Goal: Information Seeking & Learning: Learn about a topic

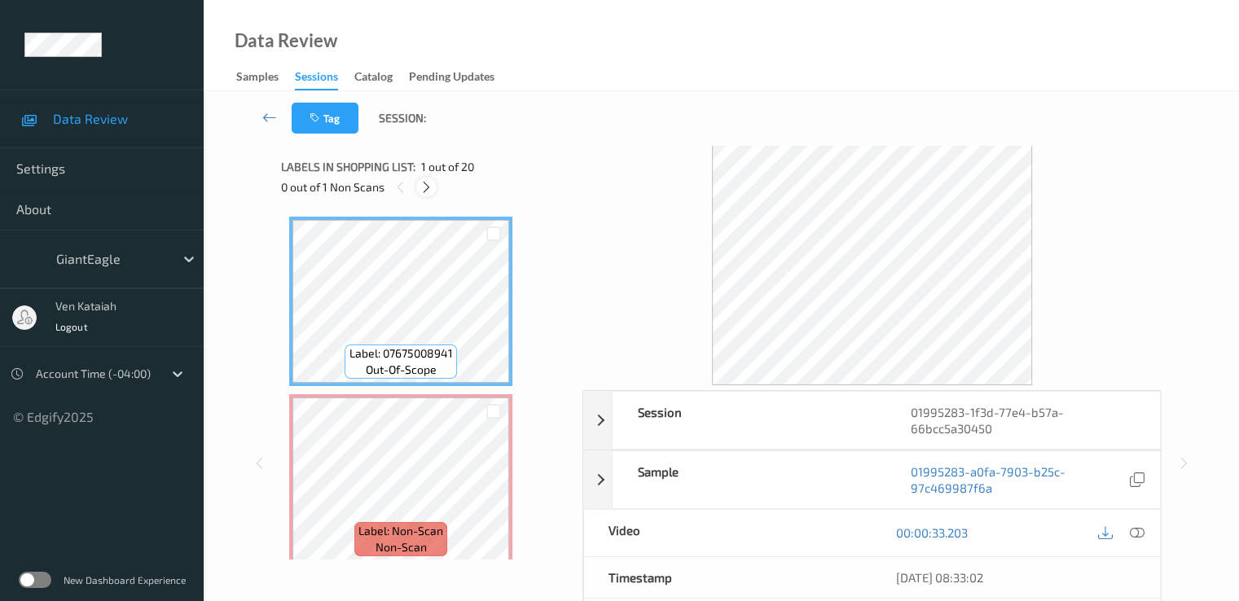
click at [423, 187] on icon at bounding box center [427, 187] width 14 height 15
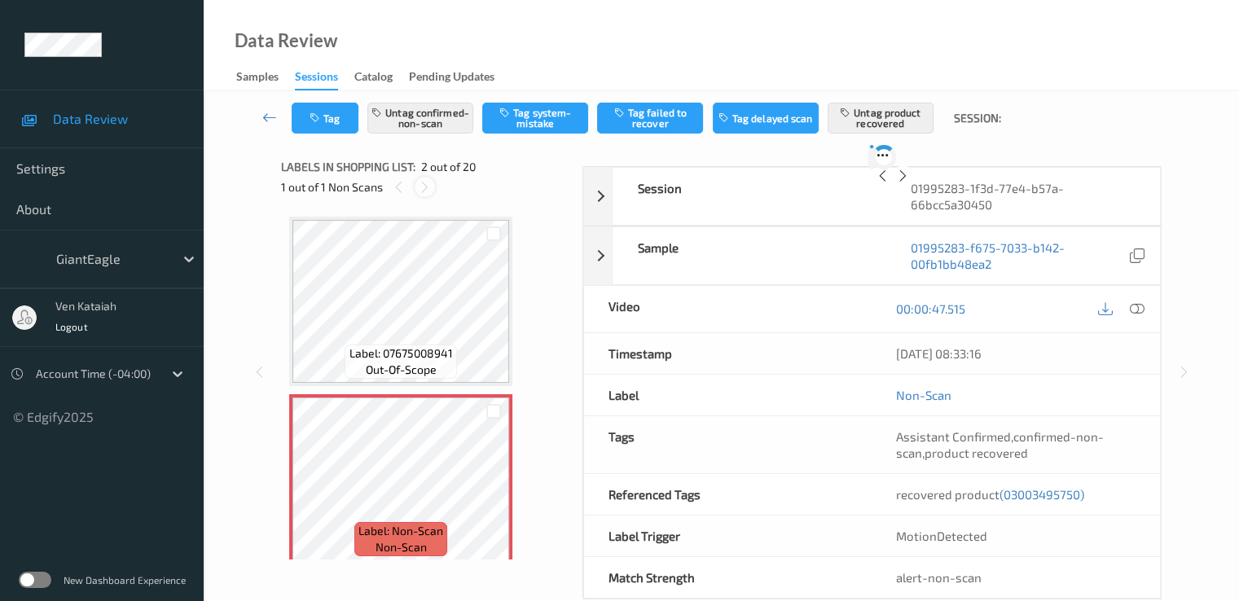
scroll to position [8, 0]
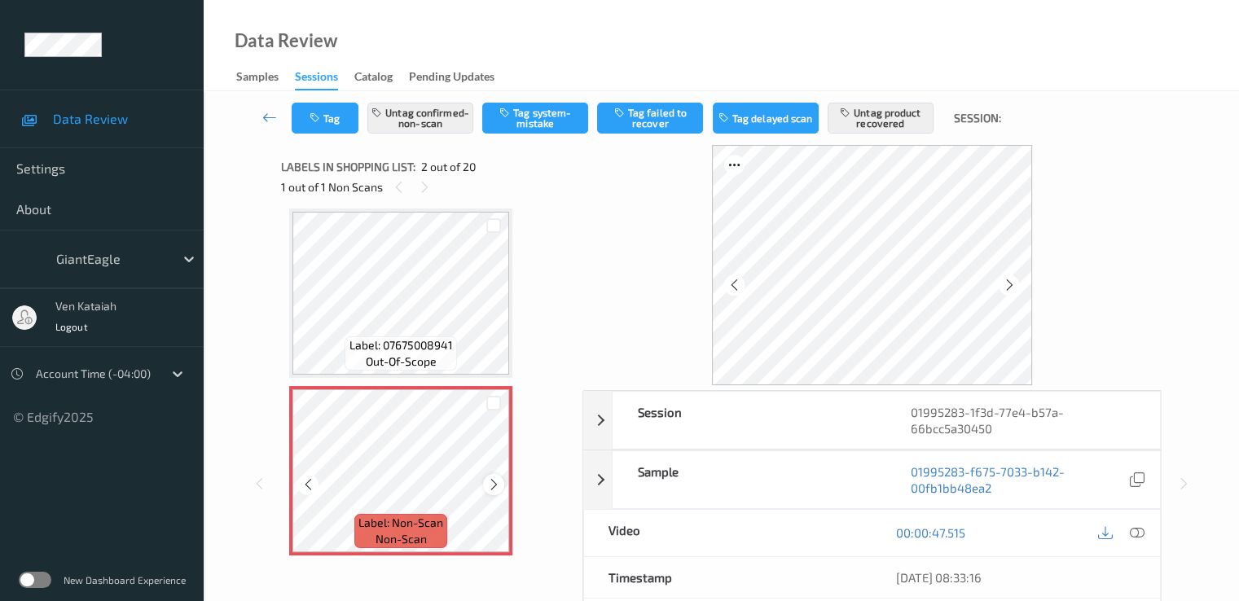
click at [494, 485] on icon at bounding box center [494, 484] width 14 height 15
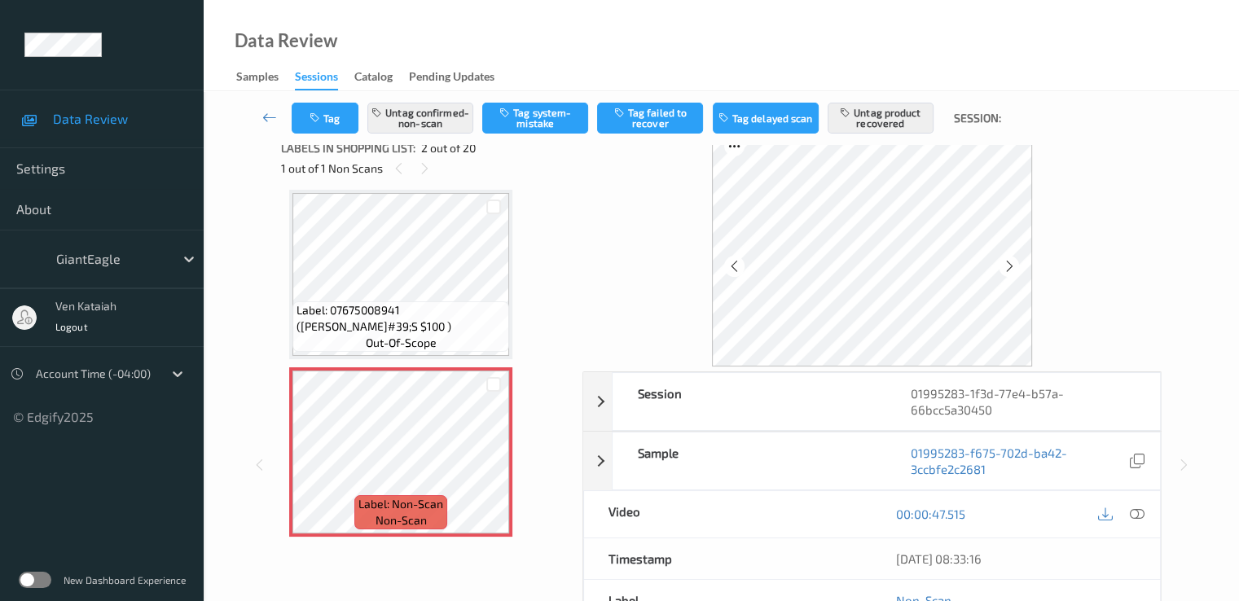
scroll to position [0, 0]
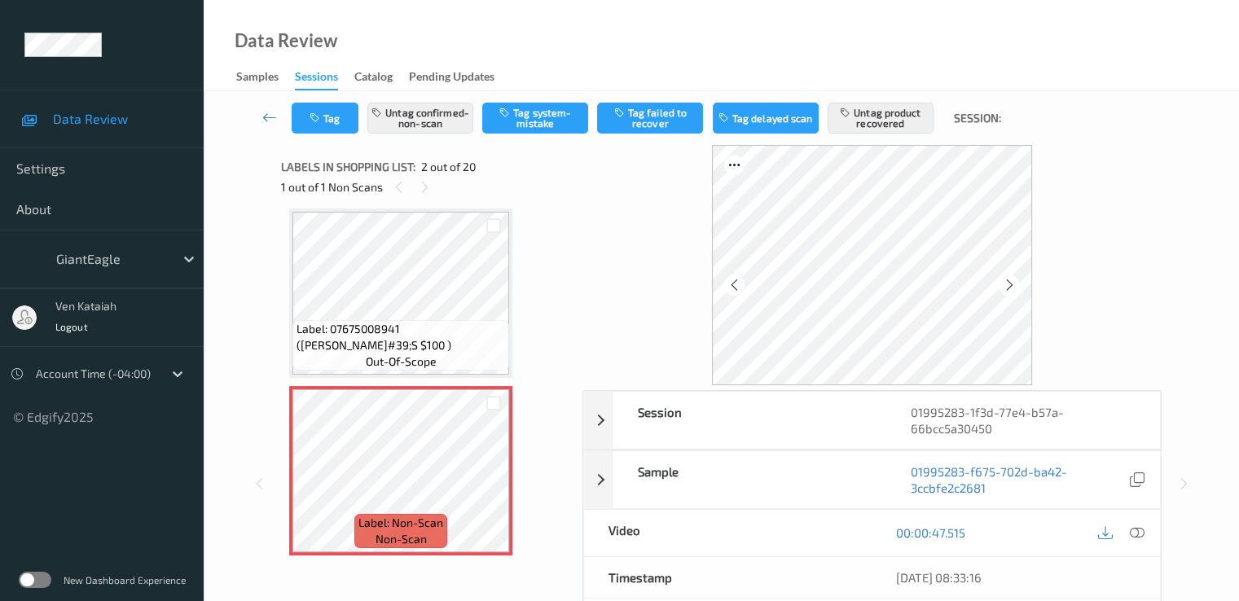
click at [1154, 535] on div "00:00:47.515" at bounding box center [1016, 533] width 288 height 46
click at [1145, 532] on div at bounding box center [1137, 533] width 22 height 22
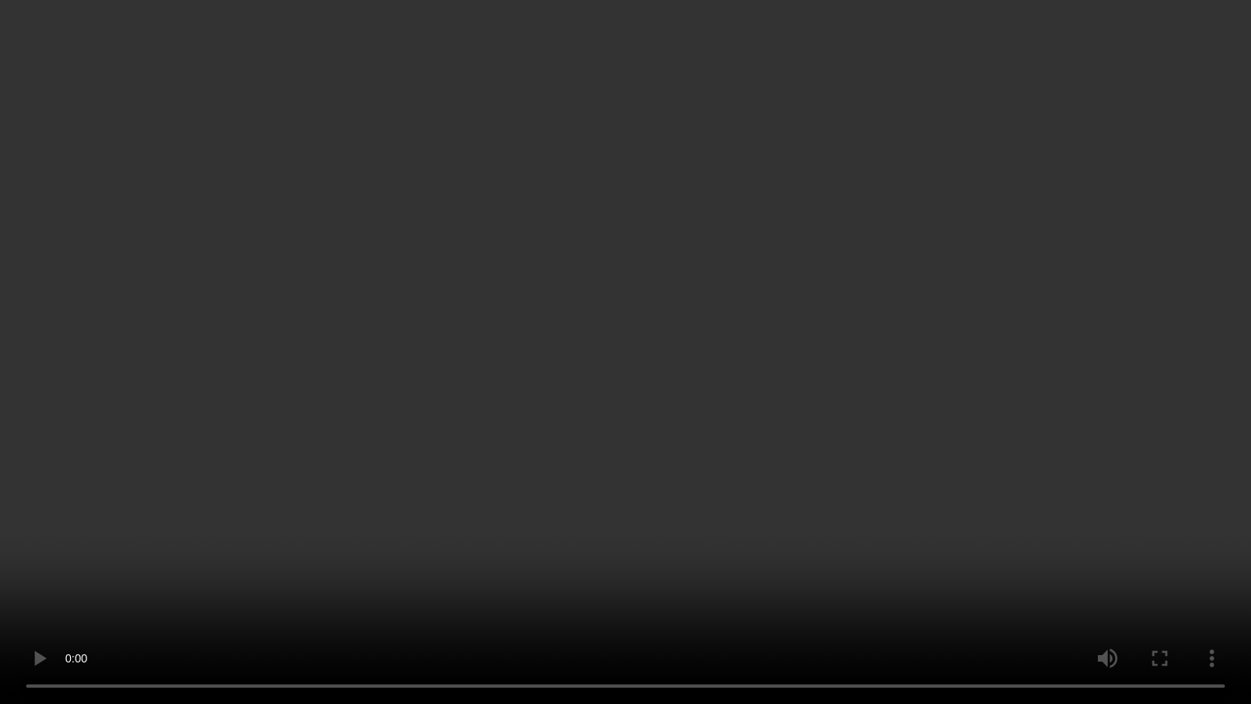
click at [588, 304] on video at bounding box center [625, 352] width 1251 height 704
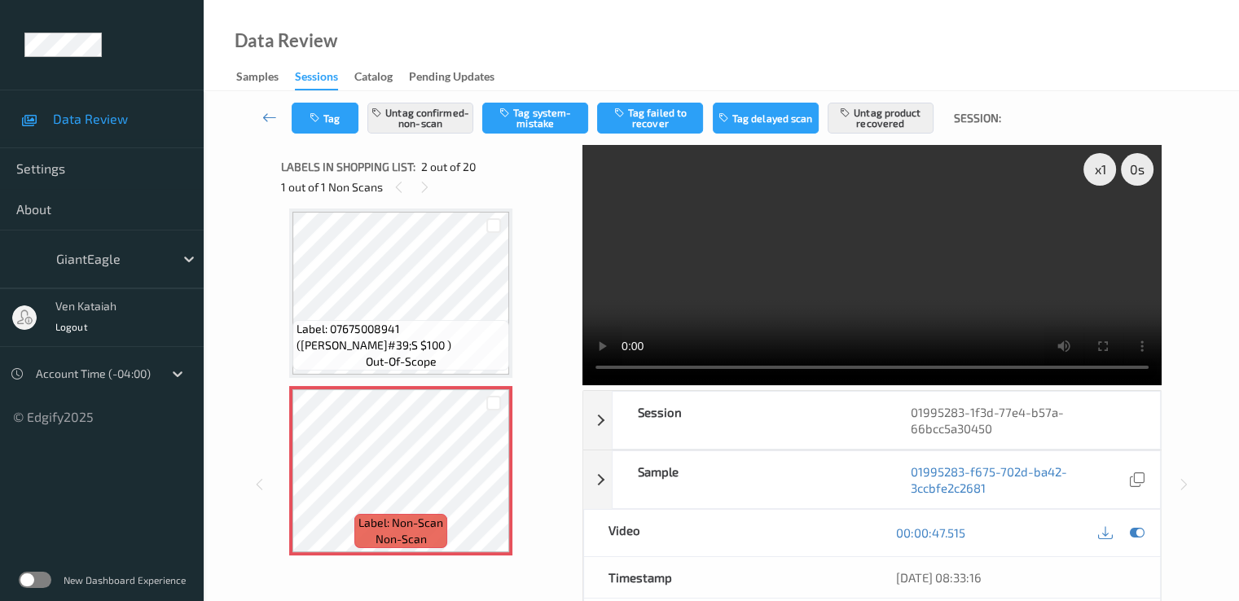
drag, startPoint x: 1137, startPoint y: 532, endPoint x: 1125, endPoint y: 532, distance: 12.2
click at [1137, 532] on icon at bounding box center [1136, 532] width 15 height 15
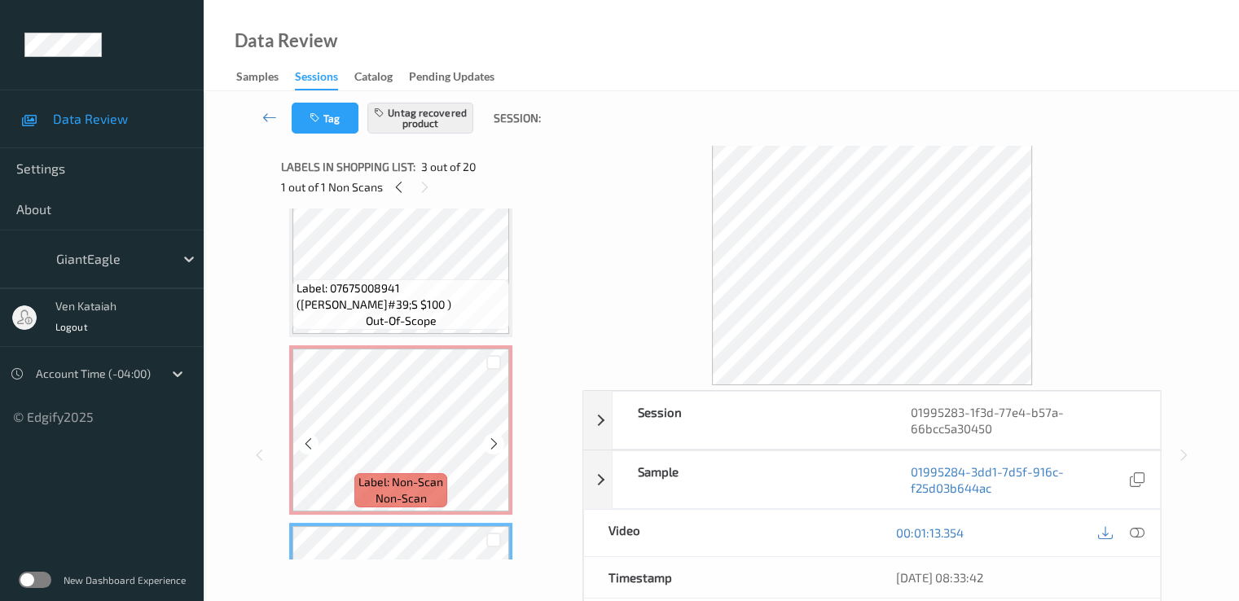
scroll to position [8, 0]
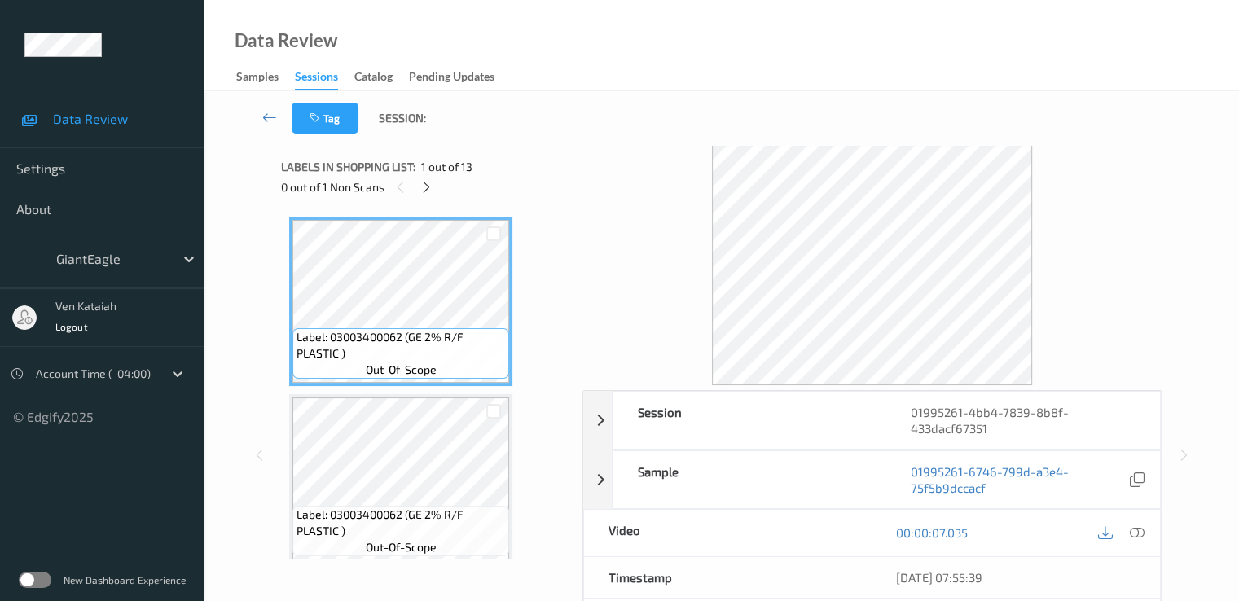
click at [429, 175] on div "Labels in shopping list: 1 out of 13" at bounding box center [426, 166] width 290 height 20
click at [425, 175] on div "Labels in shopping list: 1 out of 13" at bounding box center [426, 166] width 290 height 20
click at [424, 184] on icon at bounding box center [427, 187] width 14 height 15
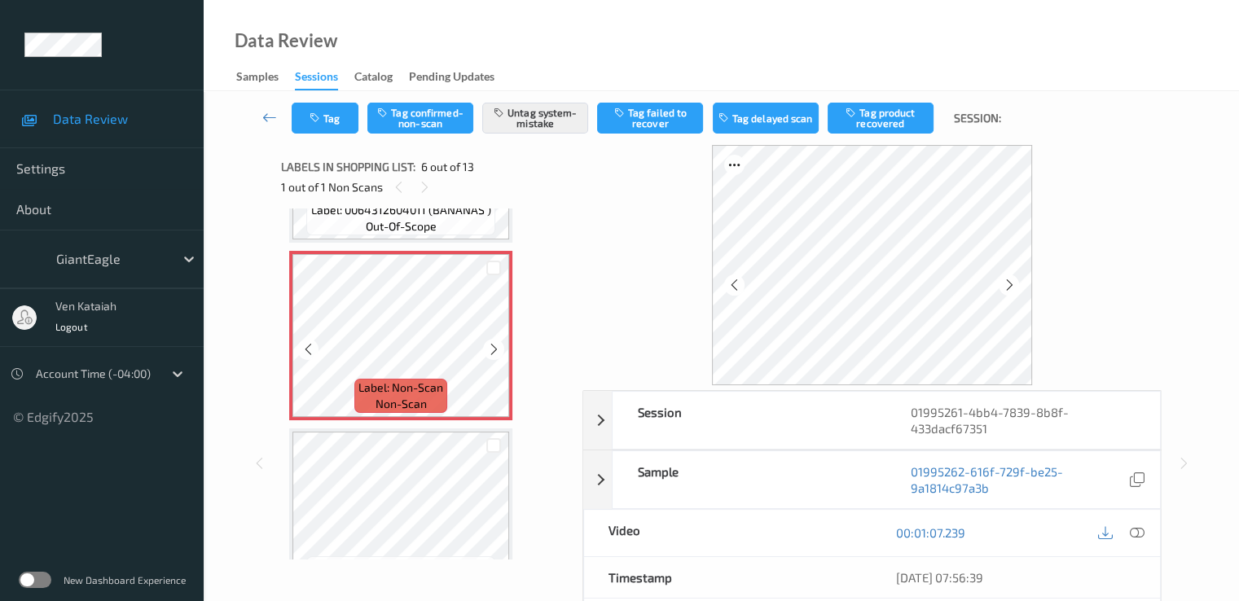
scroll to position [881, 0]
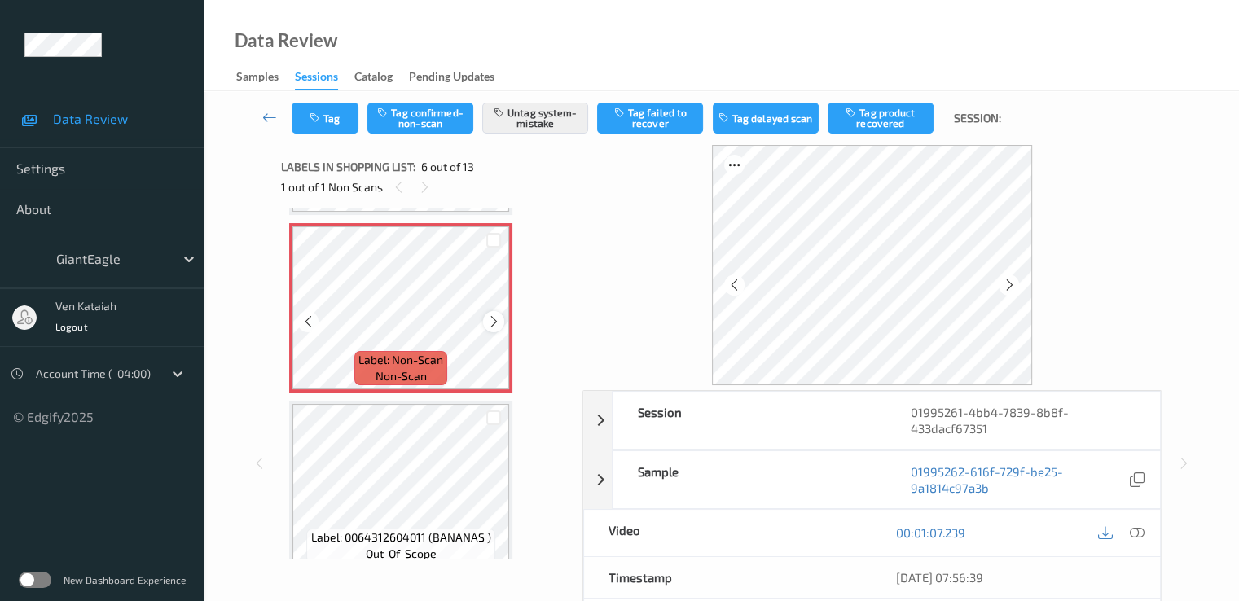
click at [492, 327] on icon at bounding box center [494, 321] width 14 height 15
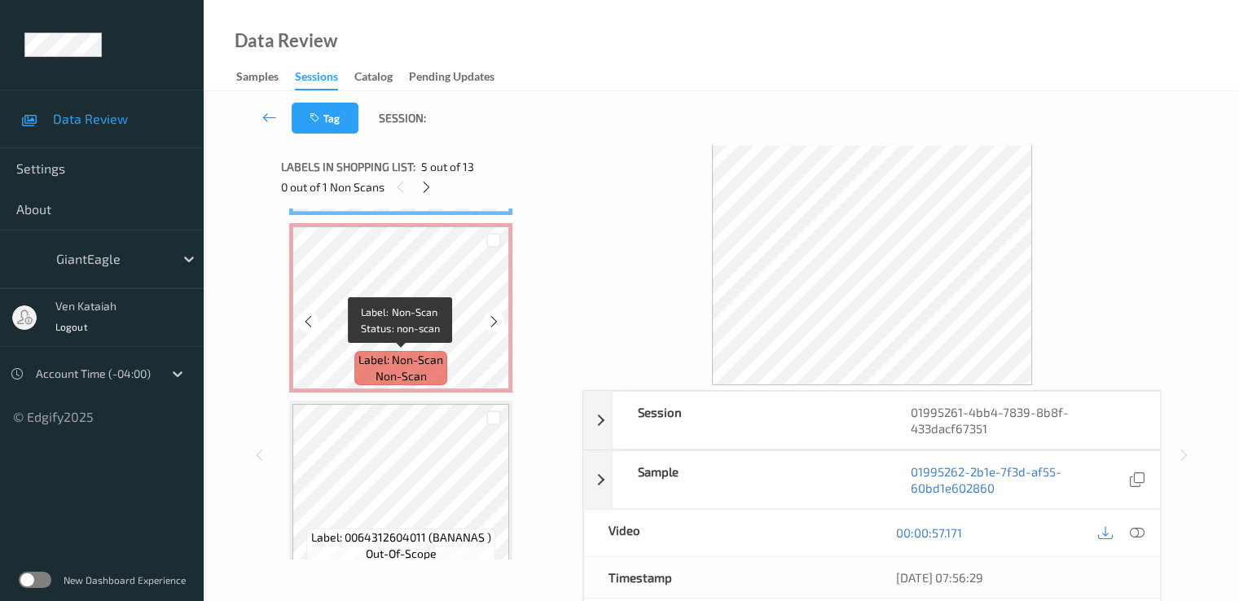
click at [390, 351] on div "Label: Non-Scan non-scan" at bounding box center [400, 368] width 93 height 34
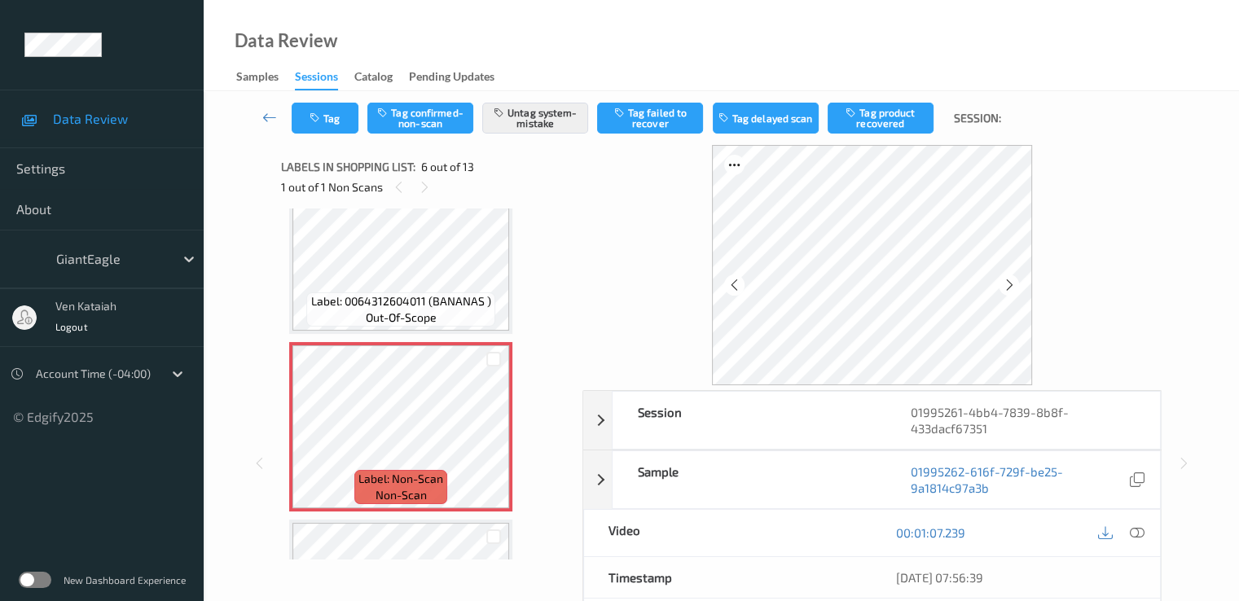
scroll to position [719, 0]
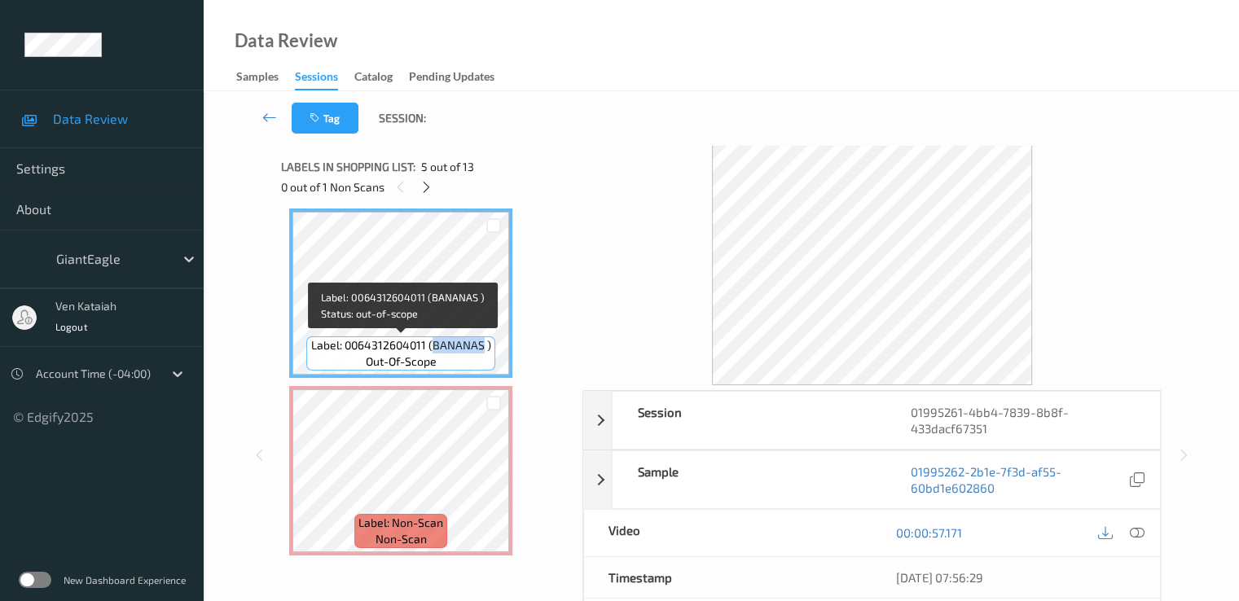
drag, startPoint x: 432, startPoint y: 344, endPoint x: 481, endPoint y: 349, distance: 50.0
click at [481, 349] on span "Label: 0064312604011 (BANANAS )" at bounding box center [401, 345] width 180 height 16
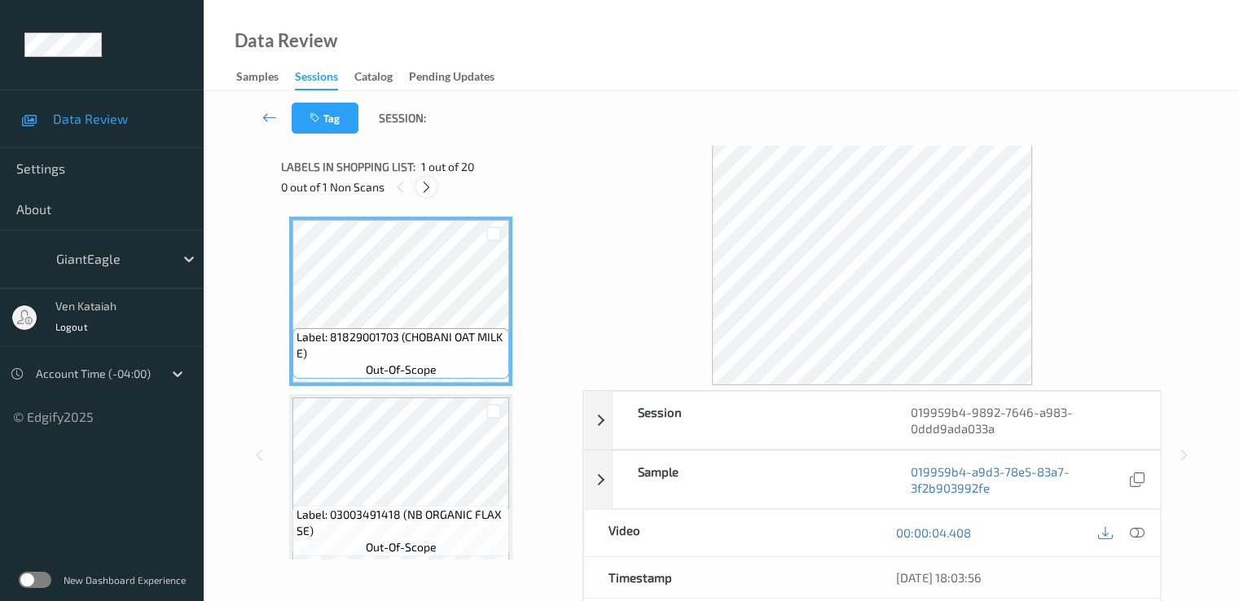
click at [420, 185] on icon at bounding box center [427, 187] width 14 height 15
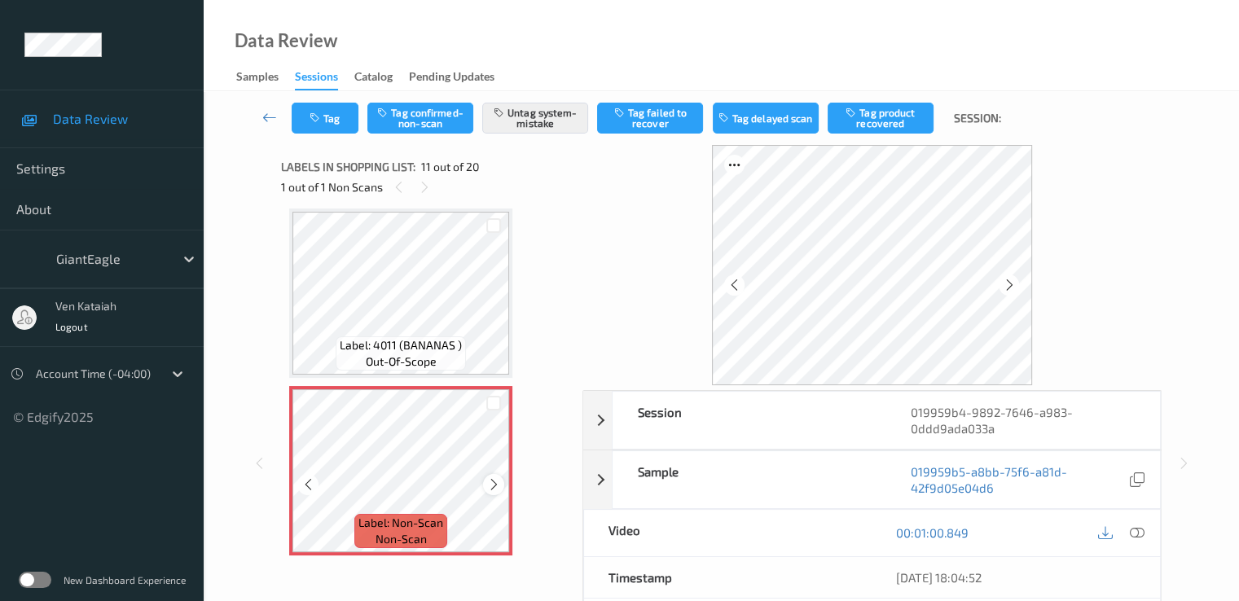
click at [496, 485] on icon at bounding box center [494, 484] width 14 height 15
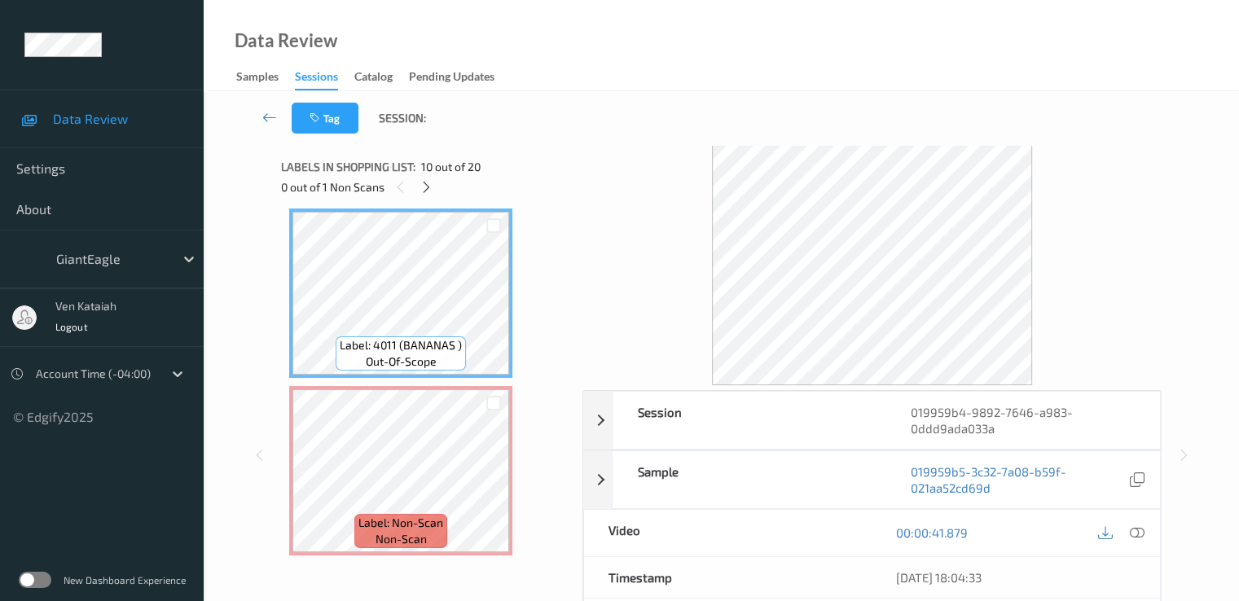
click at [1147, 536] on div at bounding box center [1121, 533] width 53 height 22
click at [1140, 525] on icon at bounding box center [1136, 532] width 15 height 15
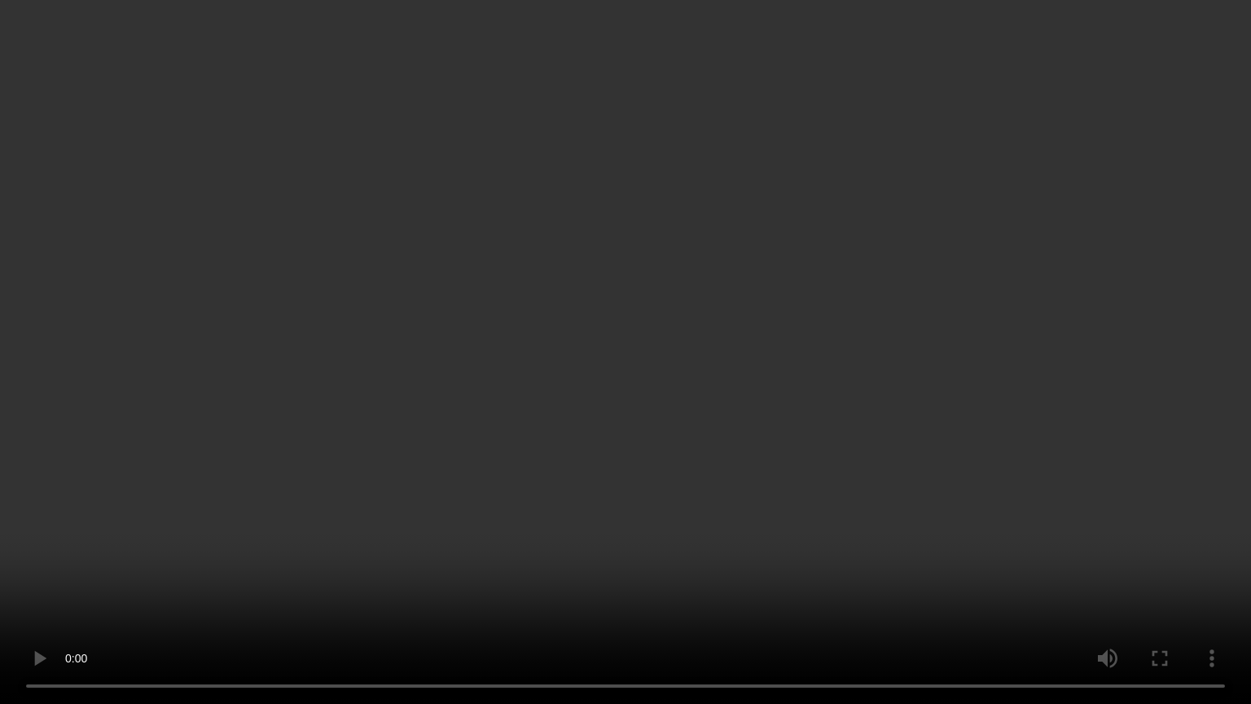
click at [433, 508] on video at bounding box center [625, 352] width 1251 height 704
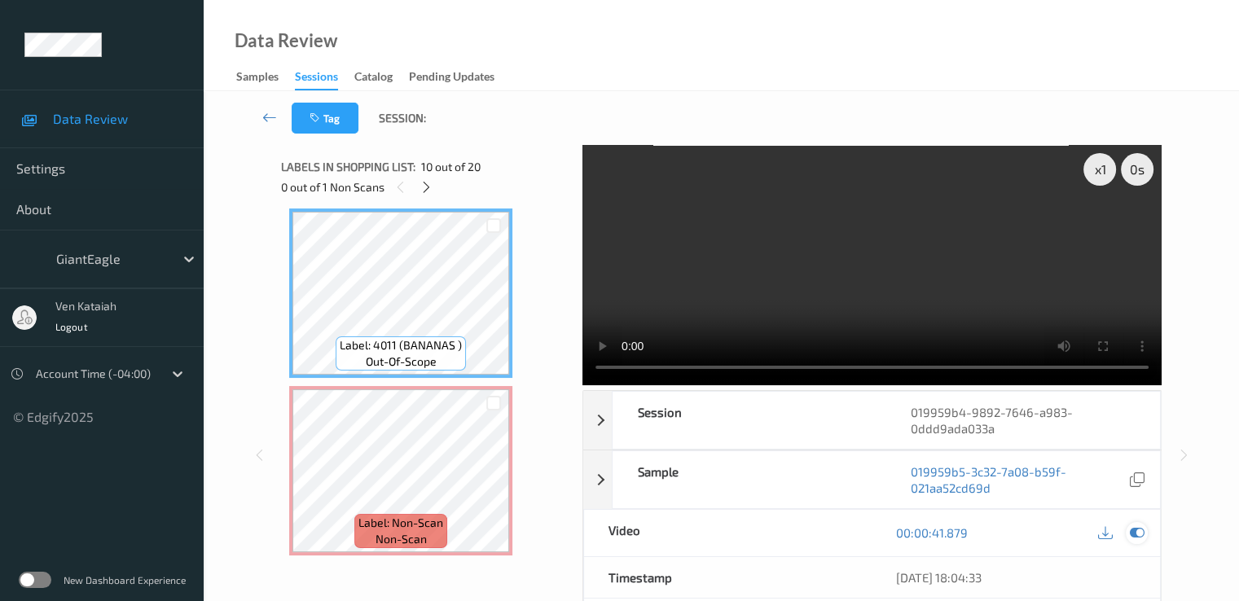
click at [1137, 525] on icon at bounding box center [1136, 532] width 15 height 15
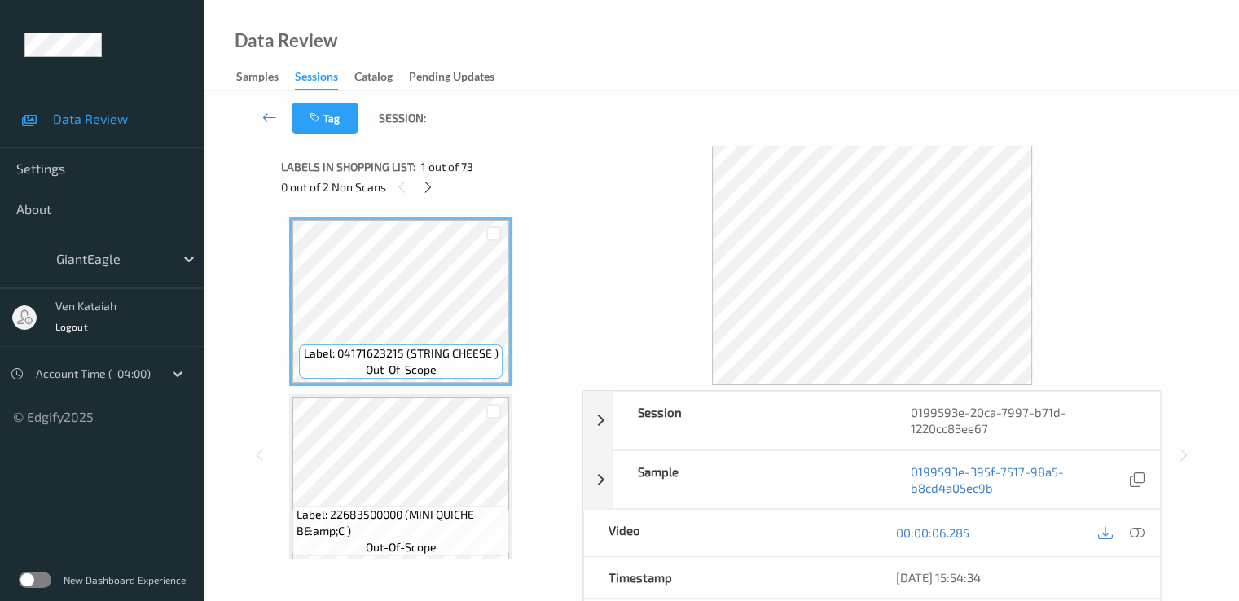
drag, startPoint x: 427, startPoint y: 189, endPoint x: 427, endPoint y: 200, distance: 10.6
click at [427, 189] on icon at bounding box center [428, 187] width 14 height 15
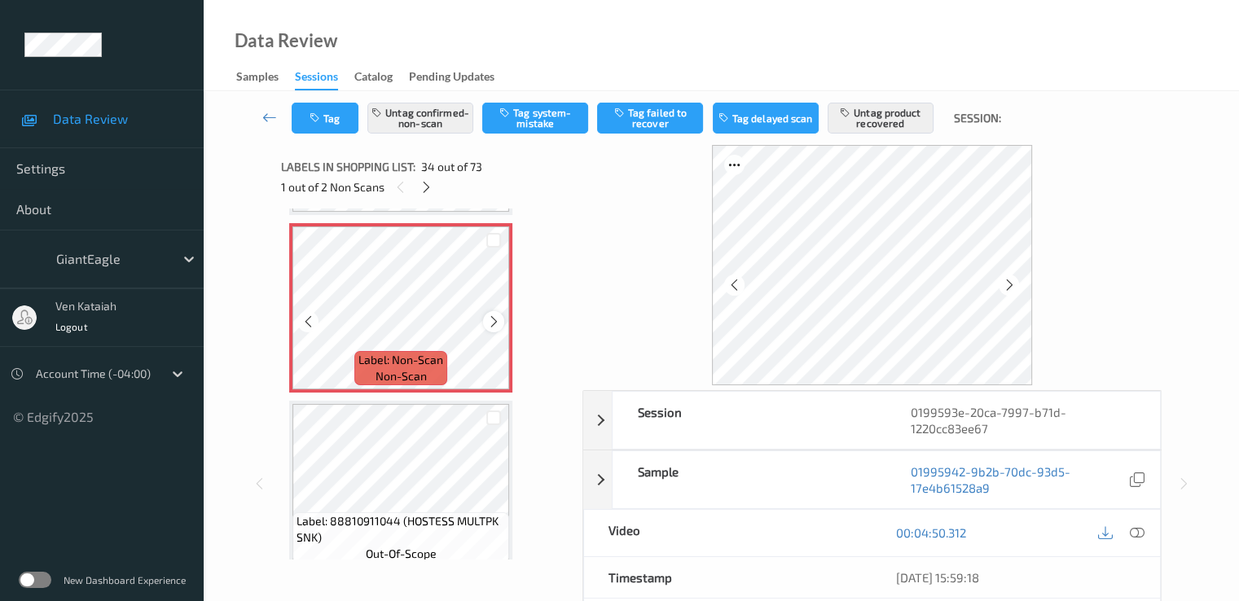
click at [495, 321] on icon at bounding box center [494, 321] width 14 height 15
click at [483, 317] on div at bounding box center [493, 321] width 20 height 20
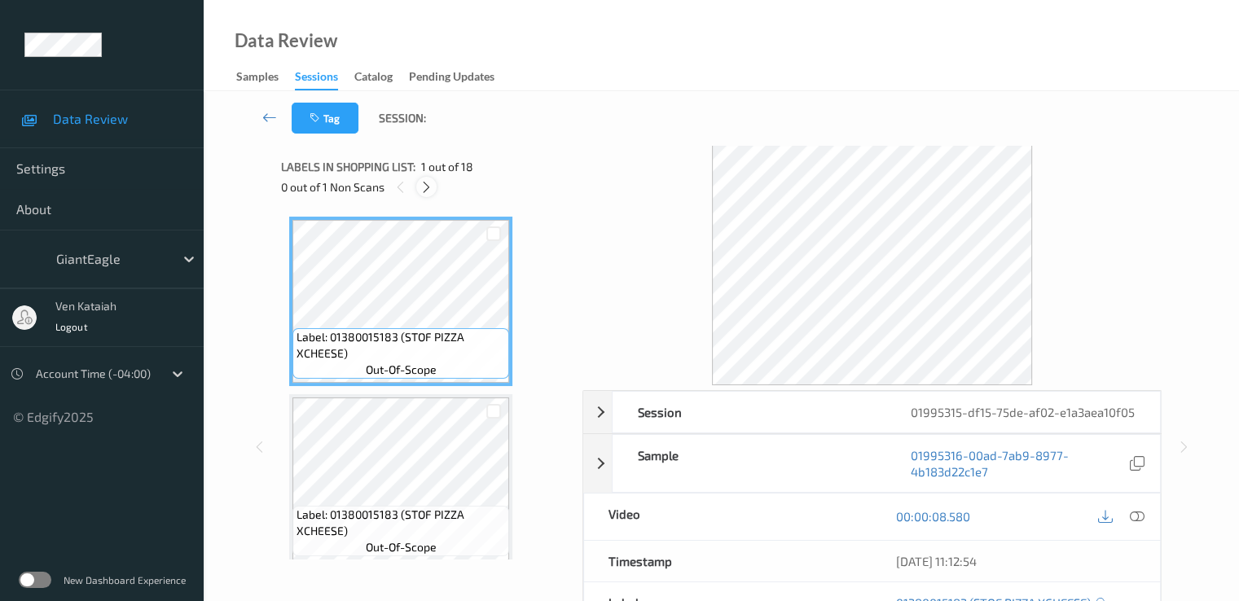
click at [419, 182] on div at bounding box center [426, 187] width 20 height 20
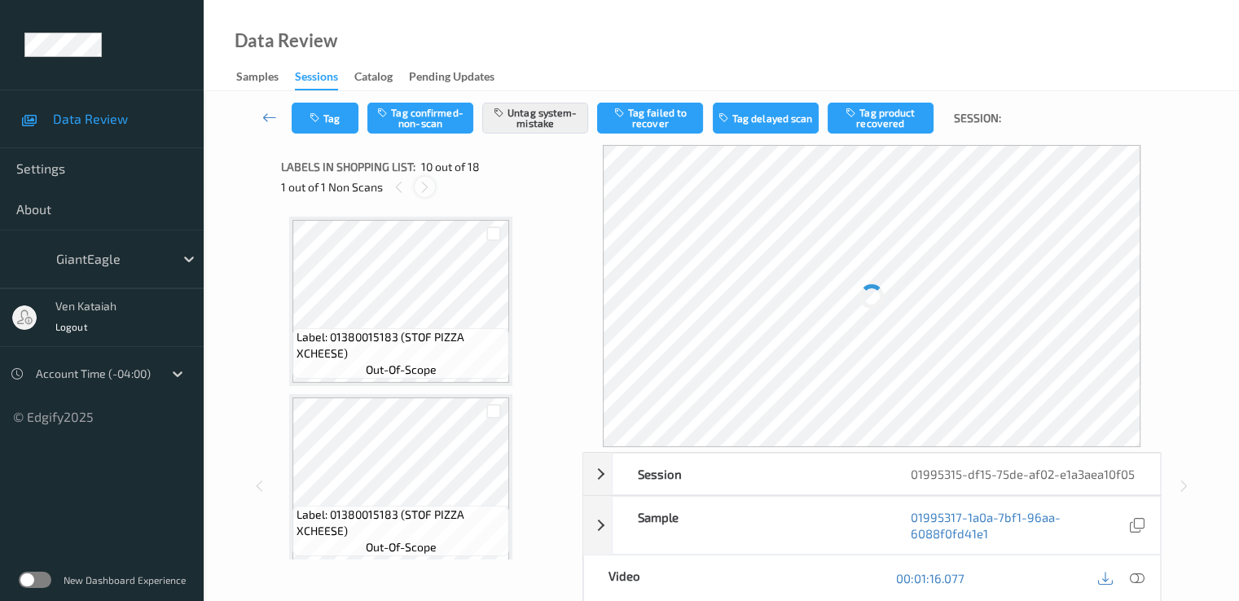
scroll to position [1429, 0]
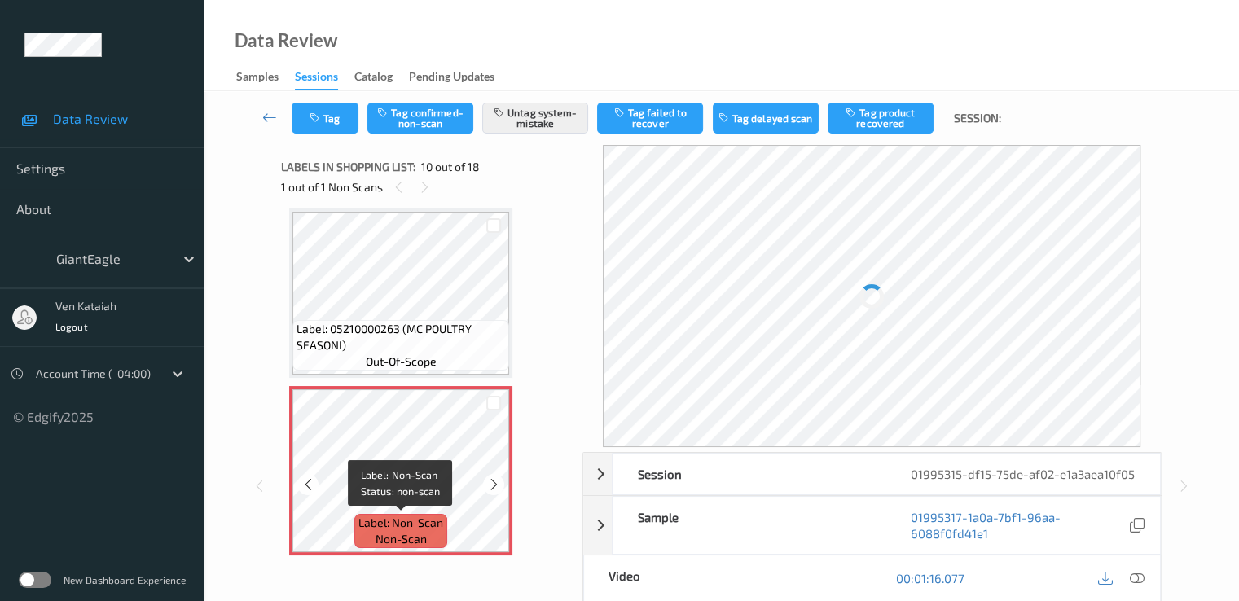
click at [429, 516] on span "Label: Non-Scan" at bounding box center [400, 523] width 85 height 16
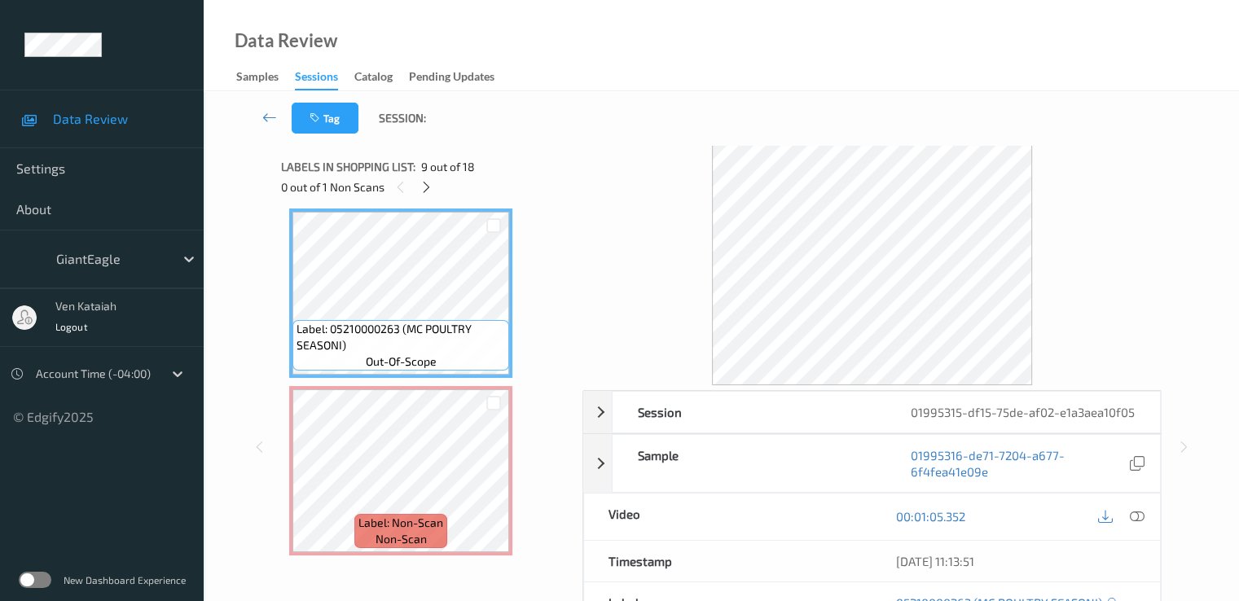
scroll to position [1266, 0]
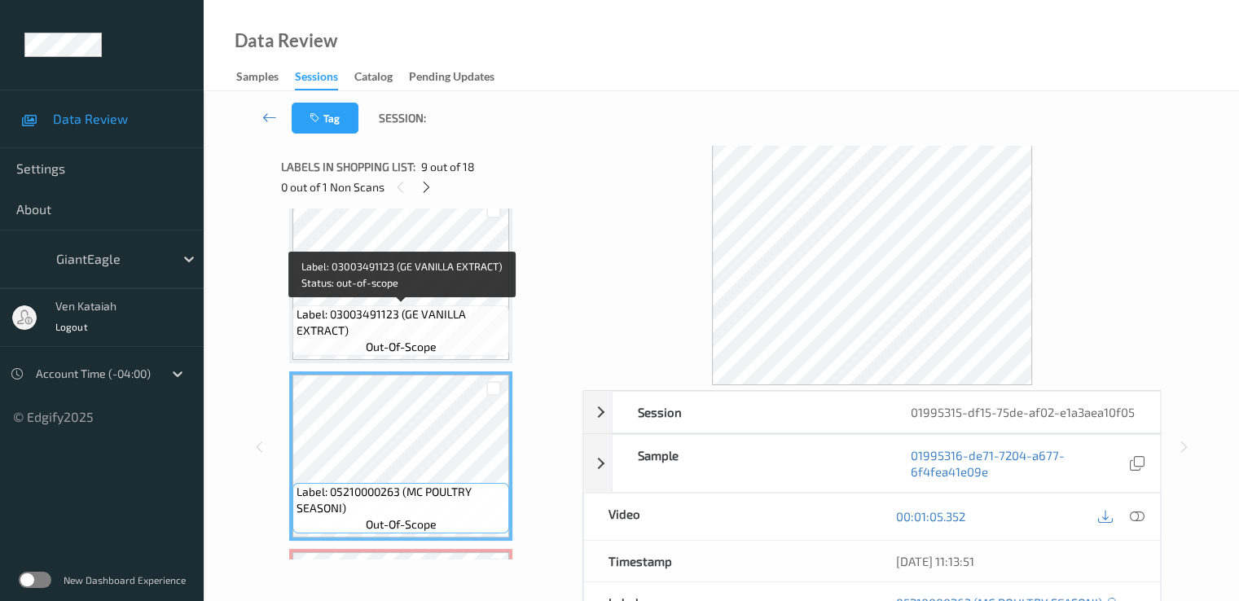
click at [433, 310] on span "Label: 03003491123 (GE VANILLA EXTRACT)" at bounding box center [401, 322] width 209 height 33
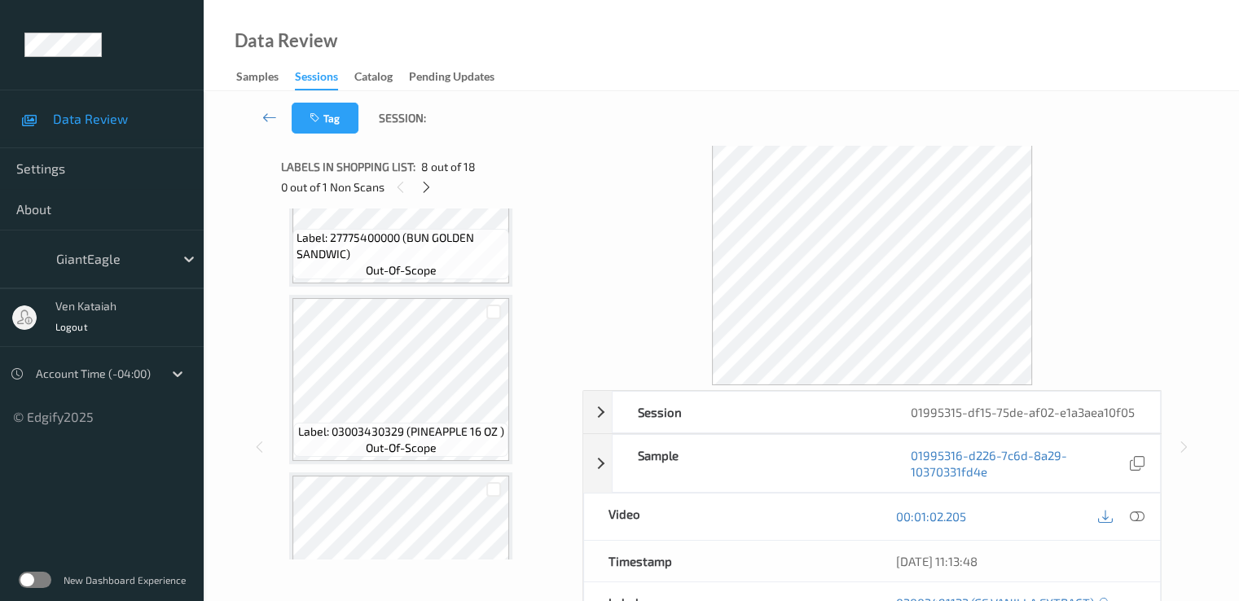
scroll to position [2081, 0]
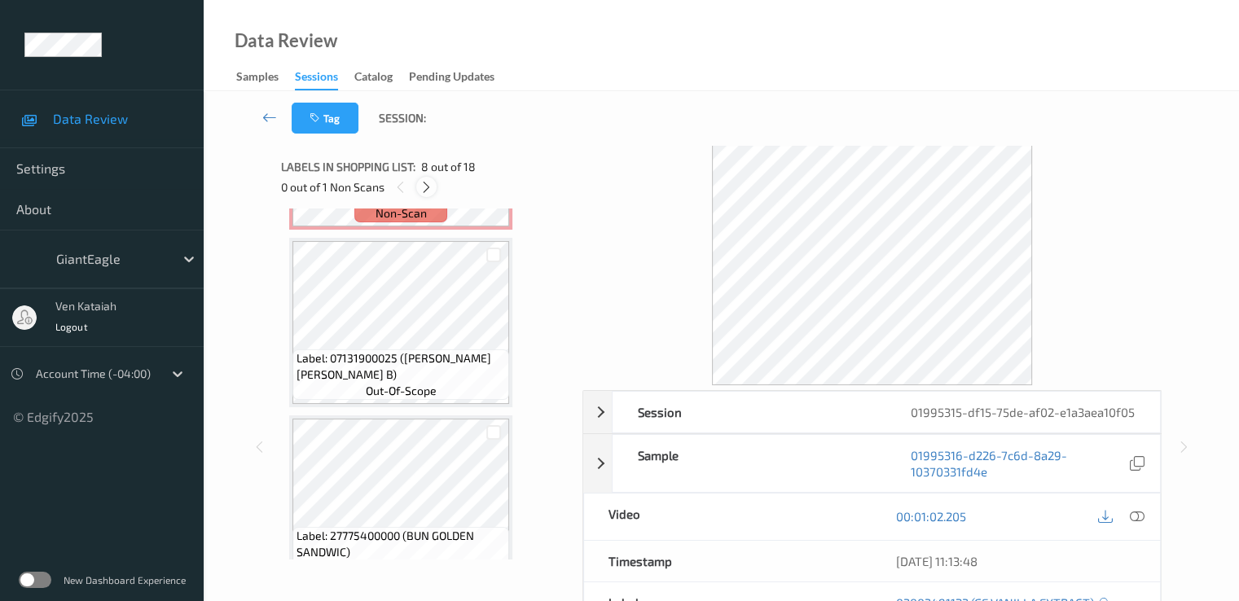
click at [426, 179] on div at bounding box center [426, 187] width 20 height 20
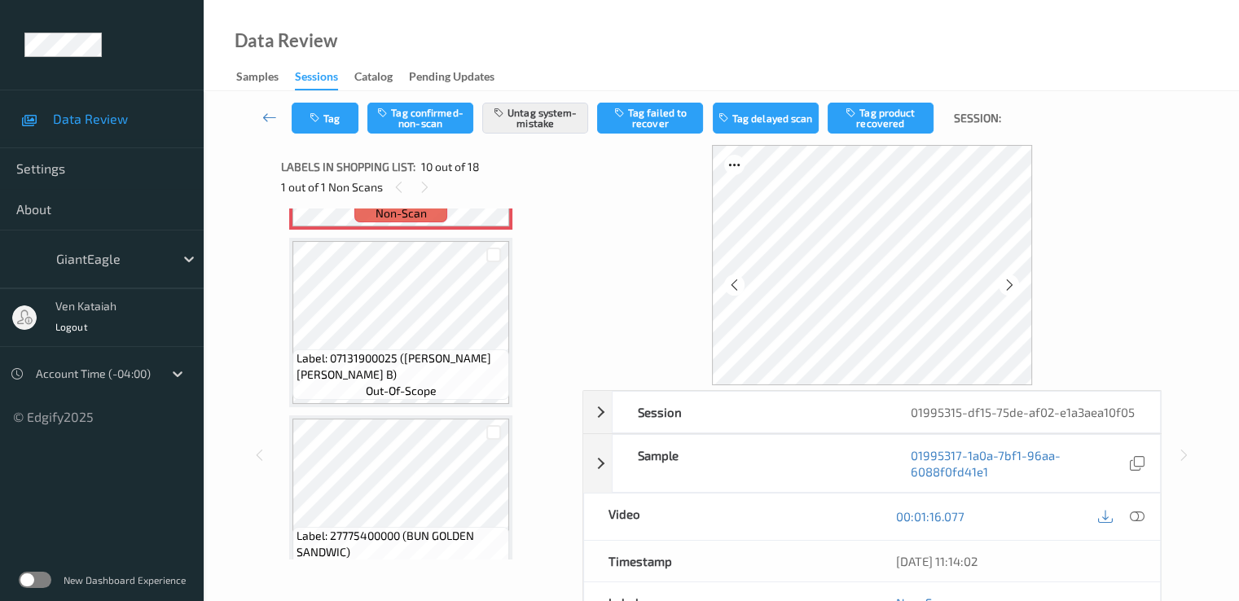
scroll to position [1429, 0]
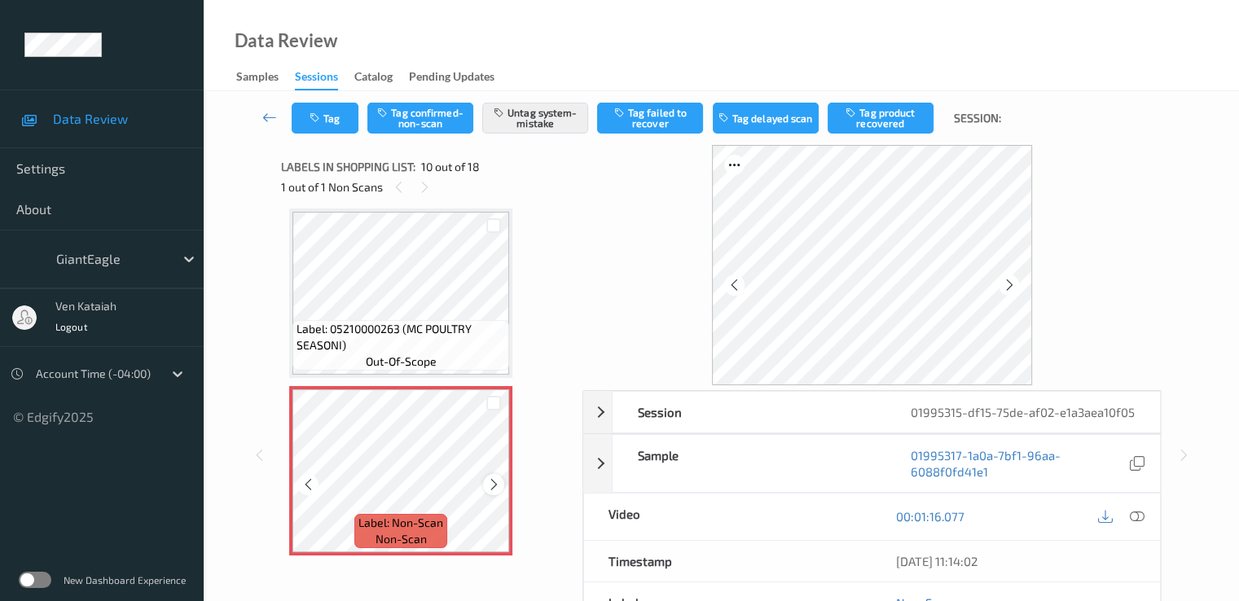
click at [492, 492] on div at bounding box center [493, 484] width 20 height 20
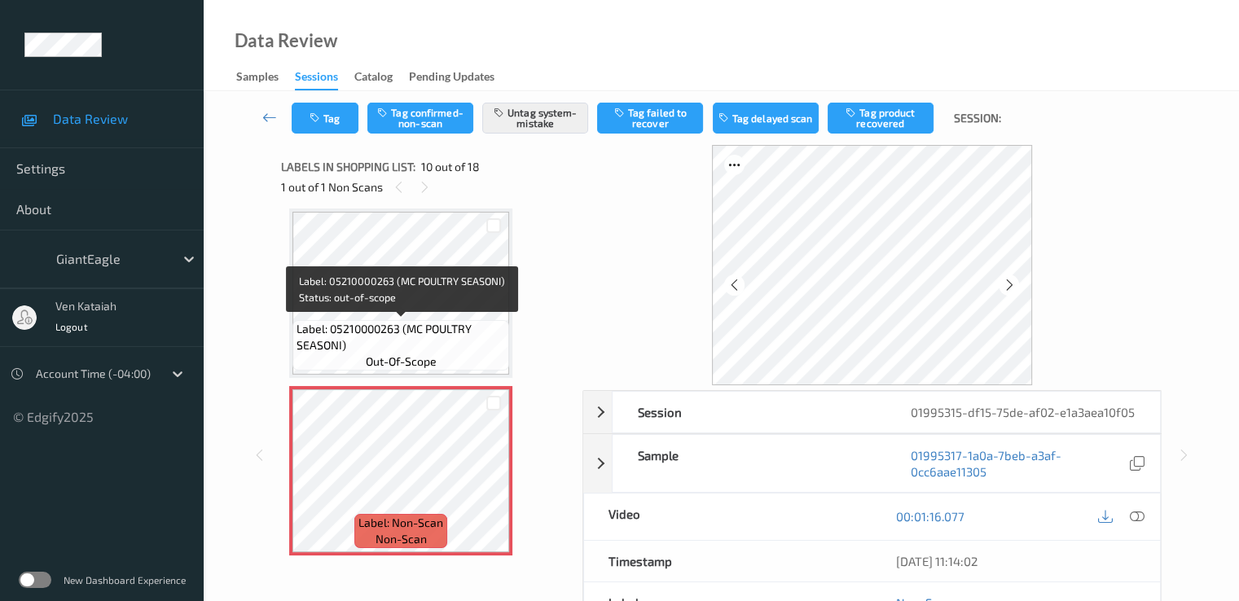
click at [451, 323] on span "Label: 05210000263 (MC POULTRY SEASONI)" at bounding box center [401, 337] width 209 height 33
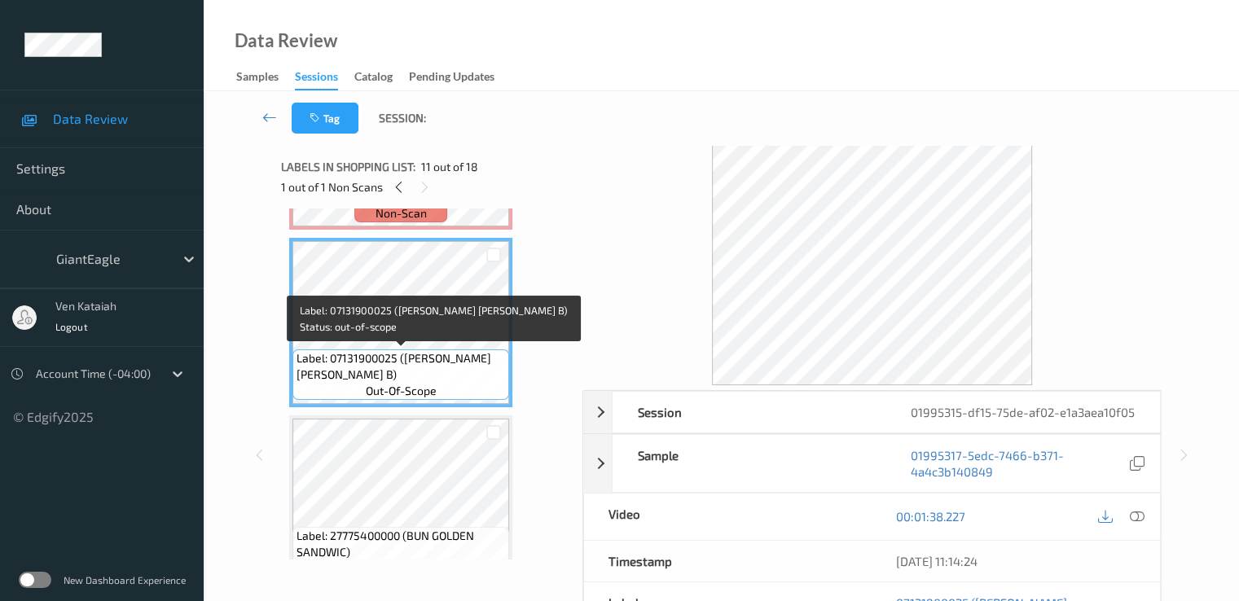
scroll to position [1592, 0]
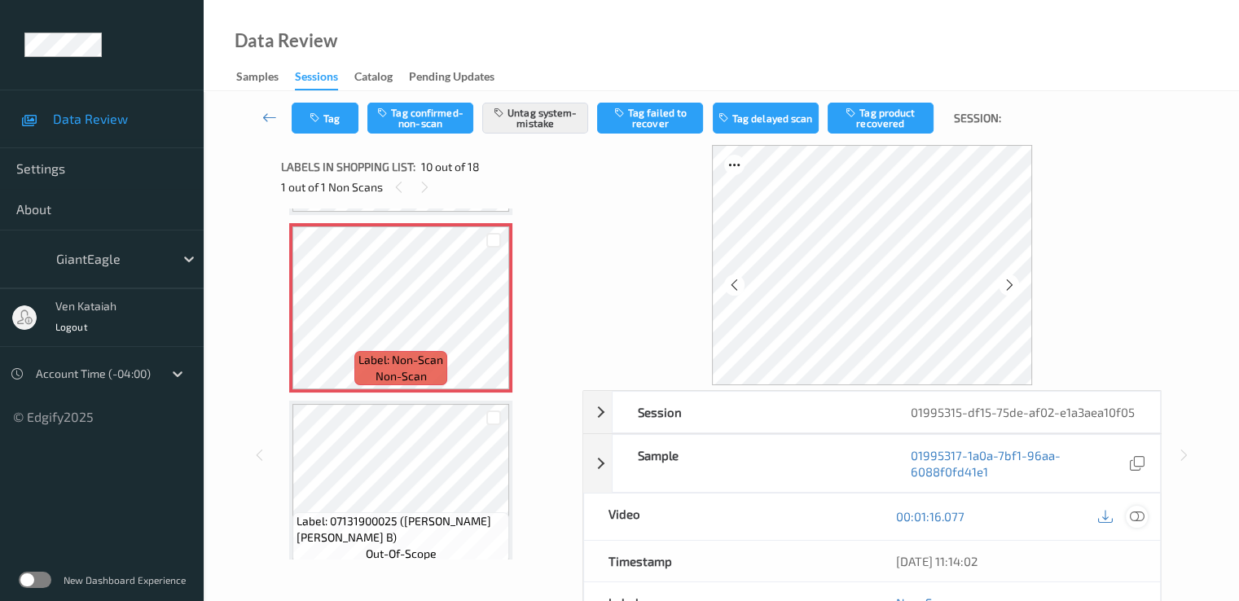
click at [1137, 509] on icon at bounding box center [1136, 516] width 15 height 15
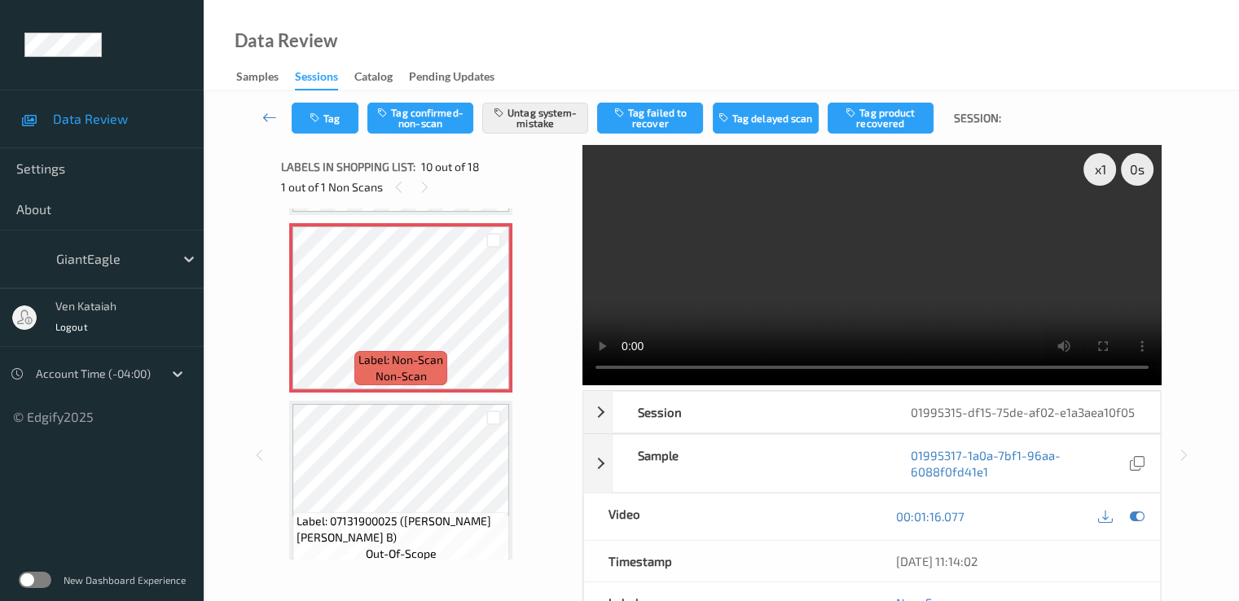
click at [847, 231] on video at bounding box center [871, 265] width 579 height 240
click at [1137, 516] on icon at bounding box center [1136, 516] width 15 height 15
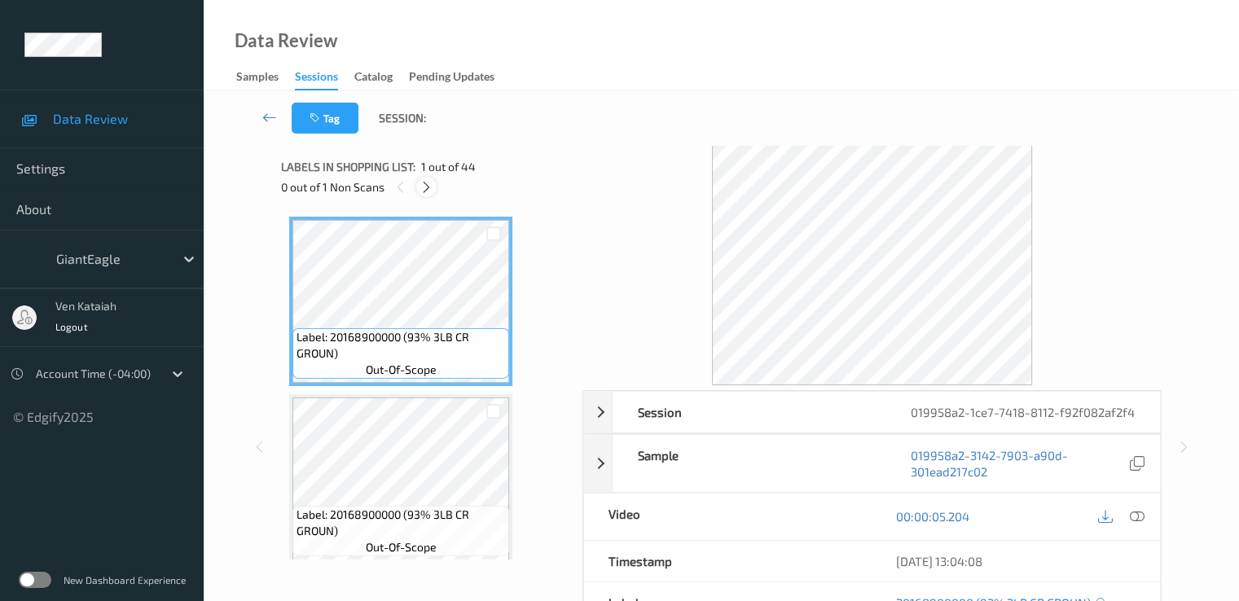
click at [426, 187] on icon at bounding box center [427, 187] width 14 height 15
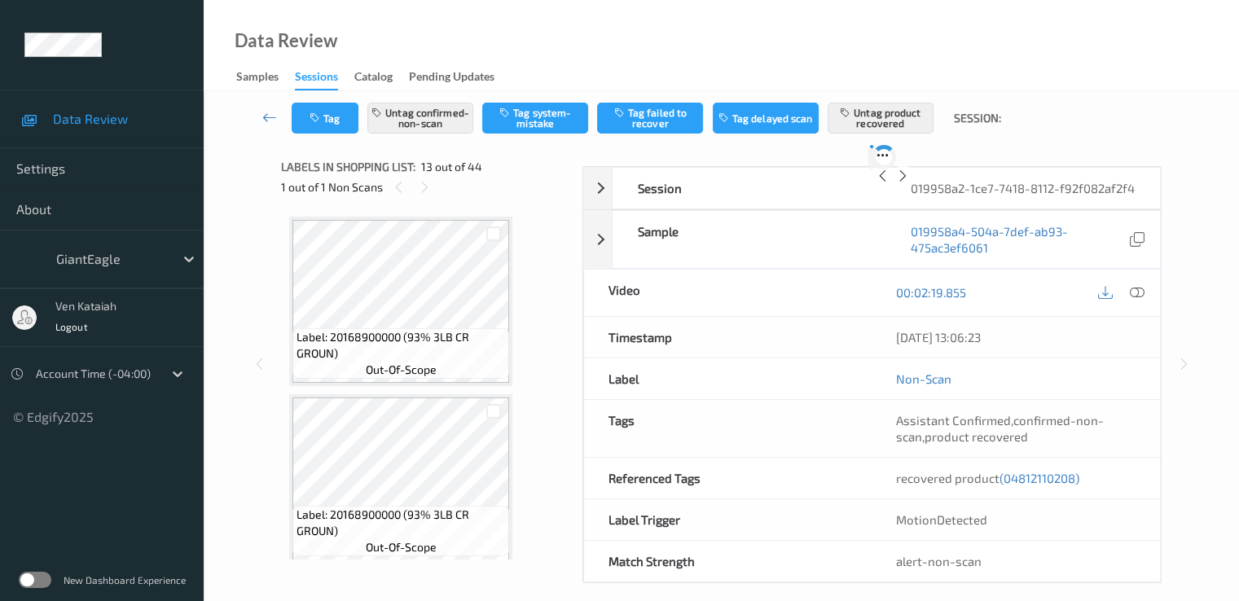
scroll to position [1962, 0]
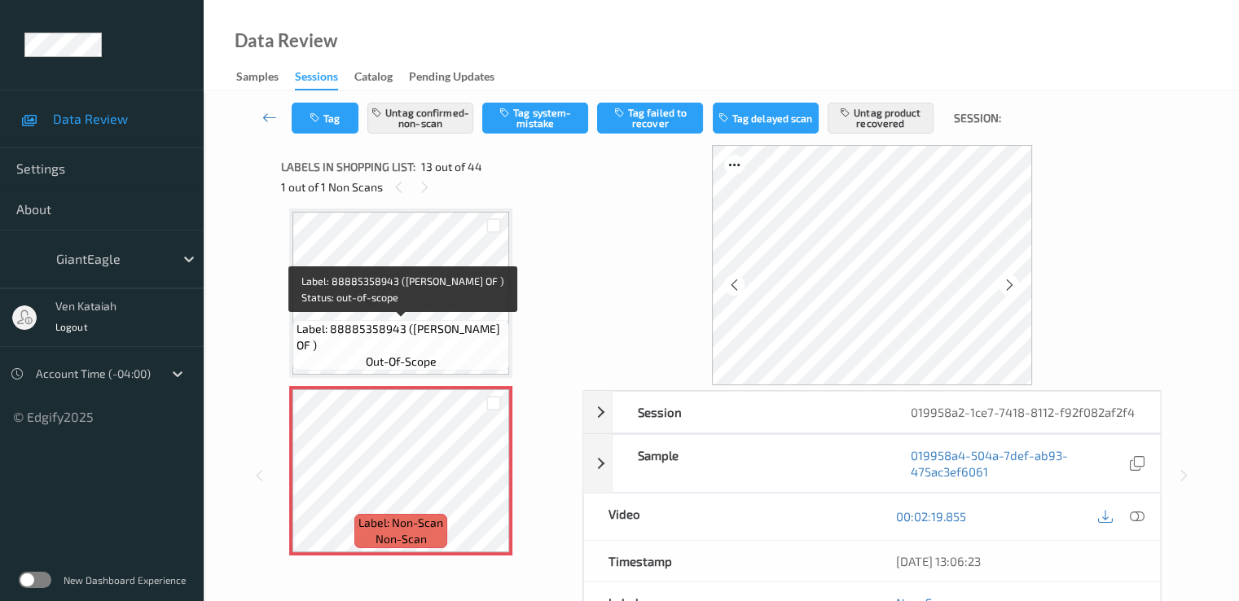
click at [450, 326] on span "Label: 88885358943 (DR SCHOLL BALL OF )" at bounding box center [401, 337] width 209 height 33
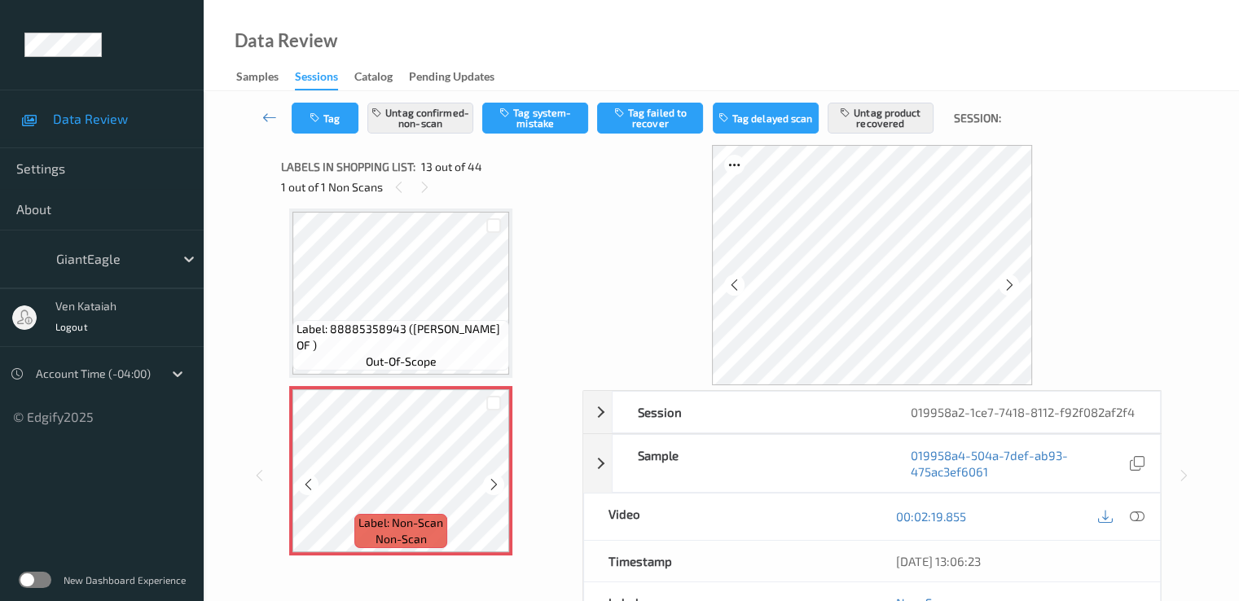
scroll to position [2125, 0]
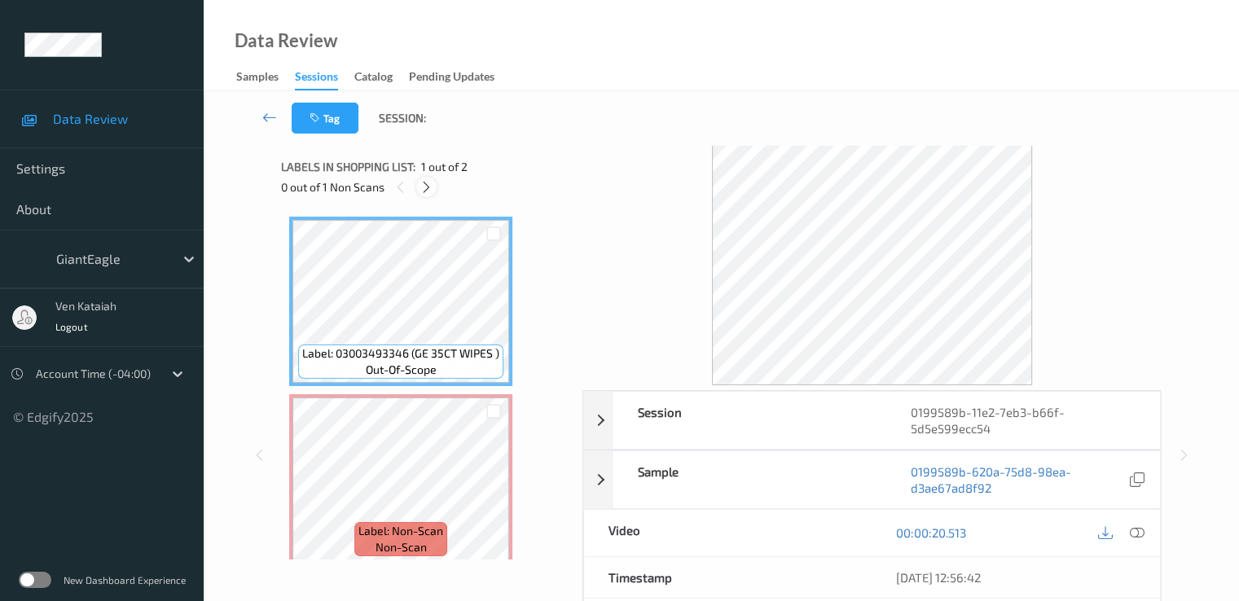
click at [433, 193] on icon at bounding box center [427, 187] width 14 height 15
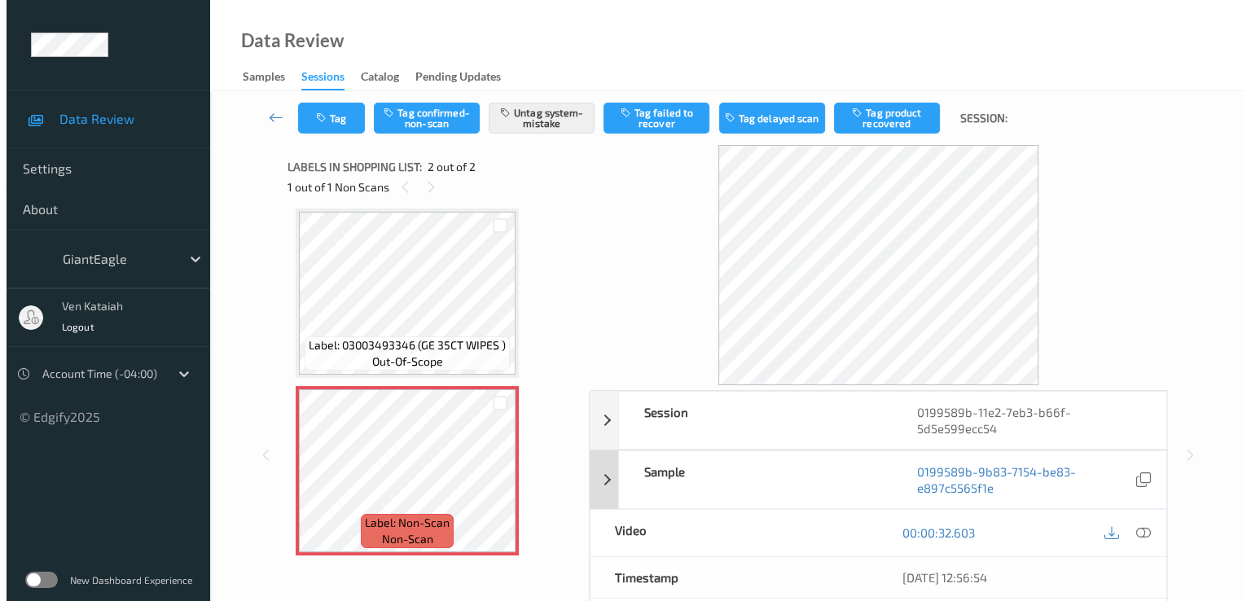
scroll to position [196, 0]
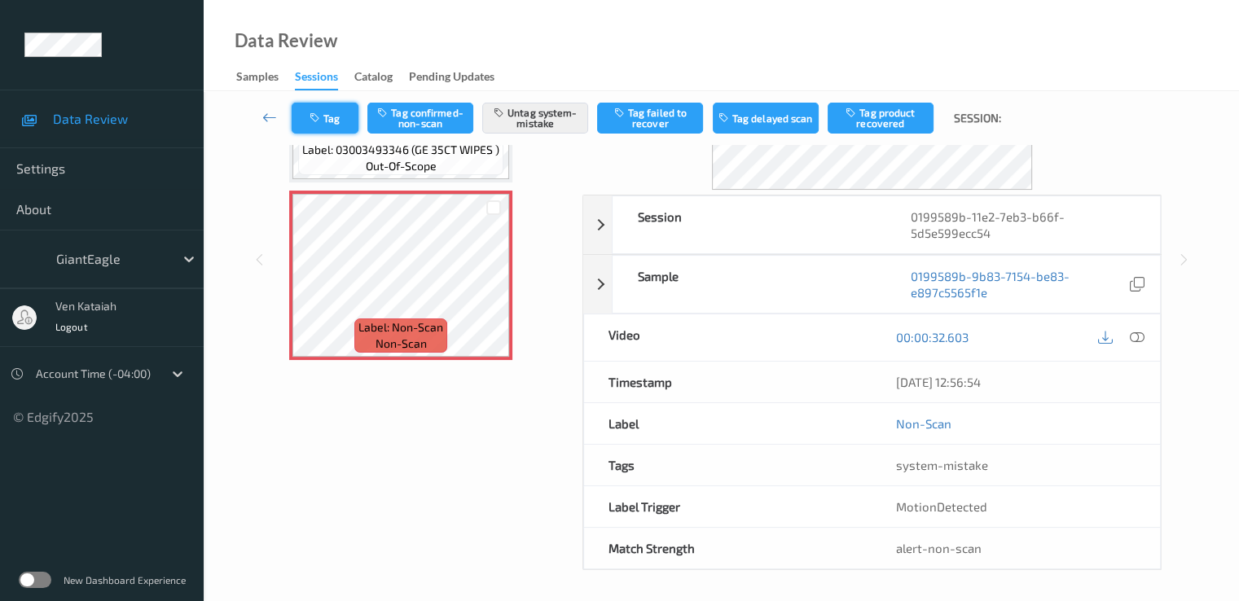
click at [345, 112] on button "Tag" at bounding box center [325, 118] width 67 height 31
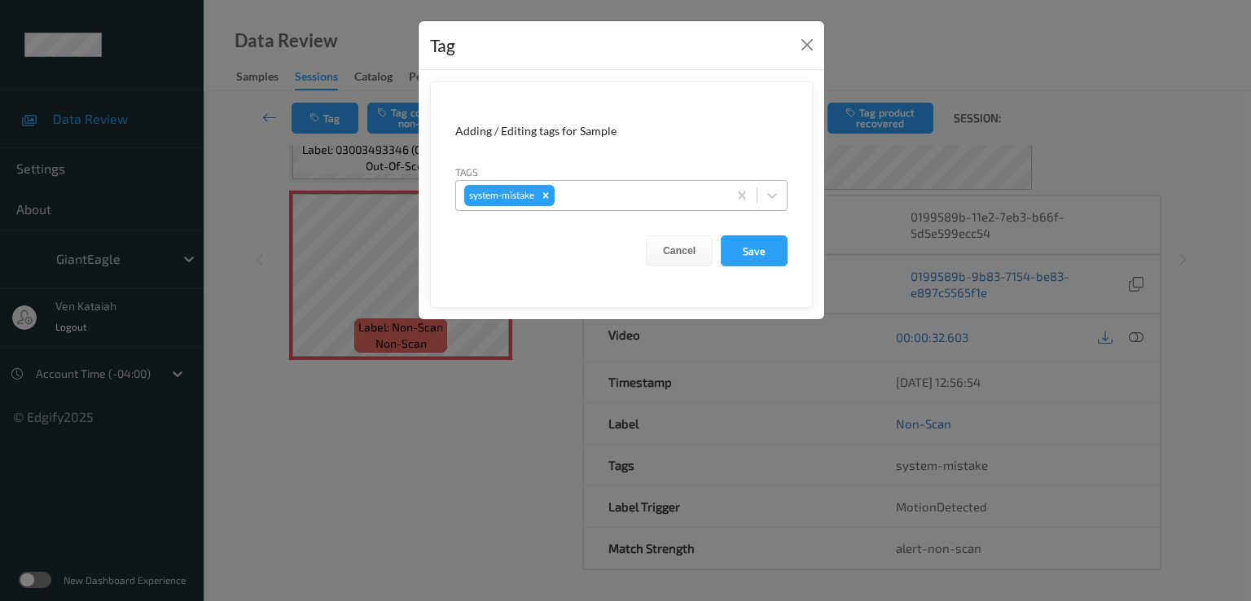
click at [621, 198] on div at bounding box center [638, 196] width 161 height 20
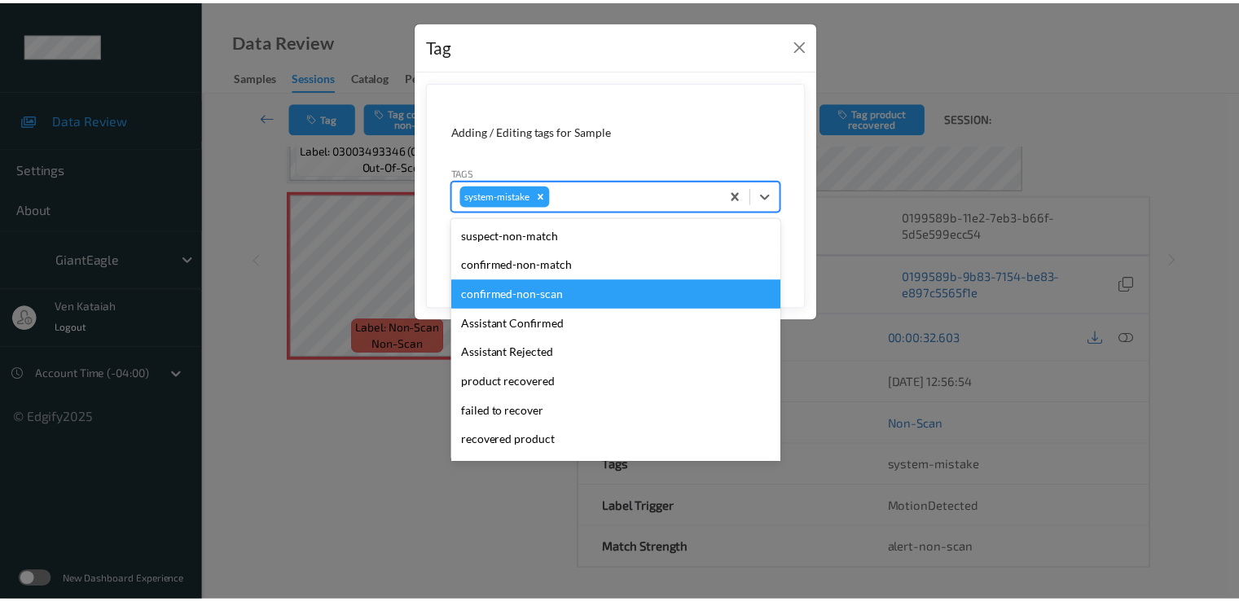
scroll to position [202, 0]
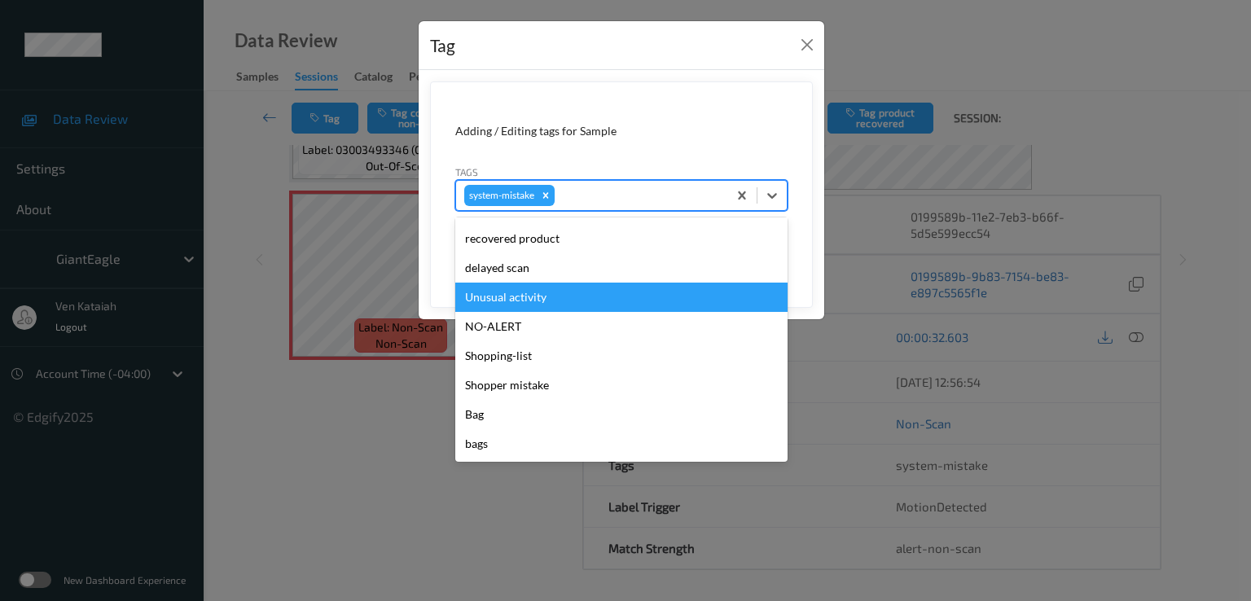
click at [538, 307] on div "Unusual activity" at bounding box center [621, 297] width 332 height 29
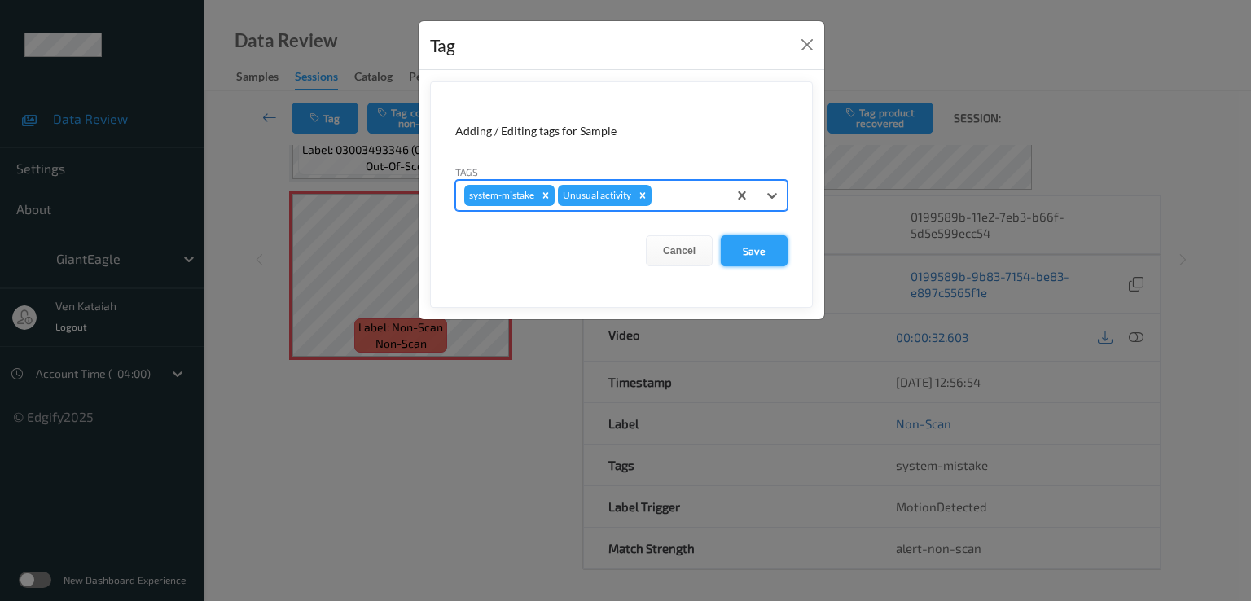
click at [776, 252] on button "Save" at bounding box center [754, 250] width 67 height 31
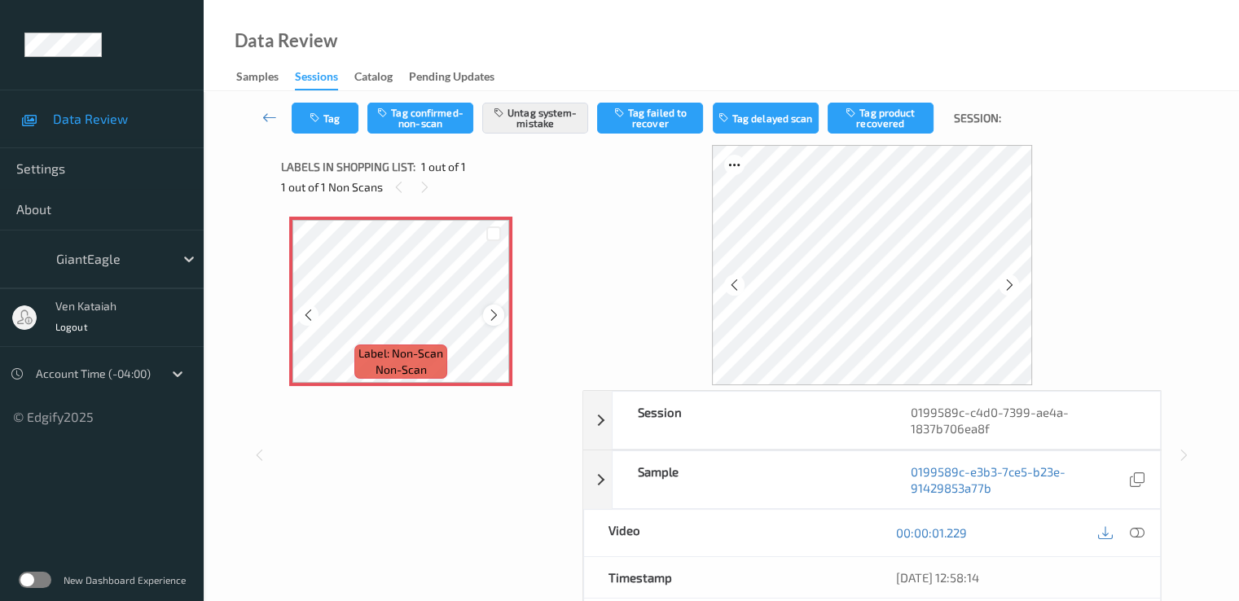
click at [490, 317] on icon at bounding box center [494, 315] width 14 height 15
click at [347, 108] on button "Tag" at bounding box center [325, 118] width 67 height 31
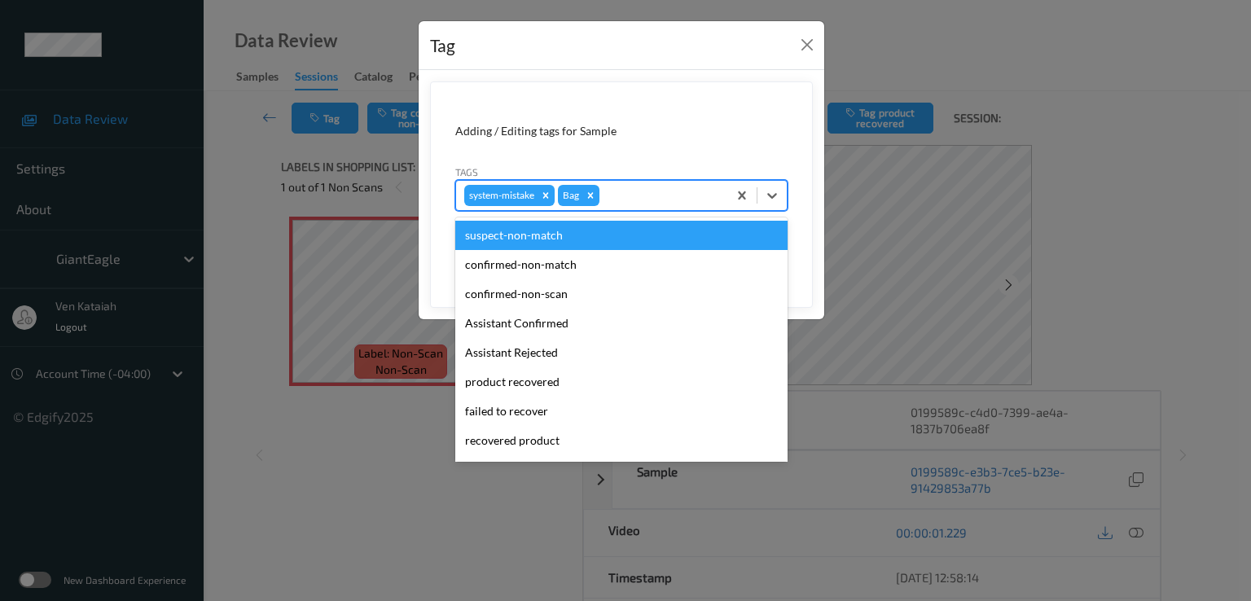
click at [635, 199] on div at bounding box center [661, 196] width 116 height 20
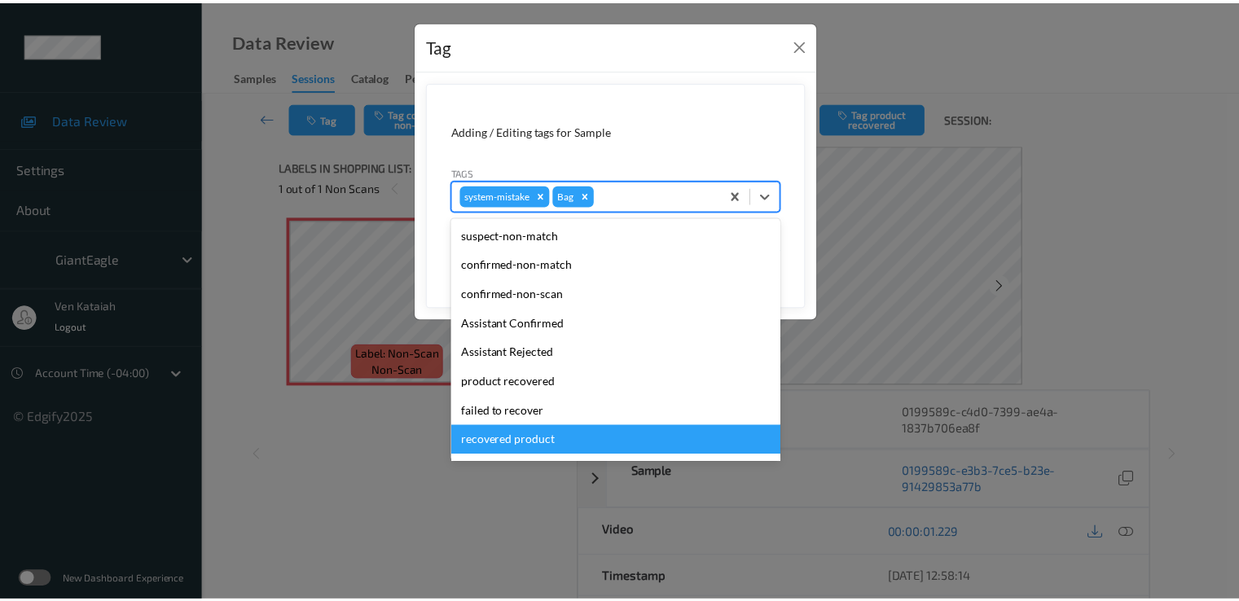
scroll to position [173, 0]
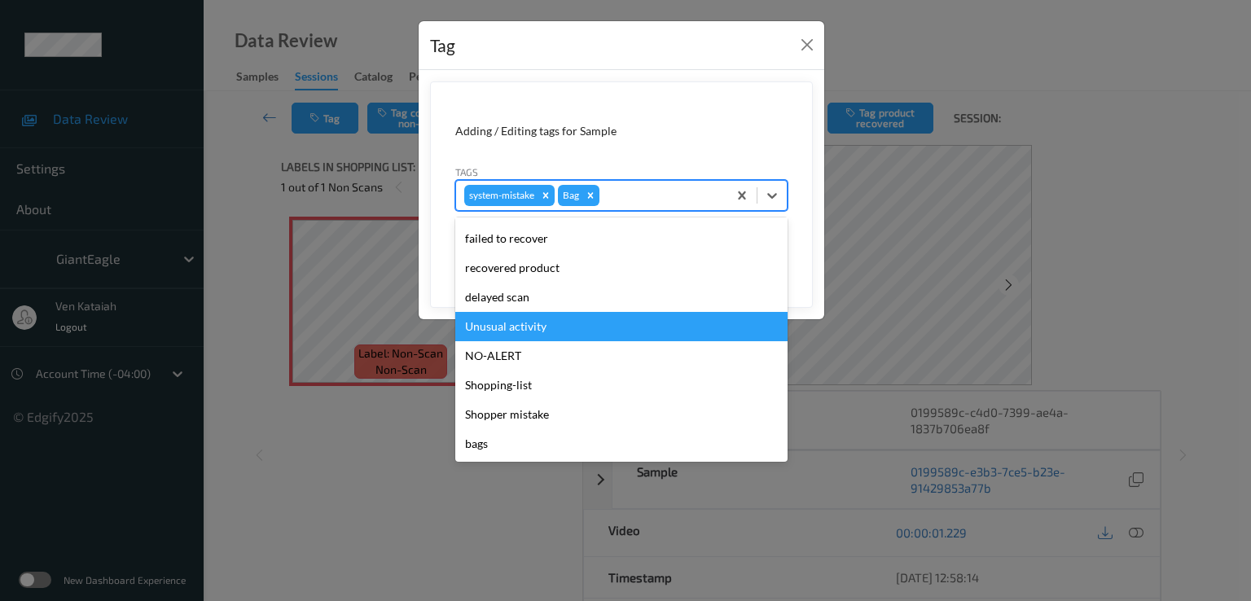
click at [540, 327] on div "Unusual activity" at bounding box center [621, 326] width 332 height 29
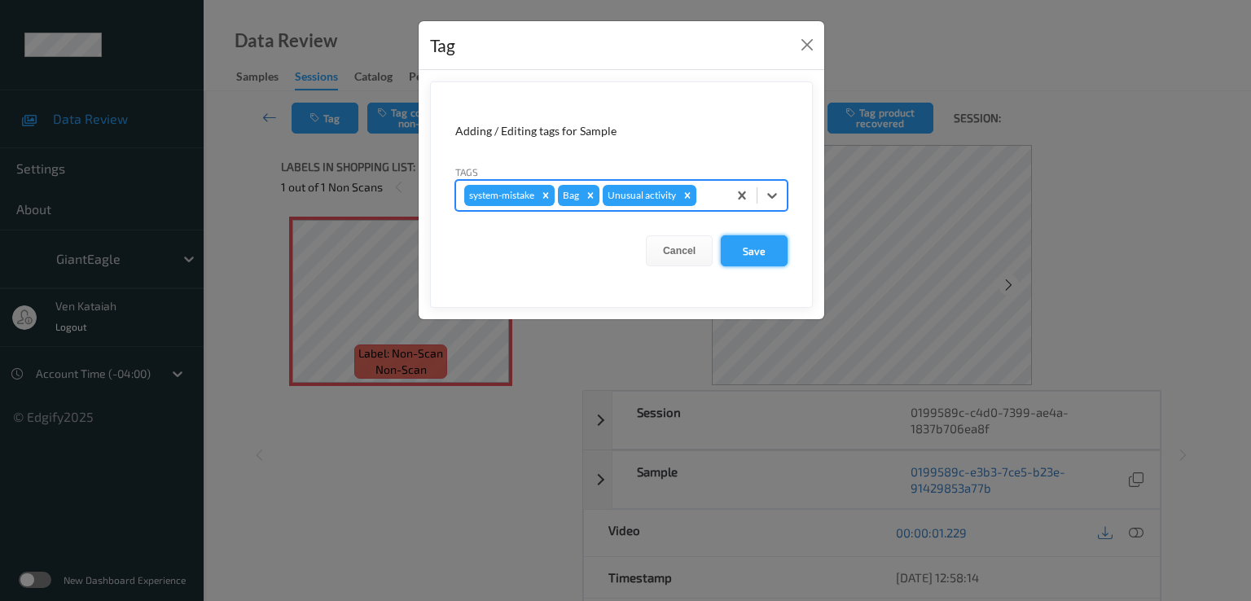
click at [764, 248] on button "Save" at bounding box center [754, 250] width 67 height 31
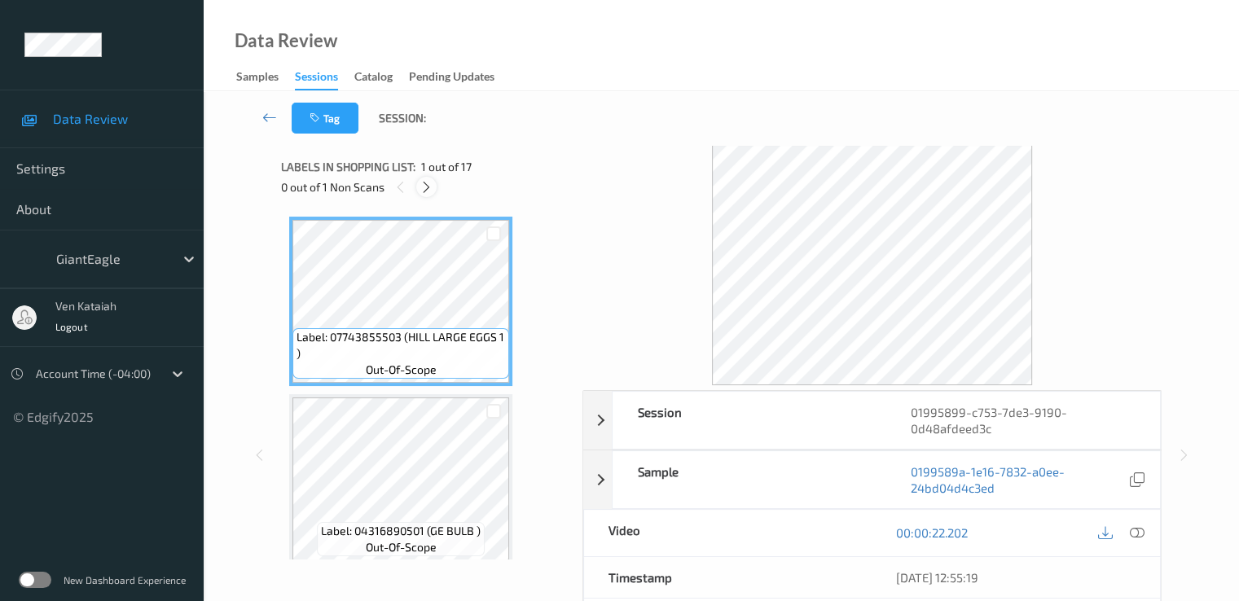
click at [424, 187] on icon at bounding box center [427, 187] width 14 height 15
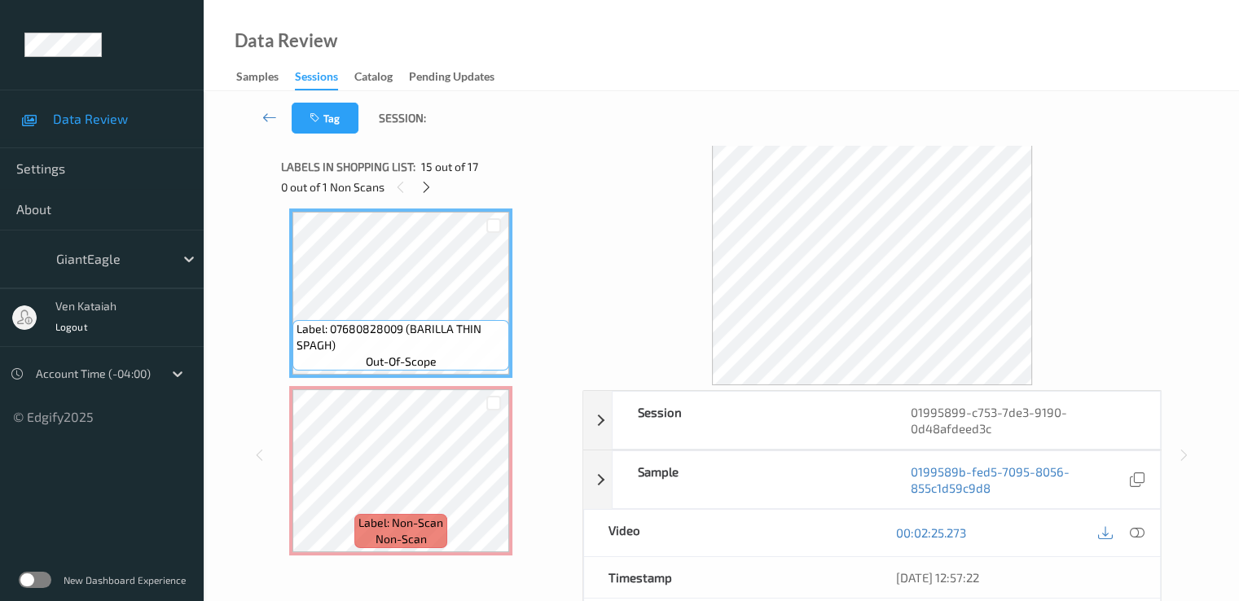
drag, startPoint x: 550, startPoint y: 494, endPoint x: 514, endPoint y: 480, distance: 38.7
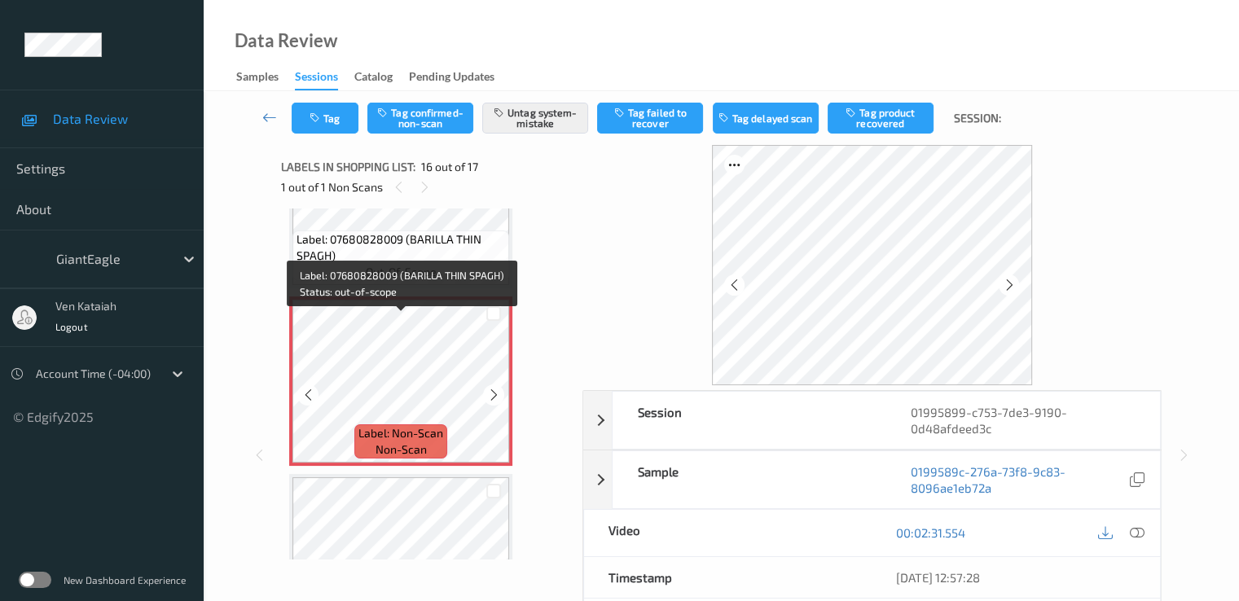
scroll to position [2657, 0]
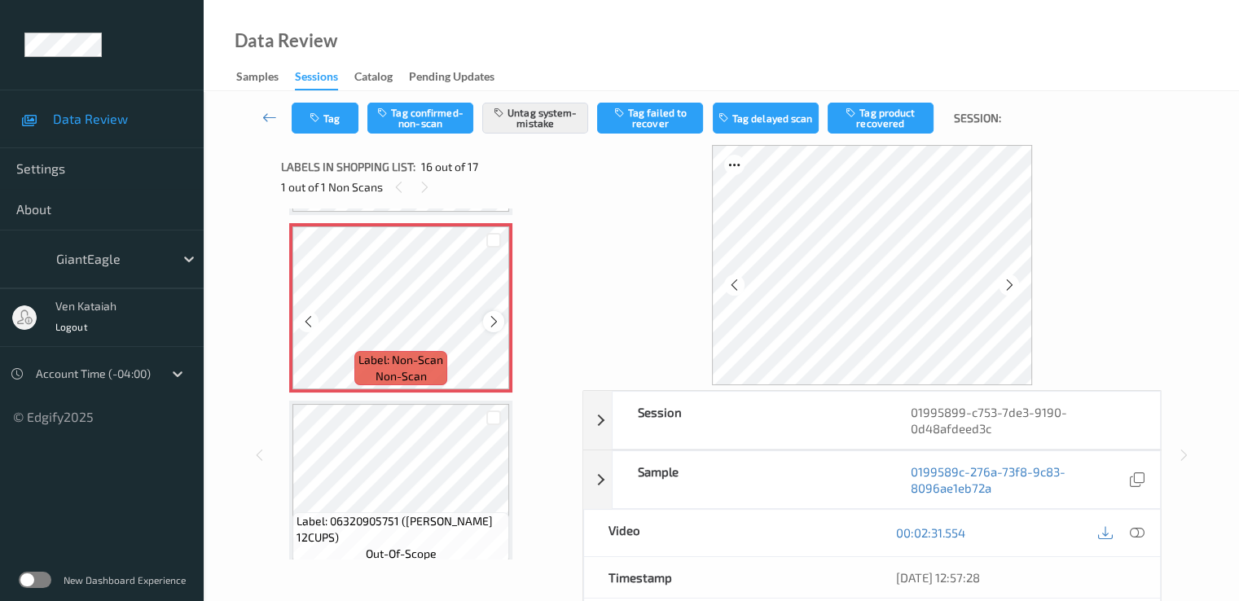
click at [499, 319] on icon at bounding box center [494, 321] width 14 height 15
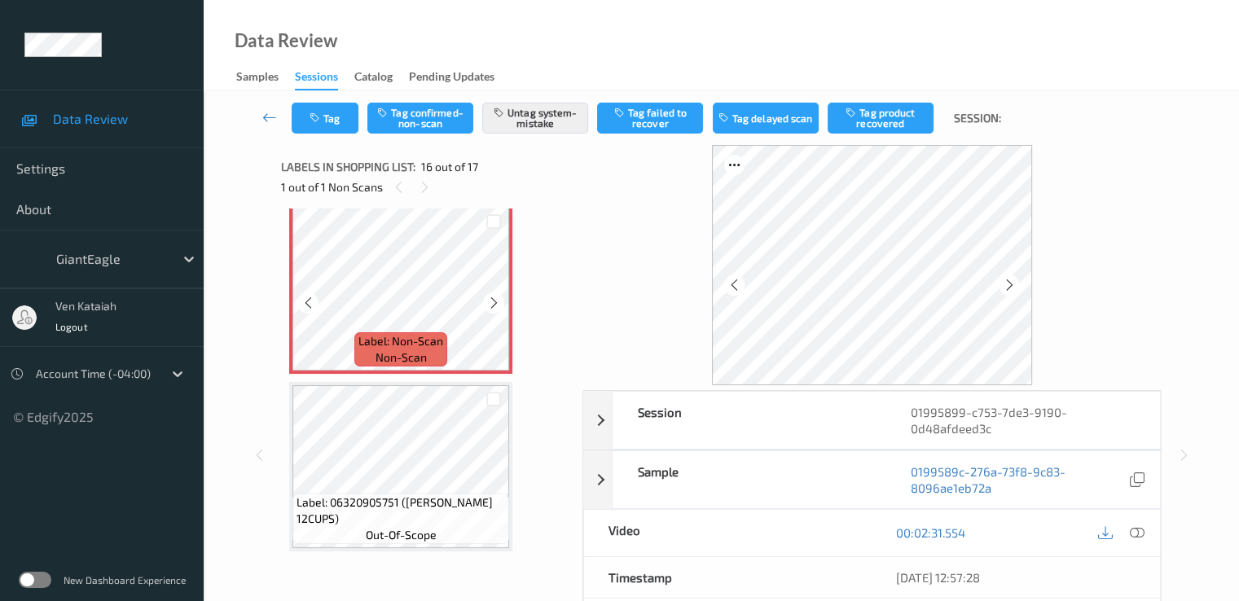
scroll to position [2513, 0]
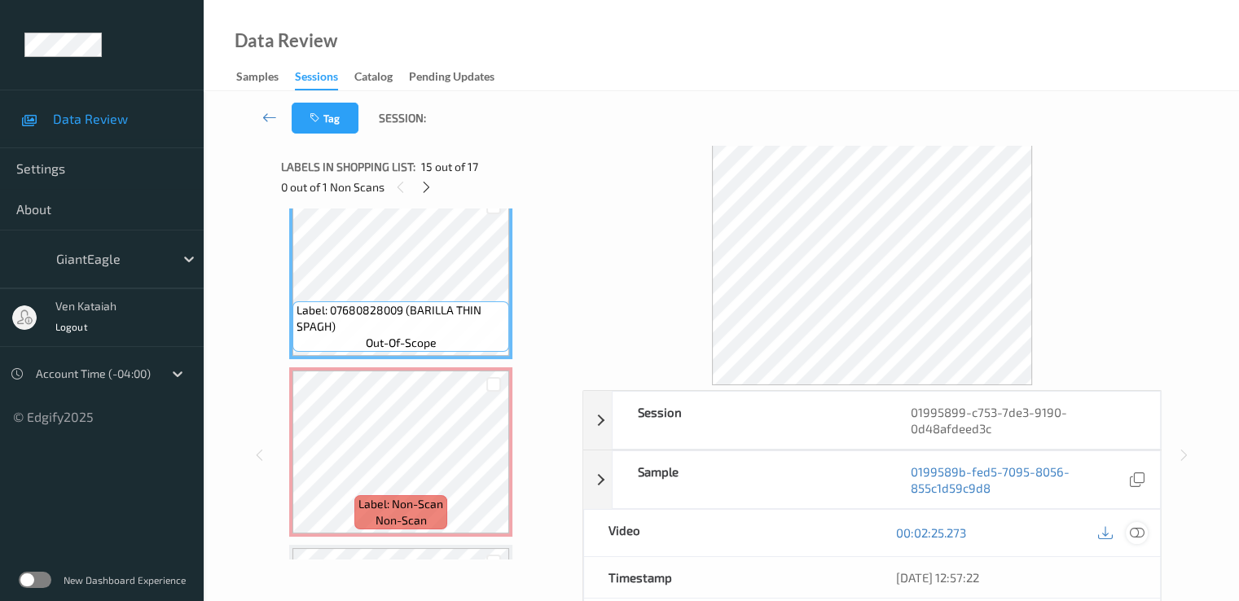
click at [1141, 532] on icon at bounding box center [1136, 532] width 15 height 15
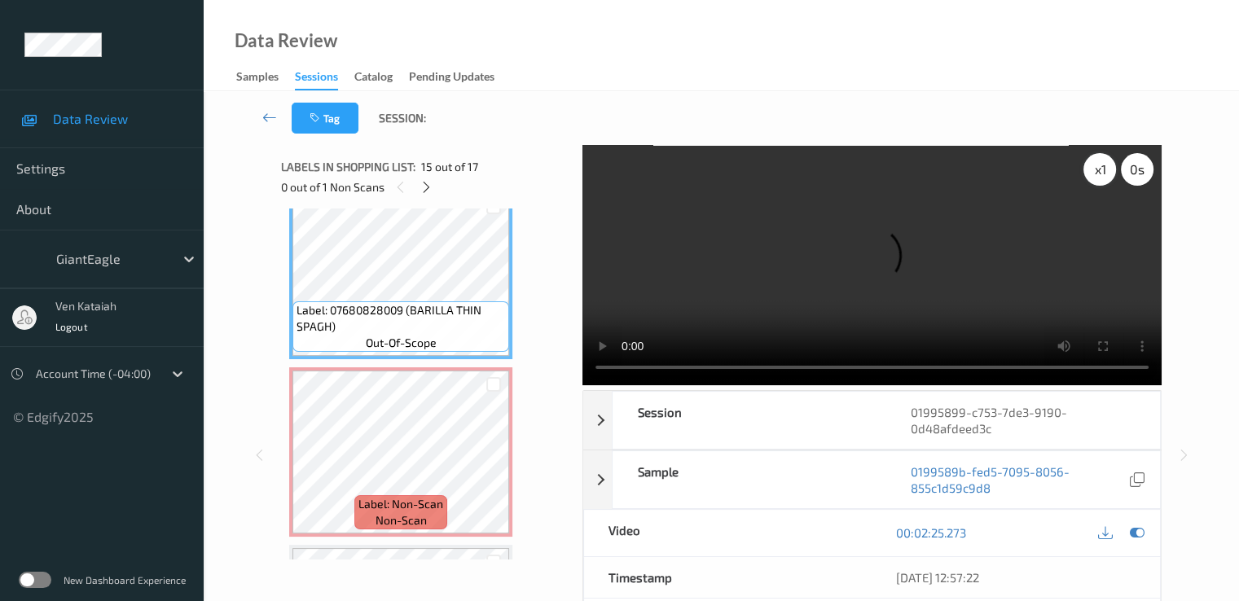
click at [1105, 162] on div "x 1" at bounding box center [1099, 169] width 33 height 33
click at [1020, 253] on video at bounding box center [871, 265] width 579 height 240
click at [1137, 529] on icon at bounding box center [1136, 532] width 15 height 15
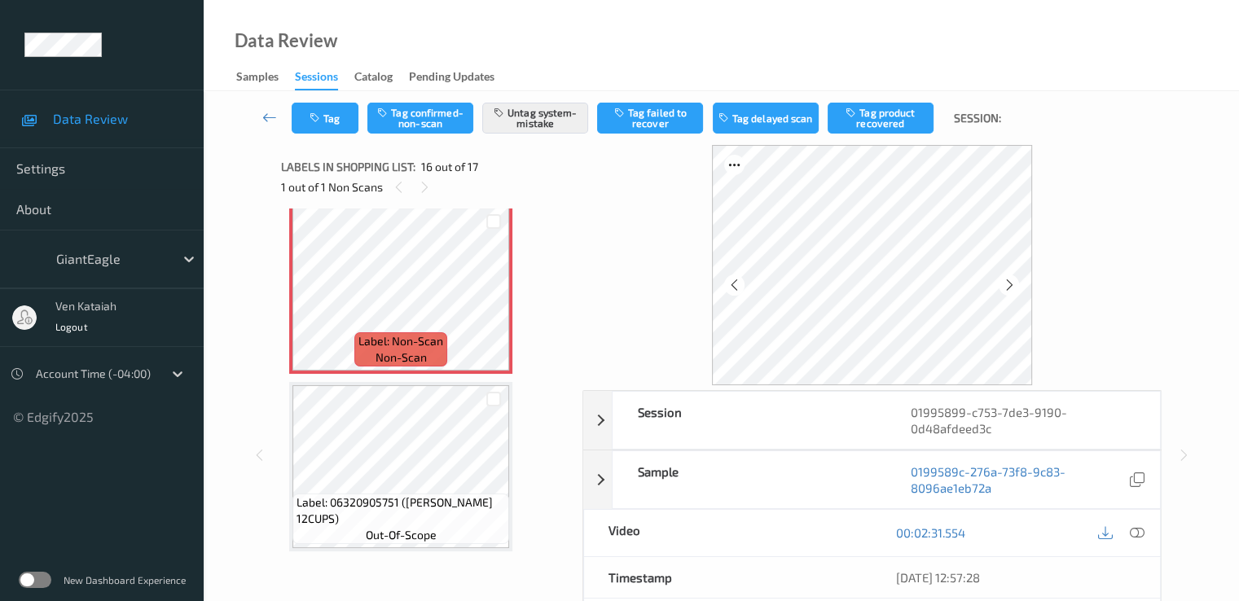
scroll to position [163, 0]
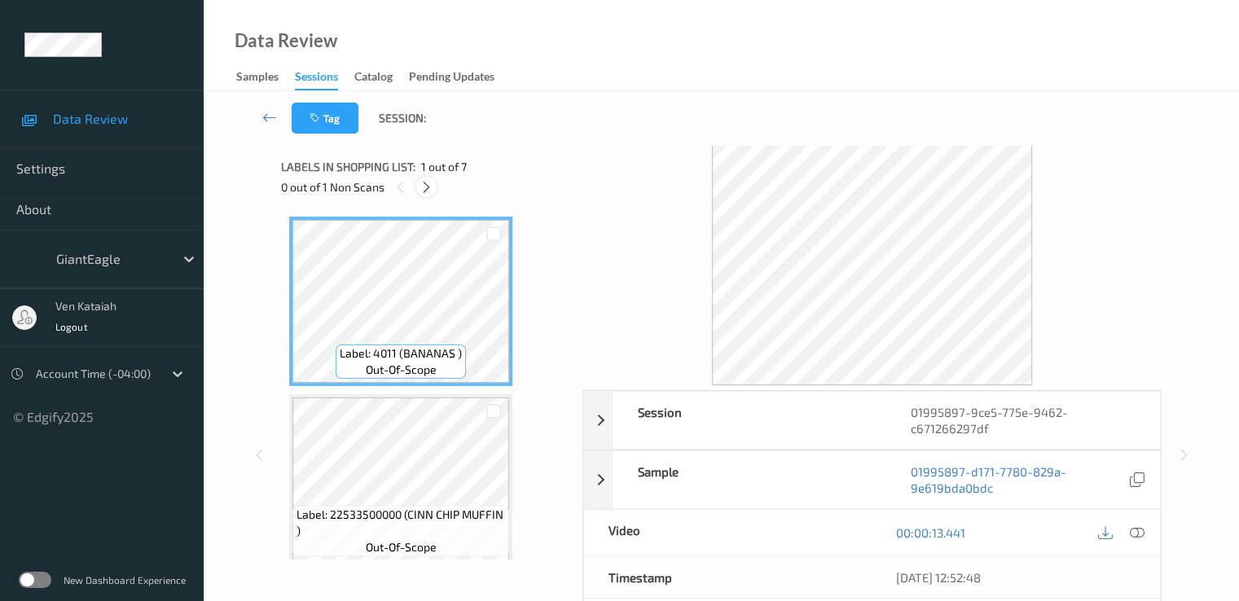
click at [437, 188] on div at bounding box center [426, 187] width 20 height 20
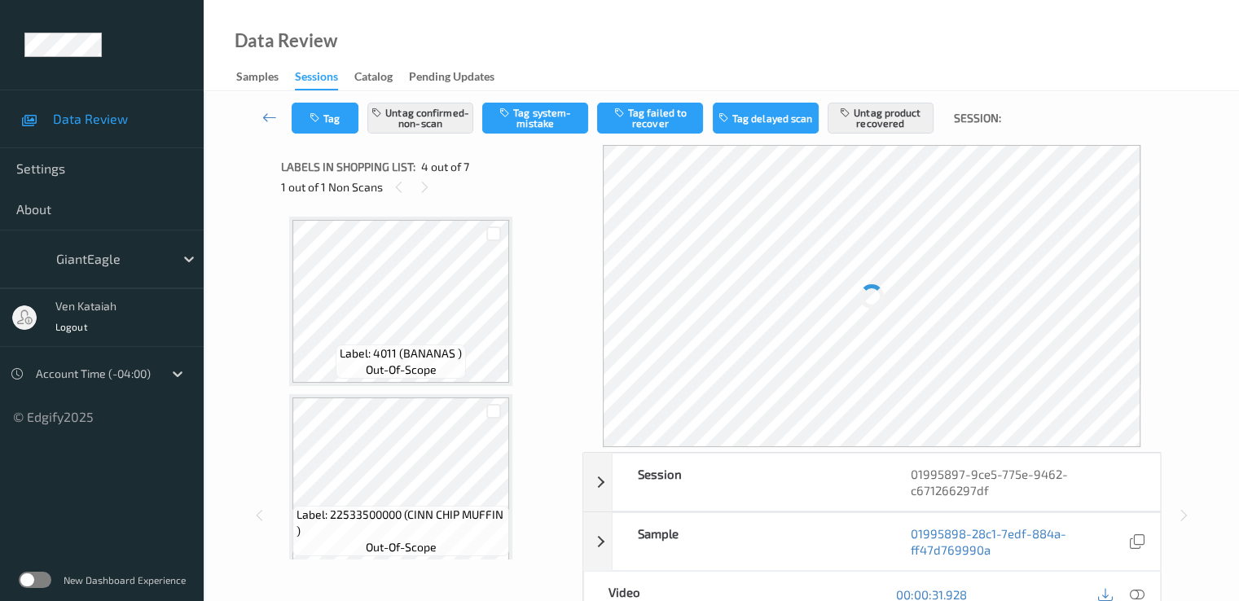
scroll to position [363, 0]
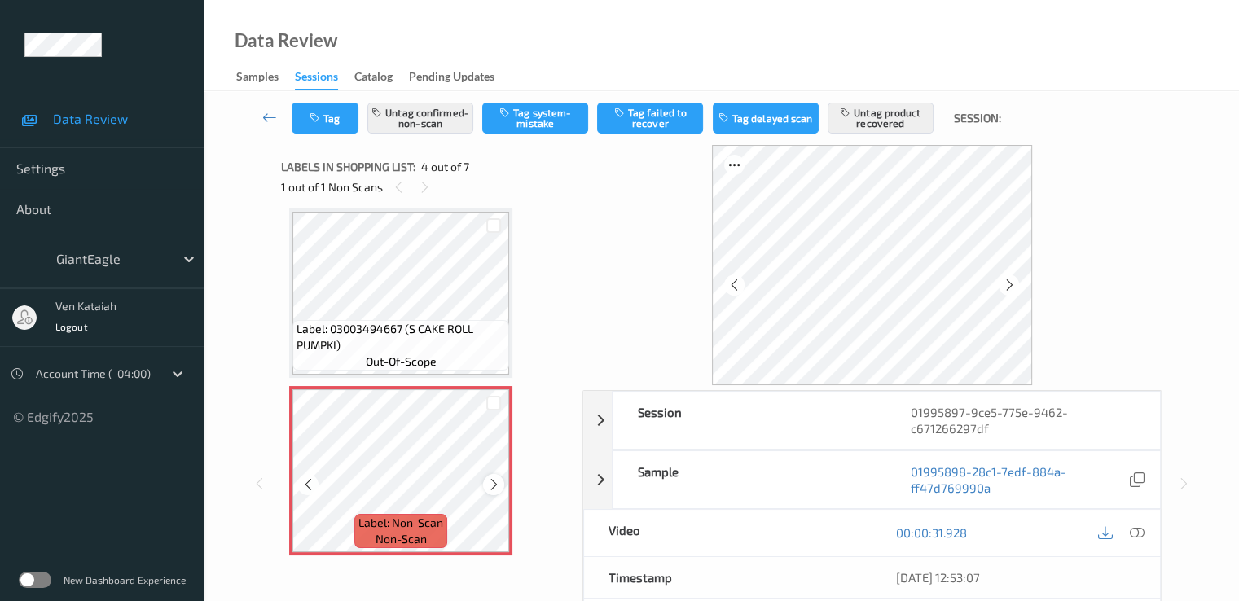
click at [501, 486] on div at bounding box center [493, 484] width 20 height 20
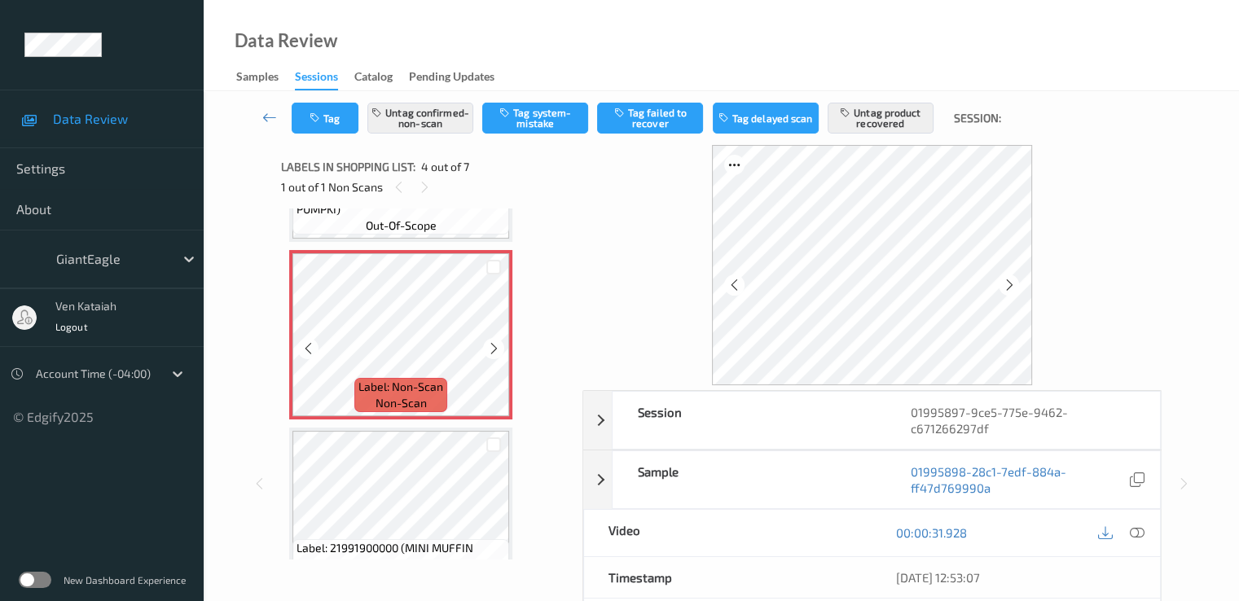
scroll to position [526, 0]
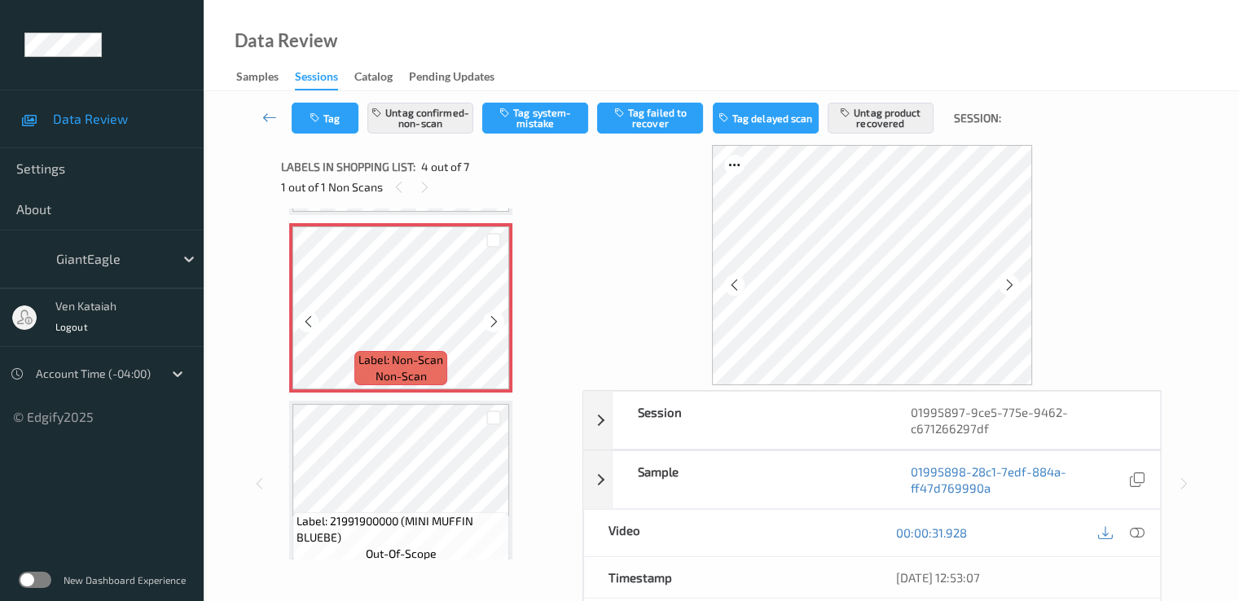
click at [486, 314] on div at bounding box center [493, 321] width 20 height 20
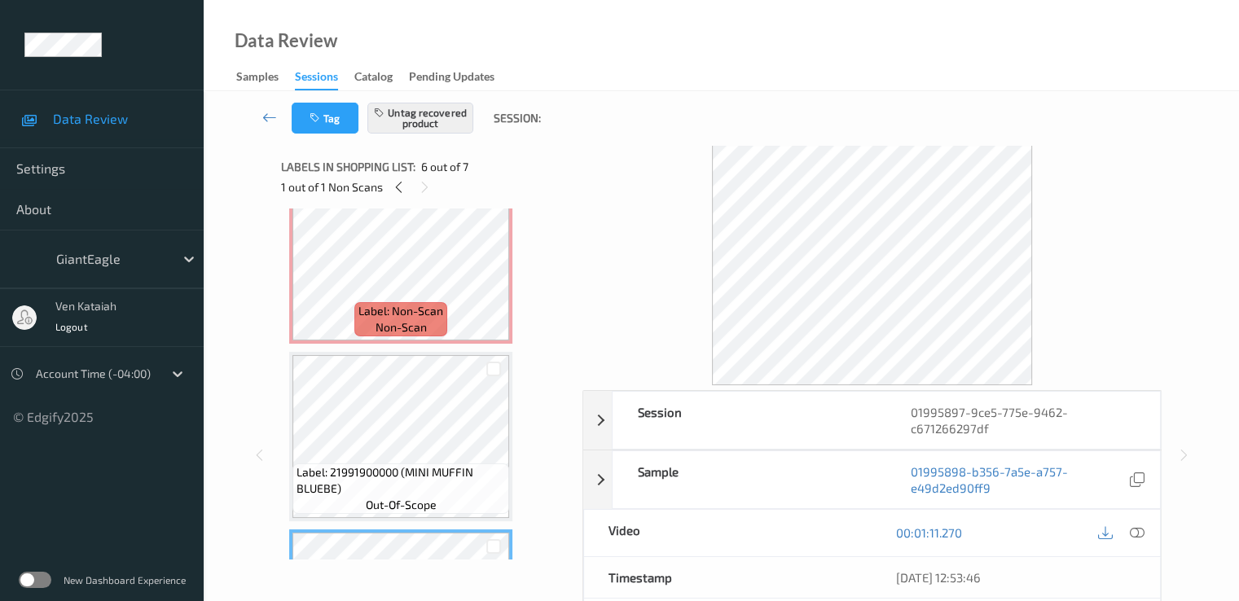
scroll to position [411, 0]
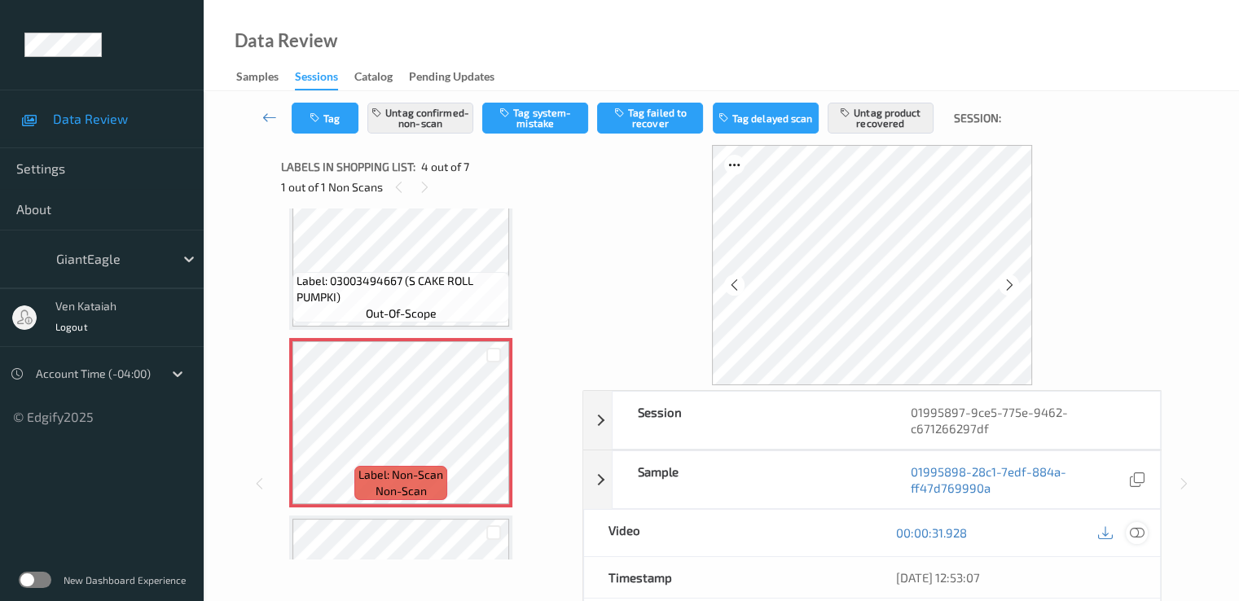
click at [1134, 530] on icon at bounding box center [1136, 532] width 15 height 15
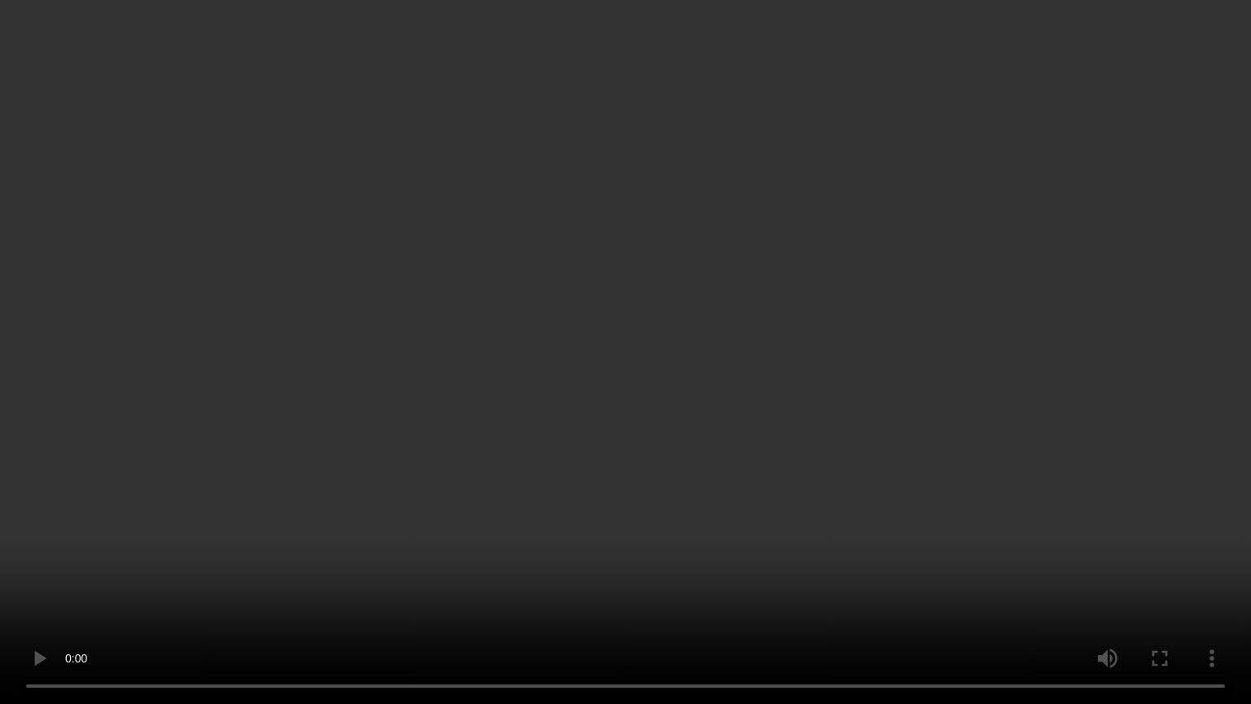
click at [1013, 359] on video at bounding box center [625, 352] width 1251 height 704
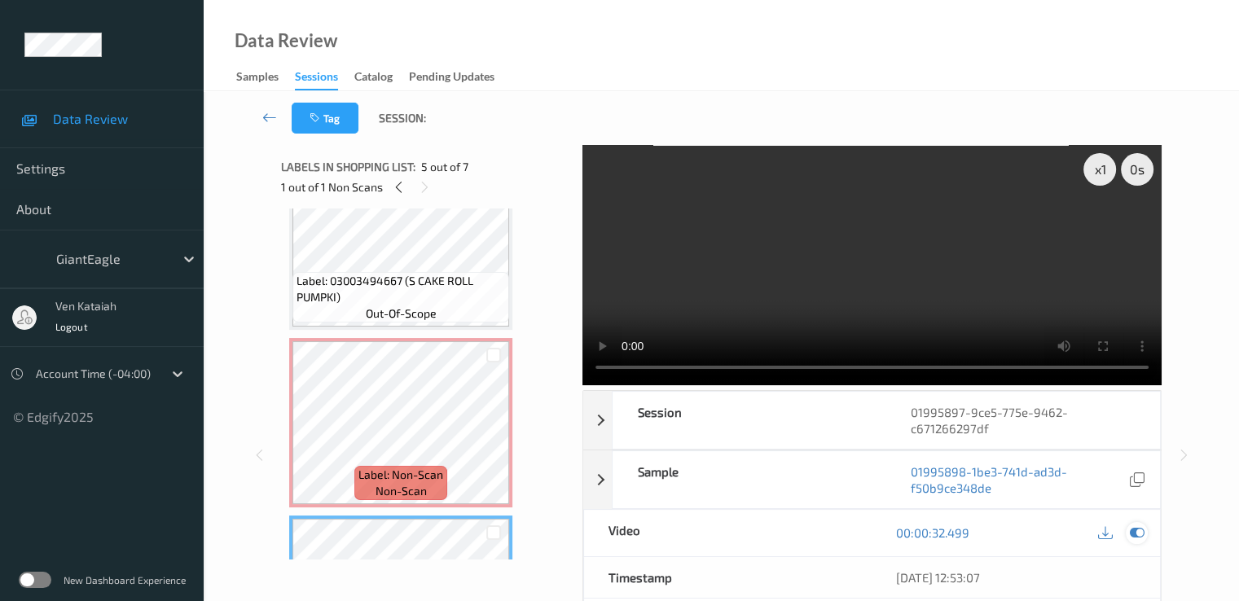
click at [1129, 529] on icon at bounding box center [1136, 532] width 15 height 15
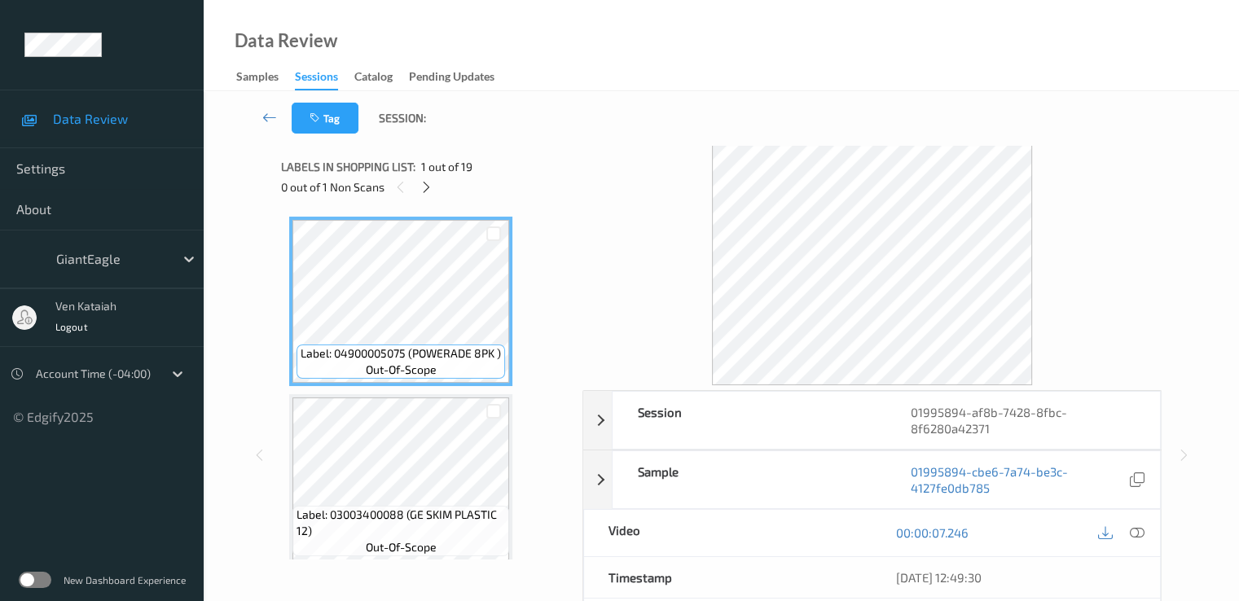
click at [437, 184] on div "0 out of 1 Non Scans" at bounding box center [426, 187] width 290 height 20
click at [432, 184] on icon at bounding box center [427, 187] width 14 height 15
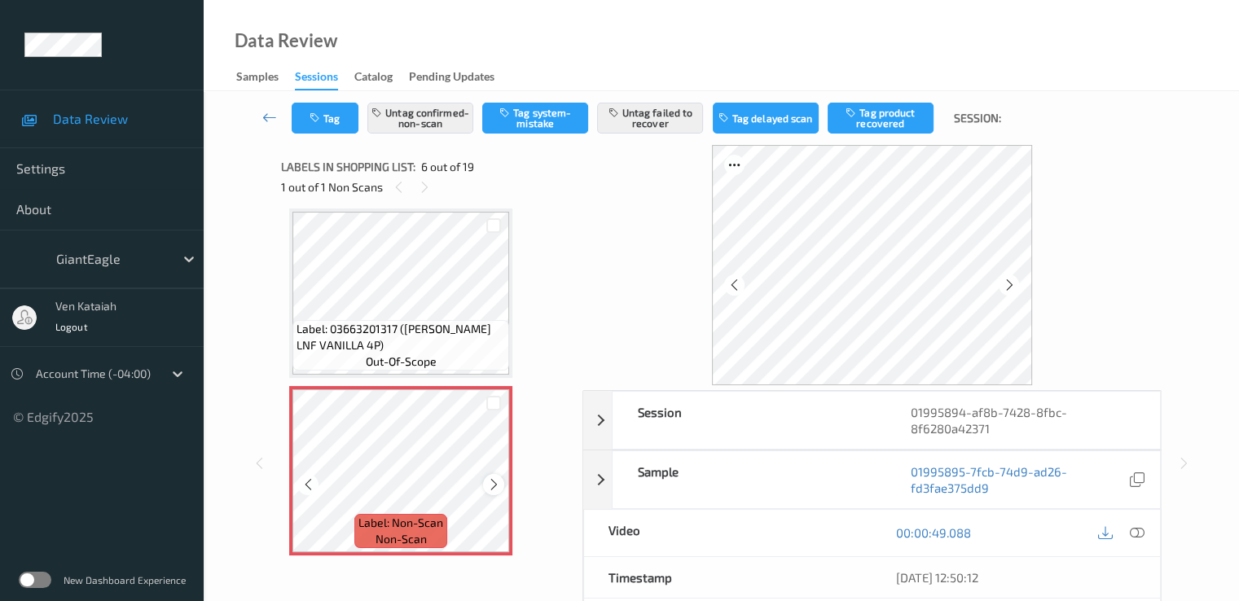
click at [495, 486] on icon at bounding box center [494, 484] width 14 height 15
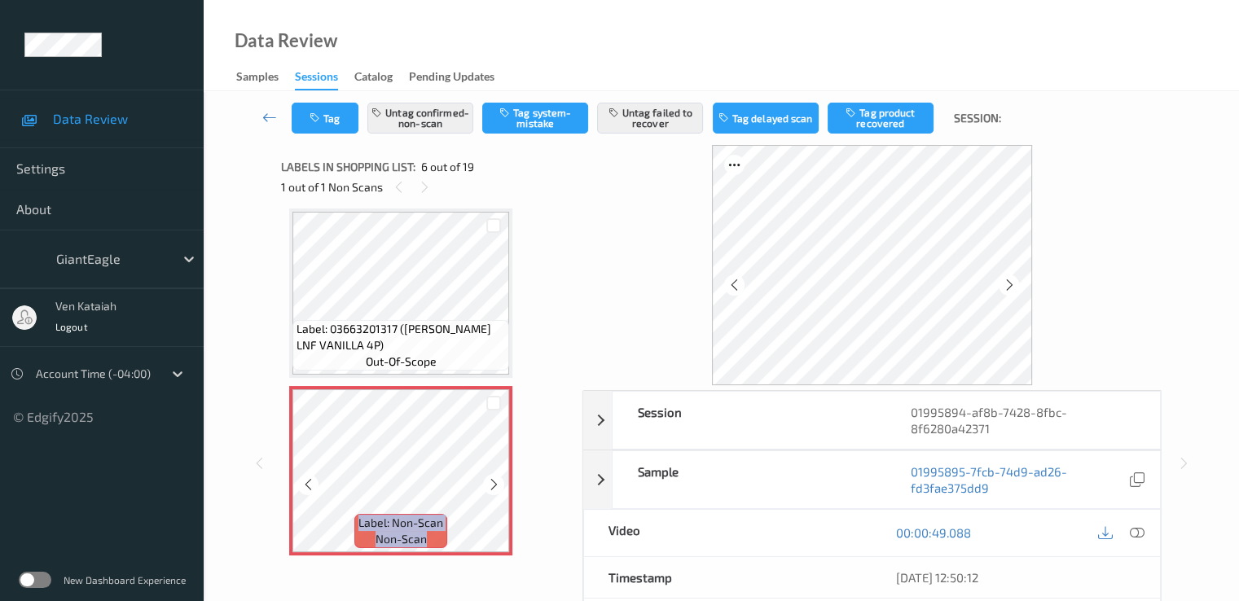
click at [495, 486] on icon at bounding box center [494, 484] width 14 height 15
click at [498, 486] on icon at bounding box center [494, 484] width 14 height 15
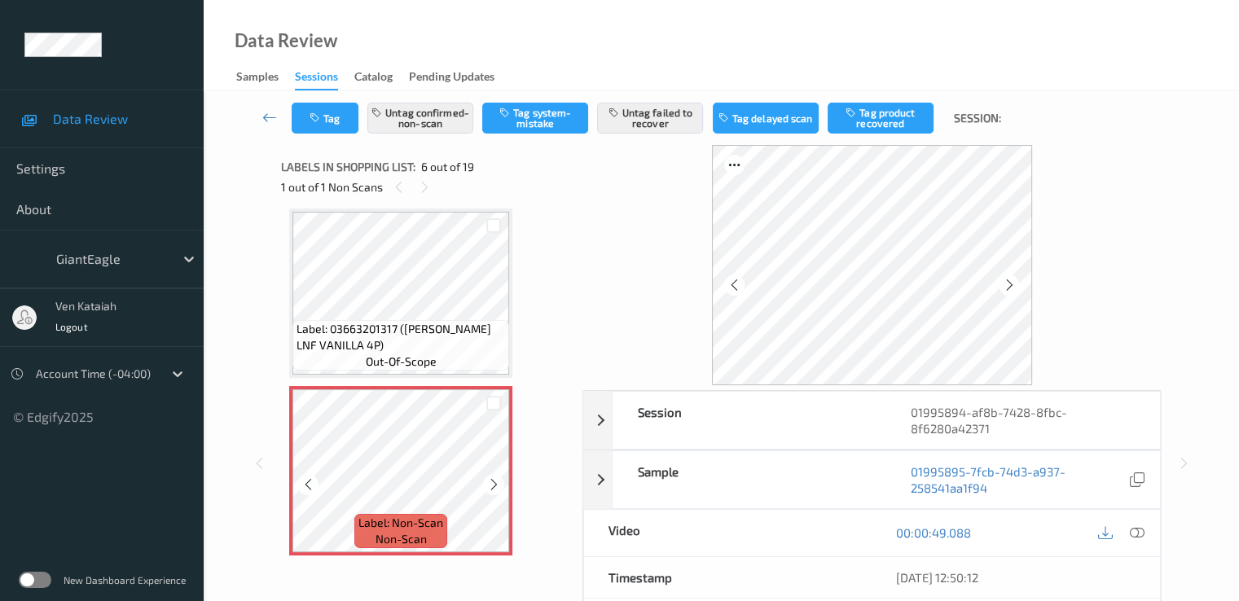
click at [498, 486] on icon at bounding box center [494, 484] width 14 height 15
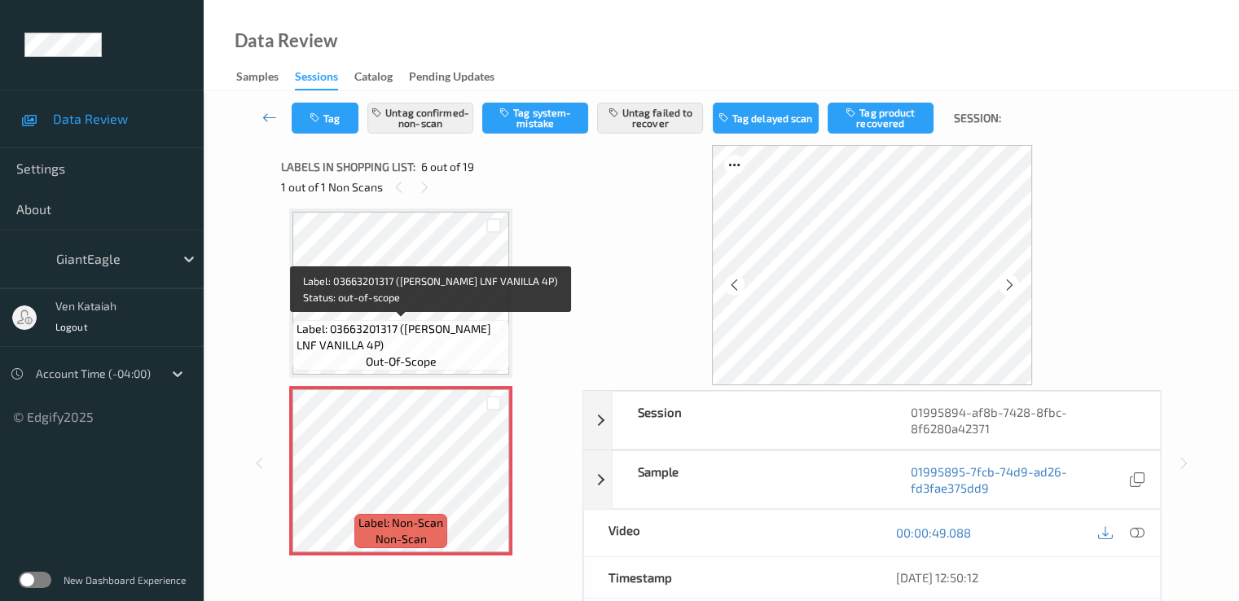
click at [408, 324] on span "Label: 03663201317 (DAN LNF VANILLA 4P)" at bounding box center [401, 337] width 209 height 33
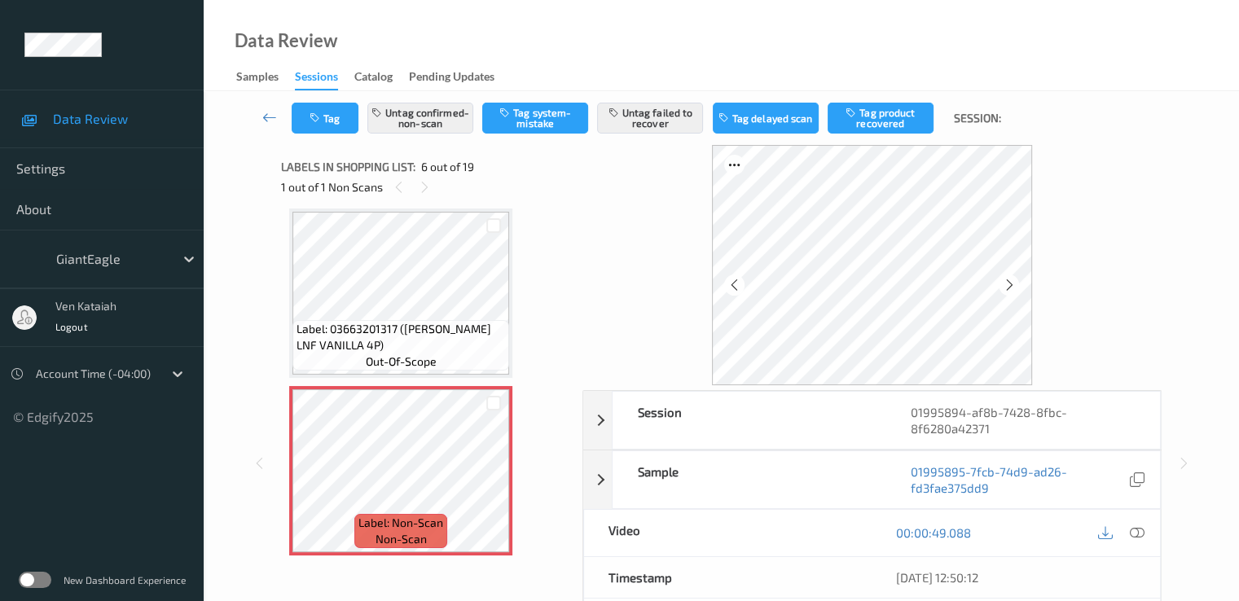
click at [415, 351] on span "Label: 03663201317 (DAN LNF VANILLA 4P)" at bounding box center [401, 337] width 209 height 33
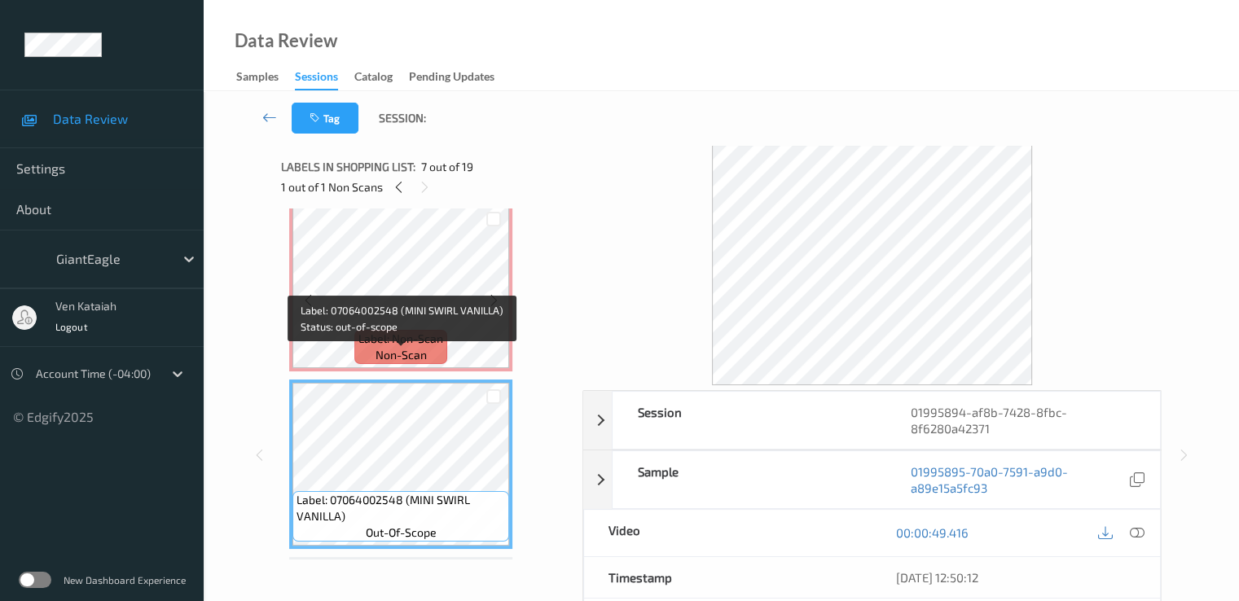
scroll to position [881, 0]
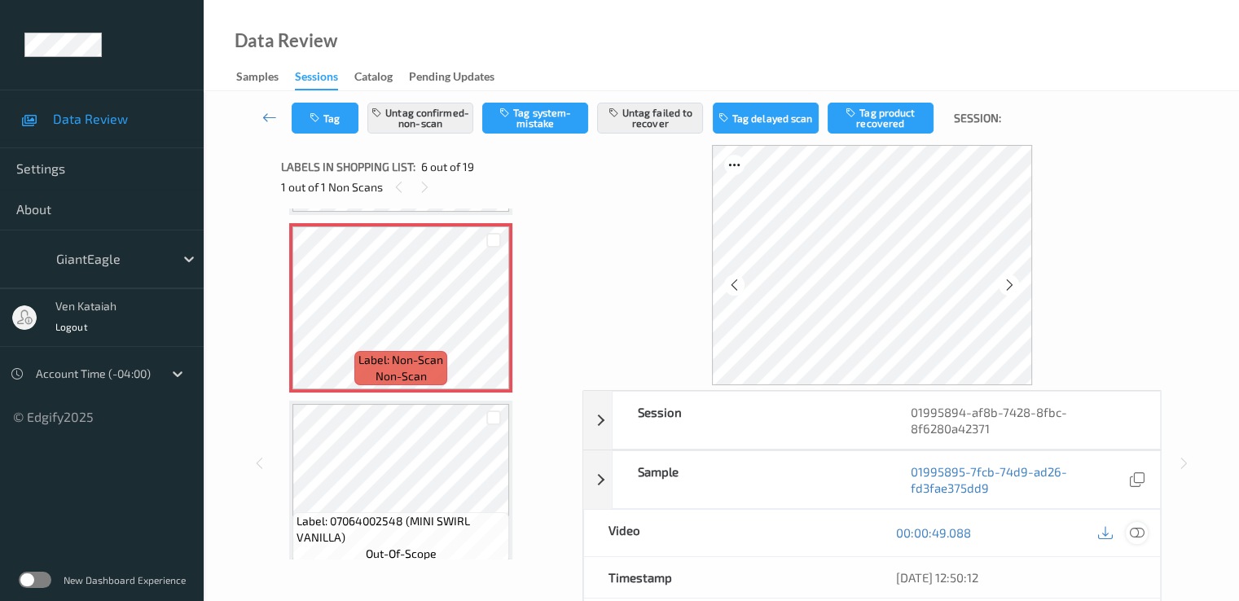
click at [1135, 536] on icon at bounding box center [1136, 532] width 15 height 15
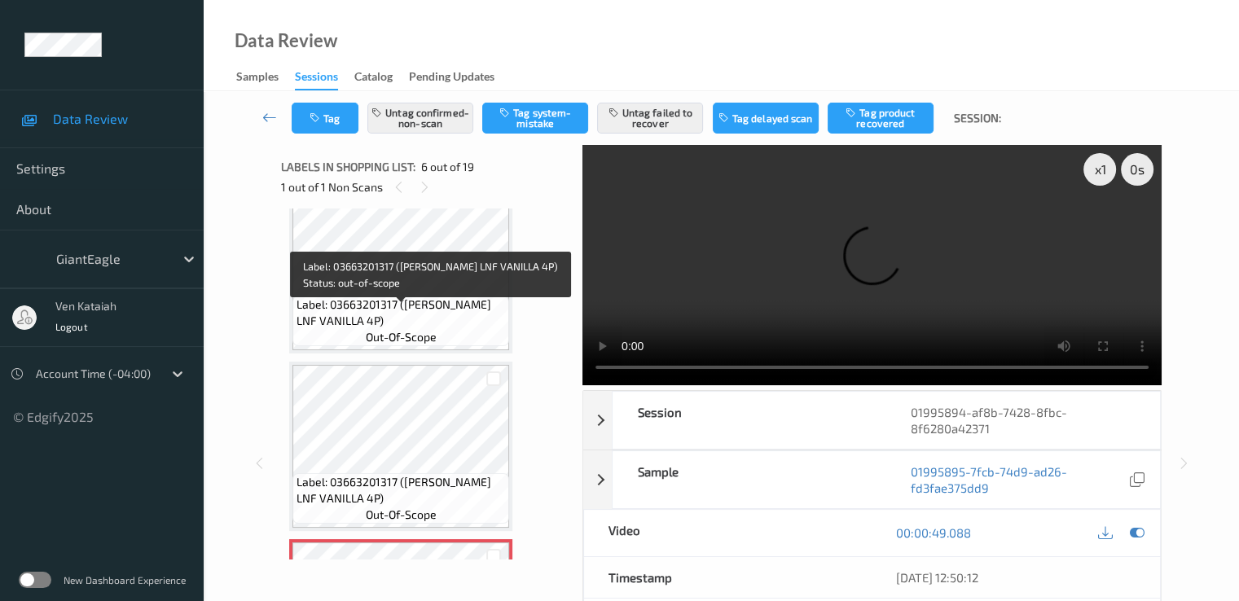
scroll to position [556, 0]
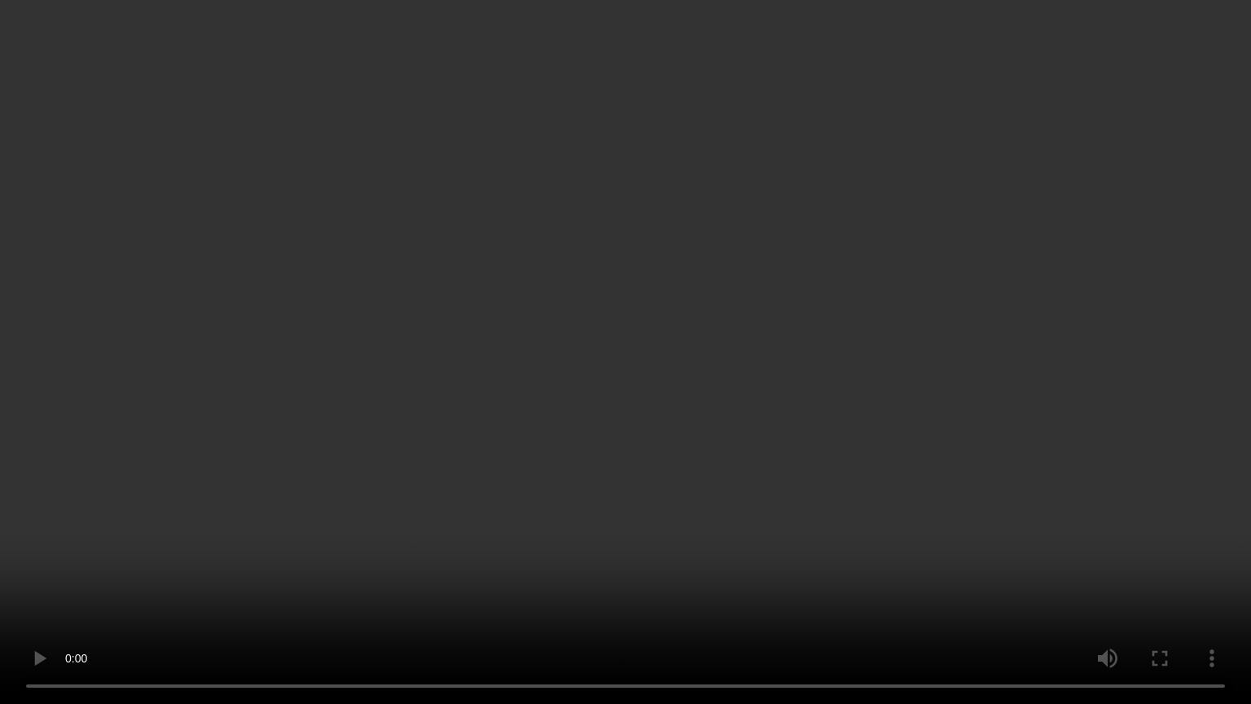
click at [666, 327] on video at bounding box center [625, 352] width 1251 height 704
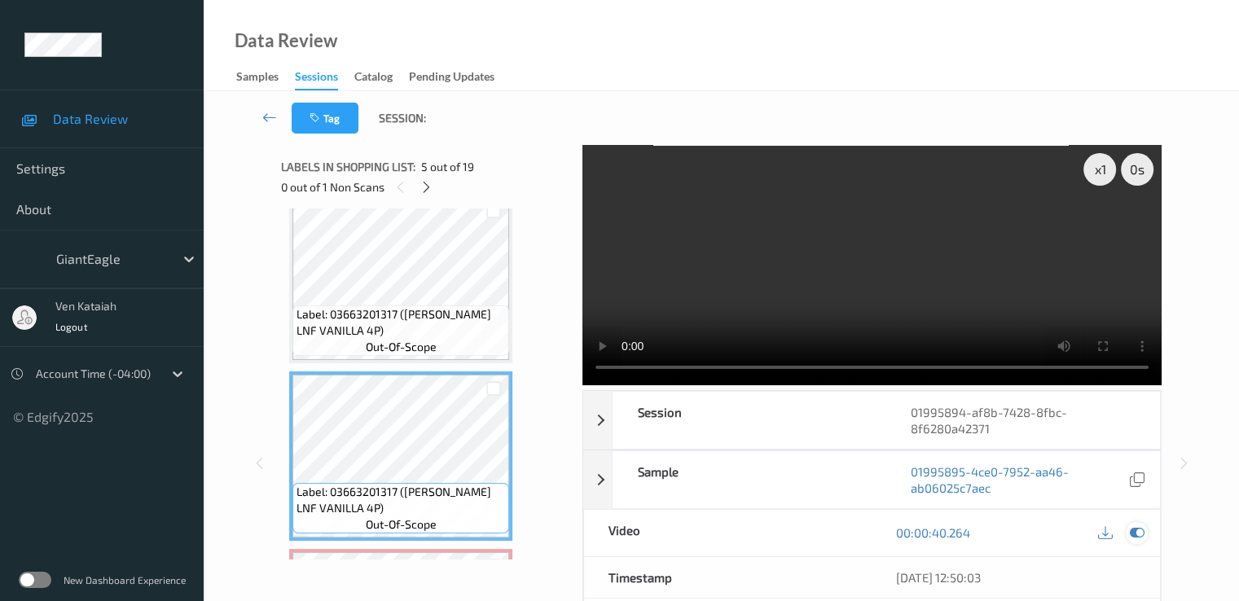
drag, startPoint x: 1137, startPoint y: 536, endPoint x: 903, endPoint y: 530, distance: 234.7
click at [1134, 532] on icon at bounding box center [1136, 532] width 15 height 15
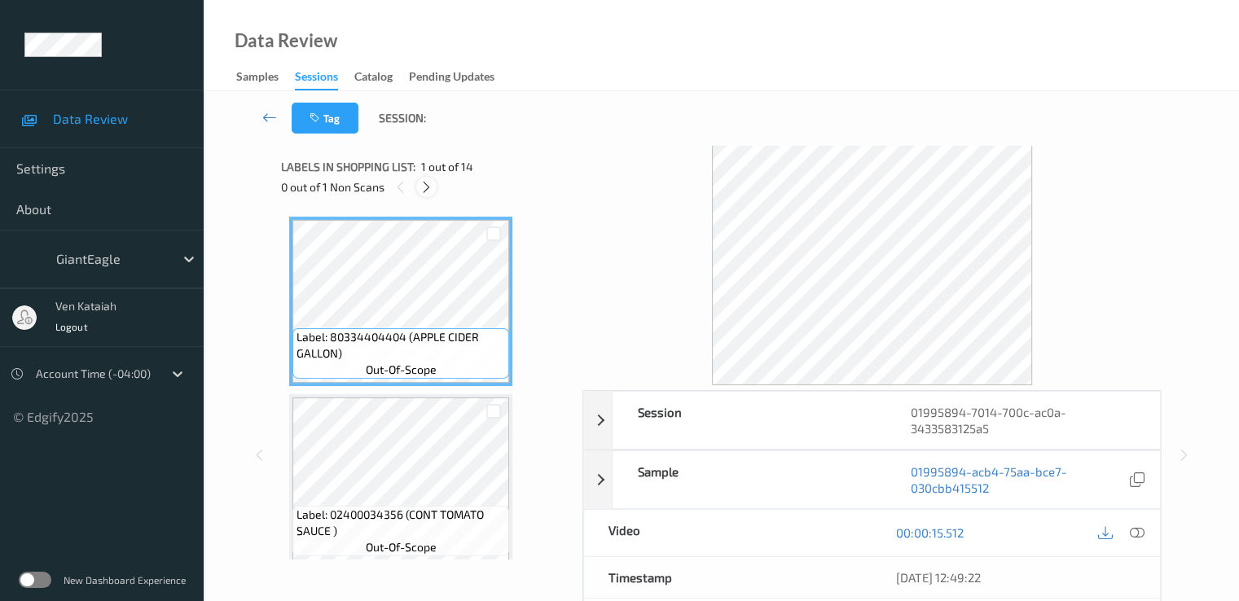
click at [425, 196] on div at bounding box center [426, 187] width 20 height 20
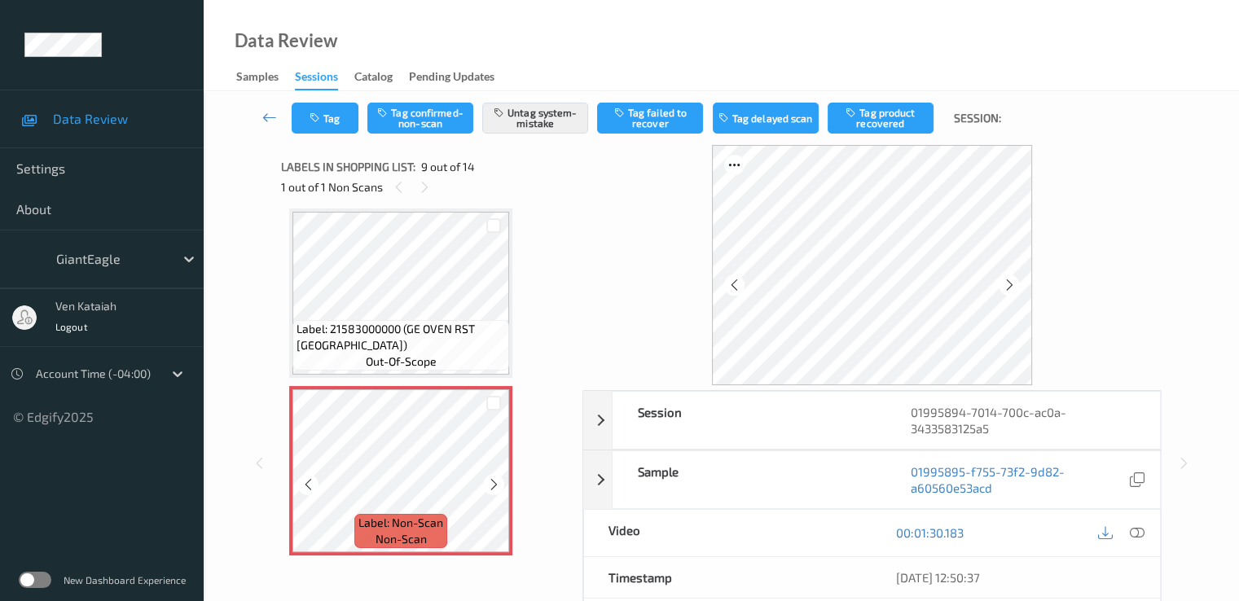
click at [484, 485] on div at bounding box center [493, 484] width 20 height 20
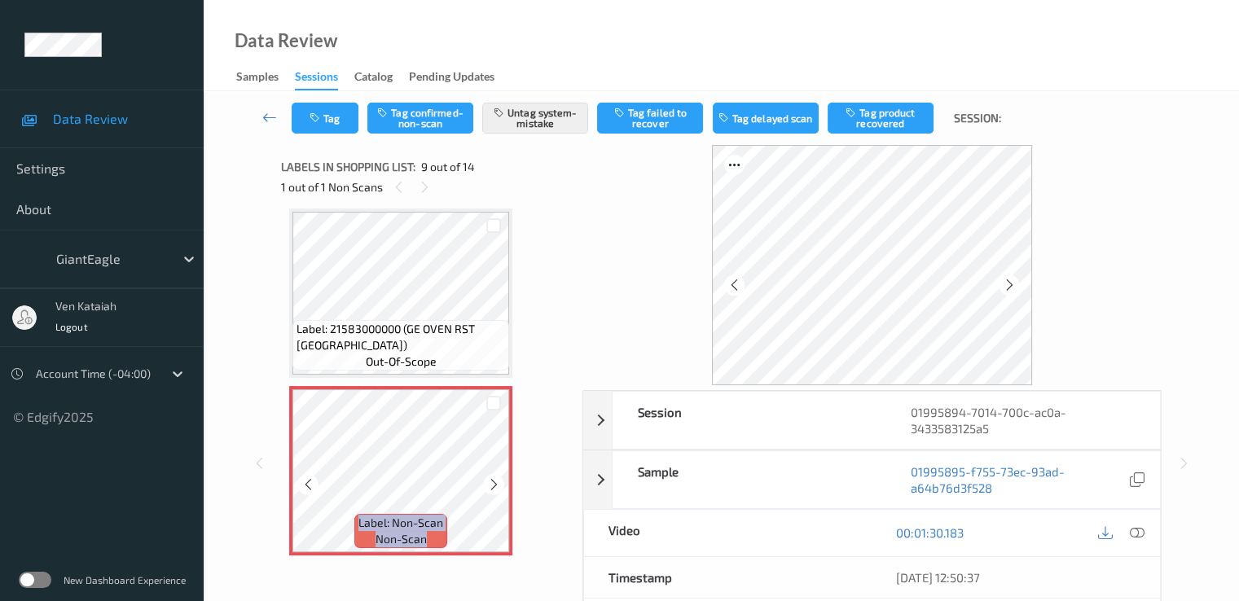
click at [484, 485] on div at bounding box center [493, 484] width 20 height 20
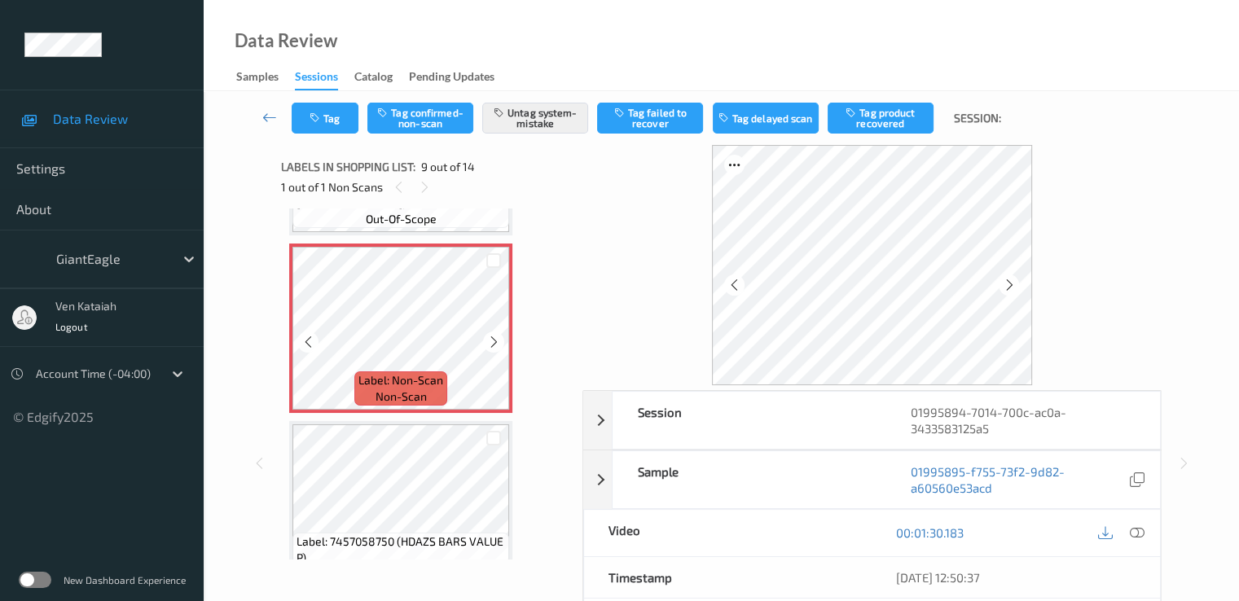
scroll to position [1414, 0]
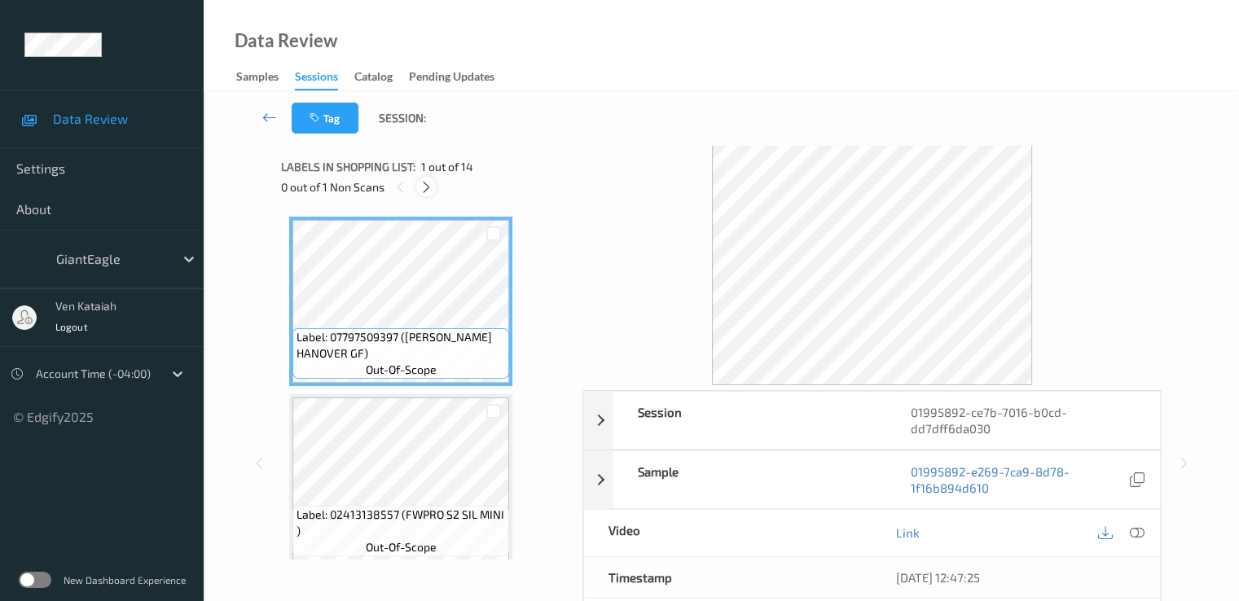
click at [433, 188] on icon at bounding box center [427, 187] width 14 height 15
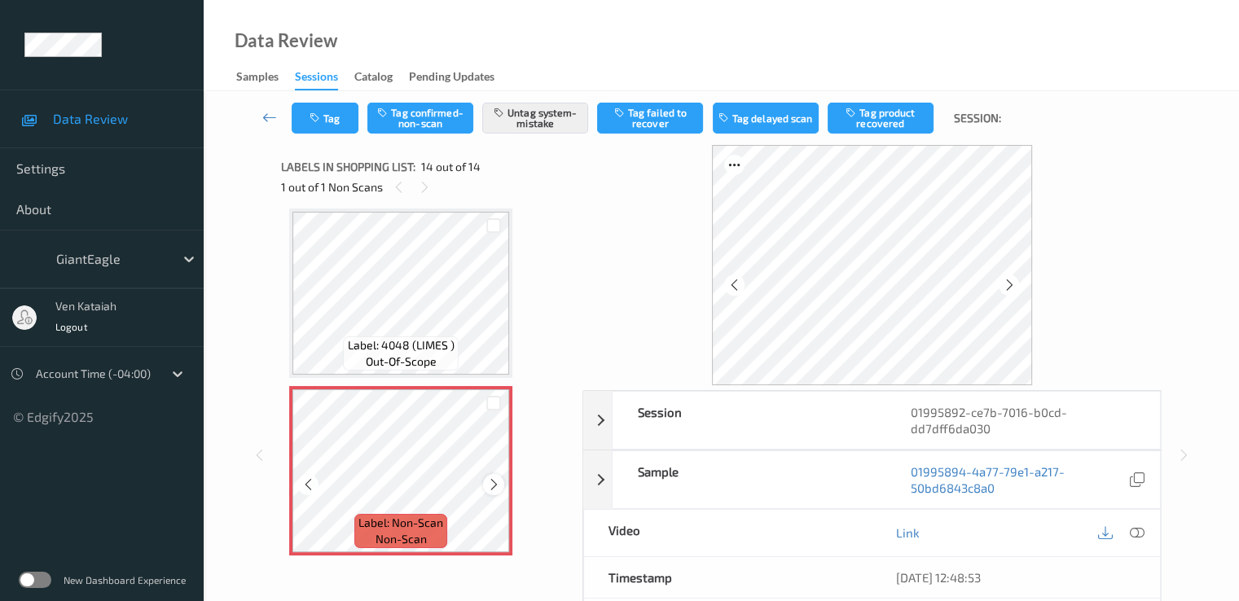
click at [492, 483] on icon at bounding box center [494, 484] width 14 height 15
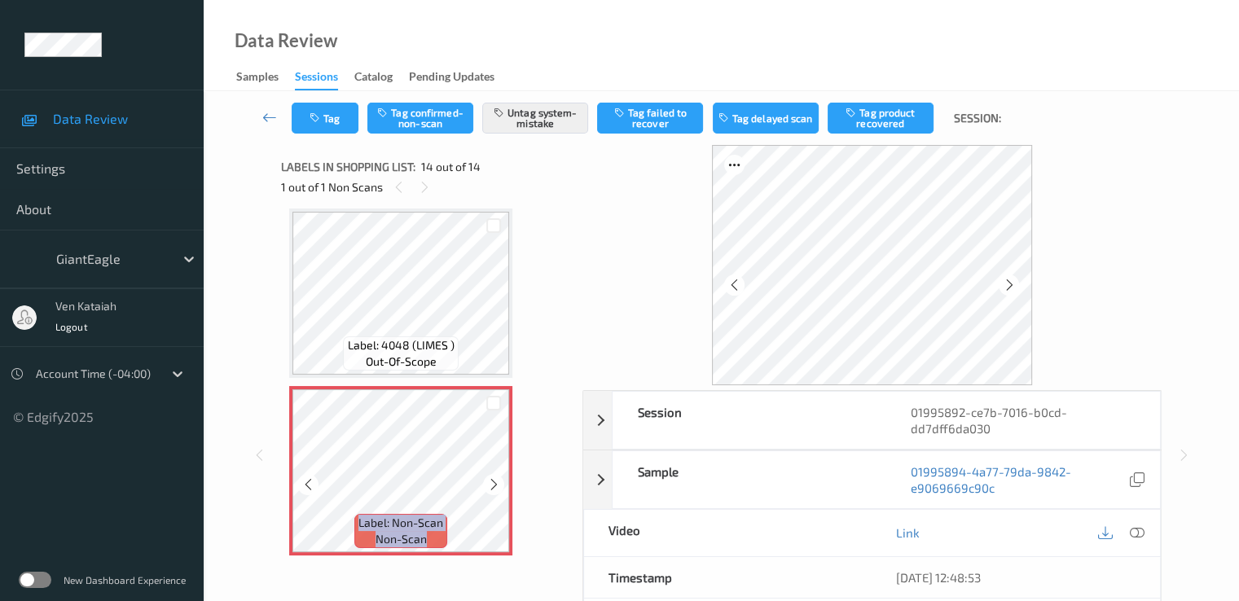
click at [492, 483] on icon at bounding box center [494, 484] width 14 height 15
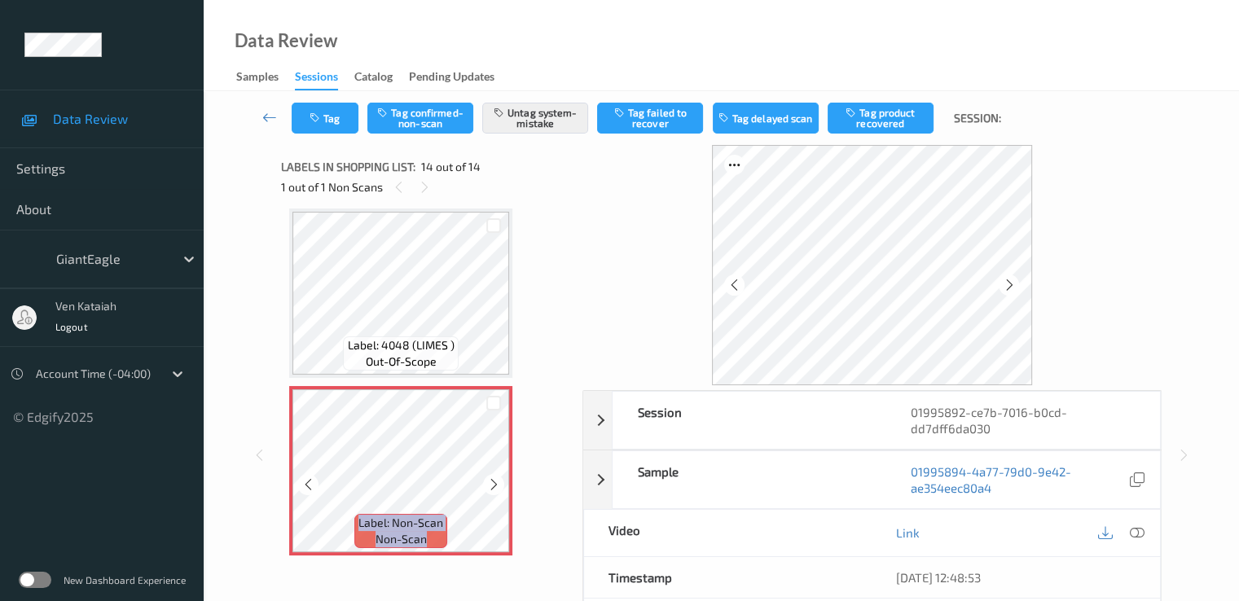
click at [492, 483] on icon at bounding box center [494, 484] width 14 height 15
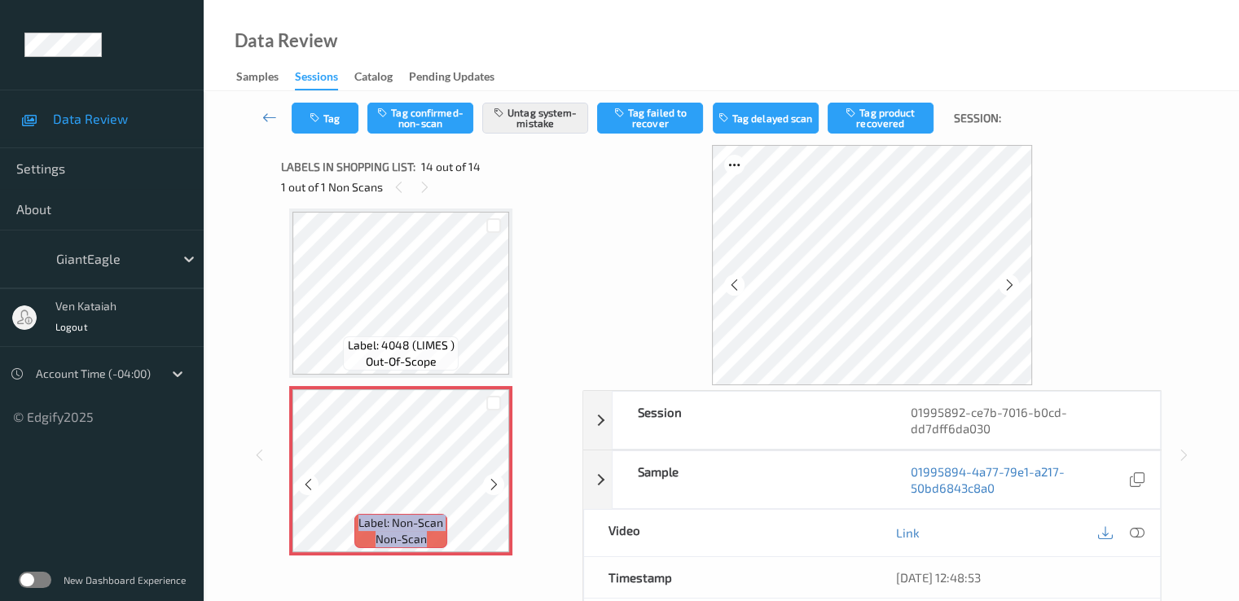
click at [492, 483] on icon at bounding box center [494, 484] width 14 height 15
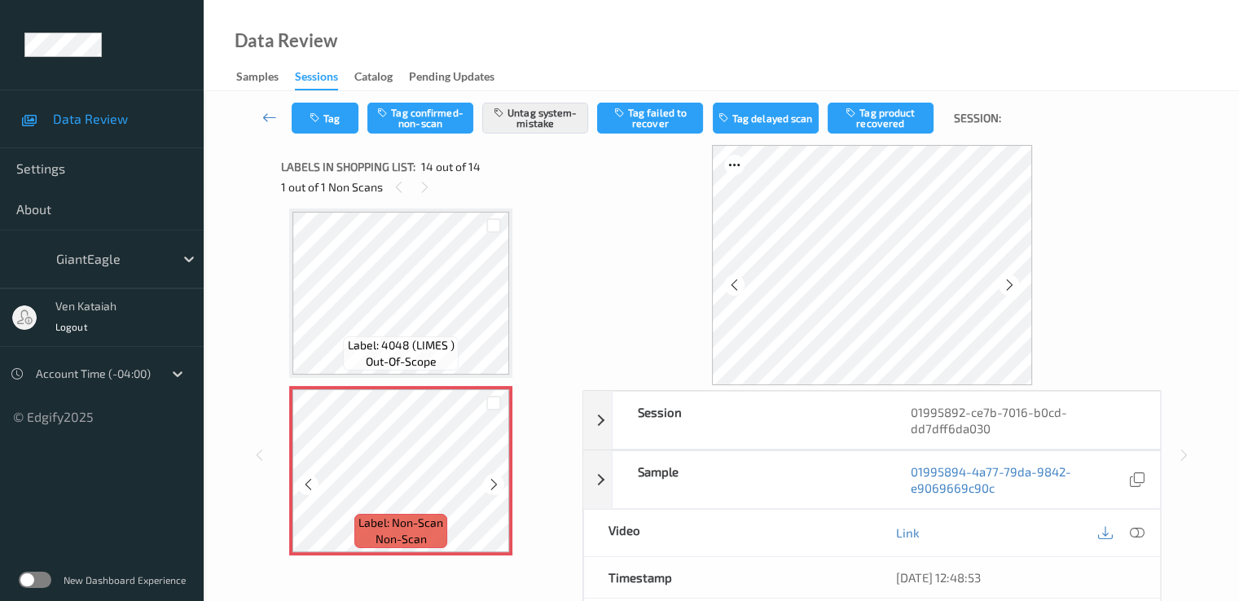
click at [492, 483] on icon at bounding box center [494, 484] width 14 height 15
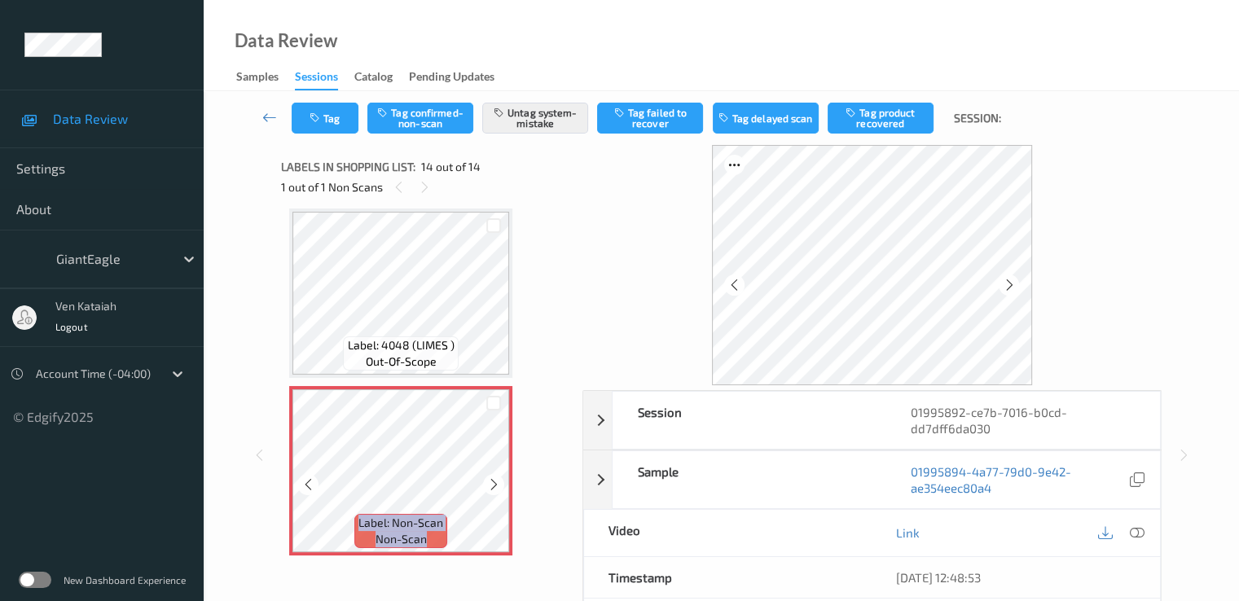
click at [492, 483] on icon at bounding box center [494, 484] width 14 height 15
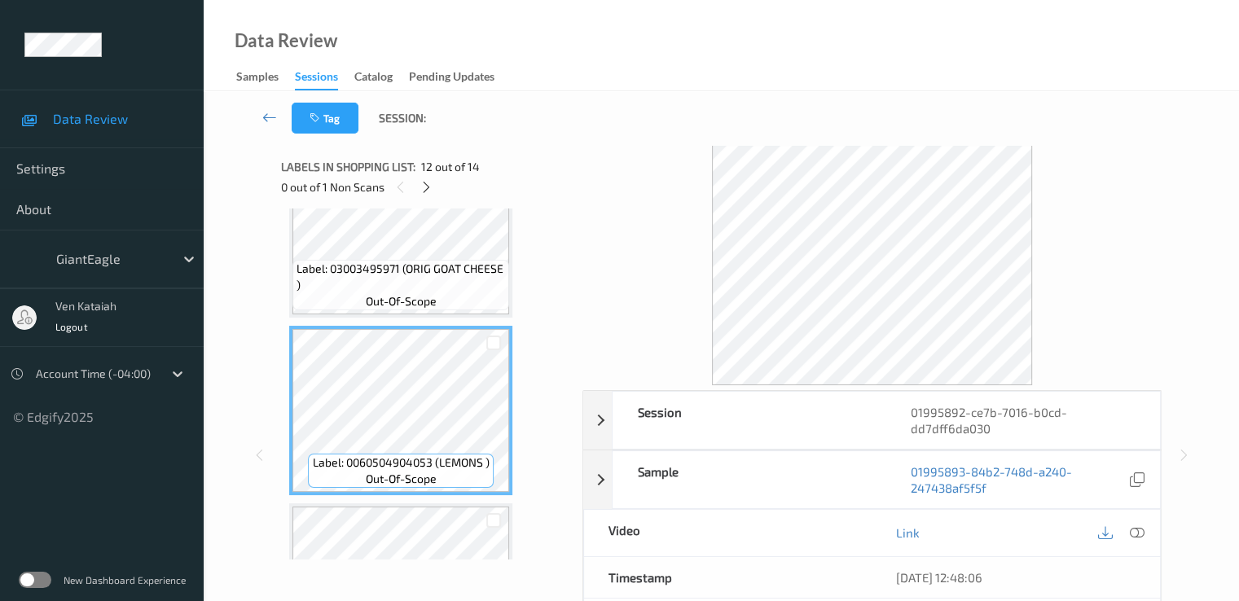
scroll to position [1817, 0]
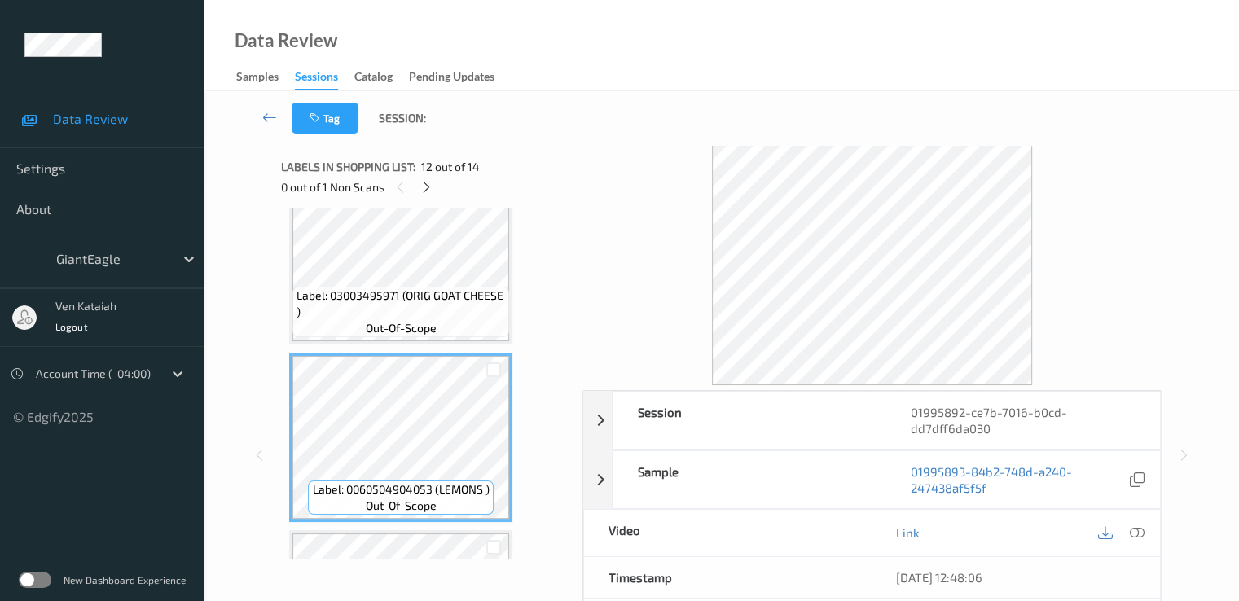
click at [440, 289] on span "Label: 03003495971 (ORIG GOAT CHEESE )" at bounding box center [401, 304] width 209 height 33
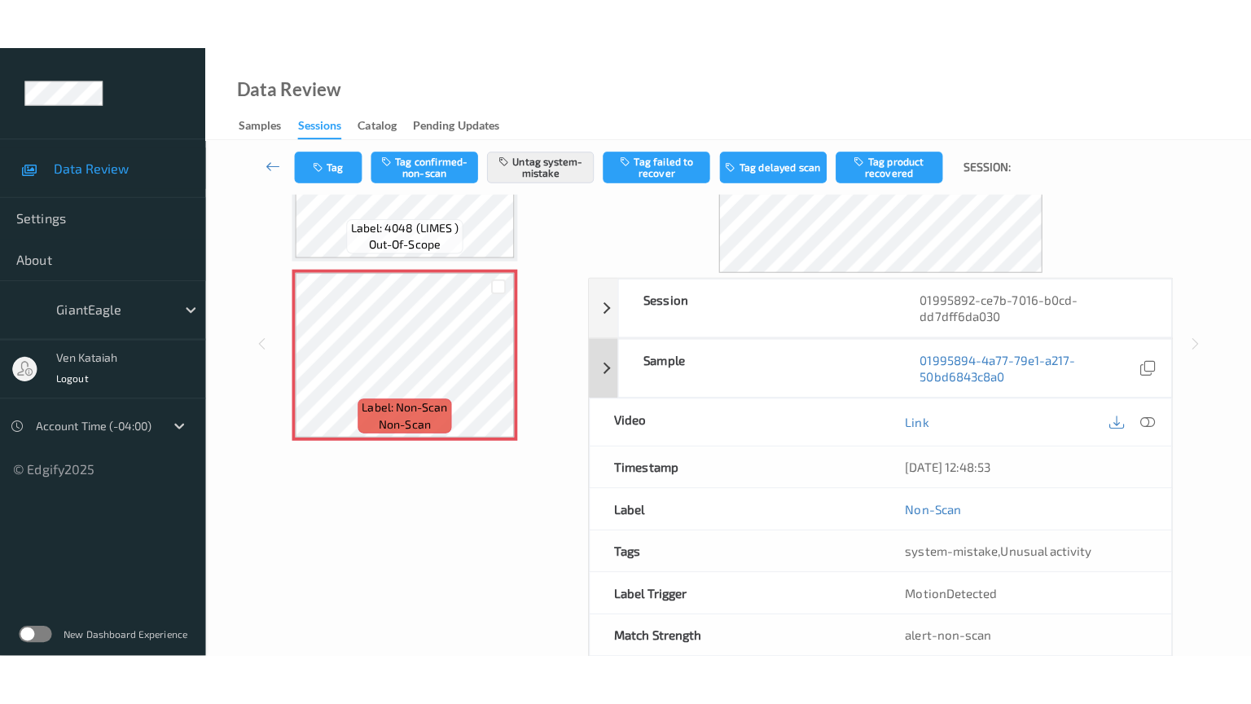
scroll to position [0, 0]
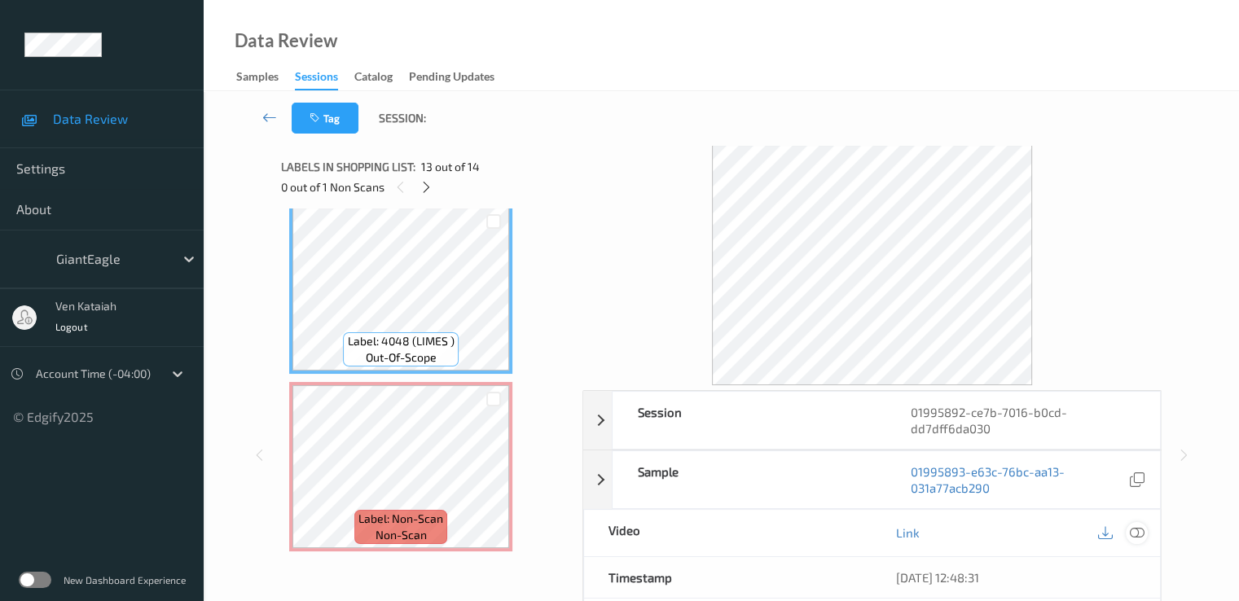
click at [1139, 535] on icon at bounding box center [1136, 532] width 15 height 15
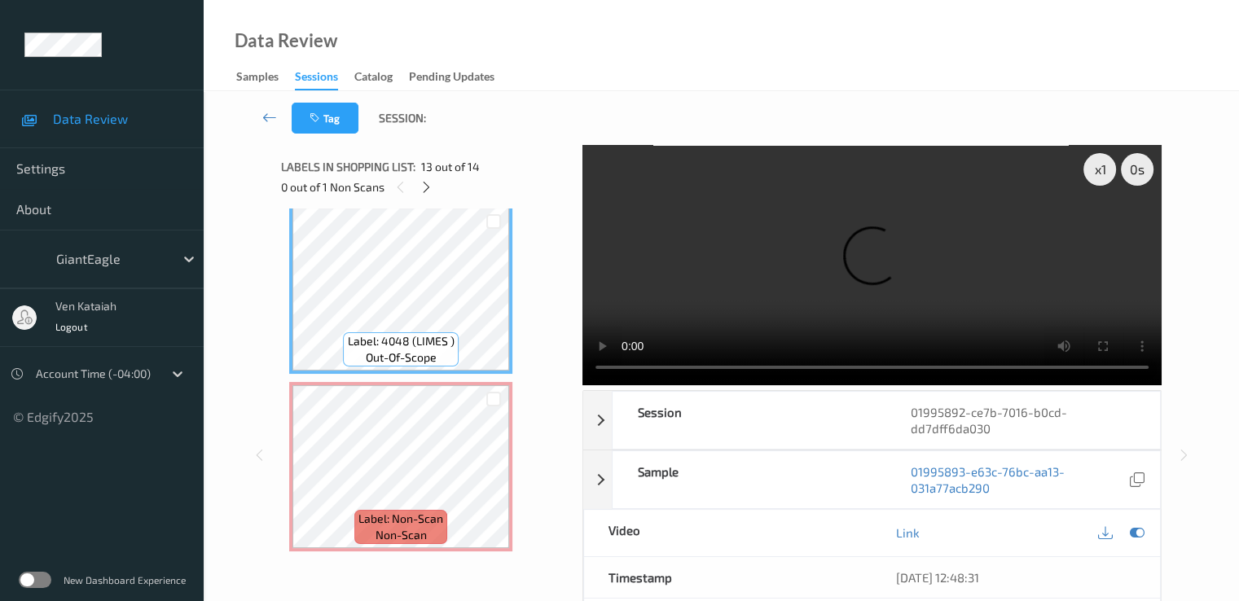
scroll to position [2041, 0]
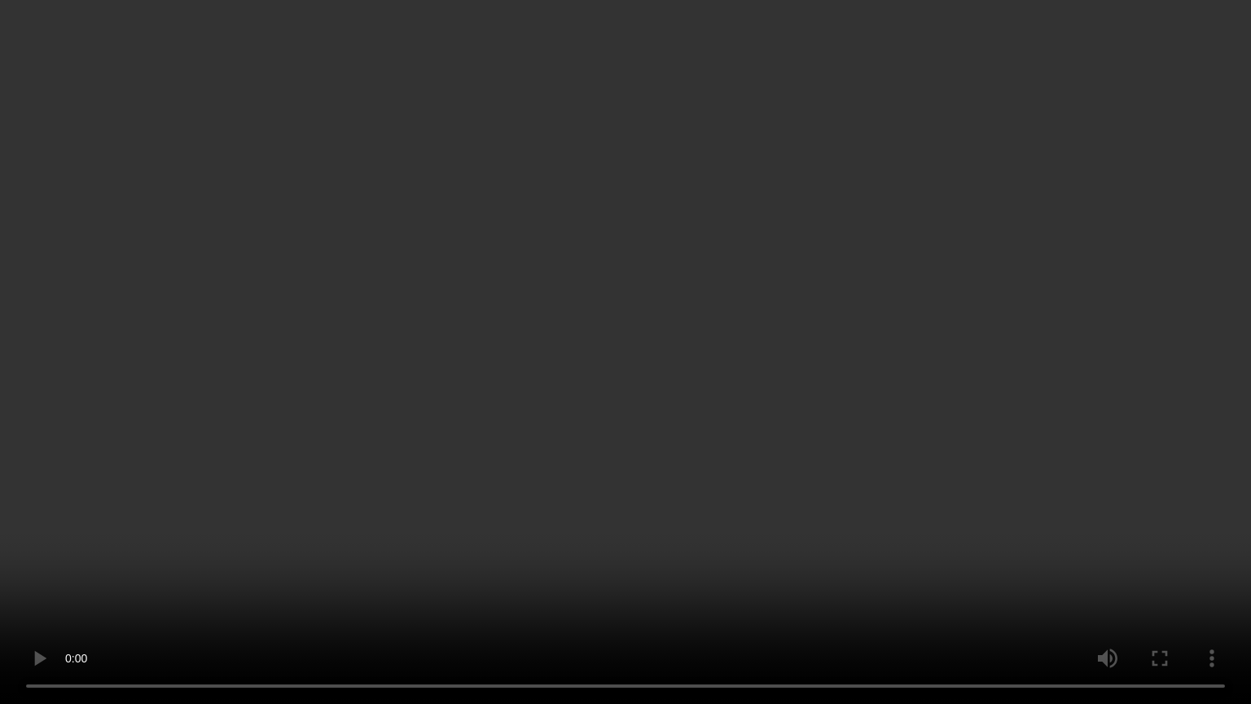
click at [892, 385] on video at bounding box center [625, 352] width 1251 height 704
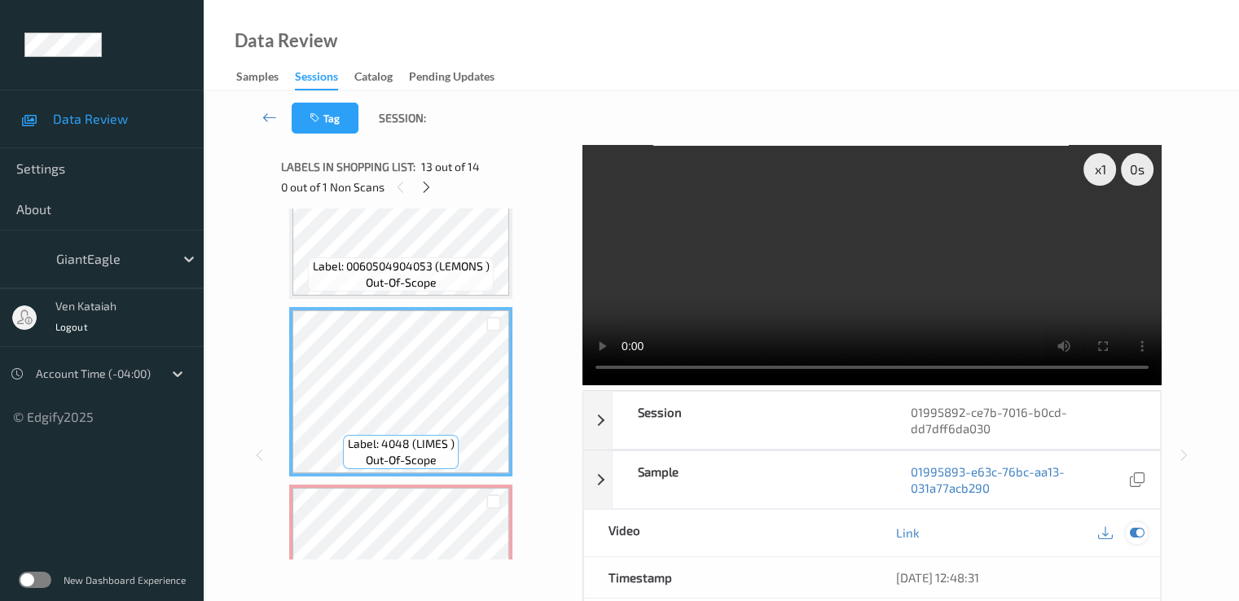
click at [1137, 525] on icon at bounding box center [1136, 532] width 15 height 15
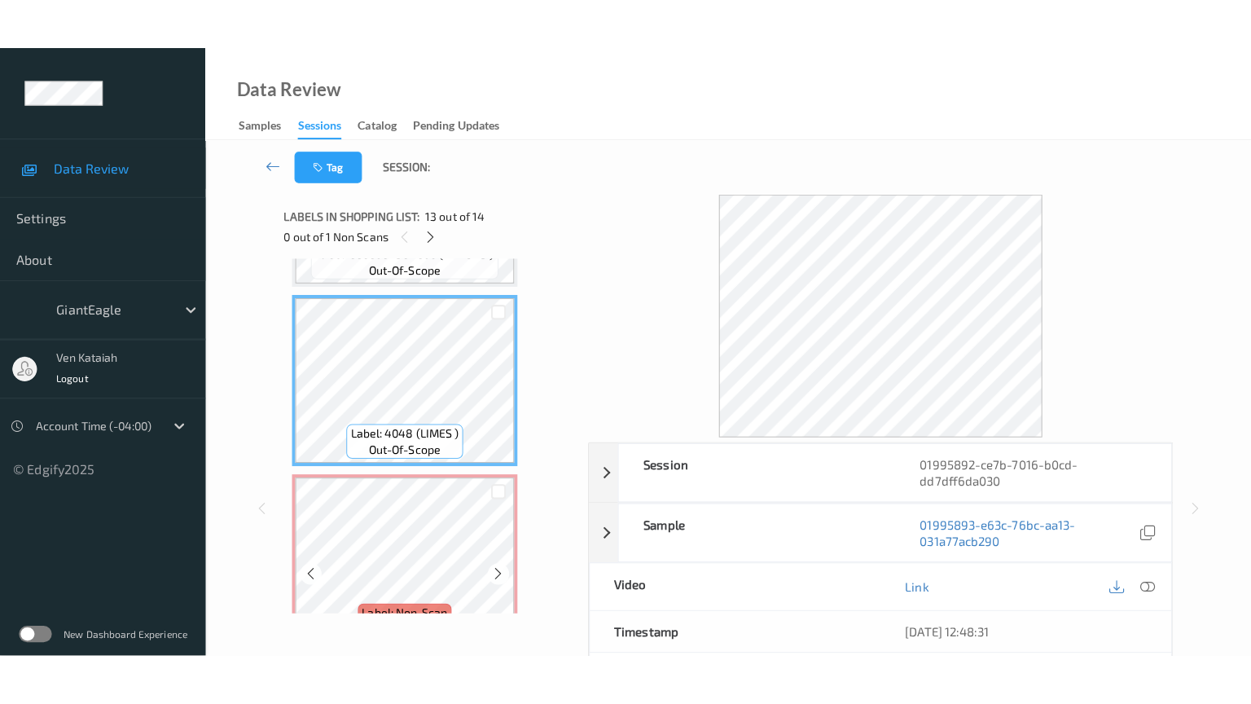
scroll to position [2143, 0]
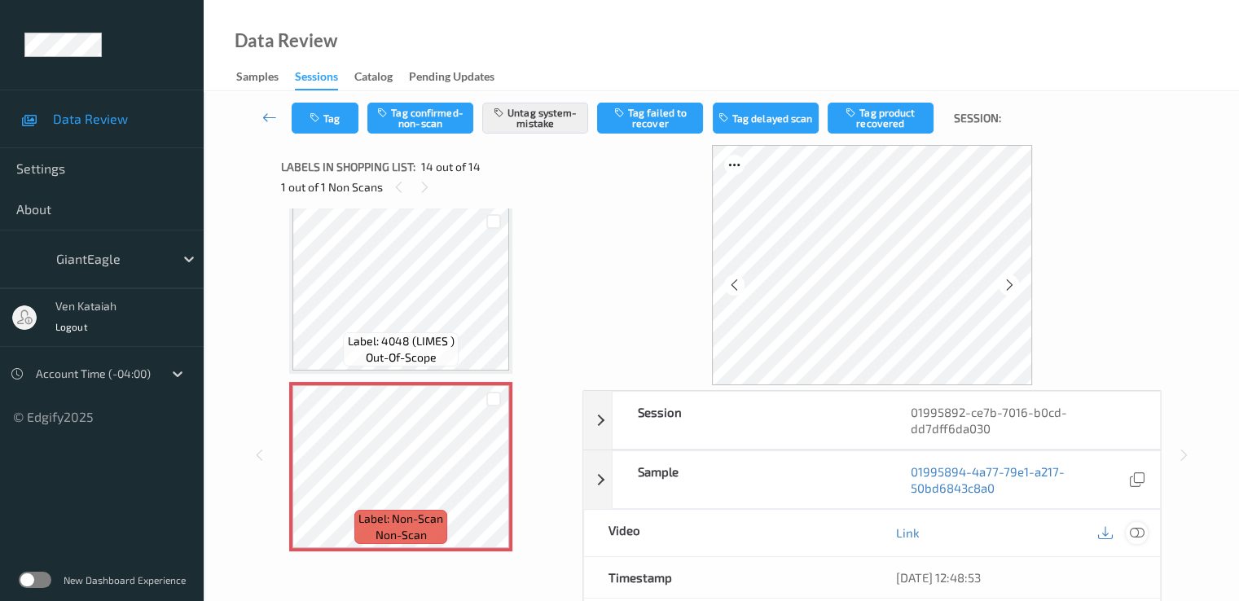
click at [1139, 530] on icon at bounding box center [1136, 532] width 15 height 15
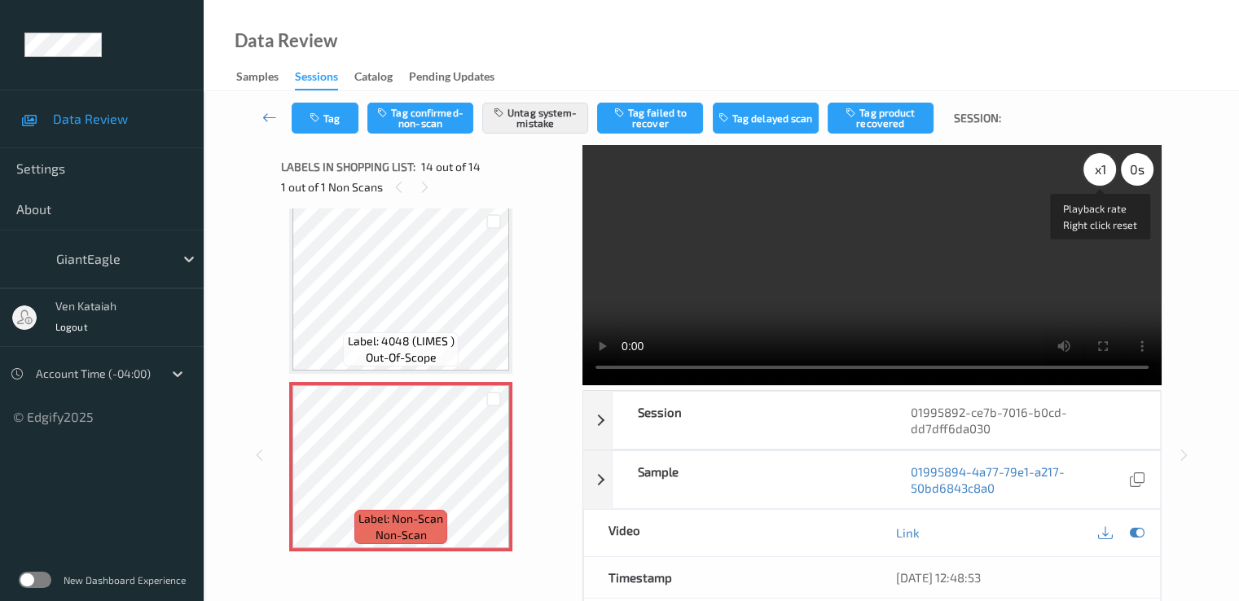
click at [1109, 174] on div "x 1" at bounding box center [1099, 169] width 33 height 33
click at [1105, 174] on div "x 2" at bounding box center [1099, 169] width 33 height 33
click at [1105, 174] on div "x 4" at bounding box center [1099, 169] width 33 height 33
click at [1094, 165] on div "x 8" at bounding box center [1099, 169] width 33 height 33
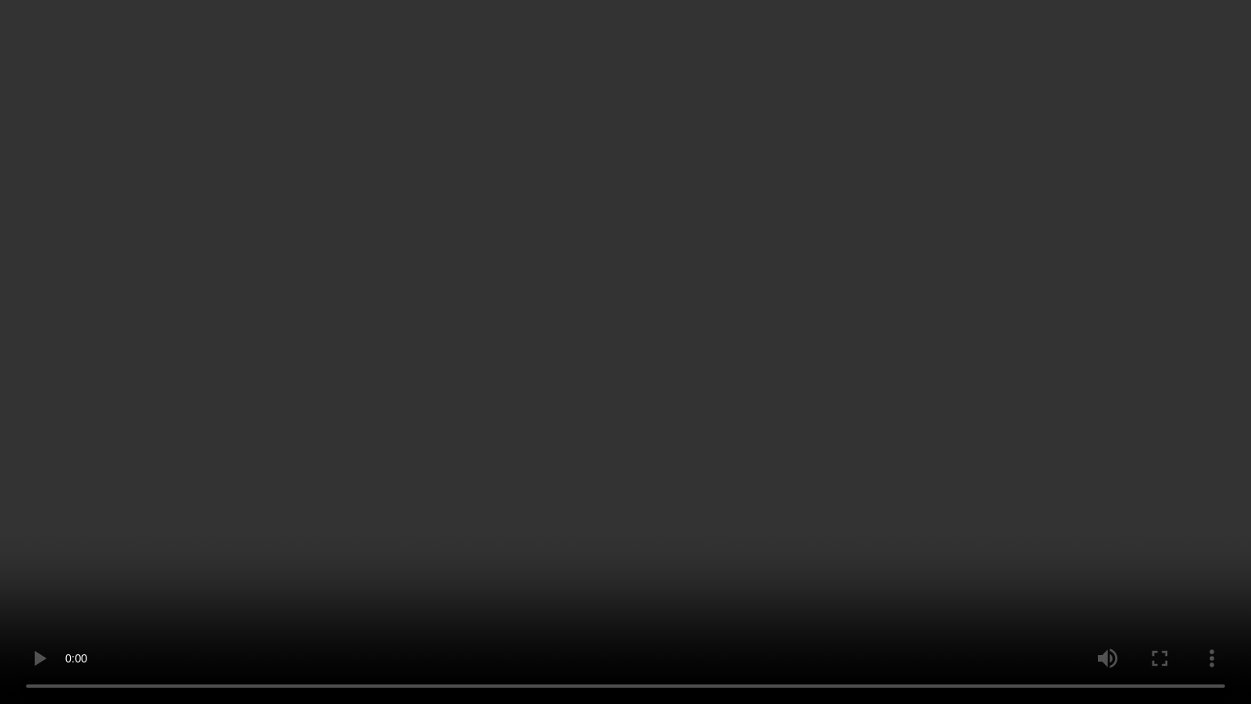
click at [898, 457] on video at bounding box center [625, 352] width 1251 height 704
click at [910, 380] on video at bounding box center [625, 352] width 1251 height 704
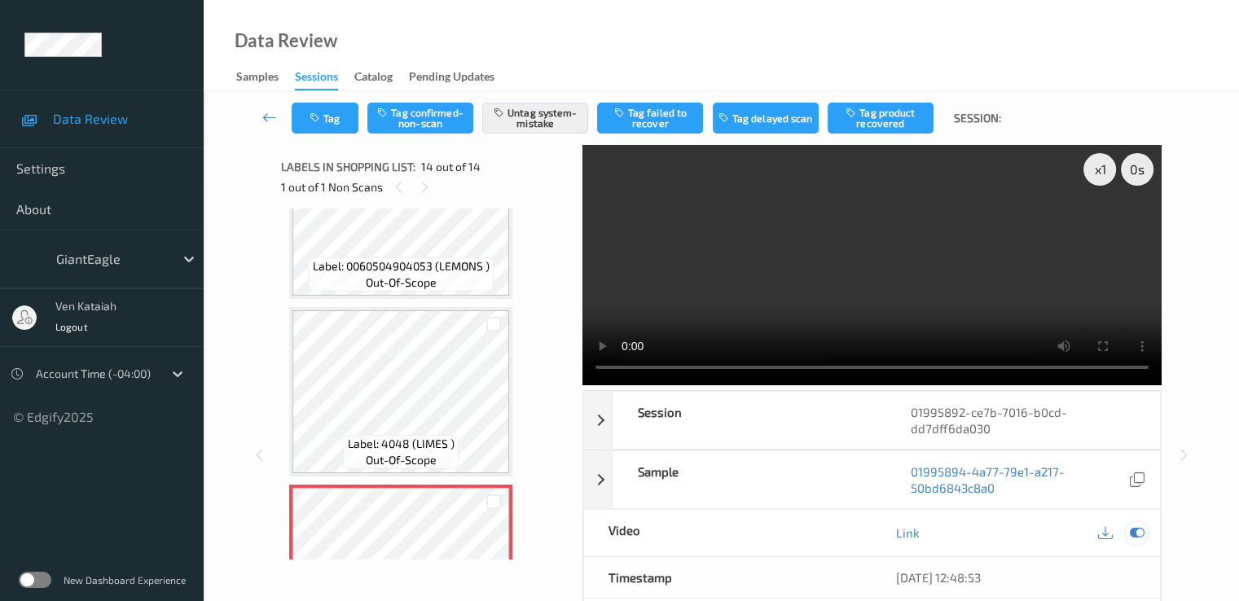
click at [1147, 534] on div at bounding box center [1137, 533] width 22 height 22
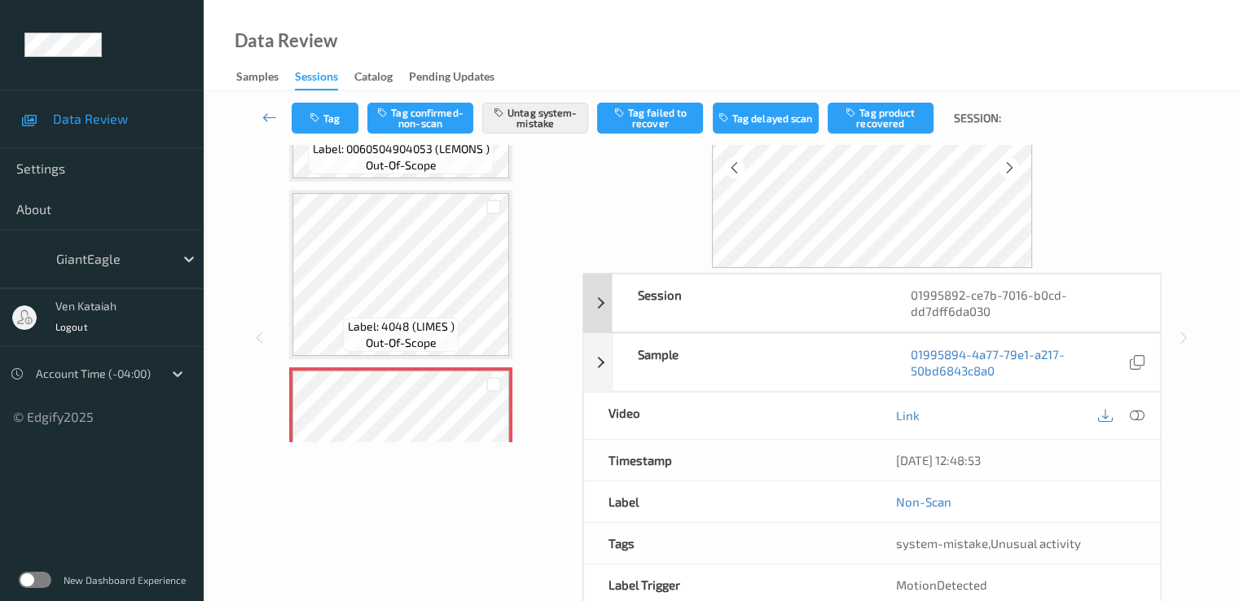
scroll to position [196, 0]
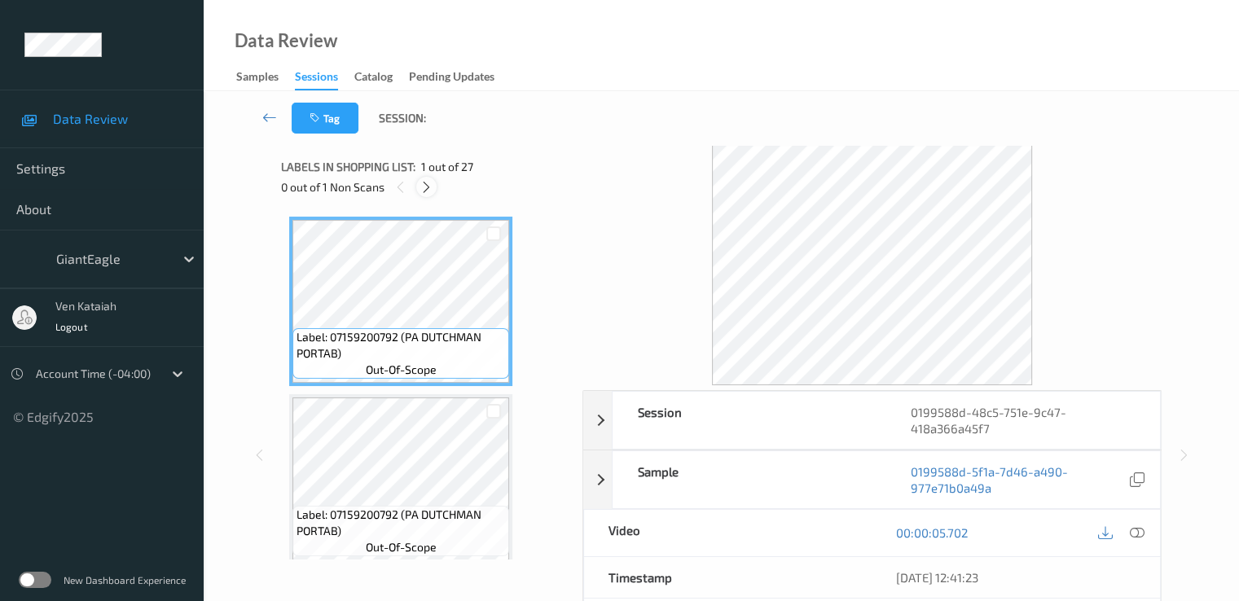
click at [424, 185] on icon at bounding box center [427, 187] width 14 height 15
click at [424, 187] on icon at bounding box center [427, 187] width 14 height 15
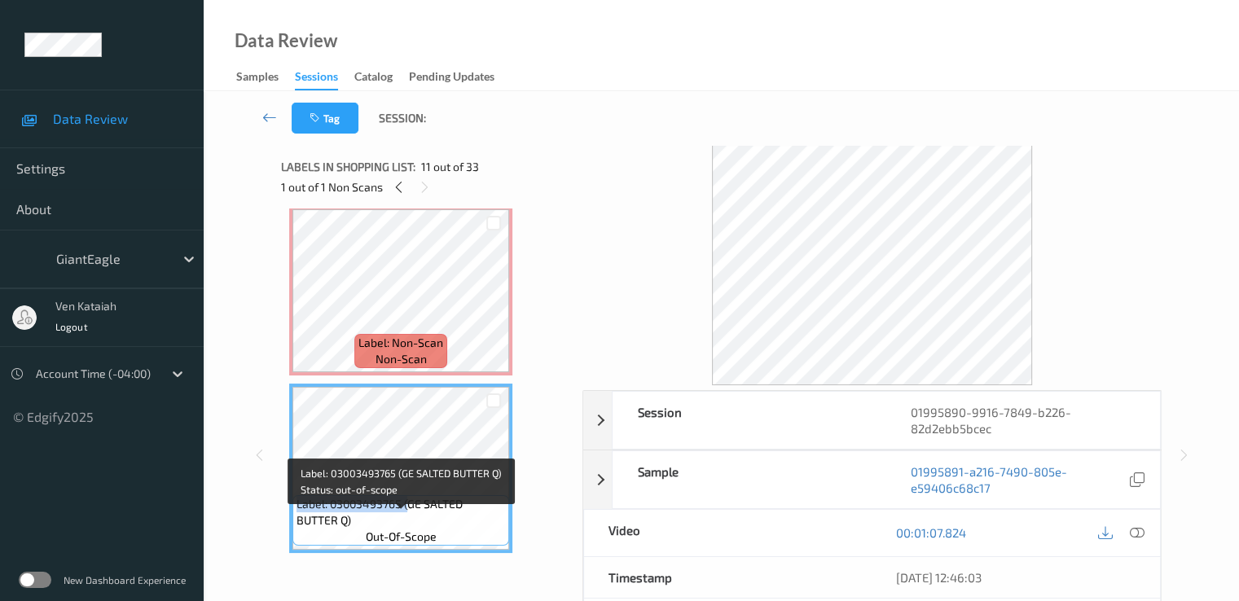
scroll to position [1613, 0]
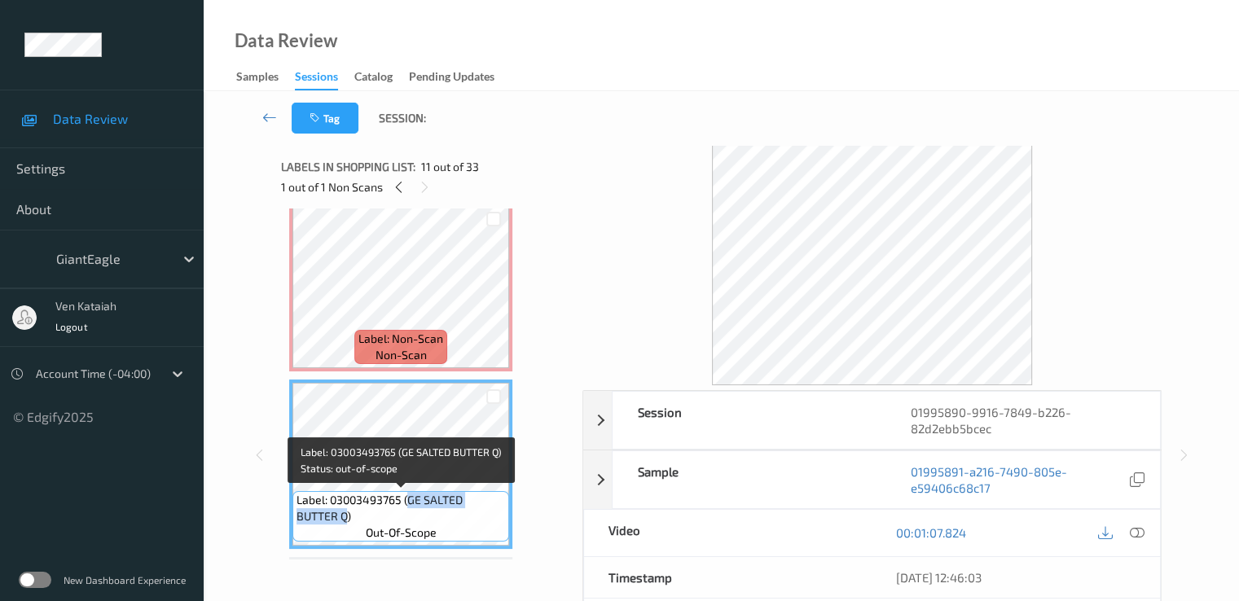
drag, startPoint x: 407, startPoint y: 522, endPoint x: 346, endPoint y: 521, distance: 61.1
click at [346, 521] on span "Label: 03003493765 (GE SALTED BUTTER Q)" at bounding box center [401, 508] width 209 height 33
copy span "GE SALTED BUTTER Q"
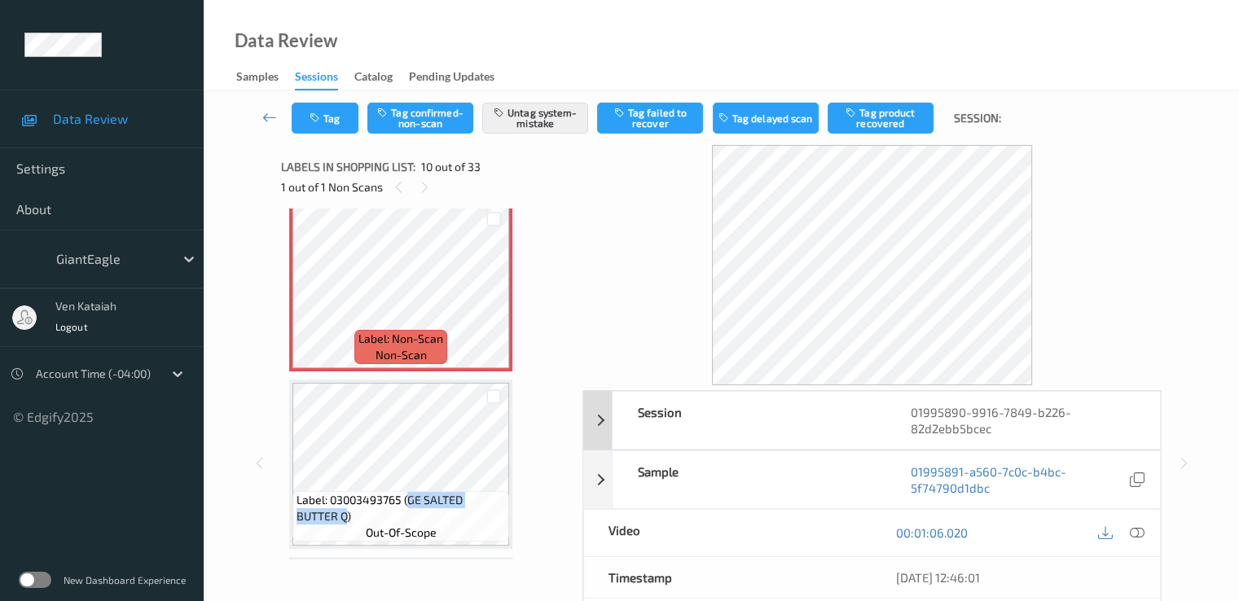
scroll to position [163, 0]
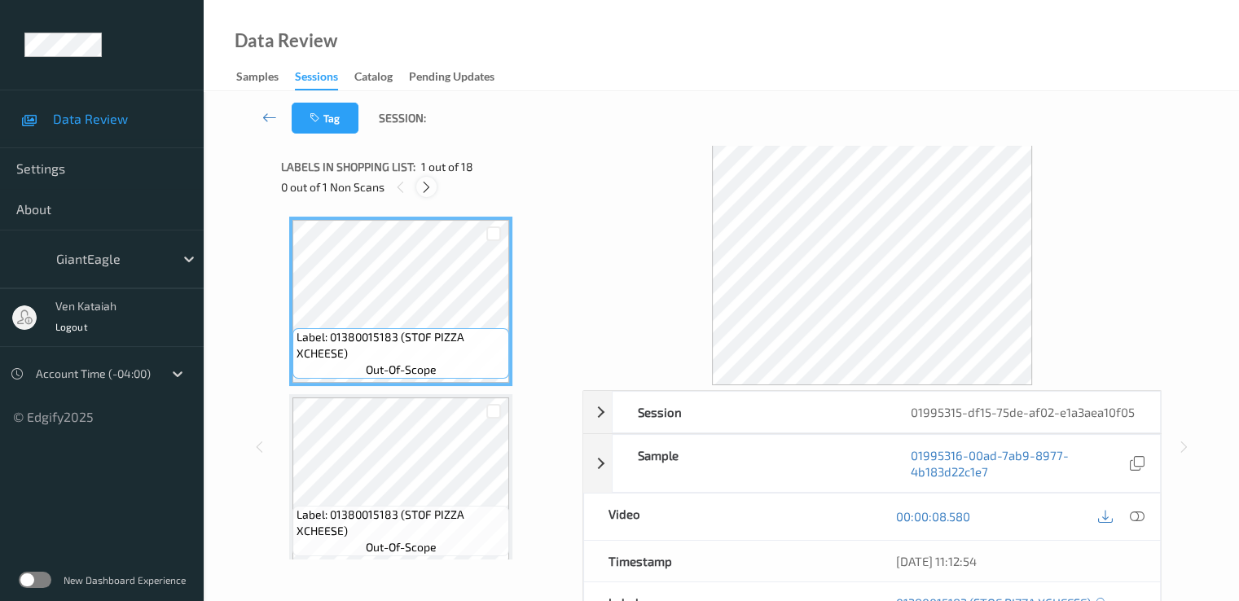
click at [433, 193] on div at bounding box center [426, 187] width 20 height 20
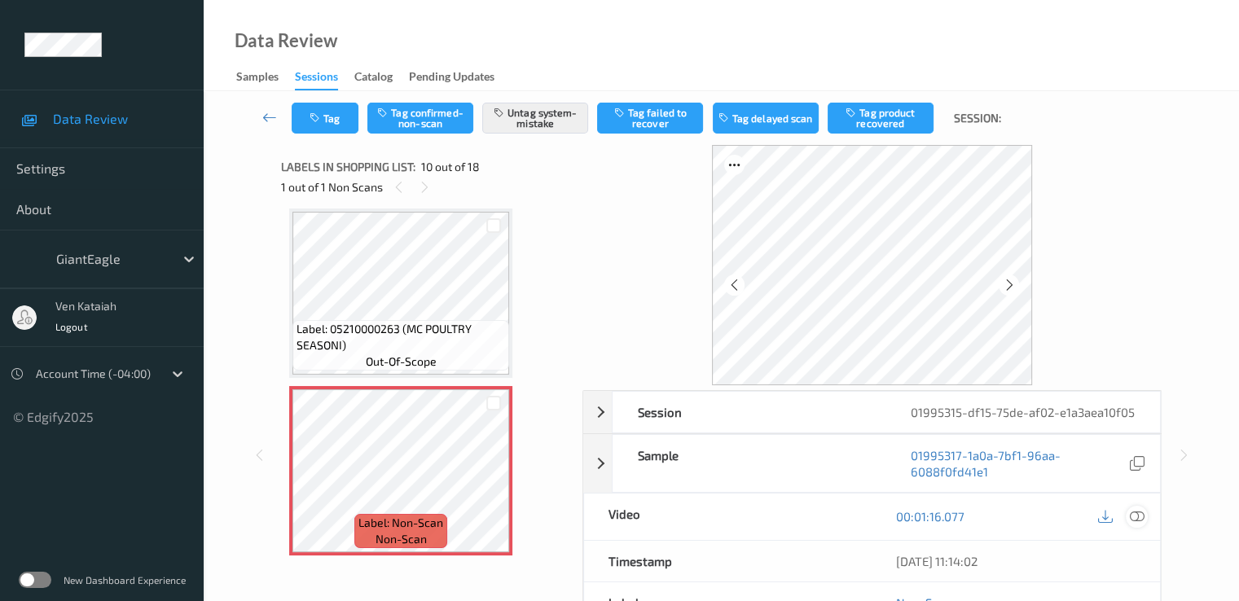
click at [1132, 517] on icon at bounding box center [1136, 516] width 15 height 15
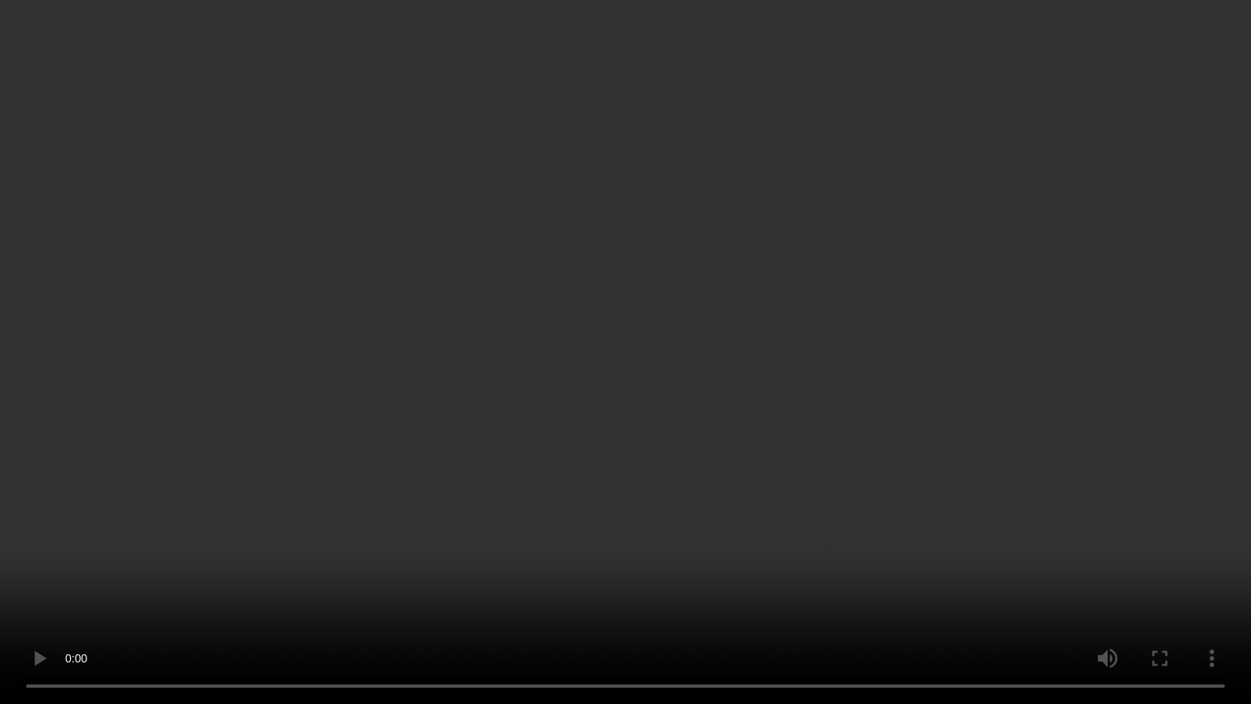
click at [717, 401] on video at bounding box center [625, 352] width 1251 height 704
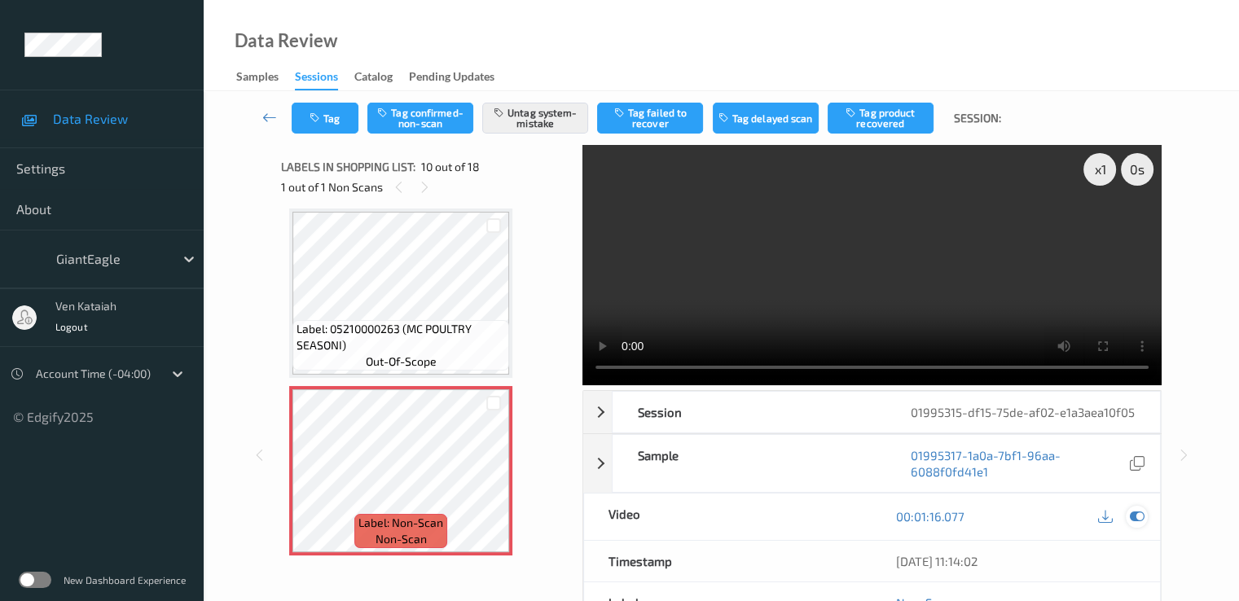
click at [1147, 513] on div at bounding box center [1137, 517] width 22 height 22
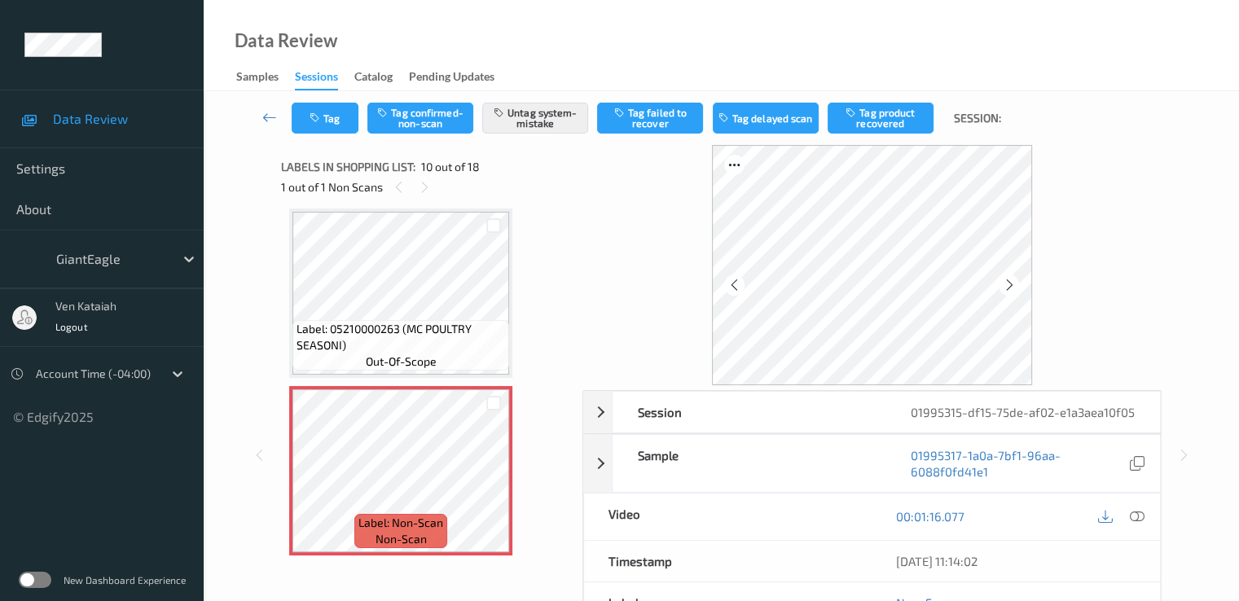
click at [376, 376] on div "Label: 05210000263 (MC POULTRY SEASONI) out-of-scope" at bounding box center [400, 293] width 223 height 169
click at [566, 109] on button "Untag system-mistake" at bounding box center [535, 118] width 106 height 31
click at [345, 131] on button "Tag" at bounding box center [325, 118] width 67 height 31
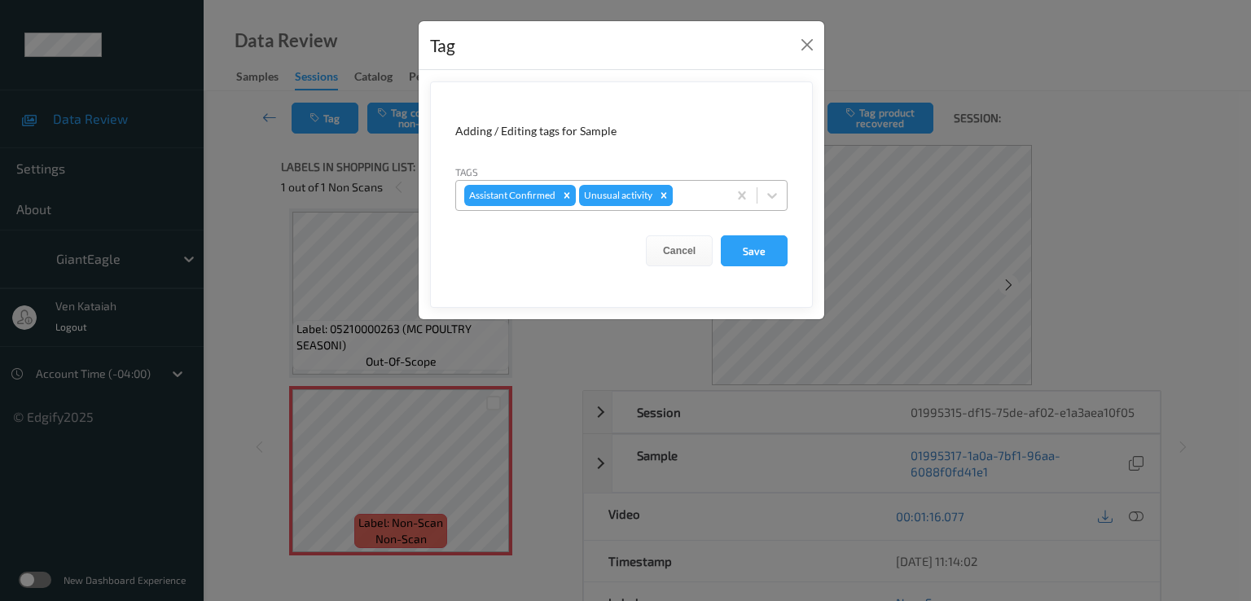
click at [668, 193] on icon "Remove Unusual activity" at bounding box center [663, 195] width 11 height 11
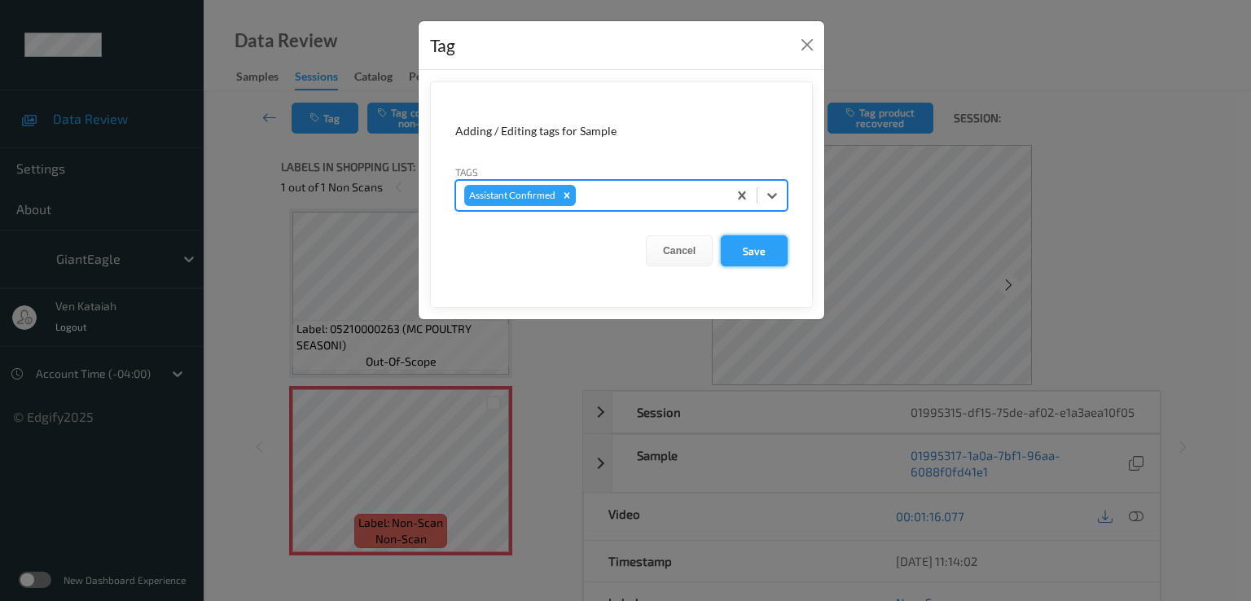
click at [739, 246] on button "Save" at bounding box center [754, 250] width 67 height 31
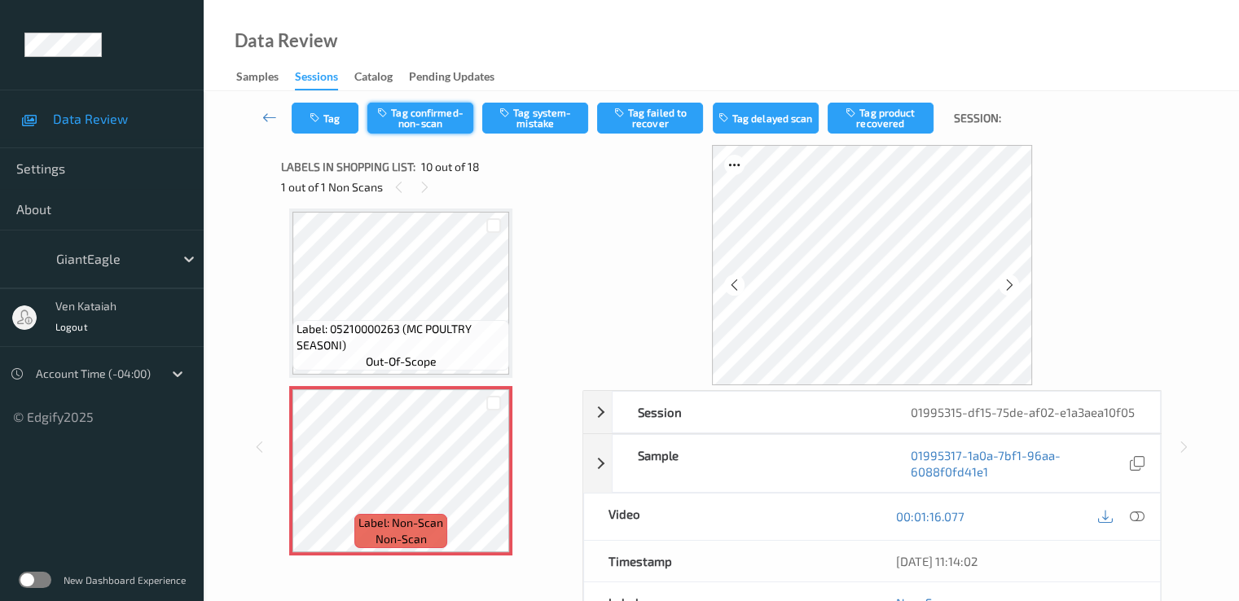
click at [411, 130] on button "Tag confirmed-non-scan" at bounding box center [420, 118] width 106 height 31
click at [886, 129] on button "Tag product recovered" at bounding box center [881, 118] width 106 height 31
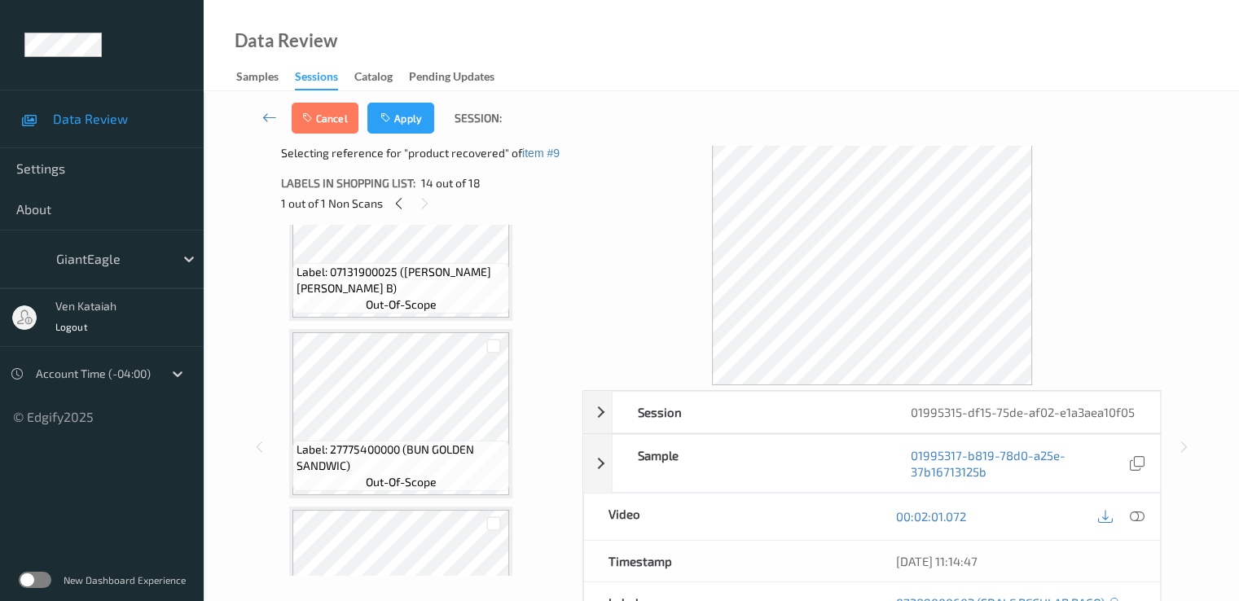
scroll to position [1755, 0]
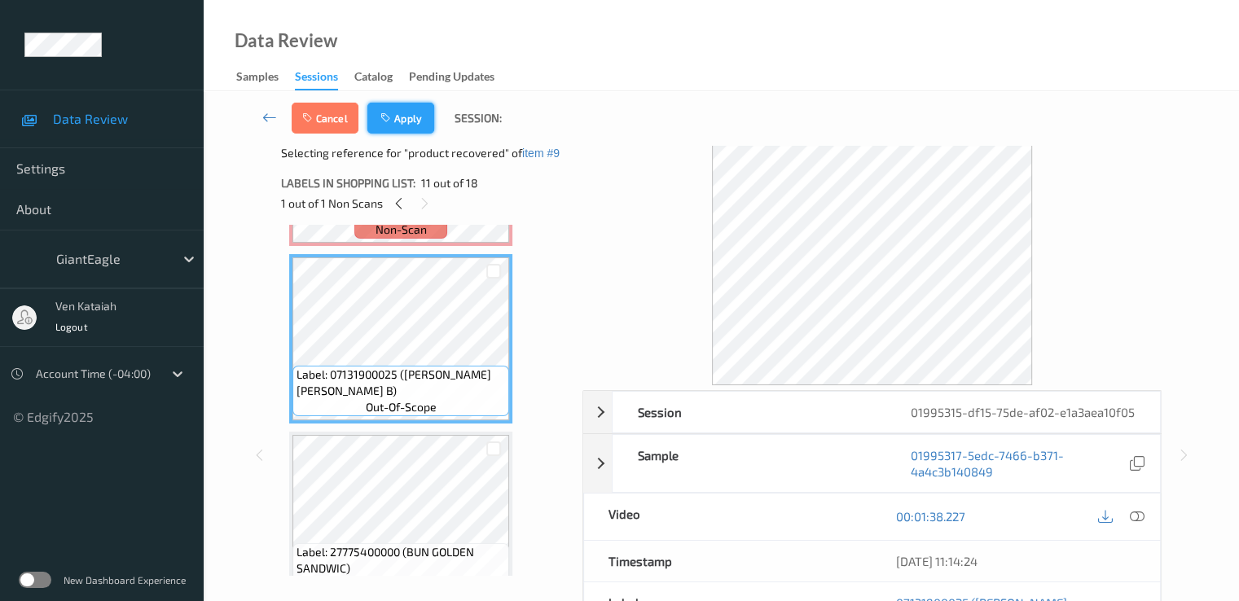
click at [418, 119] on button "Apply" at bounding box center [400, 118] width 67 height 31
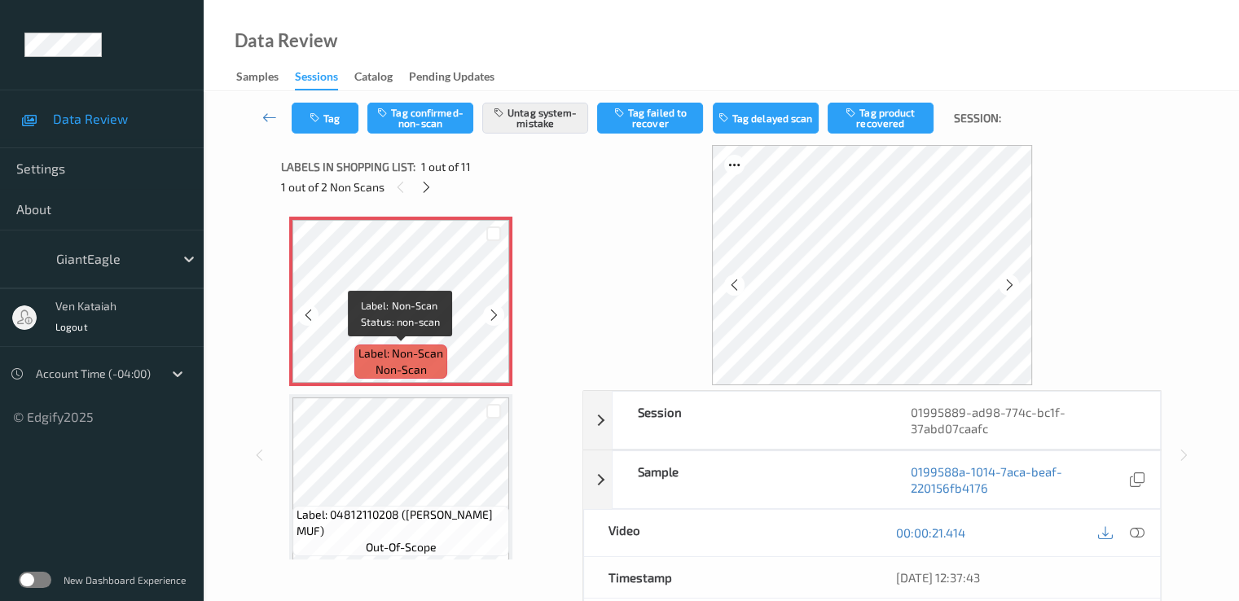
scroll to position [163, 0]
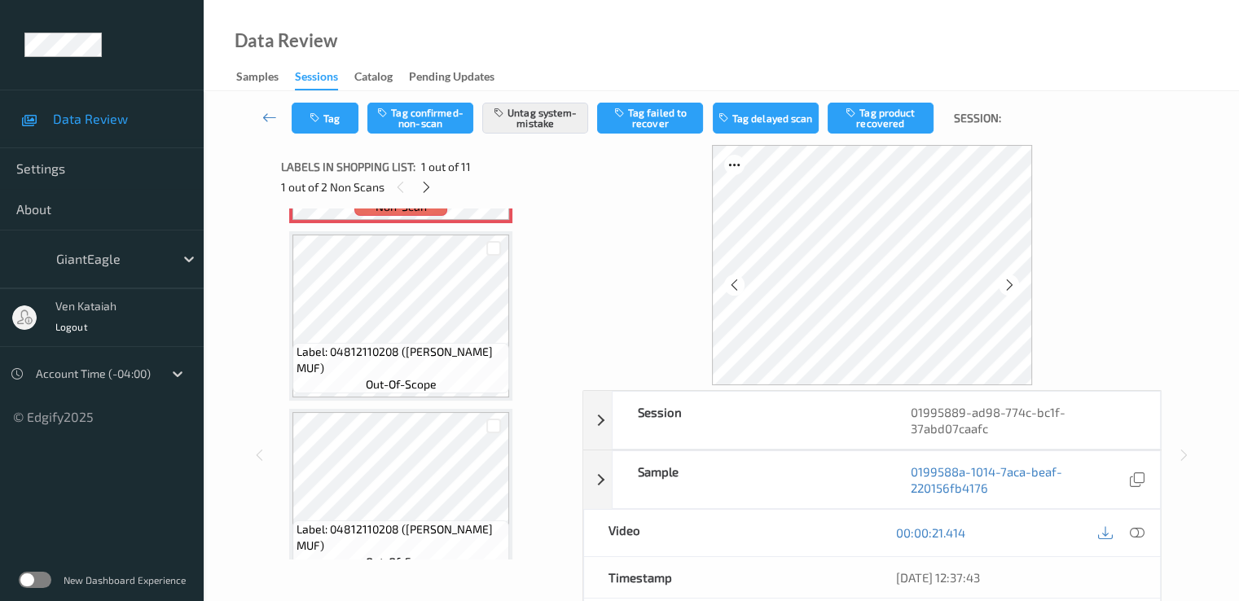
click at [438, 187] on div "1 out of 2 Non Scans" at bounding box center [426, 187] width 290 height 20
click at [436, 187] on div at bounding box center [426, 187] width 20 height 20
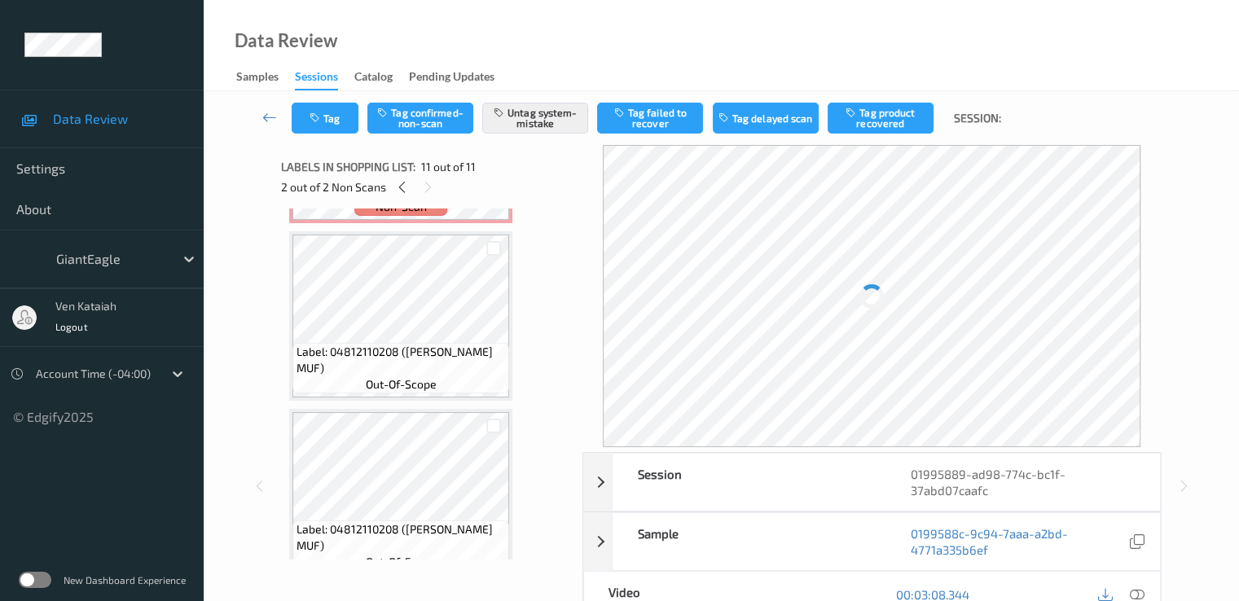
scroll to position [1606, 0]
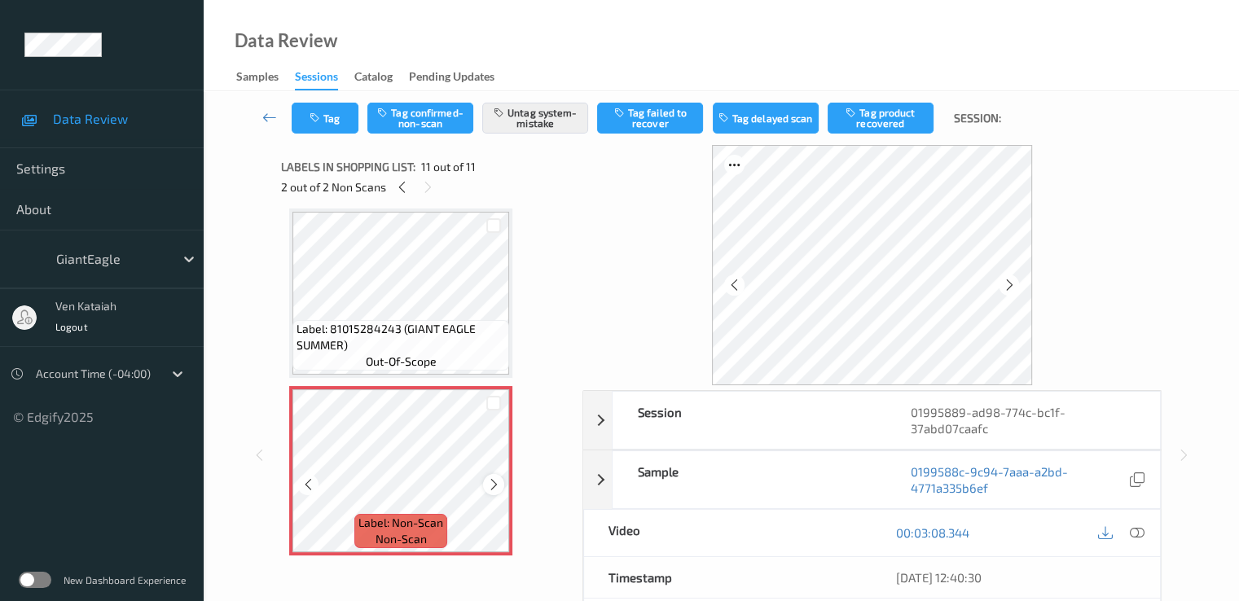
click at [494, 484] on icon at bounding box center [494, 484] width 14 height 15
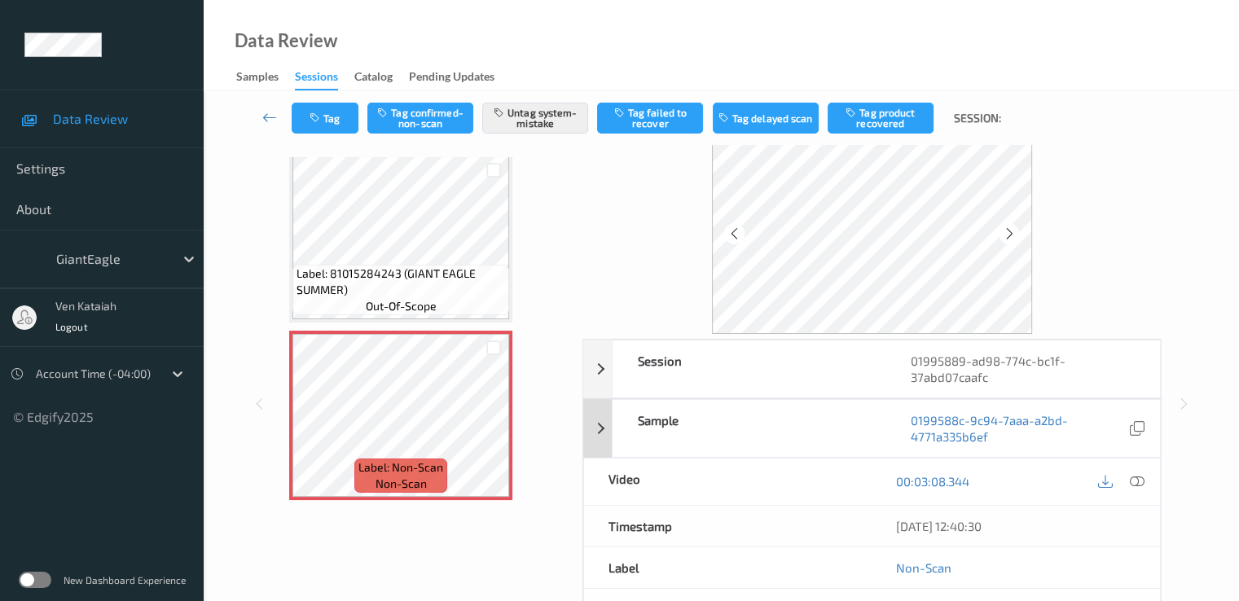
scroll to position [33, 0]
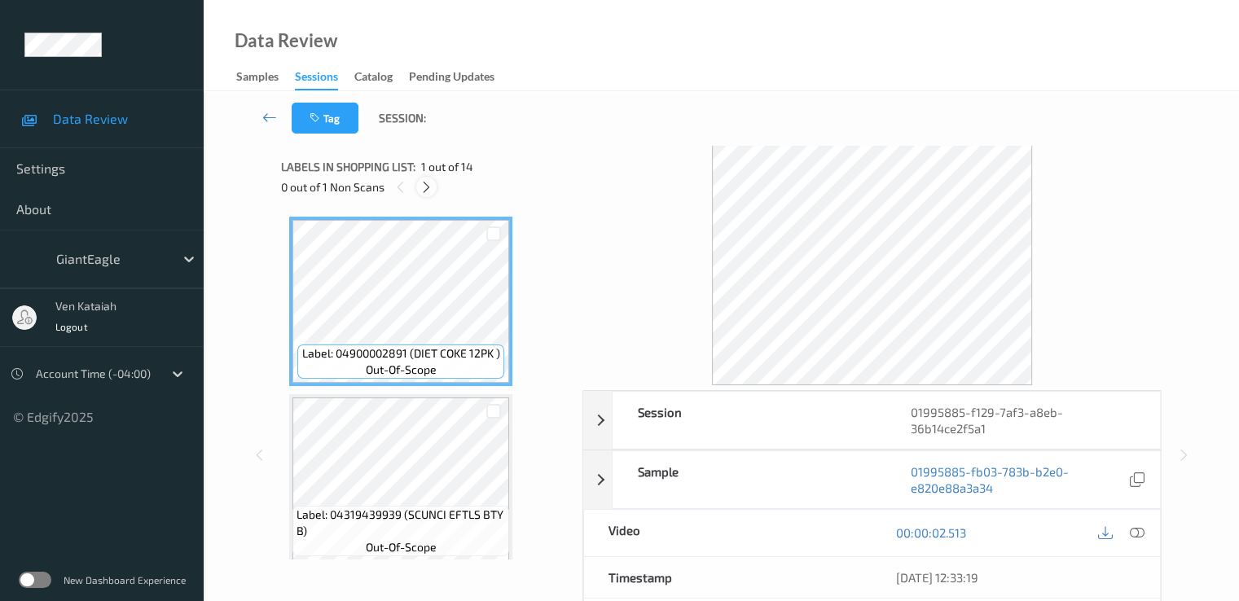
click at [424, 178] on div at bounding box center [426, 187] width 20 height 20
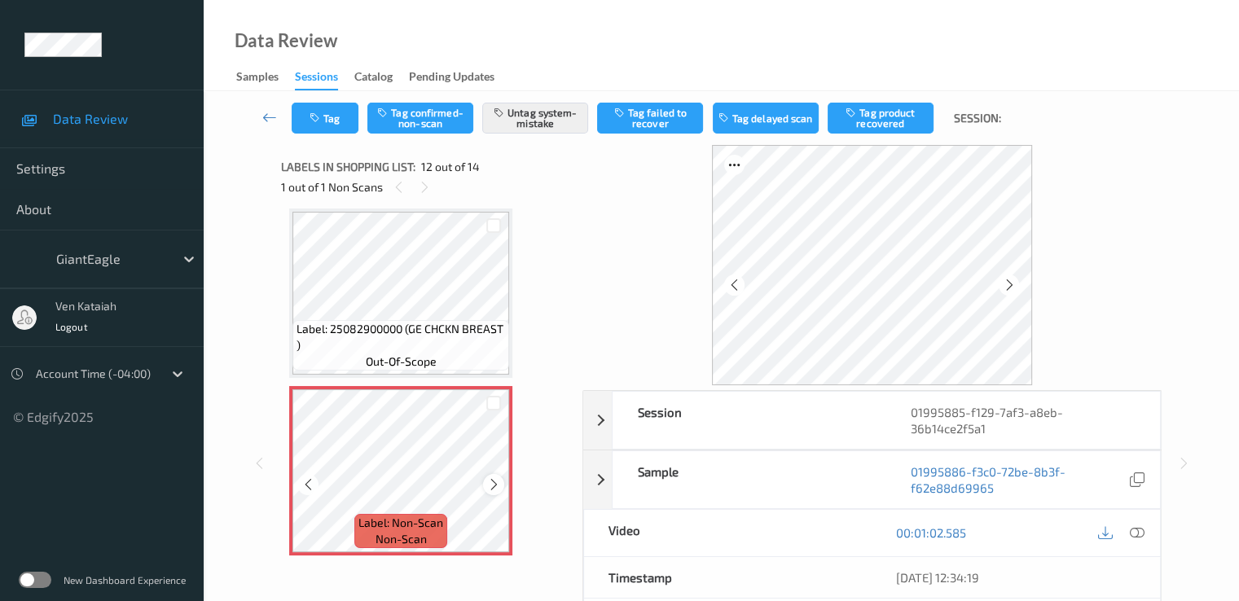
click at [492, 477] on div at bounding box center [493, 484] width 20 height 20
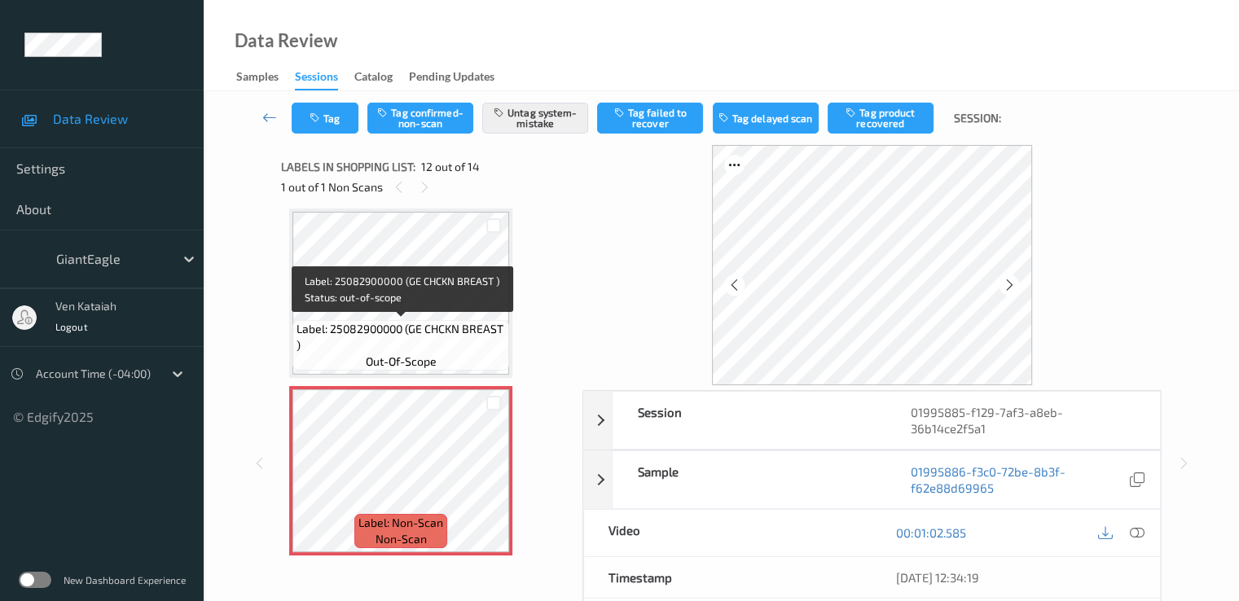
click at [407, 339] on span "Label: 25082900000 (GE CHCKN BREAST )" at bounding box center [401, 337] width 209 height 33
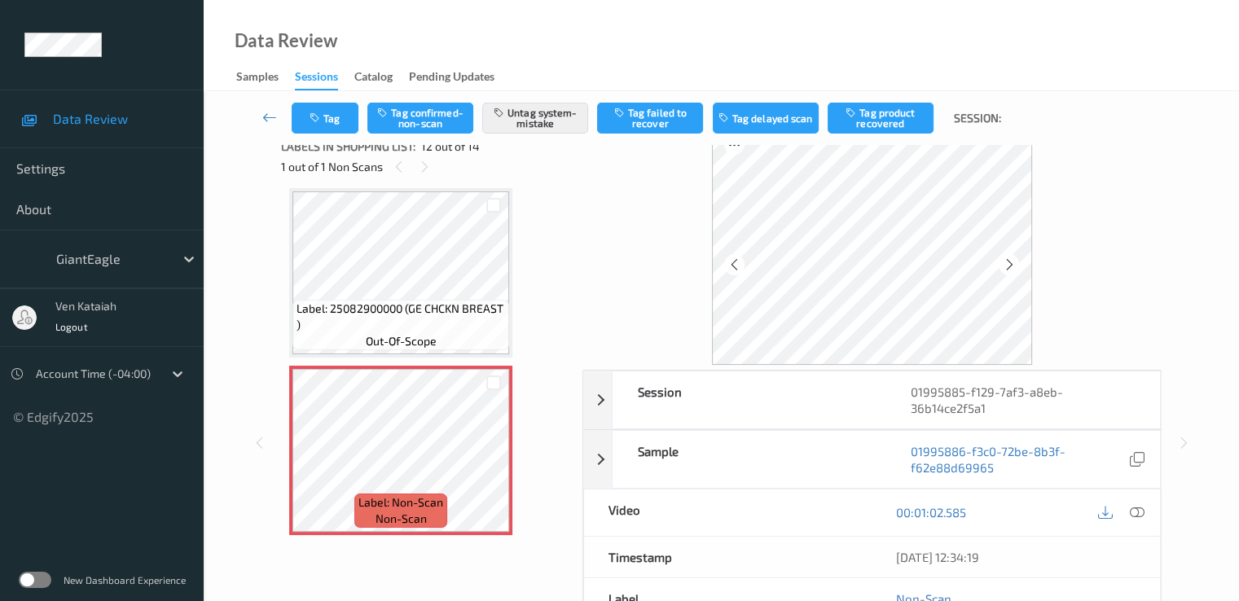
scroll to position [0, 0]
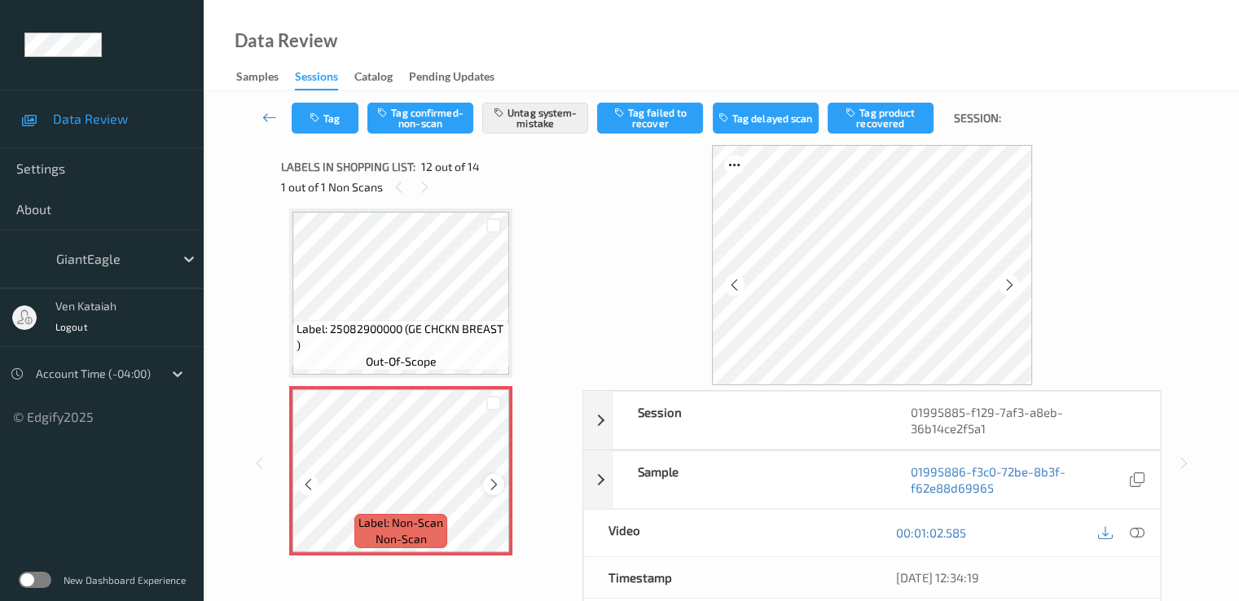
click at [492, 486] on icon at bounding box center [494, 484] width 14 height 15
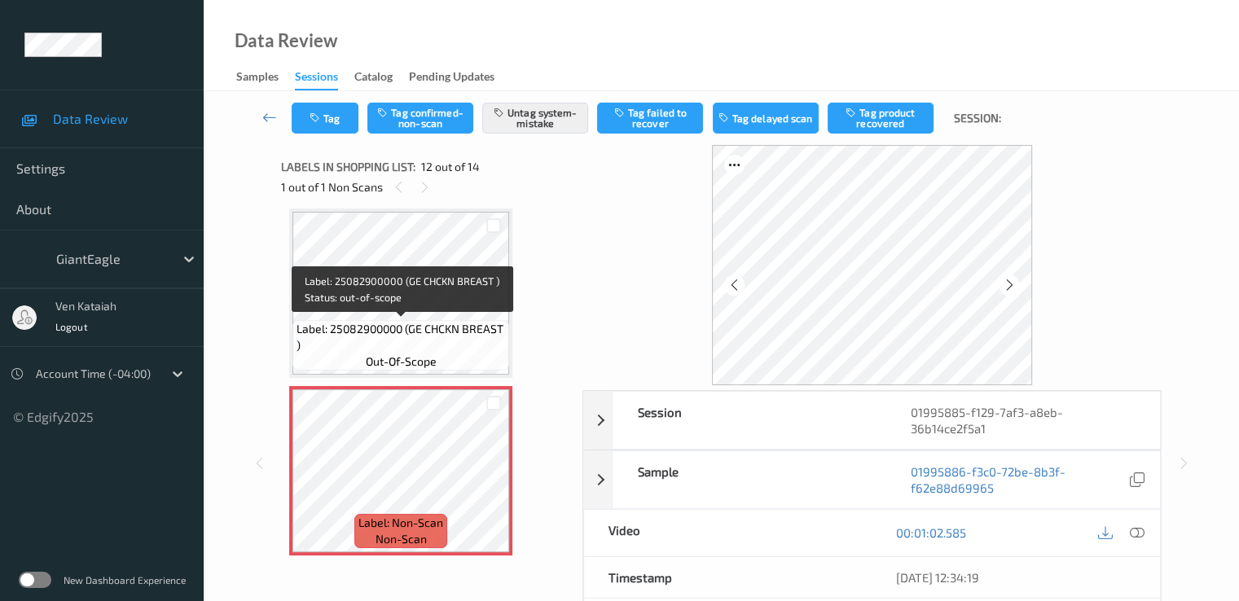
click at [393, 335] on span "Label: 25082900000 (GE CHCKN BREAST )" at bounding box center [401, 337] width 209 height 33
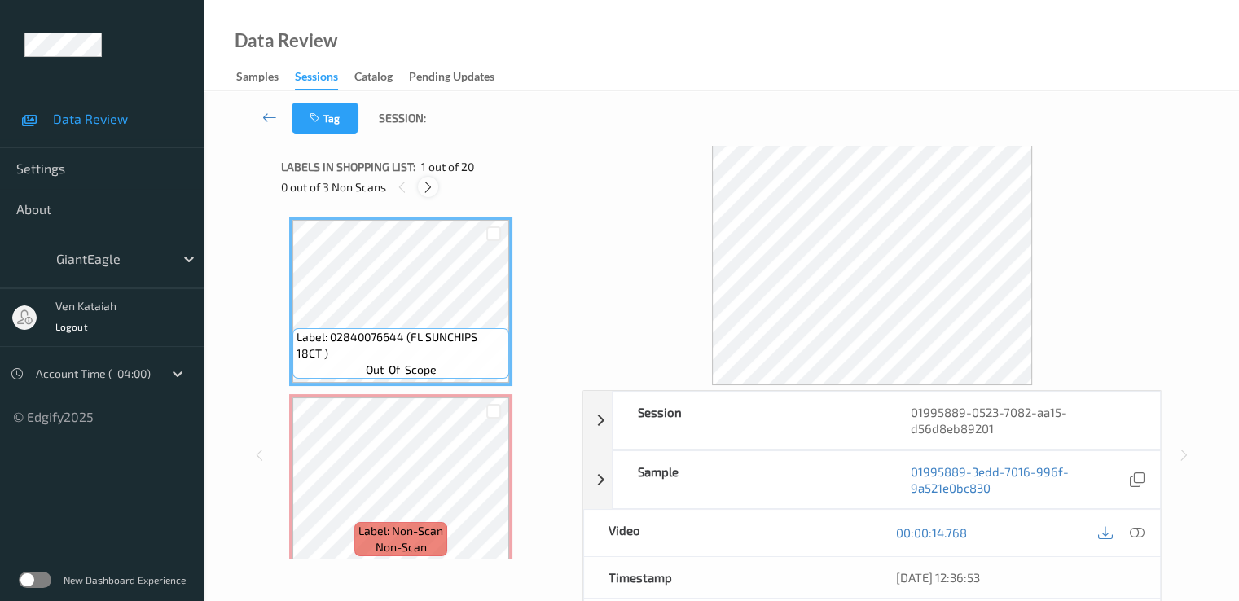
click at [428, 187] on icon at bounding box center [428, 187] width 14 height 15
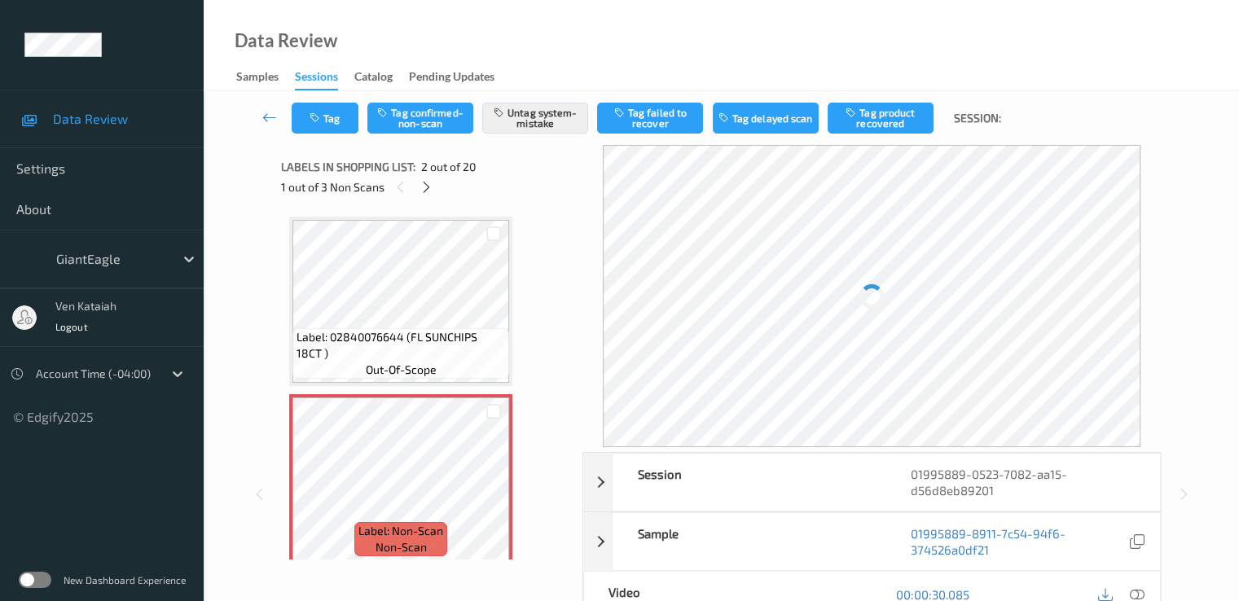
scroll to position [8, 0]
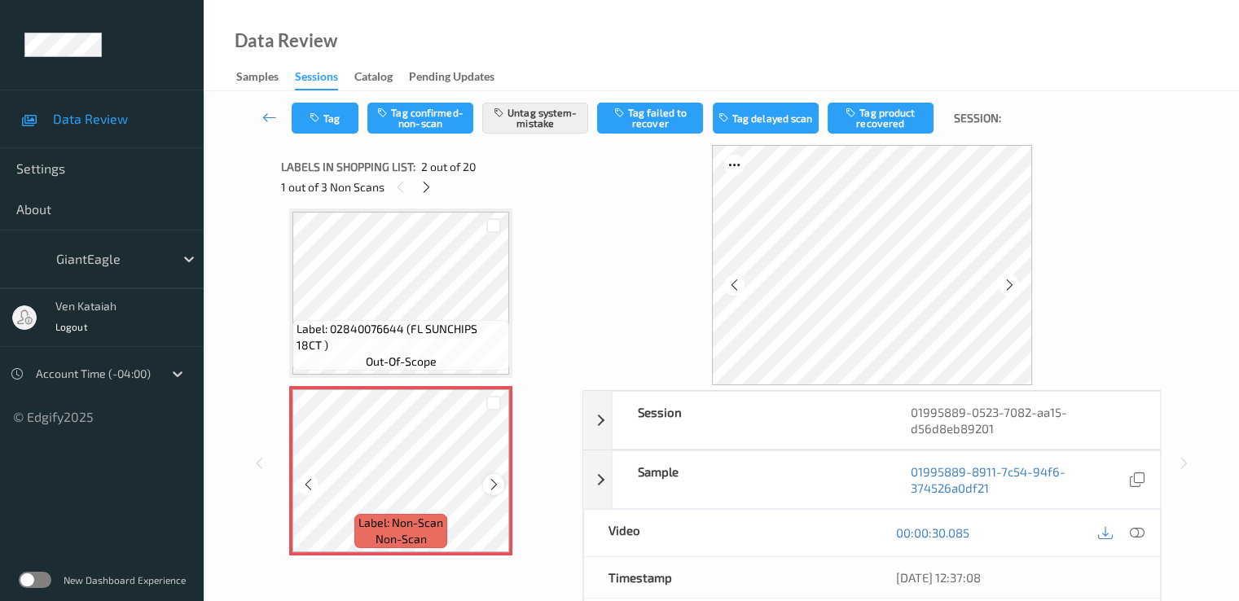
click at [496, 483] on icon at bounding box center [494, 484] width 14 height 15
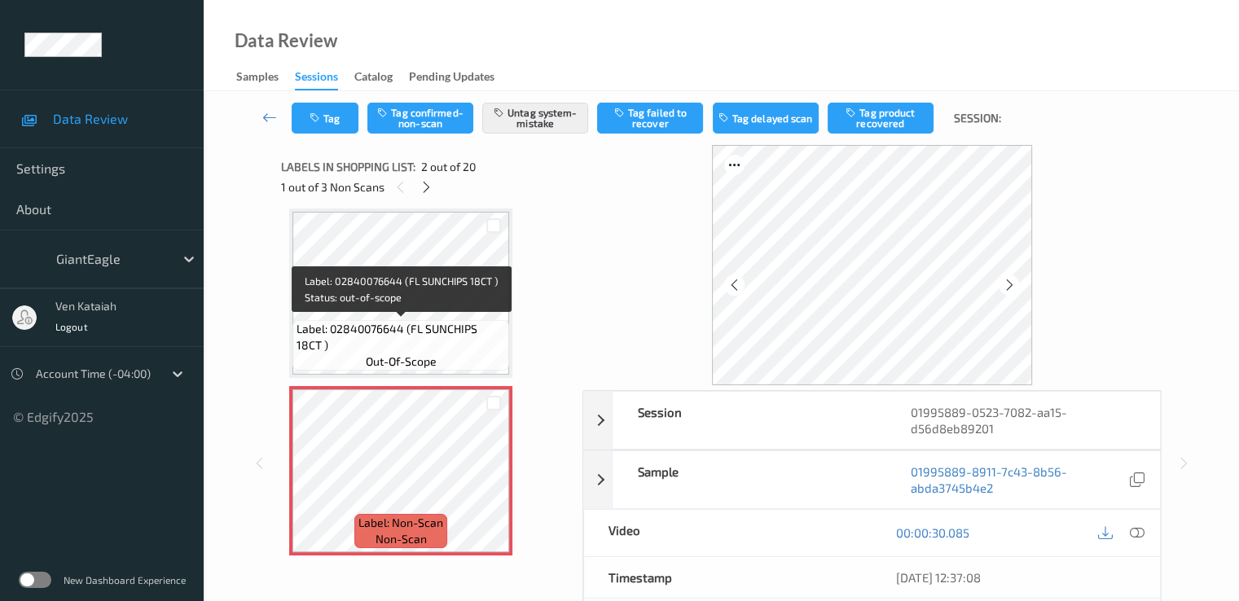
click at [424, 321] on span "Label: 02840076644 (FL SUNCHIPS 18CT )" at bounding box center [401, 337] width 209 height 33
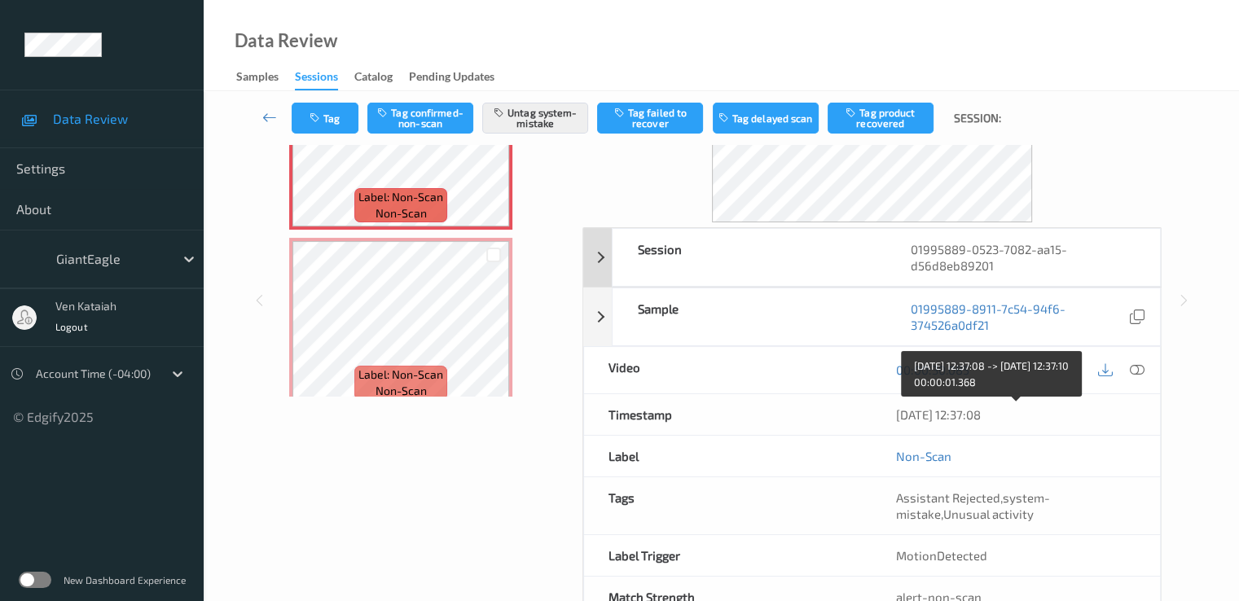
scroll to position [0, 0]
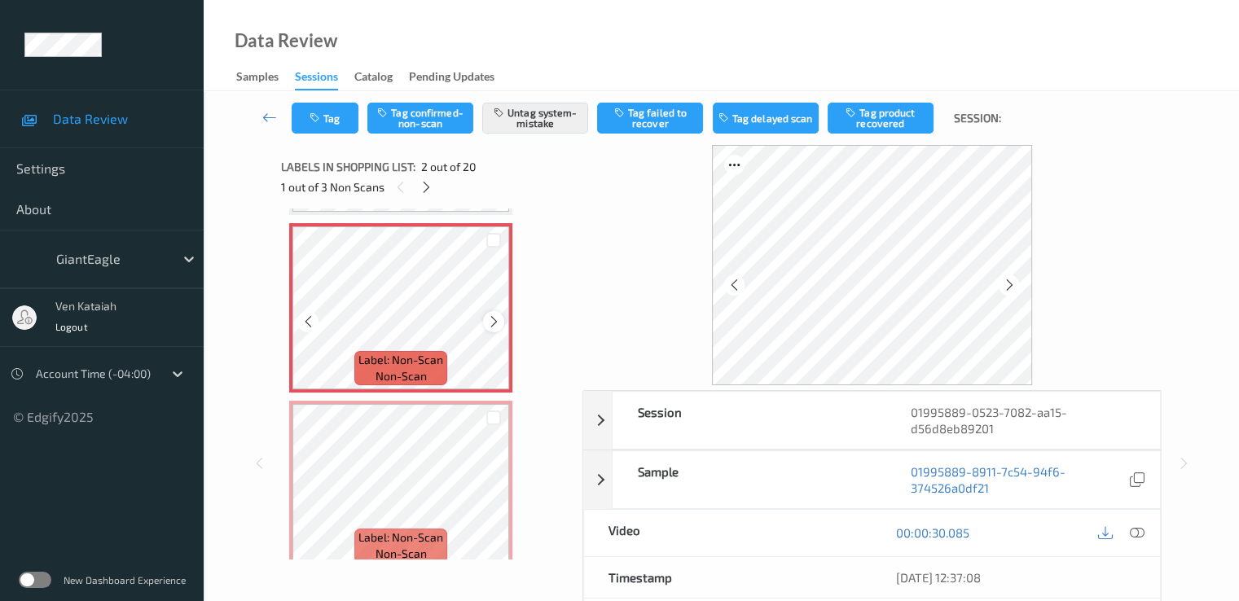
click at [487, 320] on icon at bounding box center [494, 321] width 14 height 15
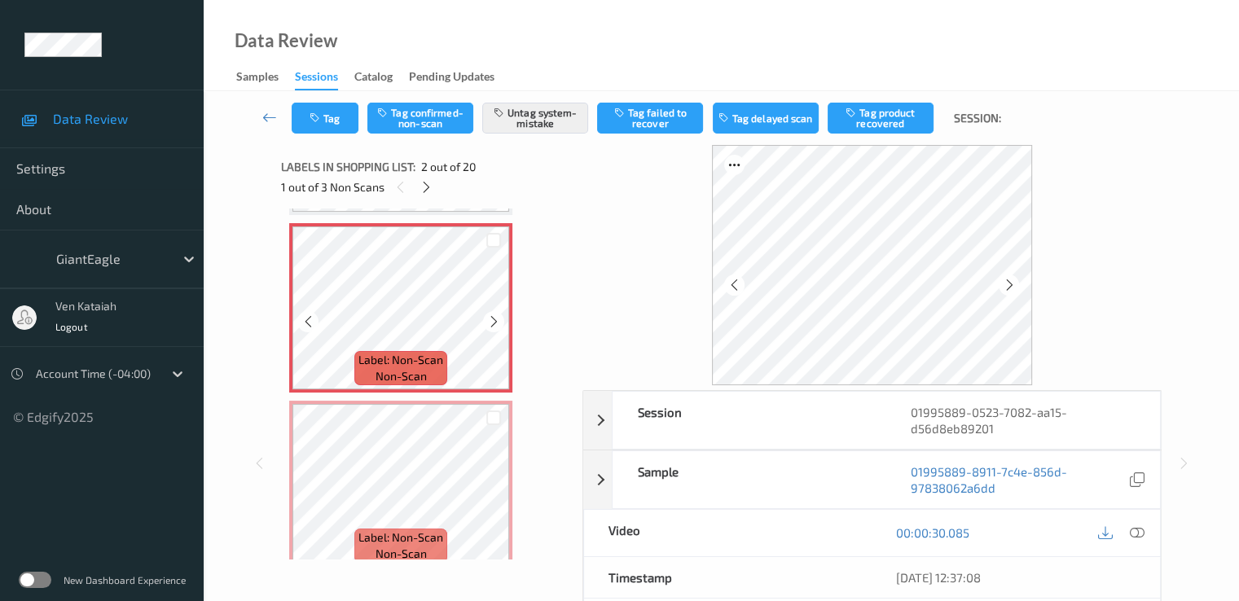
click at [487, 320] on icon at bounding box center [494, 321] width 14 height 15
click at [1134, 522] on div at bounding box center [1137, 533] width 22 height 22
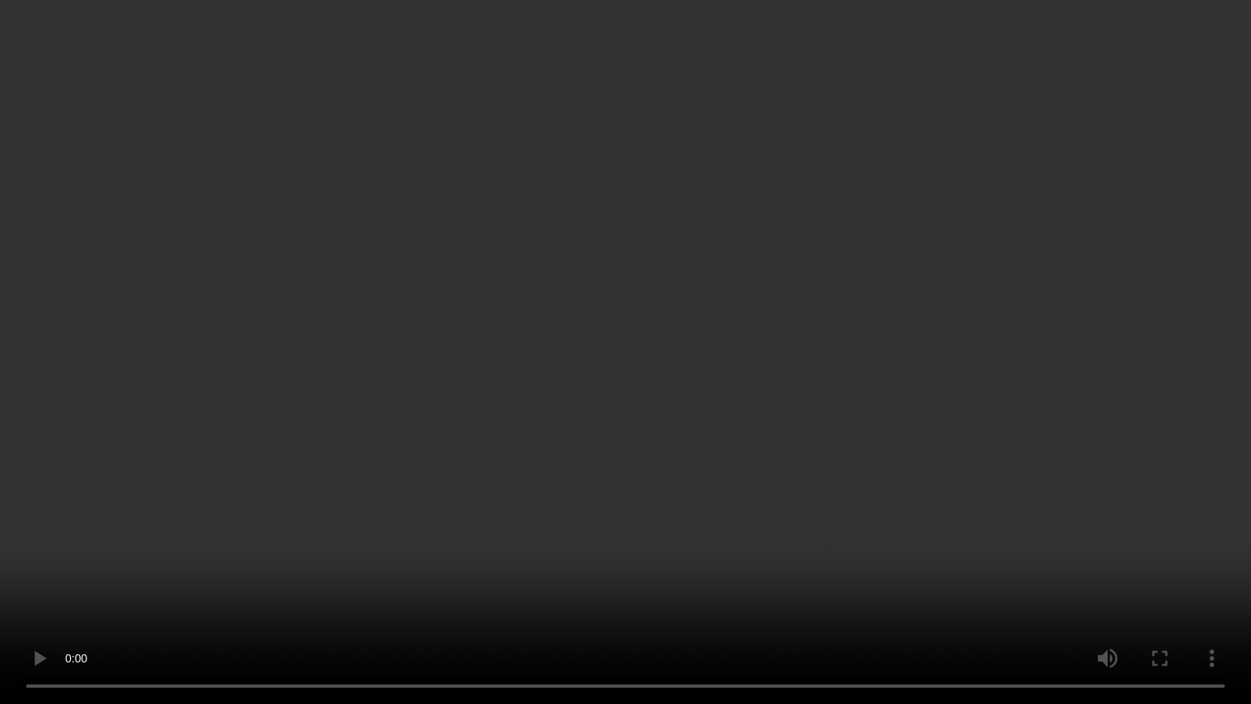
click at [1013, 381] on video at bounding box center [625, 352] width 1251 height 704
click at [876, 340] on video at bounding box center [625, 352] width 1251 height 704
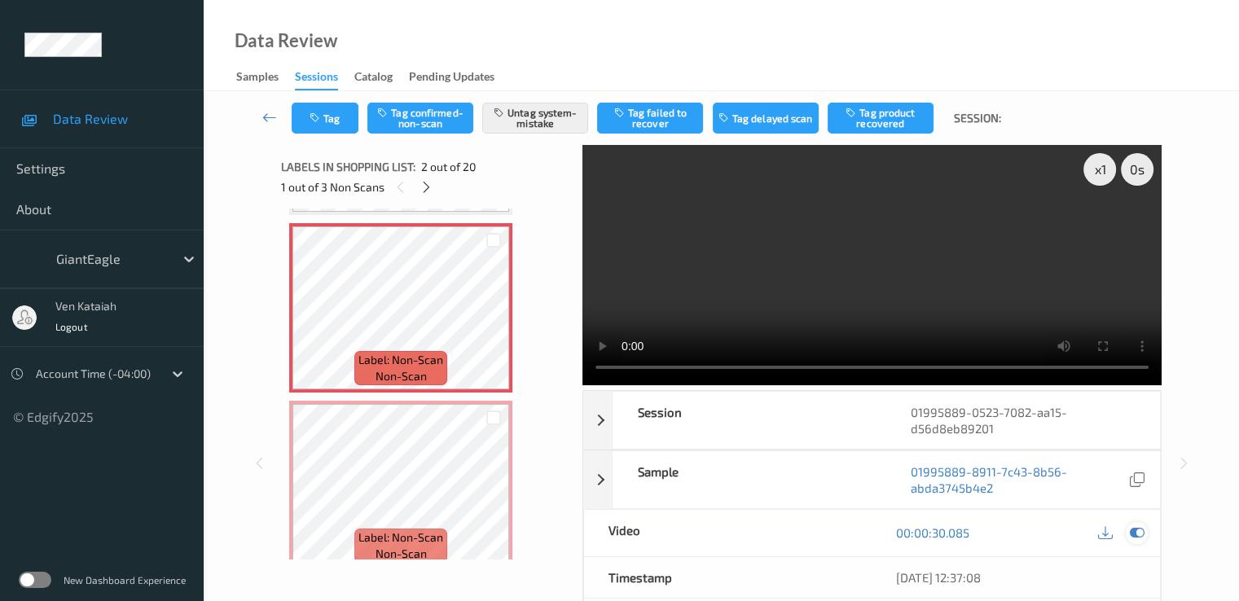
click at [1133, 537] on icon at bounding box center [1136, 532] width 15 height 15
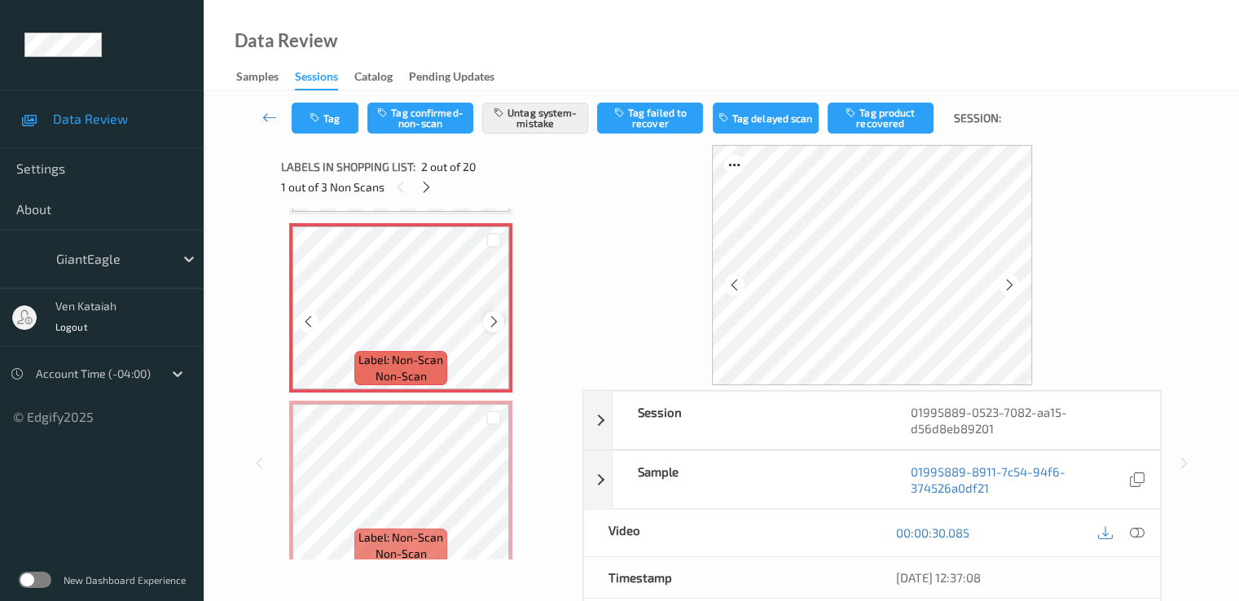
click at [495, 323] on icon at bounding box center [494, 321] width 14 height 15
click at [494, 323] on icon at bounding box center [494, 321] width 14 height 15
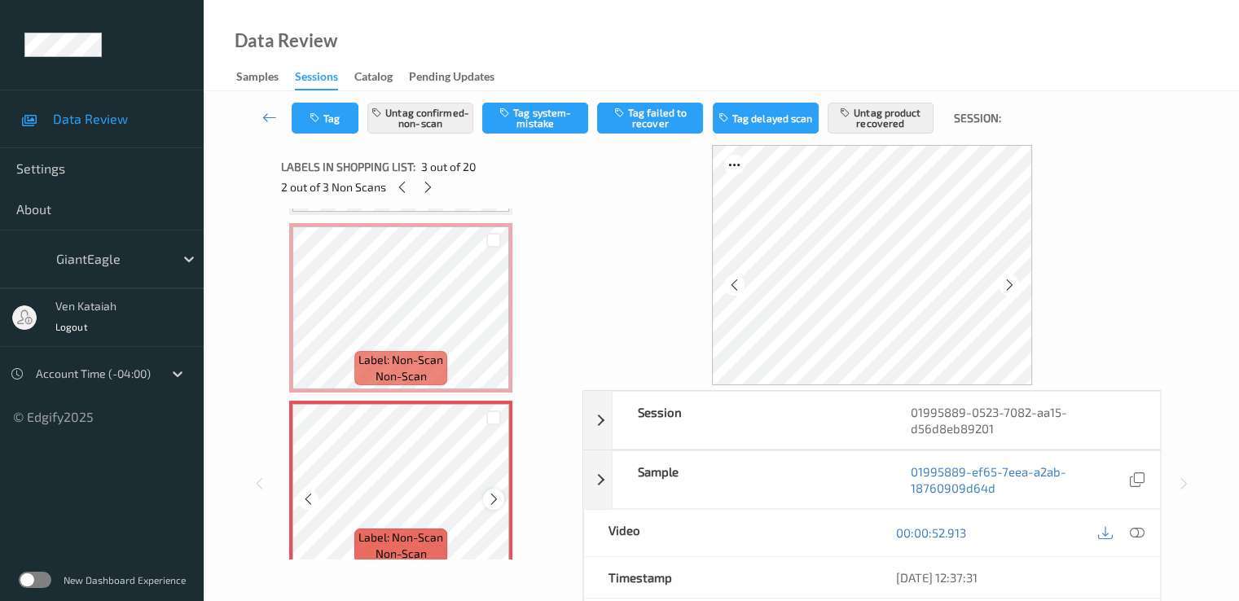
click at [495, 495] on icon at bounding box center [494, 499] width 14 height 15
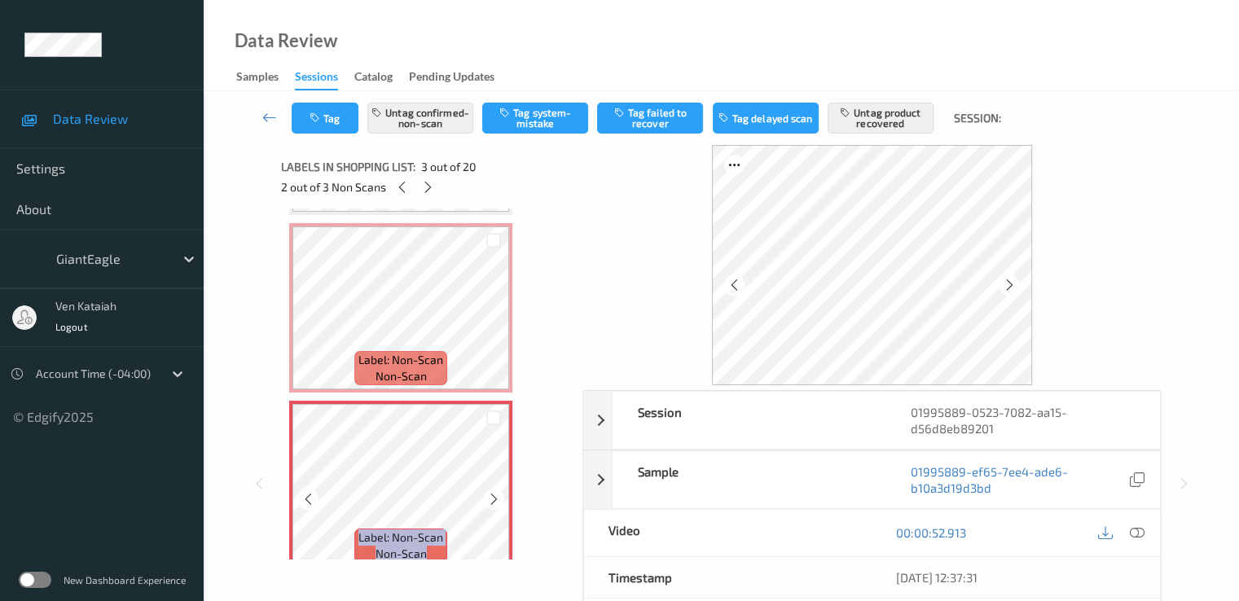
click at [495, 495] on icon at bounding box center [494, 499] width 14 height 15
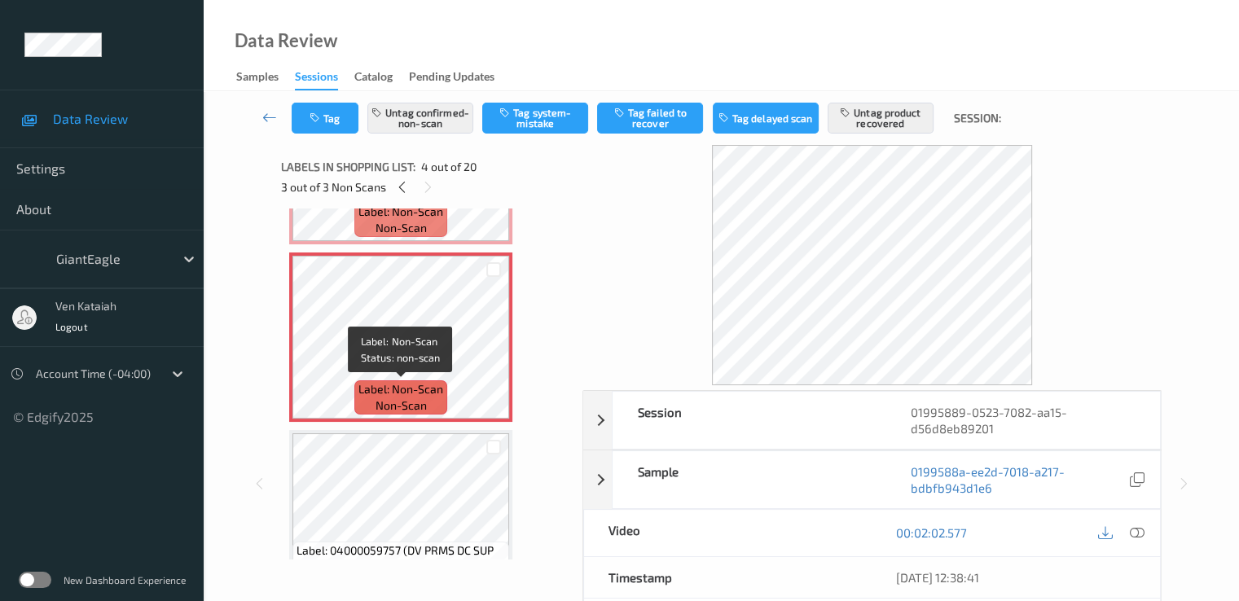
scroll to position [334, 0]
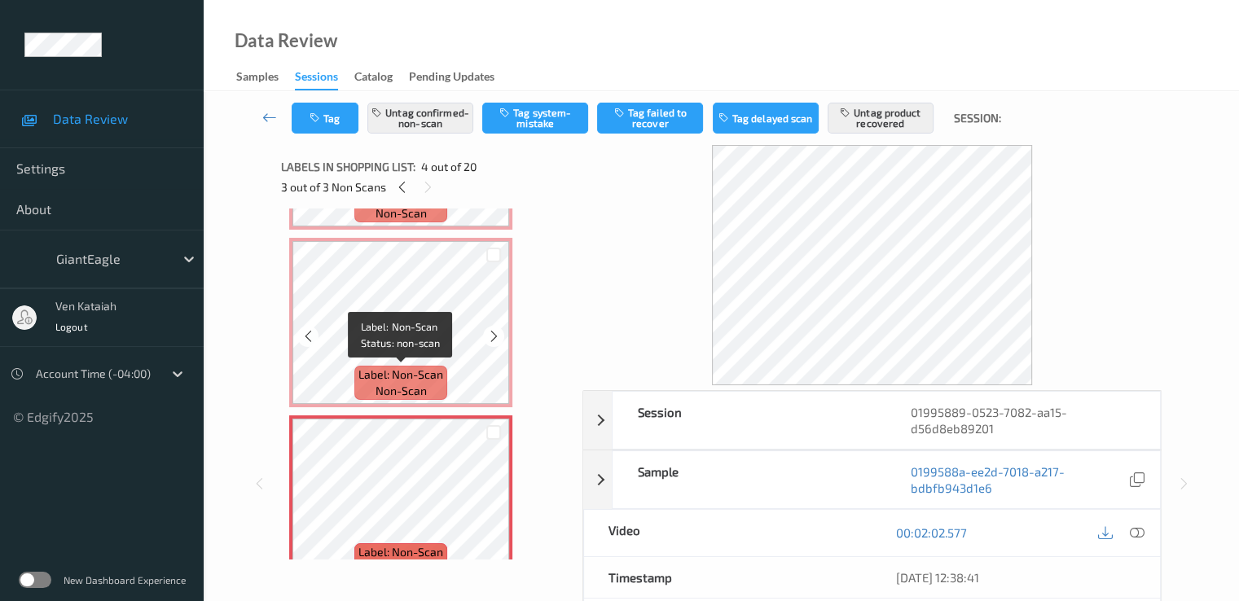
click at [431, 370] on span "Label: Non-Scan" at bounding box center [400, 375] width 85 height 16
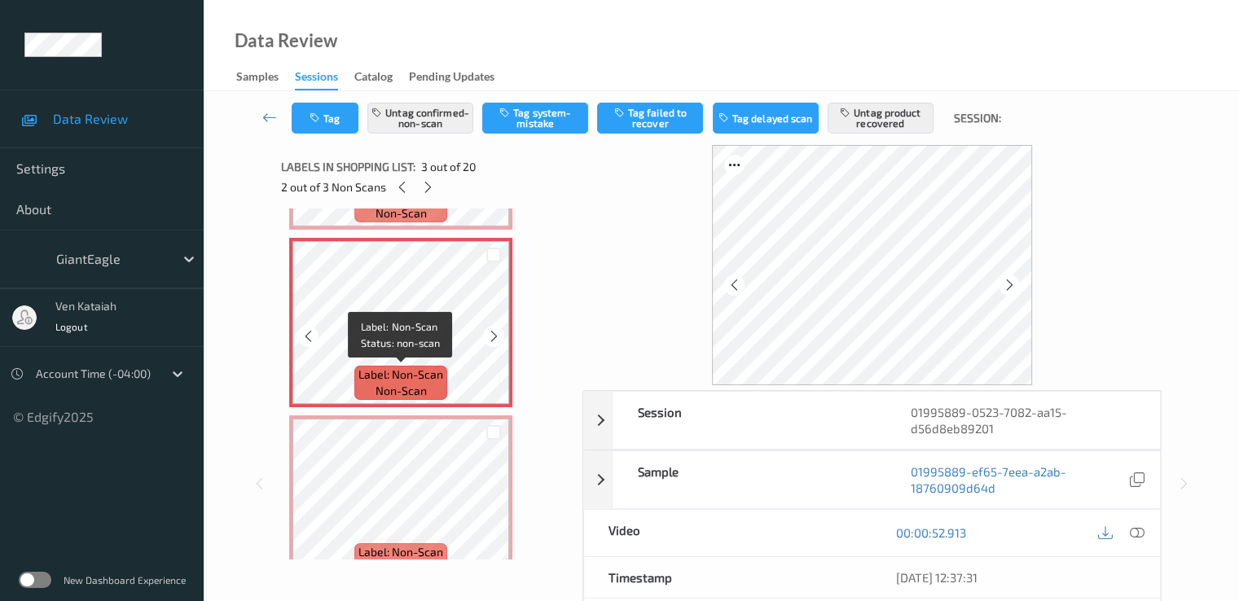
click at [411, 373] on span "Label: Non-Scan" at bounding box center [400, 375] width 85 height 16
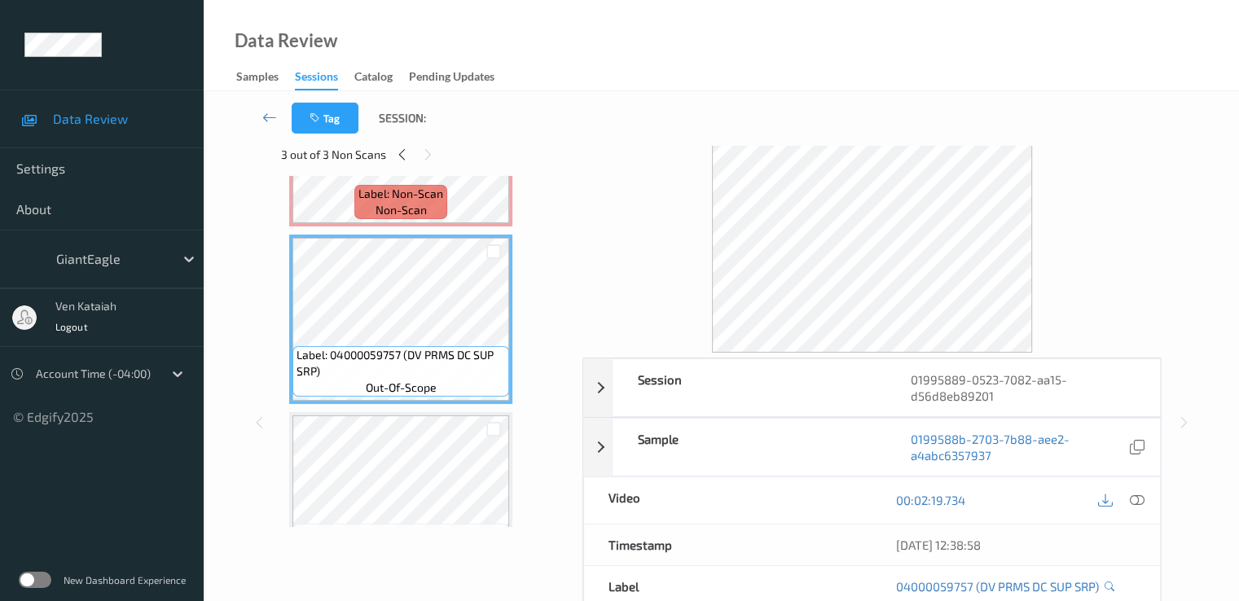
scroll to position [823, 0]
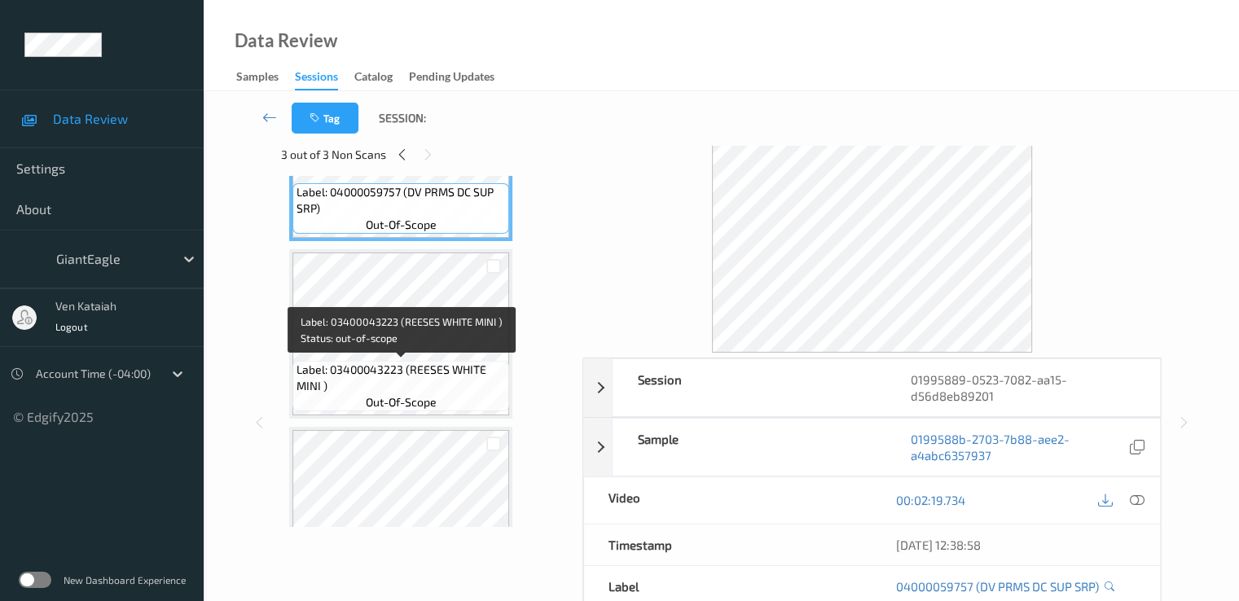
click at [406, 380] on span "Label: 03400043223 (REESES WHITE MINI )" at bounding box center [401, 378] width 209 height 33
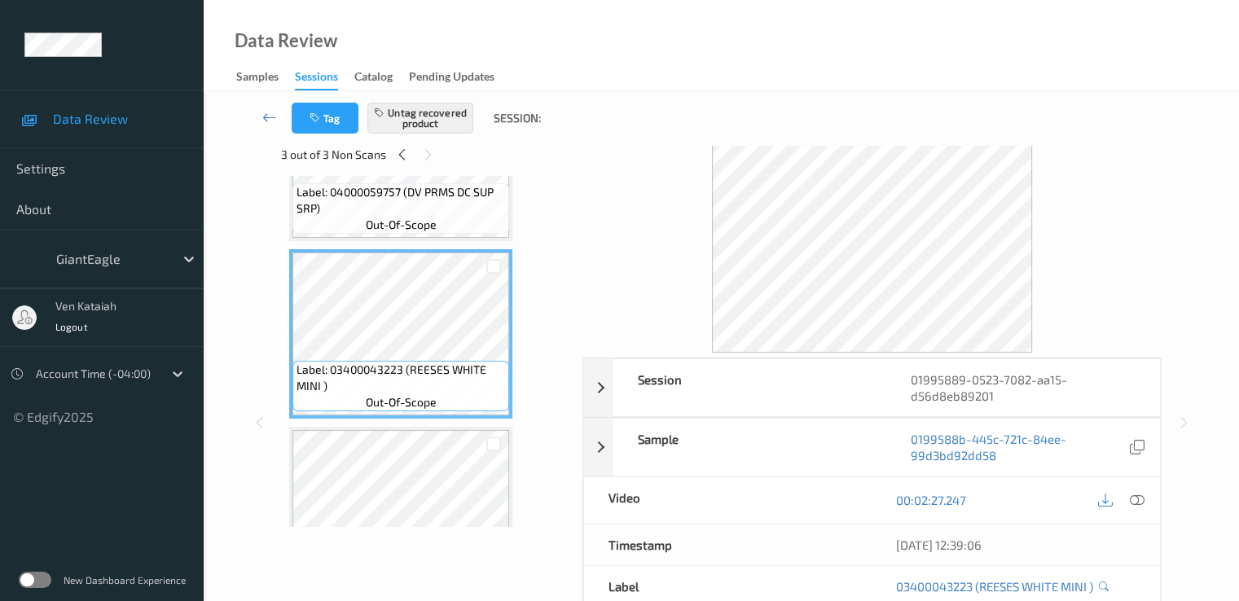
scroll to position [986, 0]
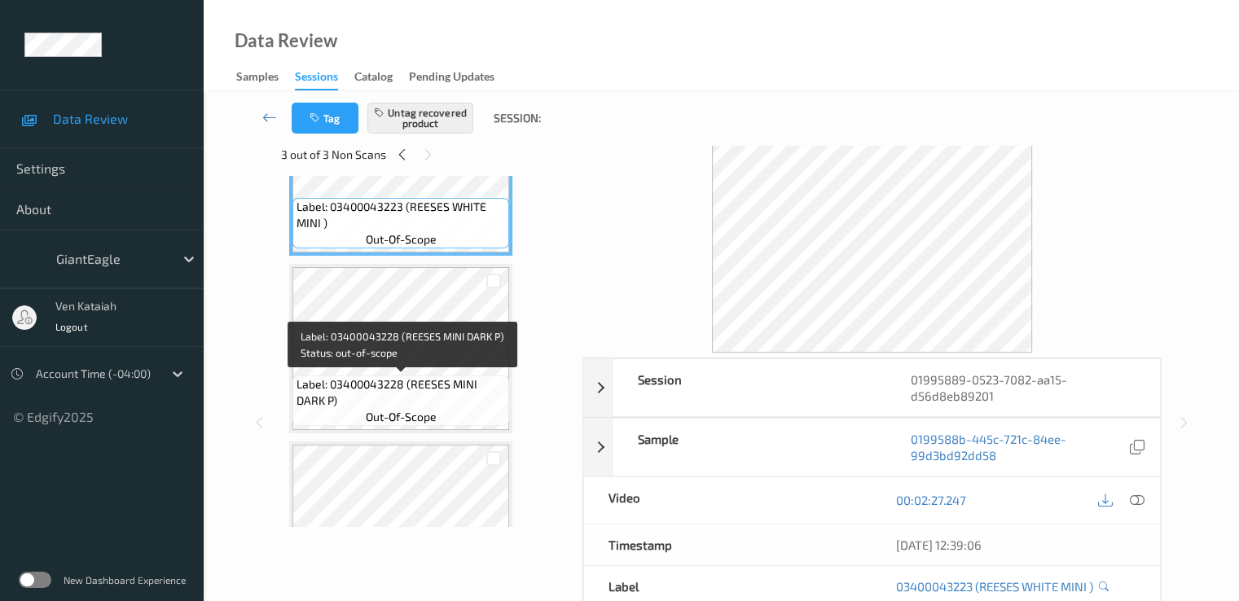
click at [420, 385] on span "Label: 03400043228 (REESES MINI DARK P)" at bounding box center [401, 392] width 209 height 33
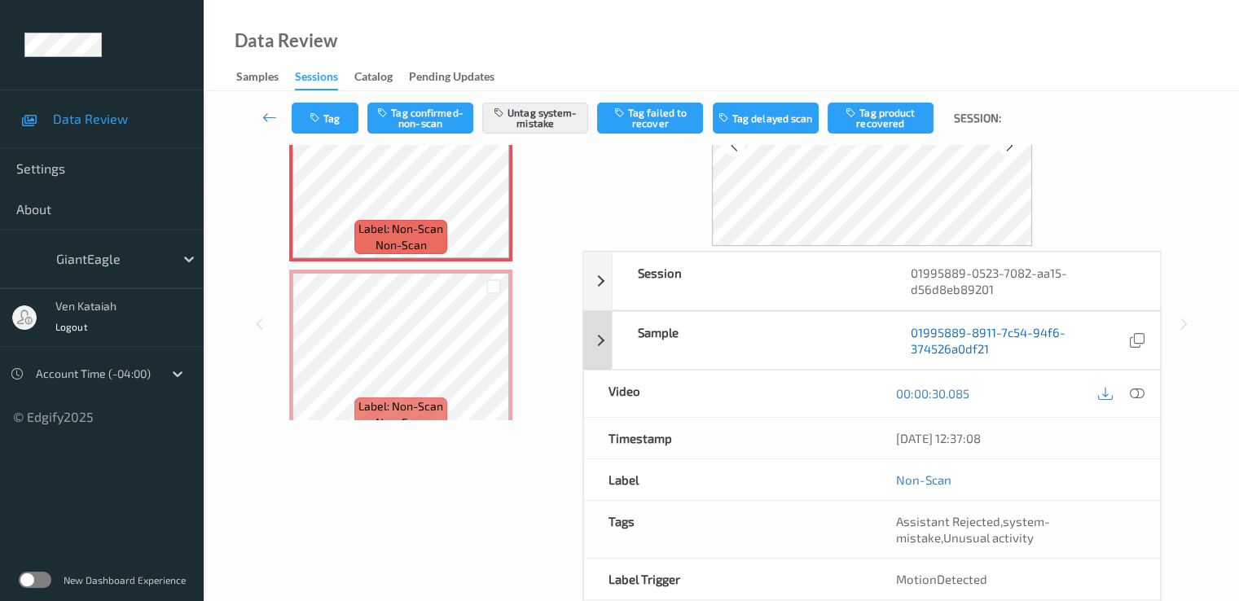
scroll to position [163, 0]
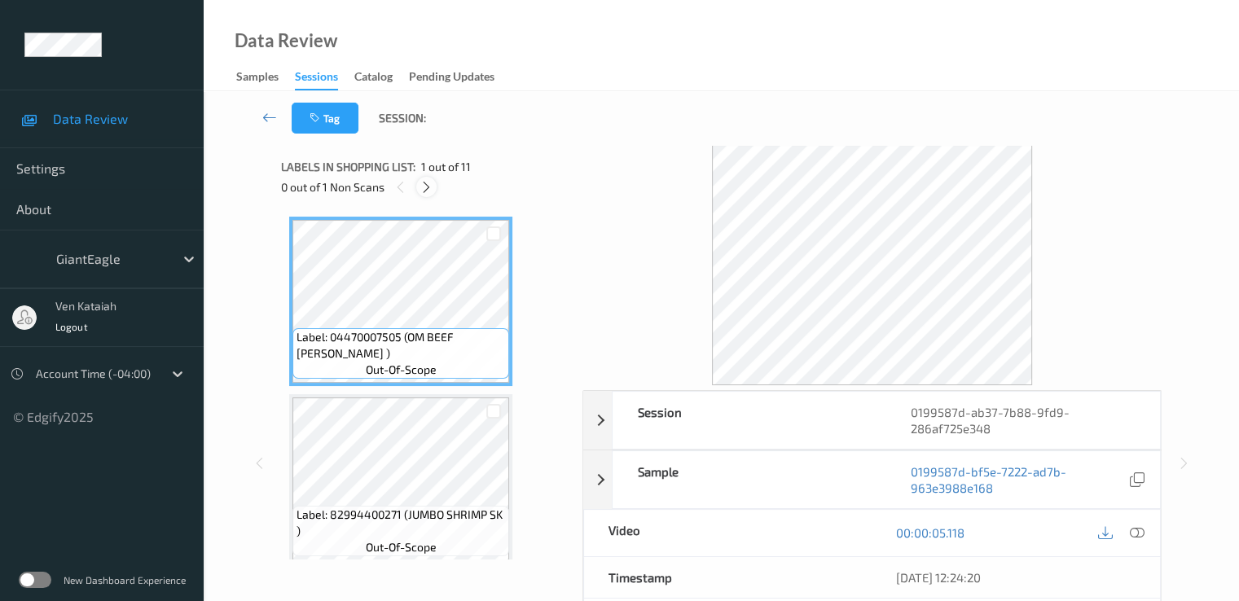
click at [433, 182] on icon at bounding box center [427, 187] width 14 height 15
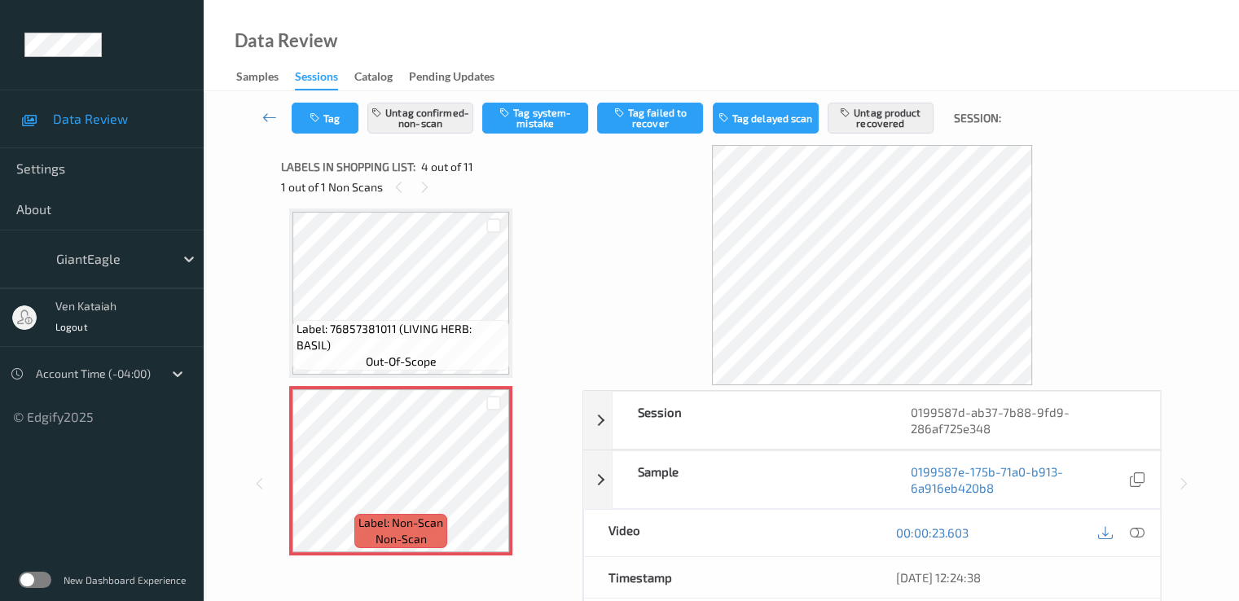
scroll to position [526, 0]
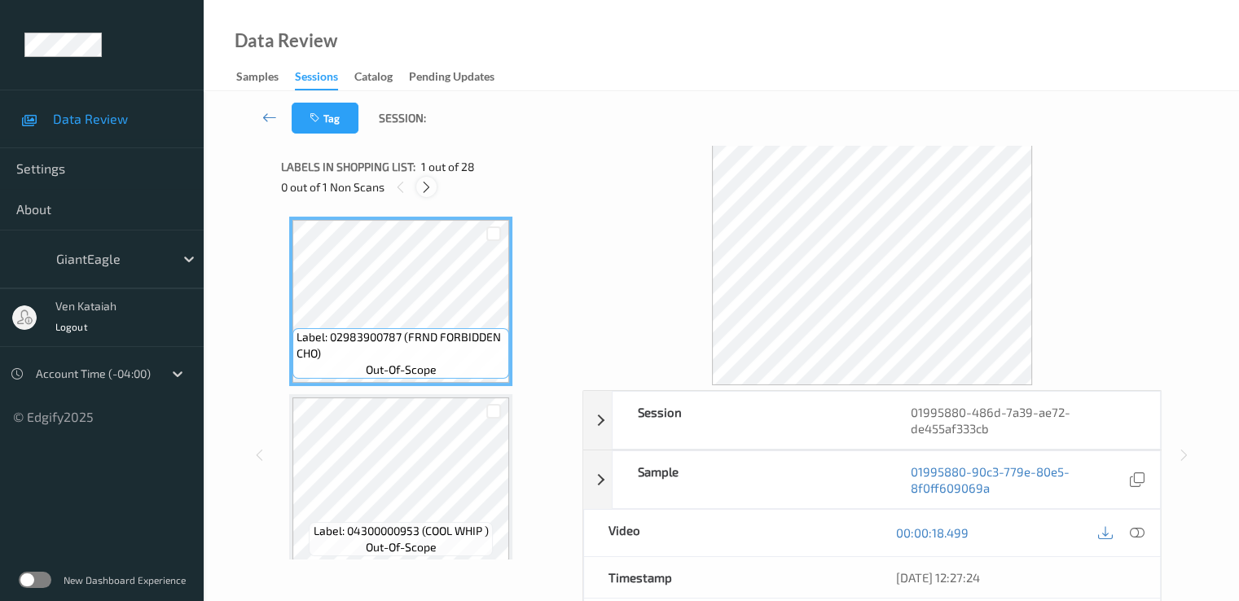
click at [430, 192] on icon at bounding box center [427, 187] width 14 height 15
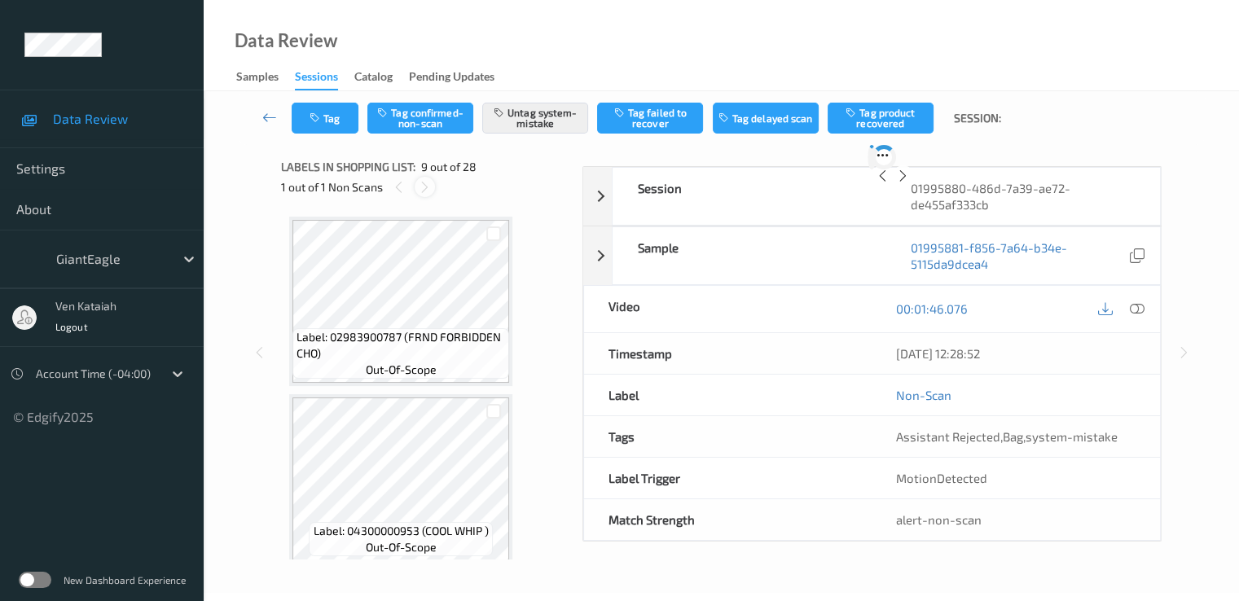
scroll to position [1251, 0]
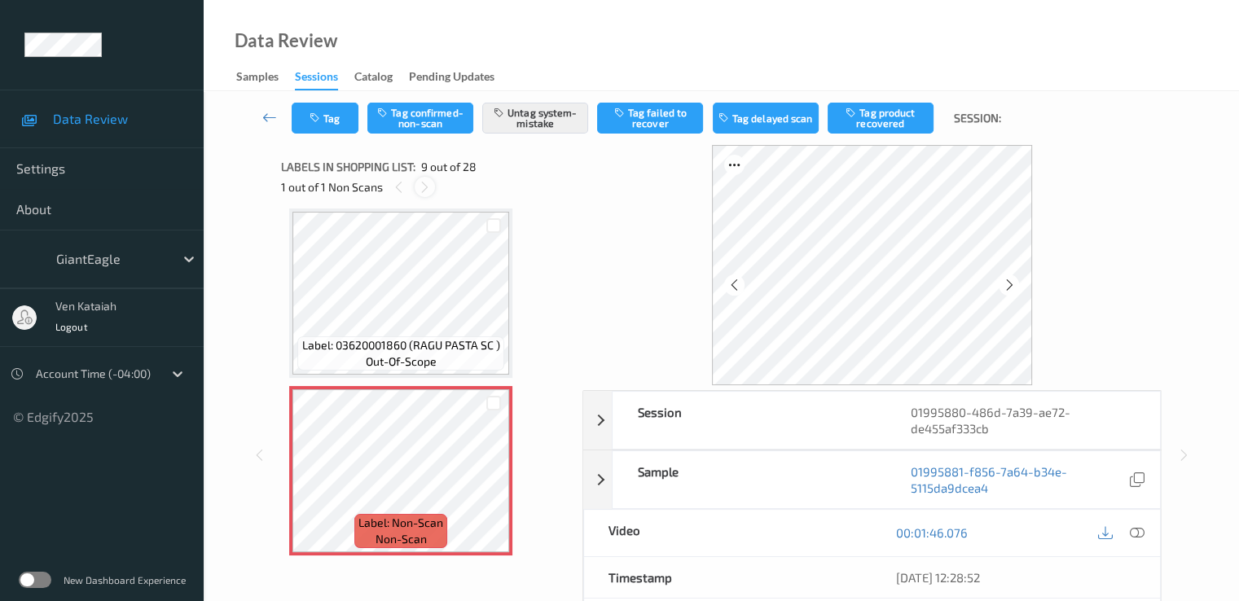
click at [433, 180] on div at bounding box center [425, 187] width 20 height 20
click at [494, 486] on icon at bounding box center [494, 484] width 14 height 15
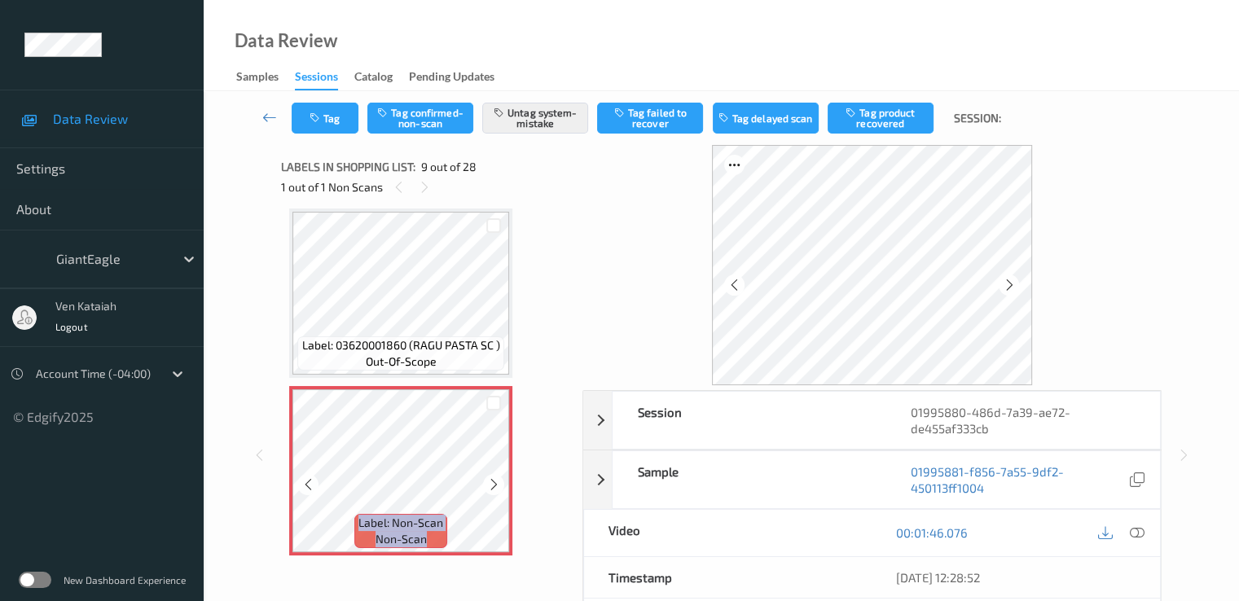
click at [494, 486] on icon at bounding box center [494, 484] width 14 height 15
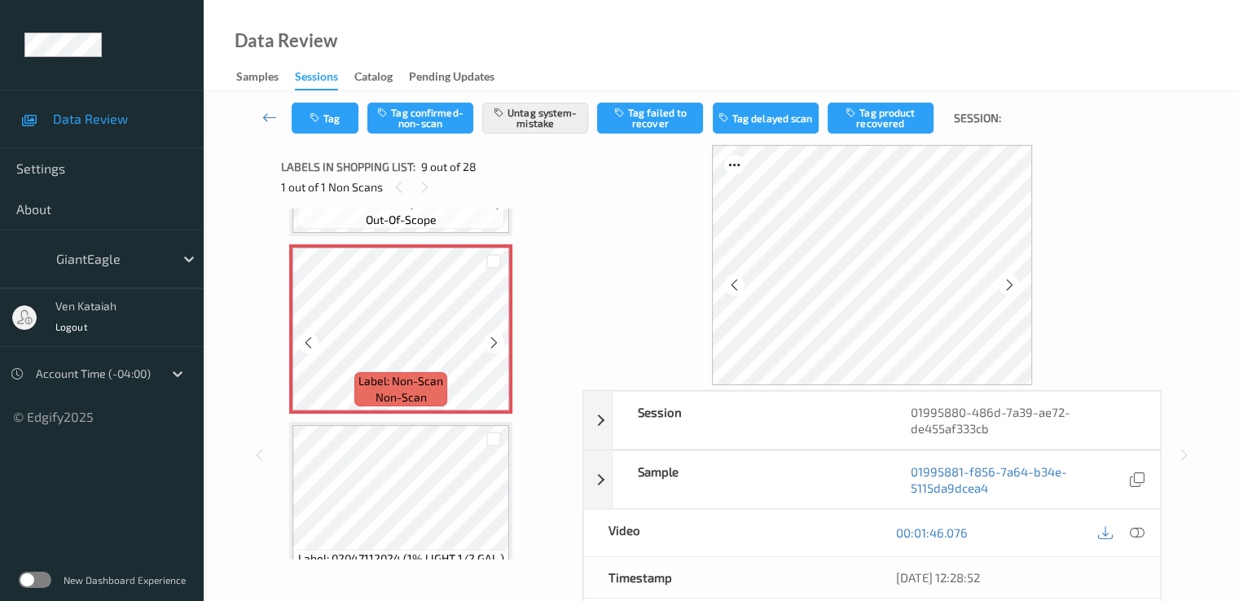
scroll to position [1414, 0]
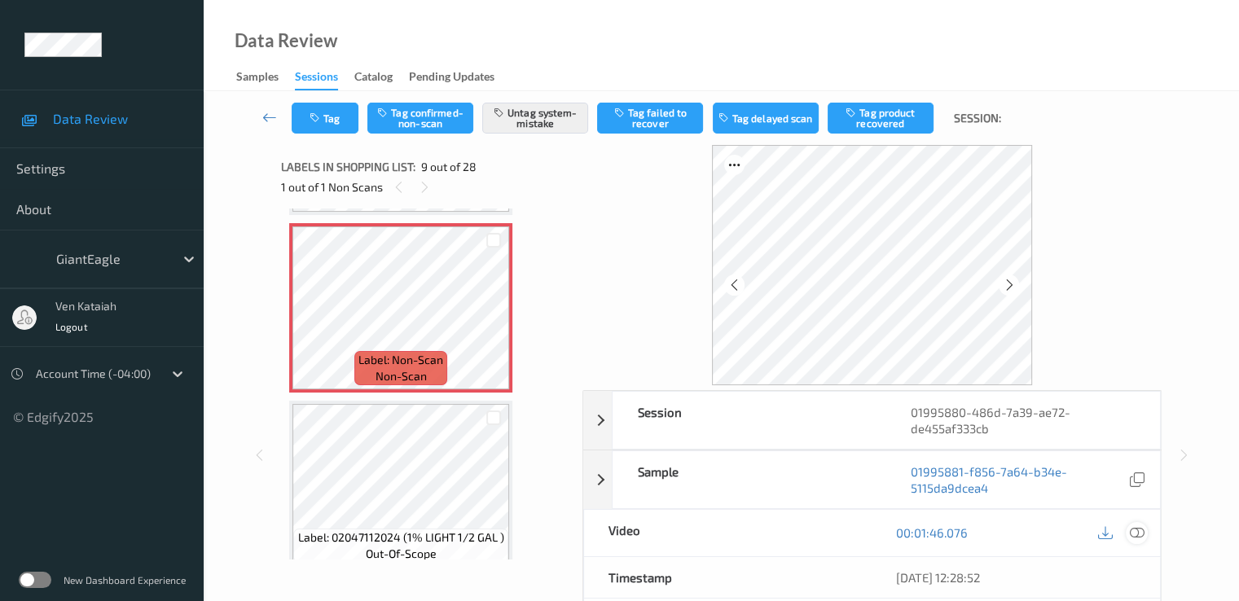
click at [1137, 526] on icon at bounding box center [1136, 532] width 15 height 15
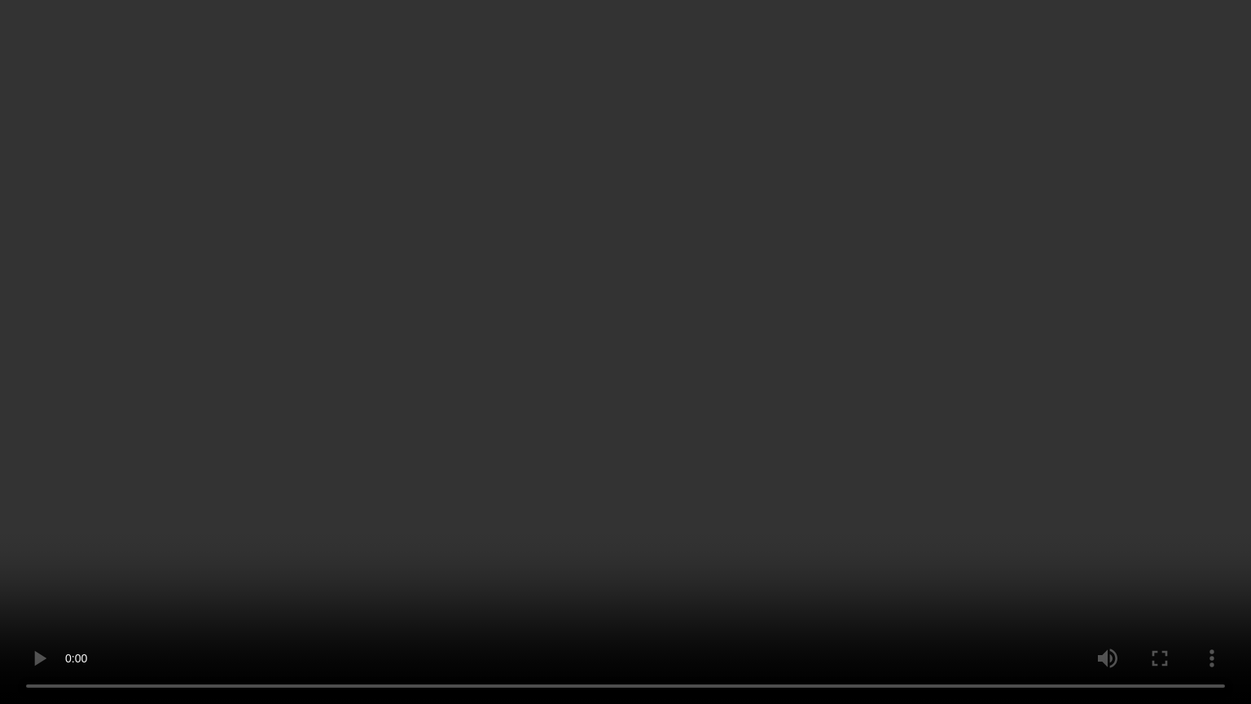
click at [831, 417] on video at bounding box center [625, 352] width 1251 height 704
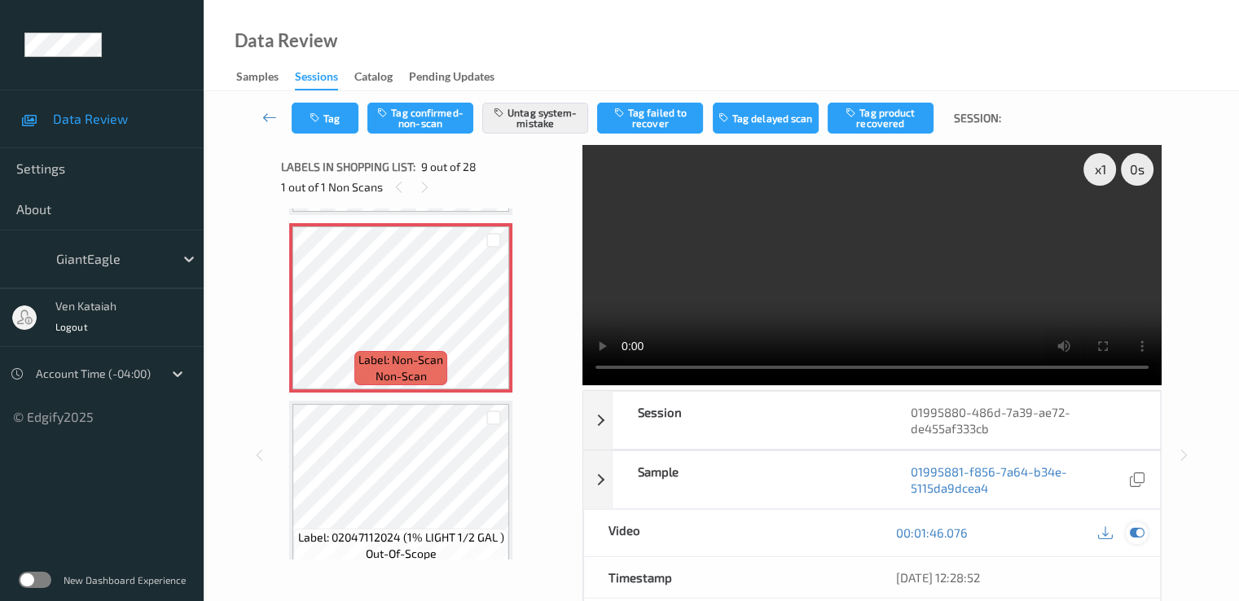
click at [1139, 537] on icon at bounding box center [1136, 532] width 15 height 15
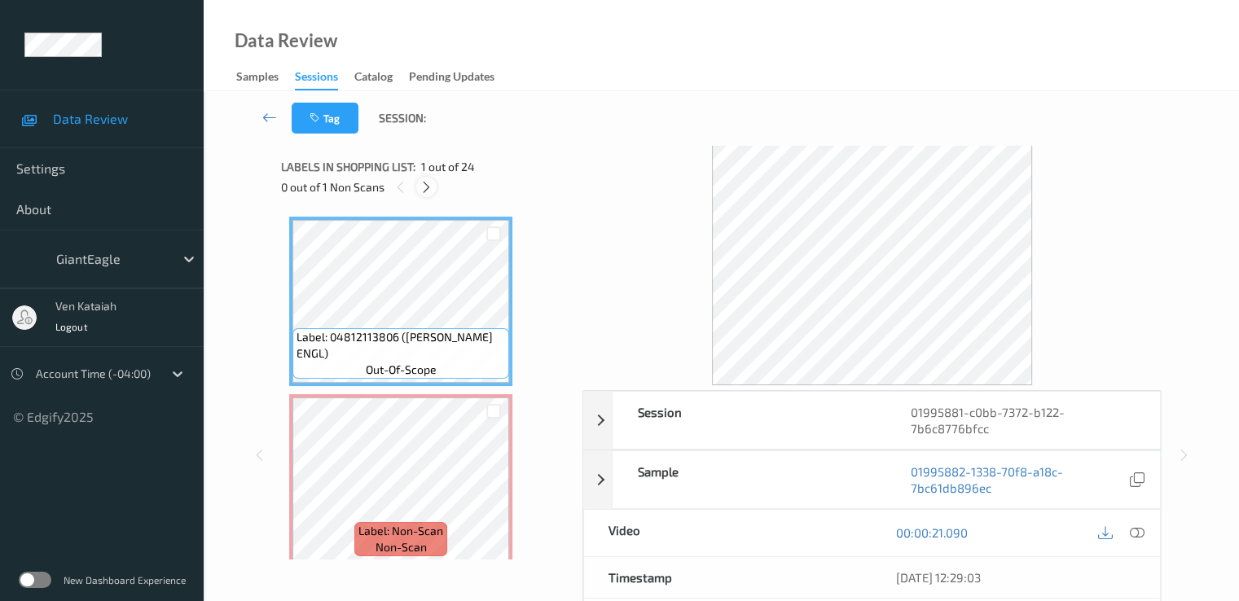
click at [433, 183] on icon at bounding box center [427, 187] width 14 height 15
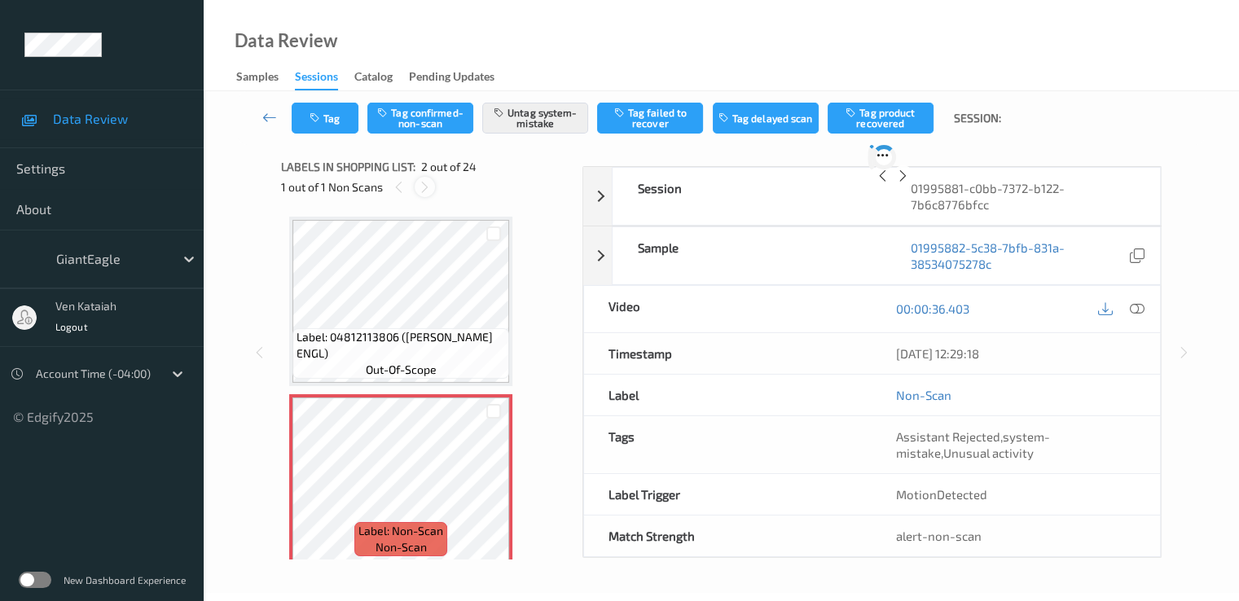
scroll to position [8, 0]
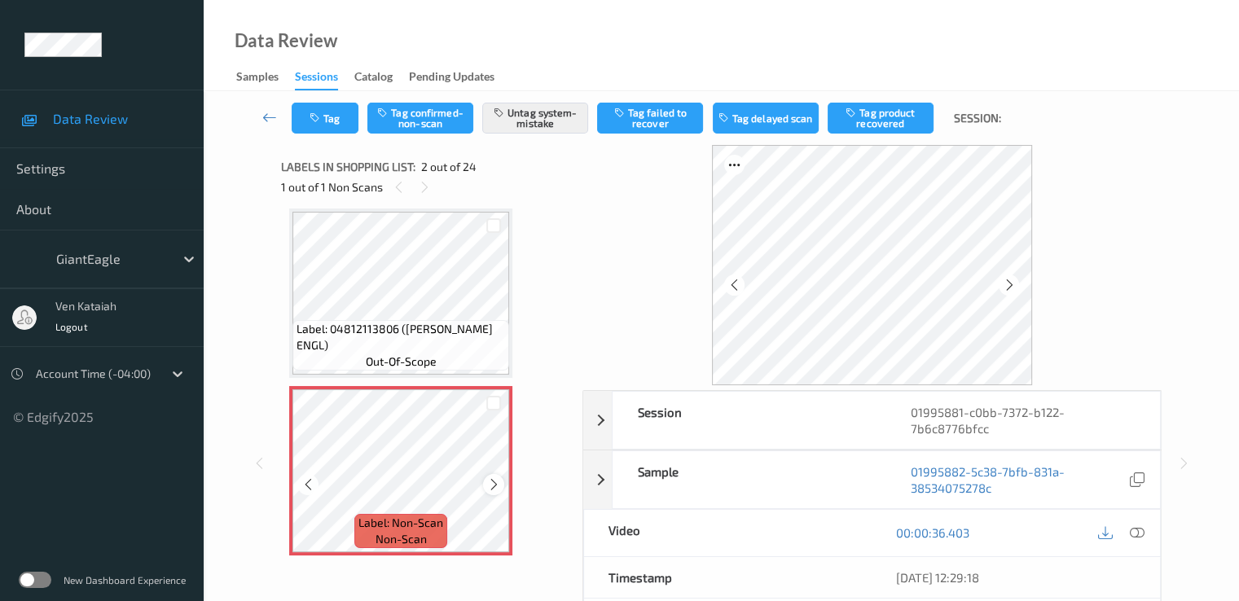
click at [491, 477] on div at bounding box center [493, 484] width 20 height 20
click at [492, 477] on div at bounding box center [493, 484] width 20 height 20
click at [437, 362] on div "Label: 04812113806 (THOMAS RAISIN ENGL) out-of-scope" at bounding box center [400, 345] width 217 height 51
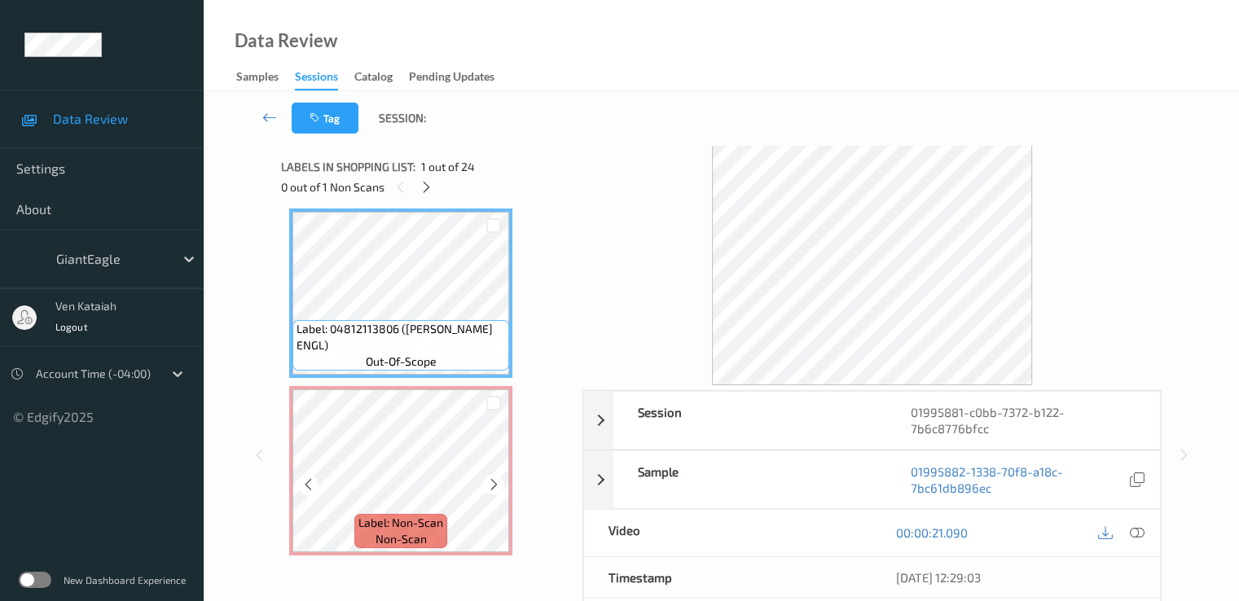
click at [414, 389] on div "Label: Non-Scan non-scan" at bounding box center [400, 470] width 223 height 169
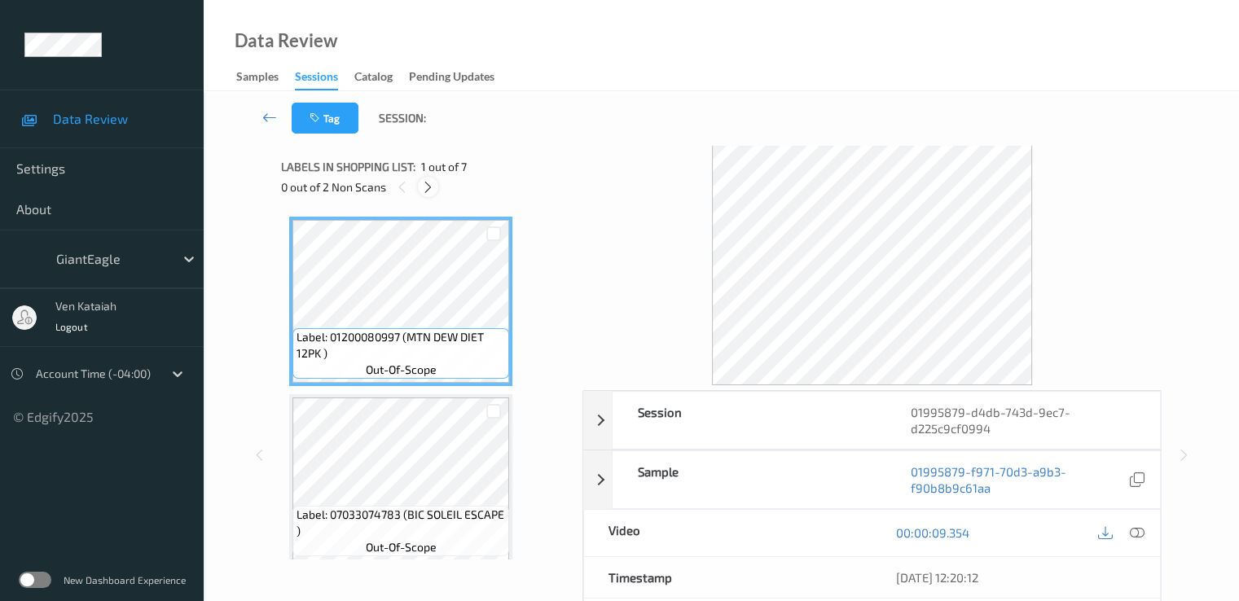
click at [423, 192] on icon at bounding box center [428, 187] width 14 height 15
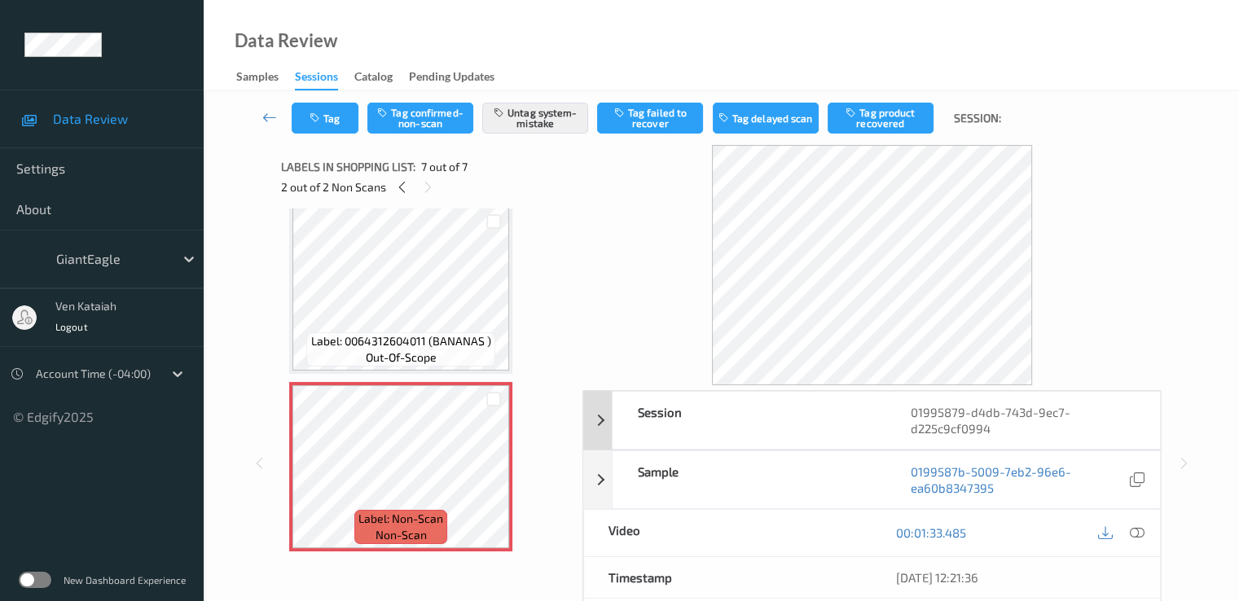
scroll to position [163, 0]
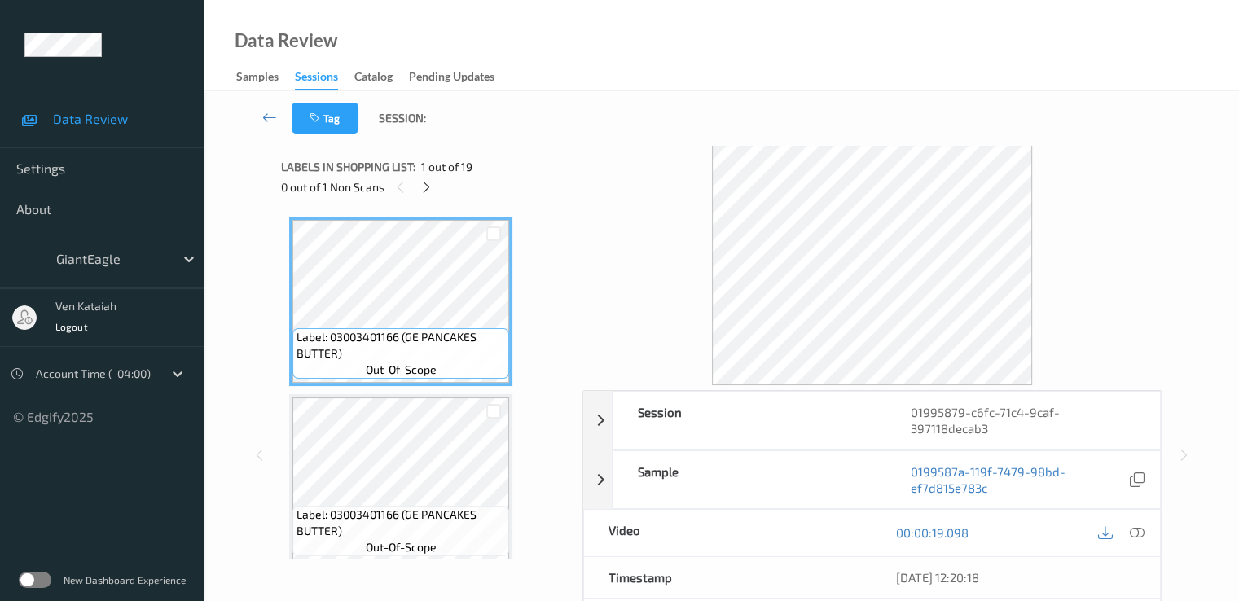
click at [431, 174] on span "1 out of 19" at bounding box center [446, 167] width 51 height 16
click at [429, 187] on icon at bounding box center [427, 187] width 14 height 15
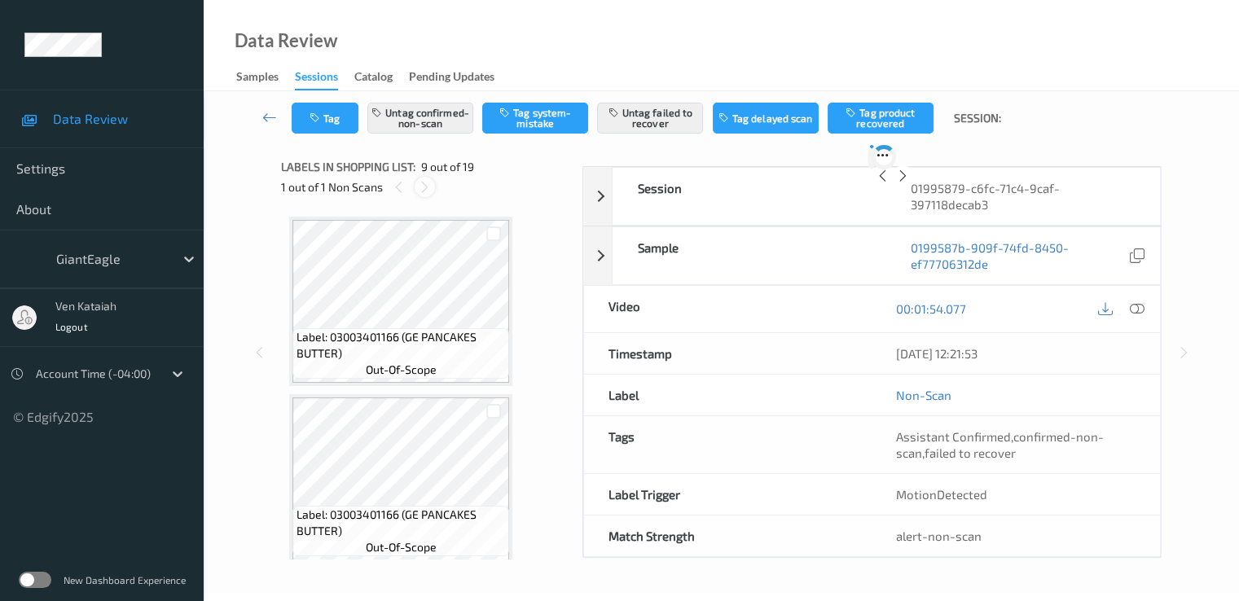
scroll to position [1251, 0]
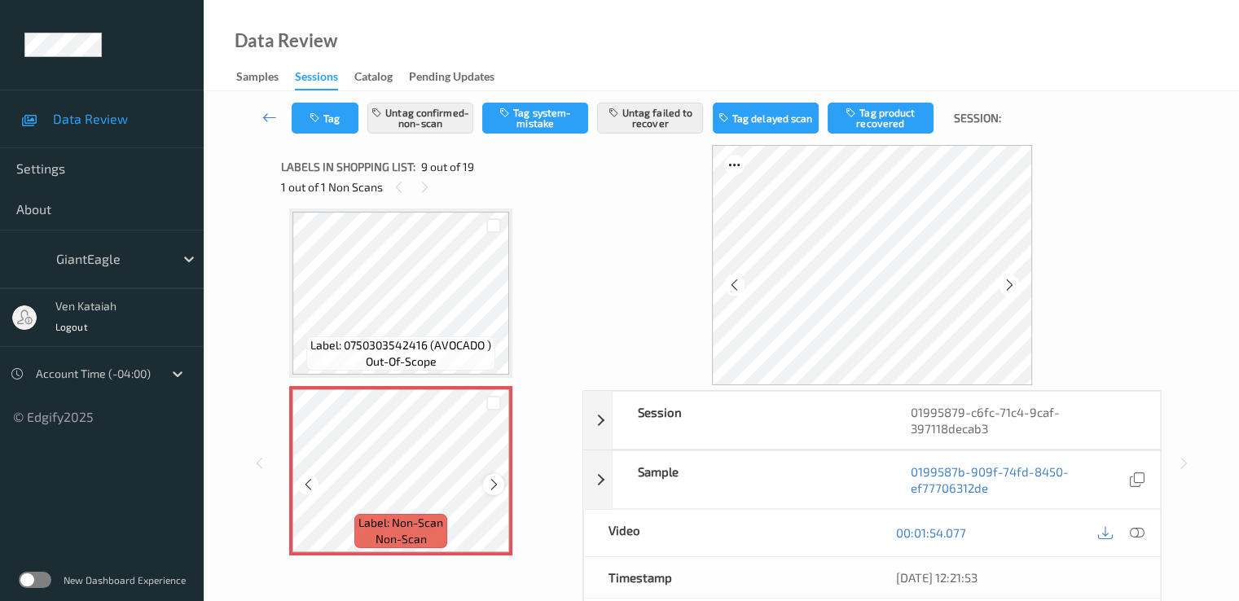
click at [495, 489] on icon at bounding box center [494, 484] width 14 height 15
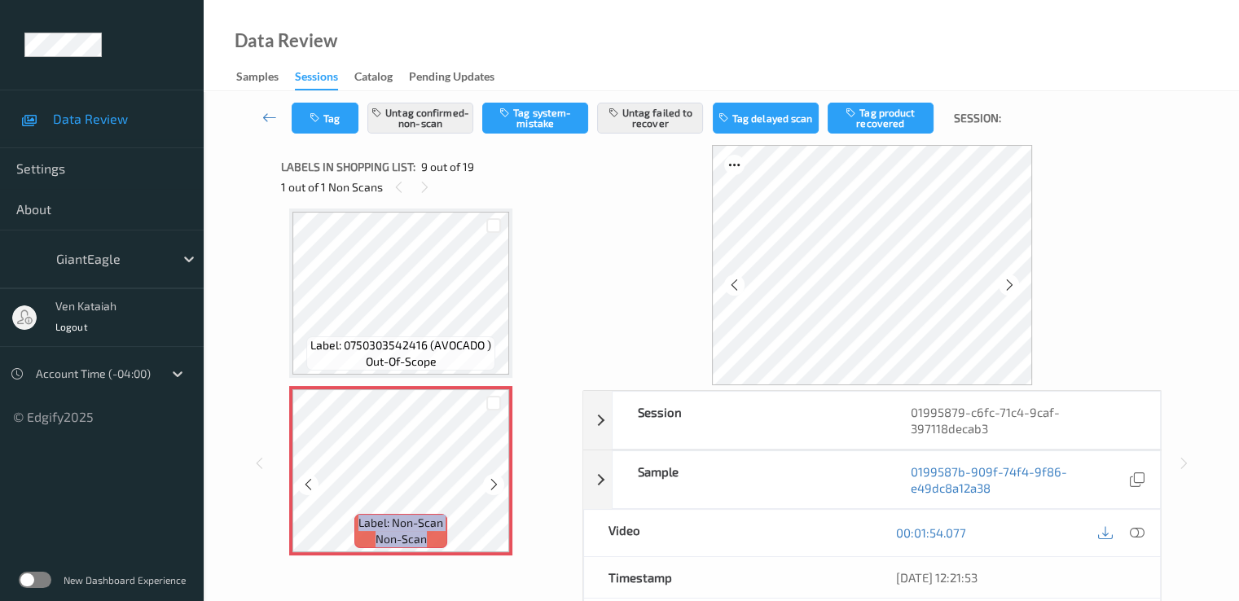
click at [495, 489] on icon at bounding box center [494, 484] width 14 height 15
click at [1141, 525] on icon at bounding box center [1136, 532] width 15 height 15
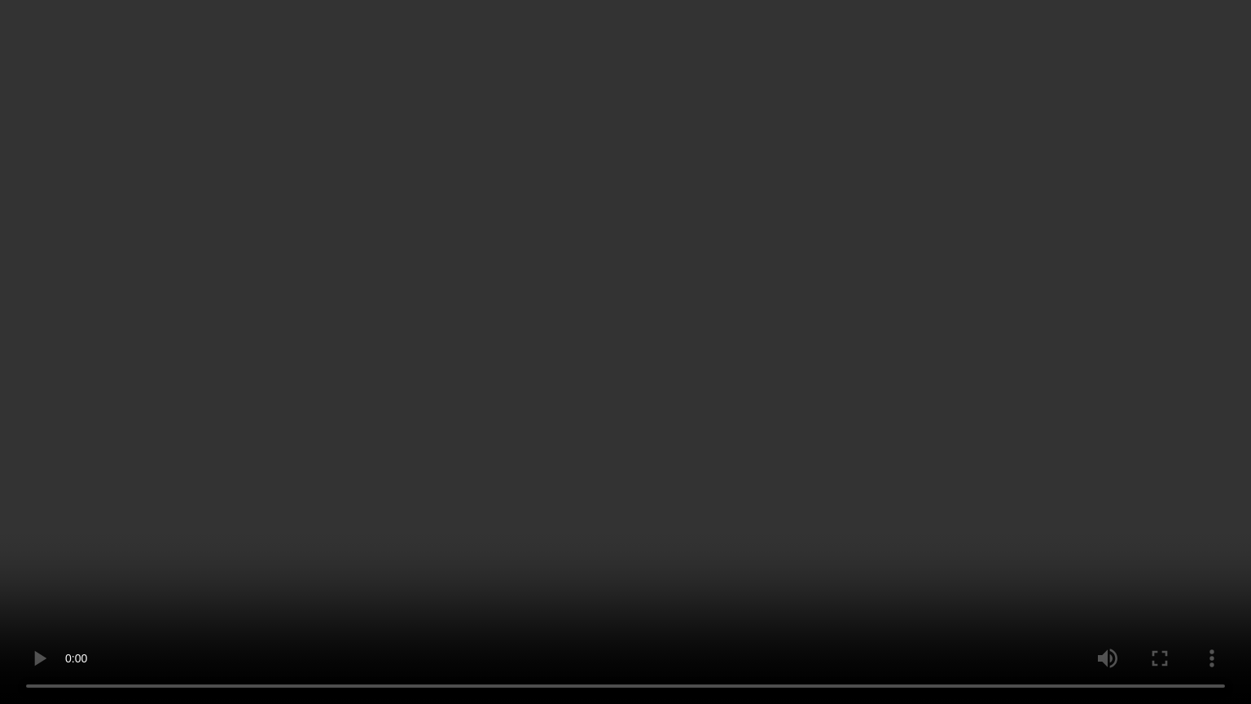
click at [813, 340] on video at bounding box center [625, 352] width 1251 height 704
click at [662, 489] on video at bounding box center [625, 352] width 1251 height 704
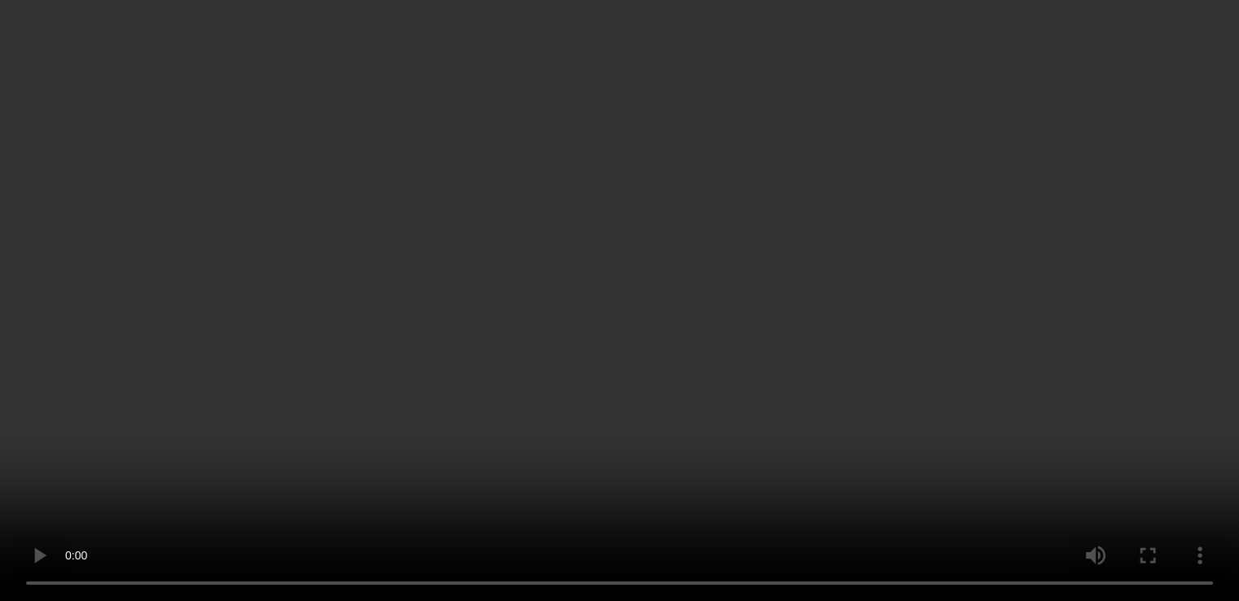
scroll to position [2929, 0]
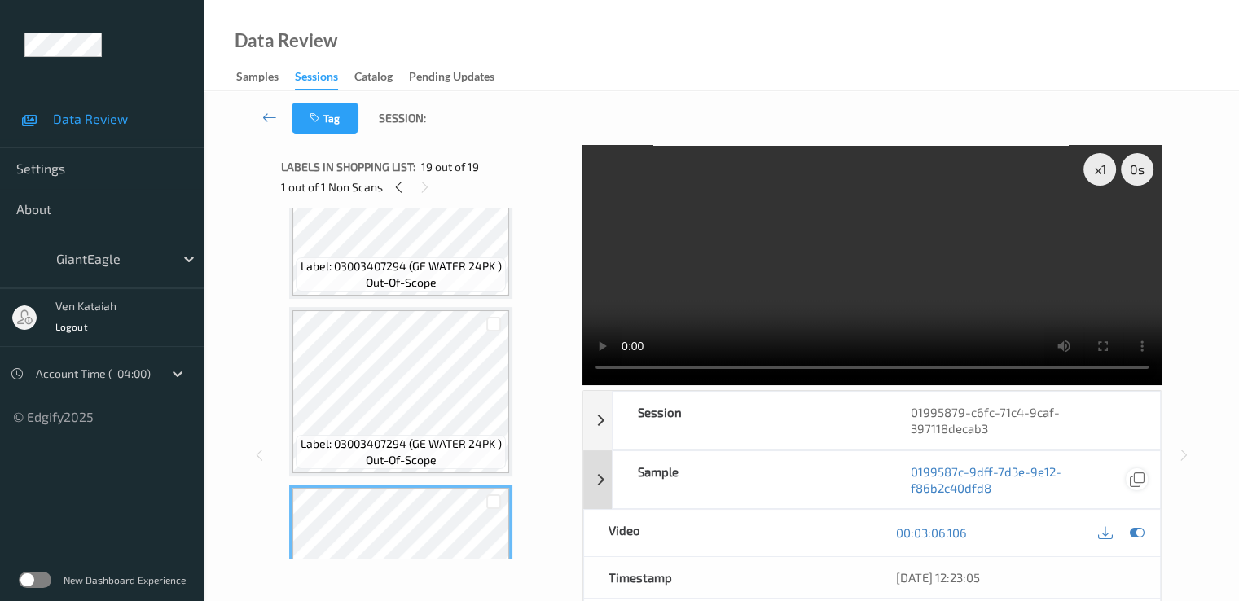
click at [1137, 525] on icon at bounding box center [1136, 532] width 15 height 15
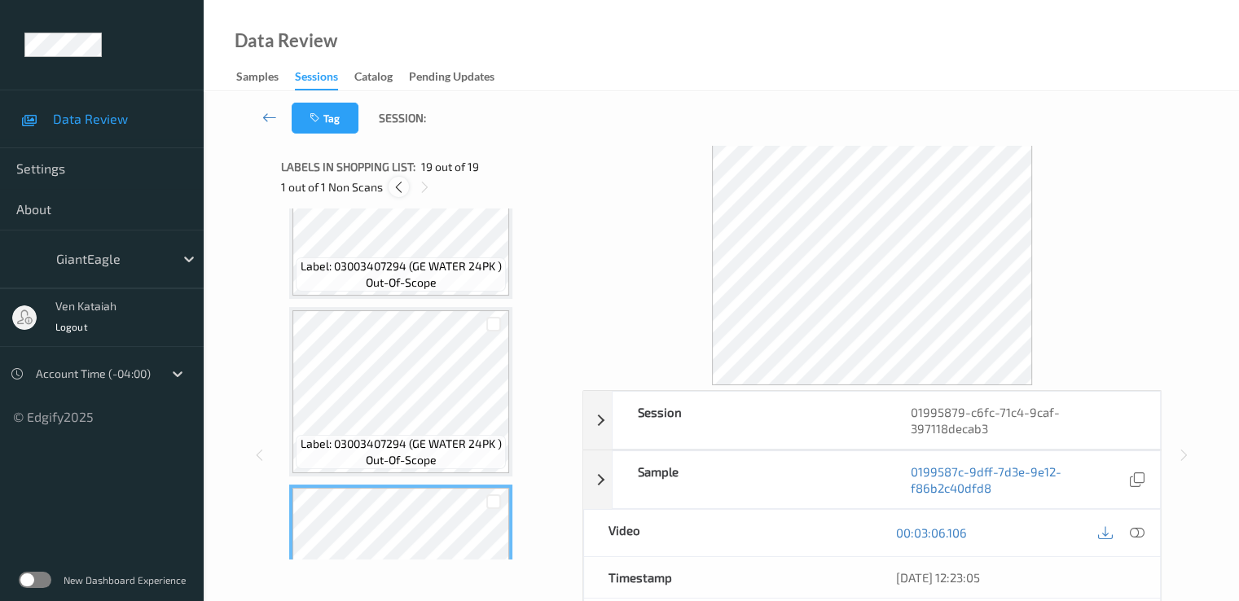
click at [400, 178] on div at bounding box center [399, 187] width 20 height 20
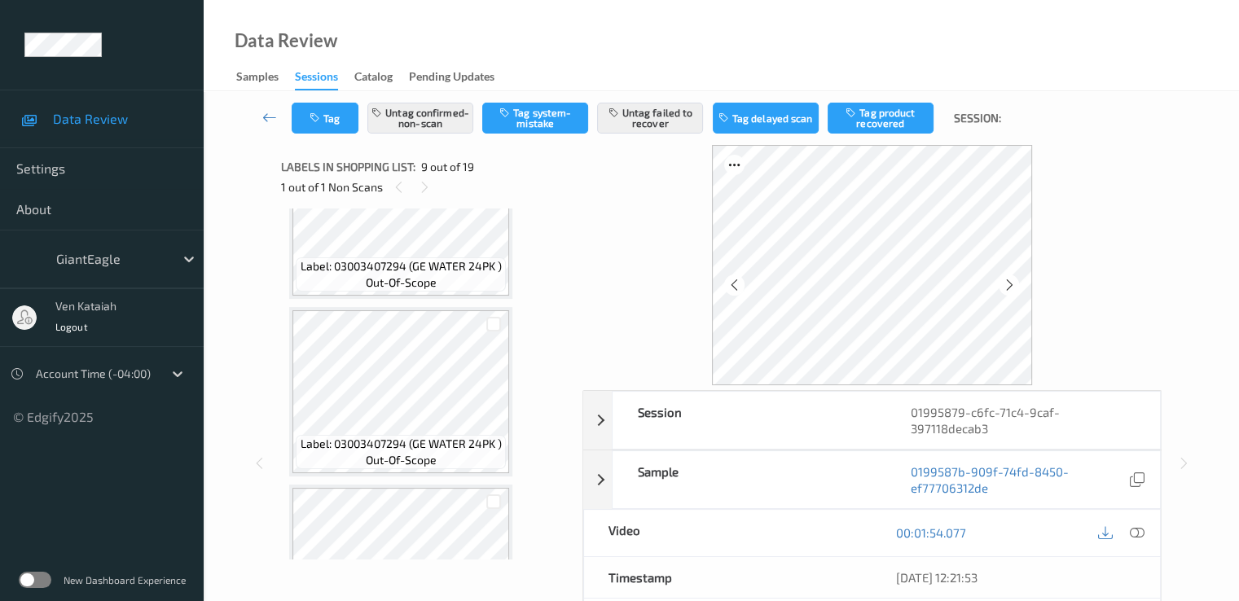
scroll to position [1251, 0]
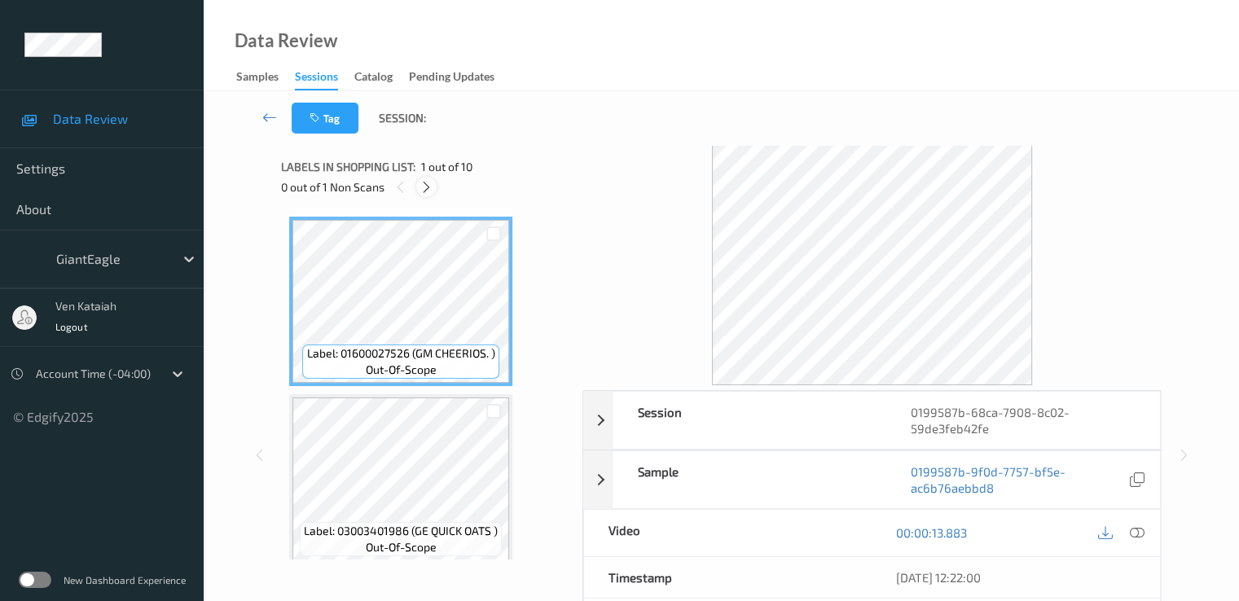
click at [434, 183] on div at bounding box center [426, 187] width 20 height 20
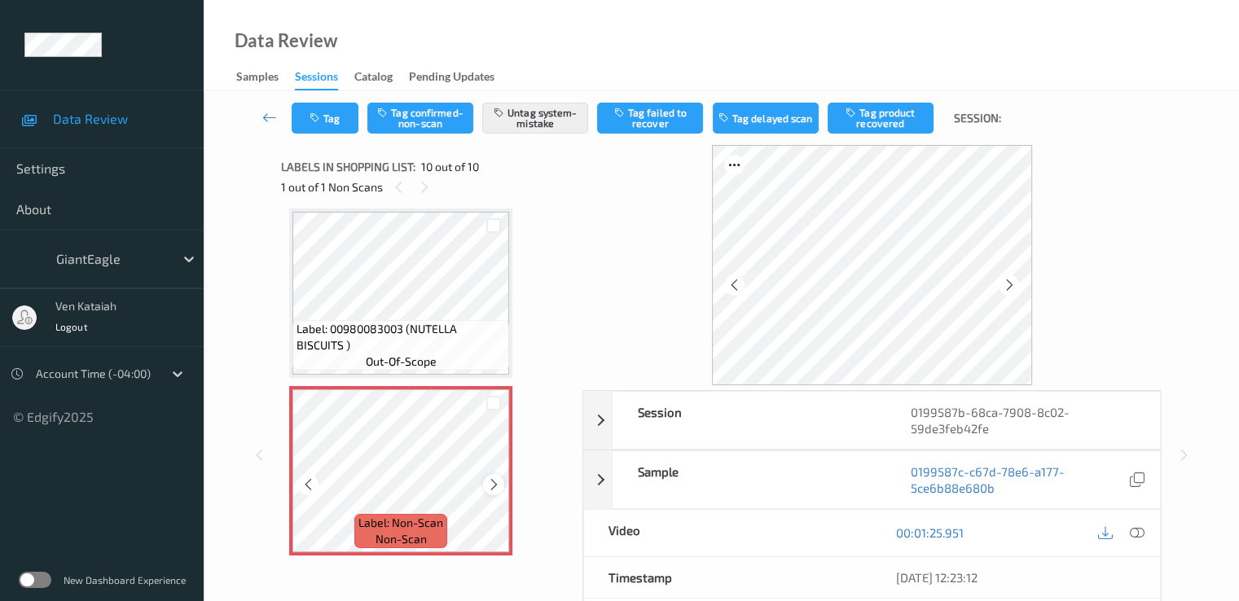
click at [493, 490] on icon at bounding box center [494, 484] width 14 height 15
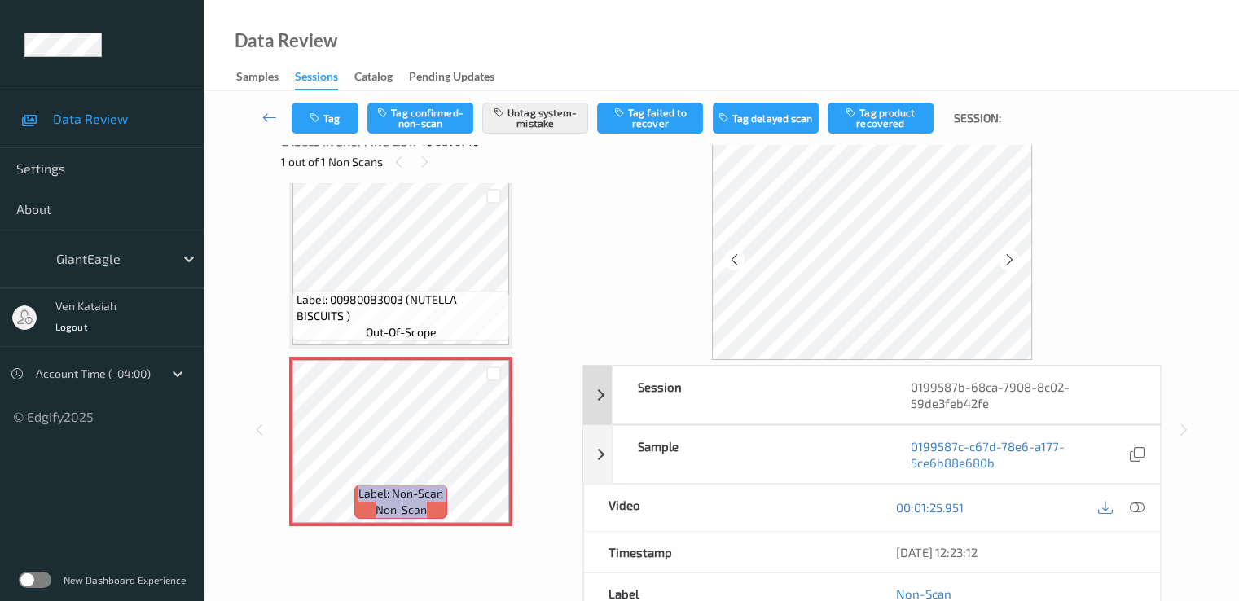
scroll to position [0, 0]
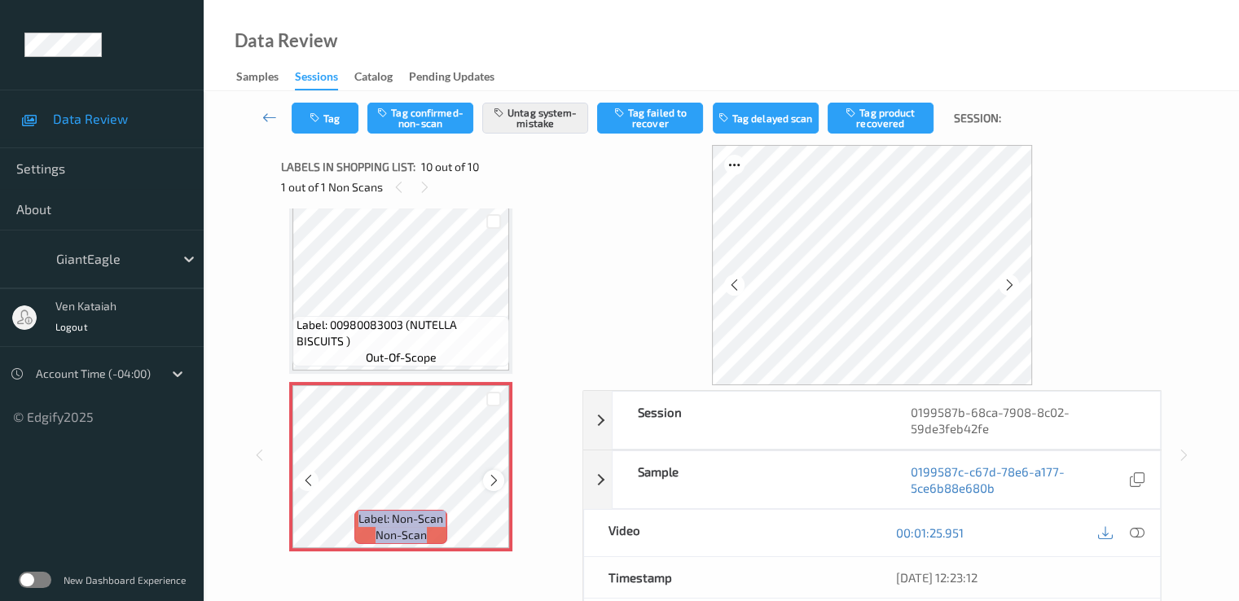
click at [490, 486] on icon at bounding box center [494, 480] width 14 height 15
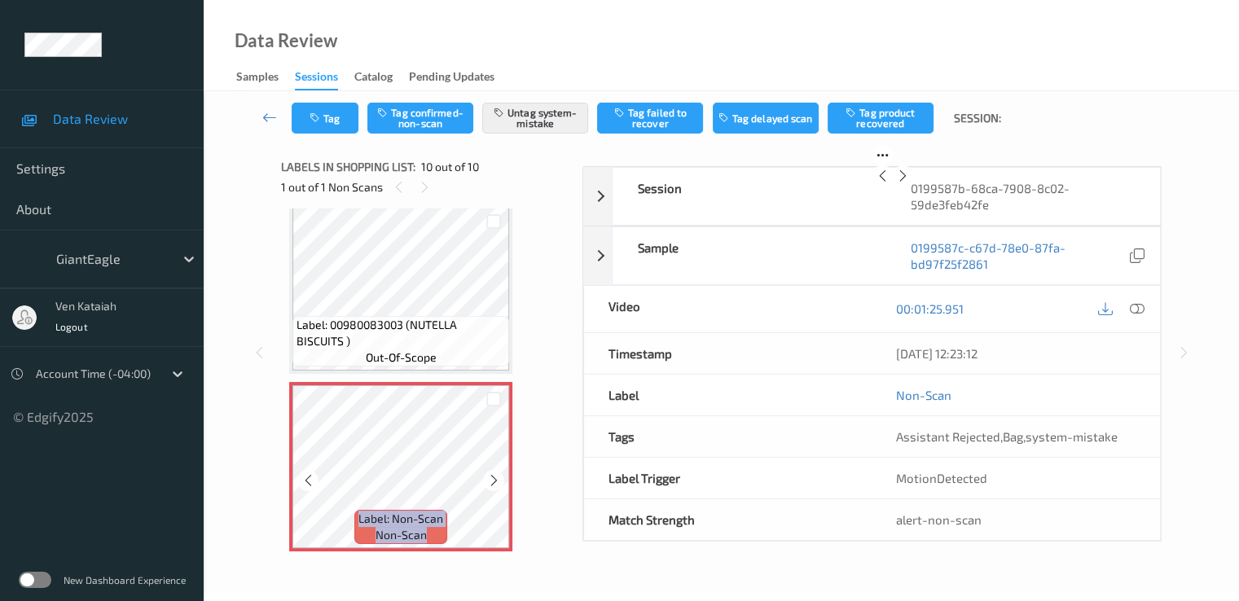
click at [490, 486] on icon at bounding box center [494, 480] width 14 height 15
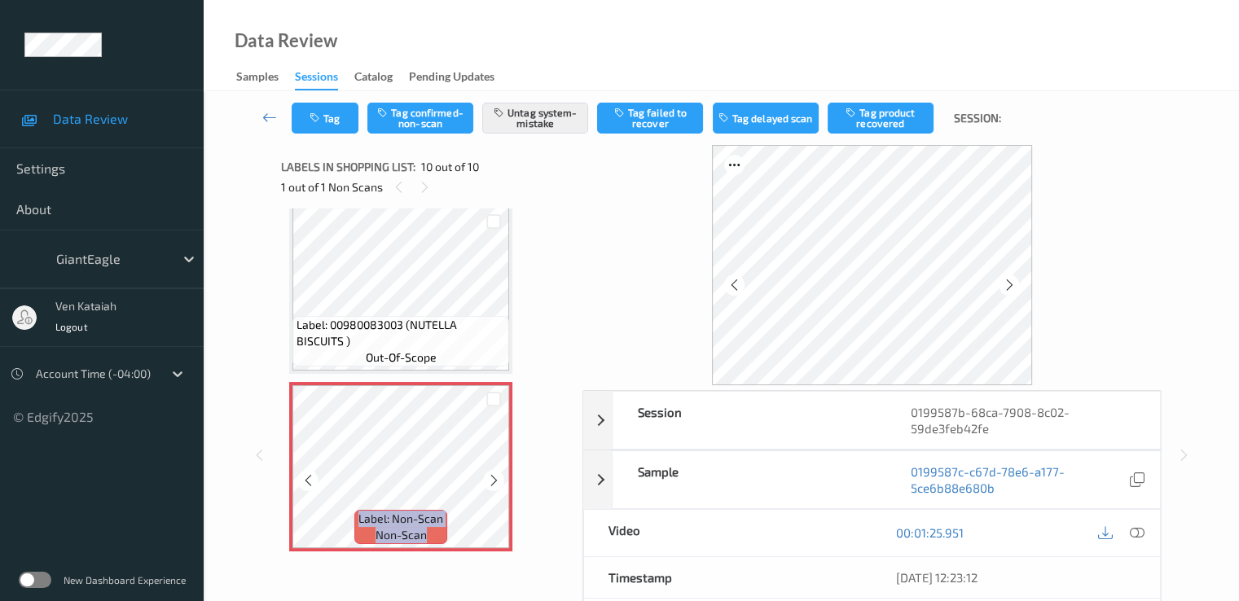
click at [490, 486] on icon at bounding box center [494, 480] width 14 height 15
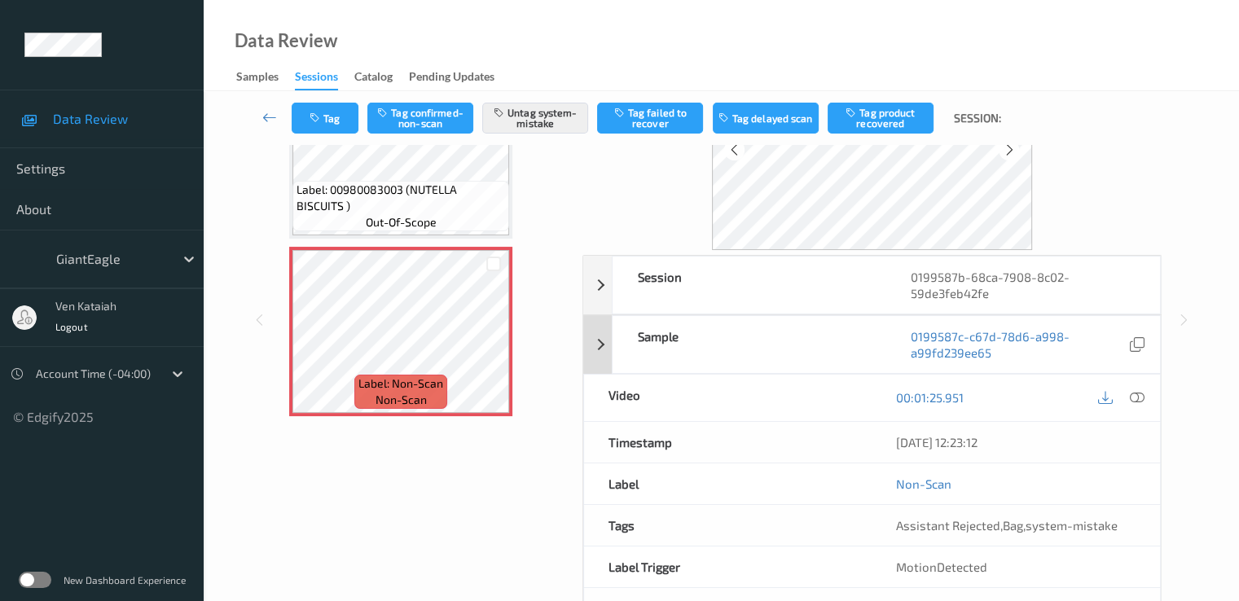
scroll to position [163, 0]
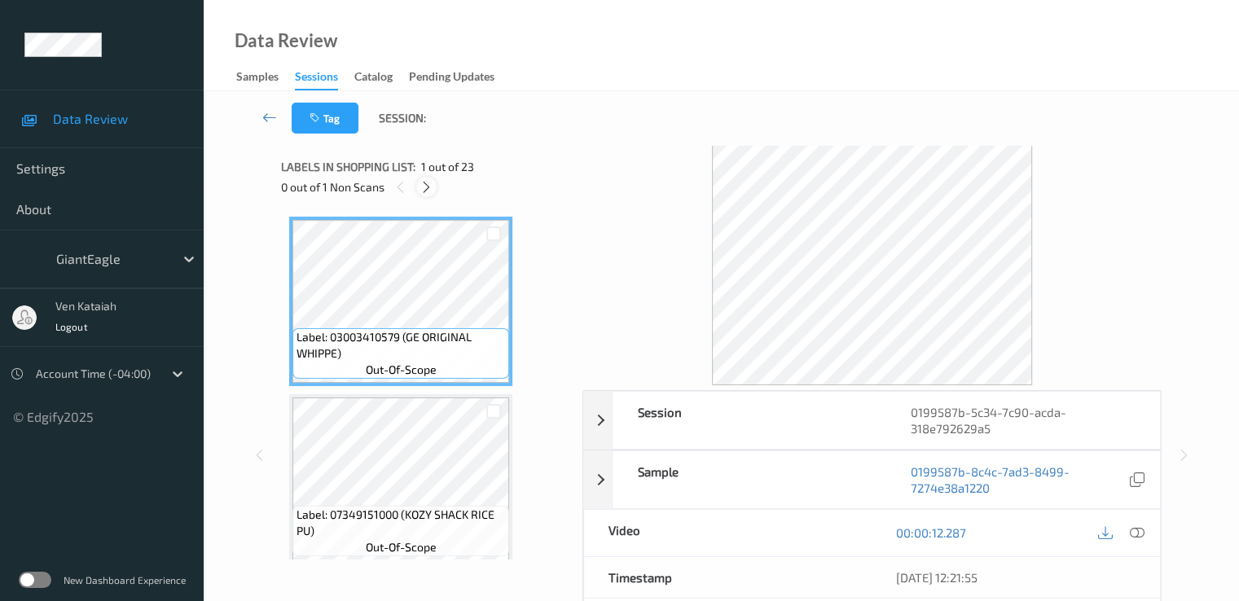
click at [424, 193] on icon at bounding box center [427, 187] width 14 height 15
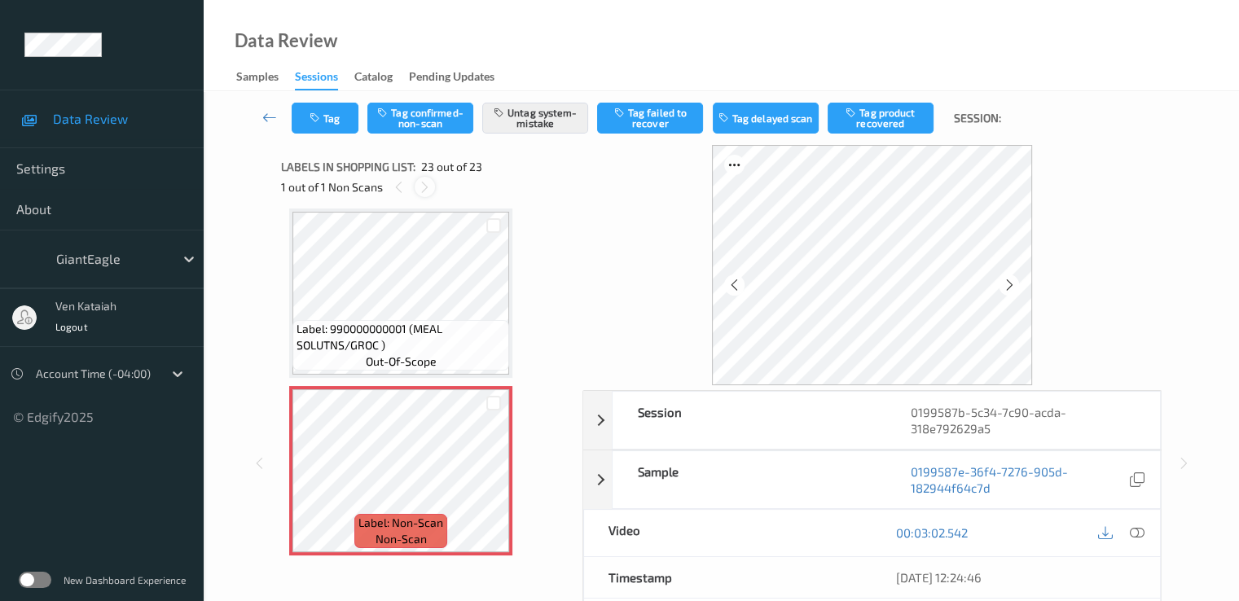
click at [423, 185] on icon at bounding box center [425, 187] width 14 height 15
click at [389, 187] on div at bounding box center [399, 187] width 20 height 20
click at [494, 477] on div at bounding box center [493, 484] width 20 height 20
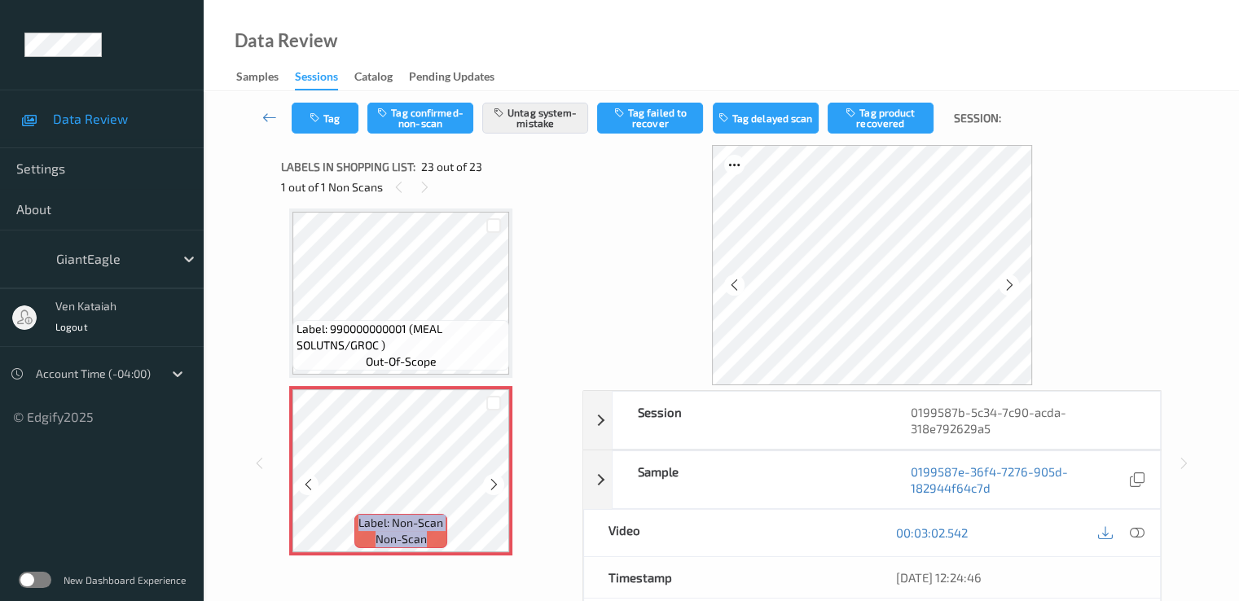
click at [494, 477] on div at bounding box center [493, 484] width 20 height 20
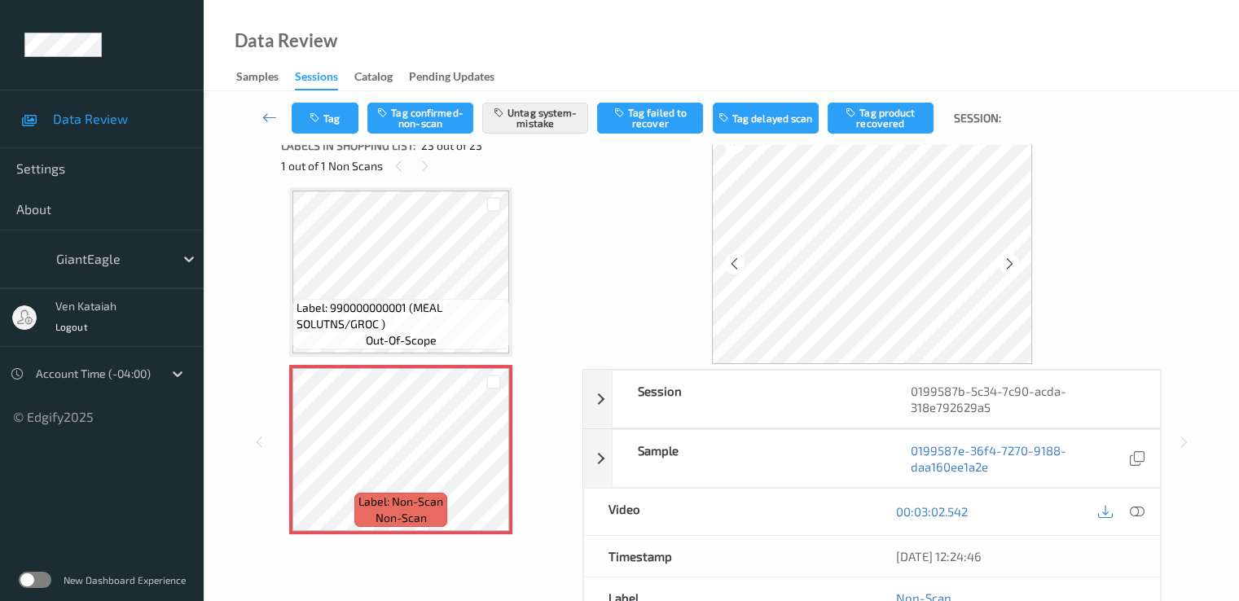
scroll to position [0, 0]
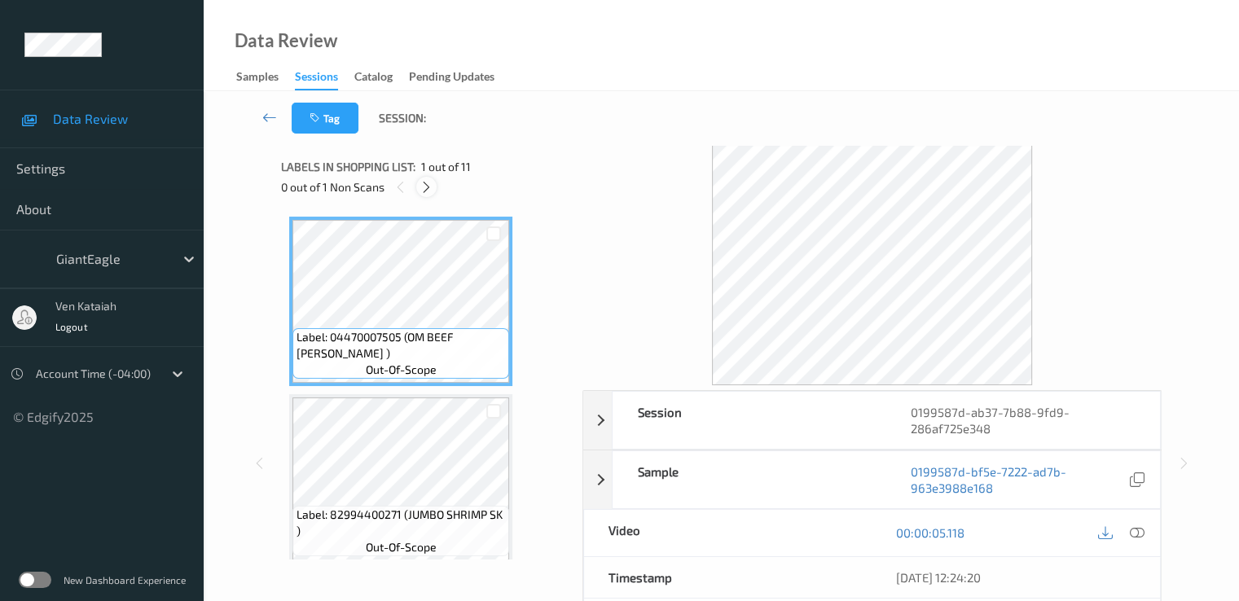
click at [424, 187] on icon at bounding box center [427, 187] width 14 height 15
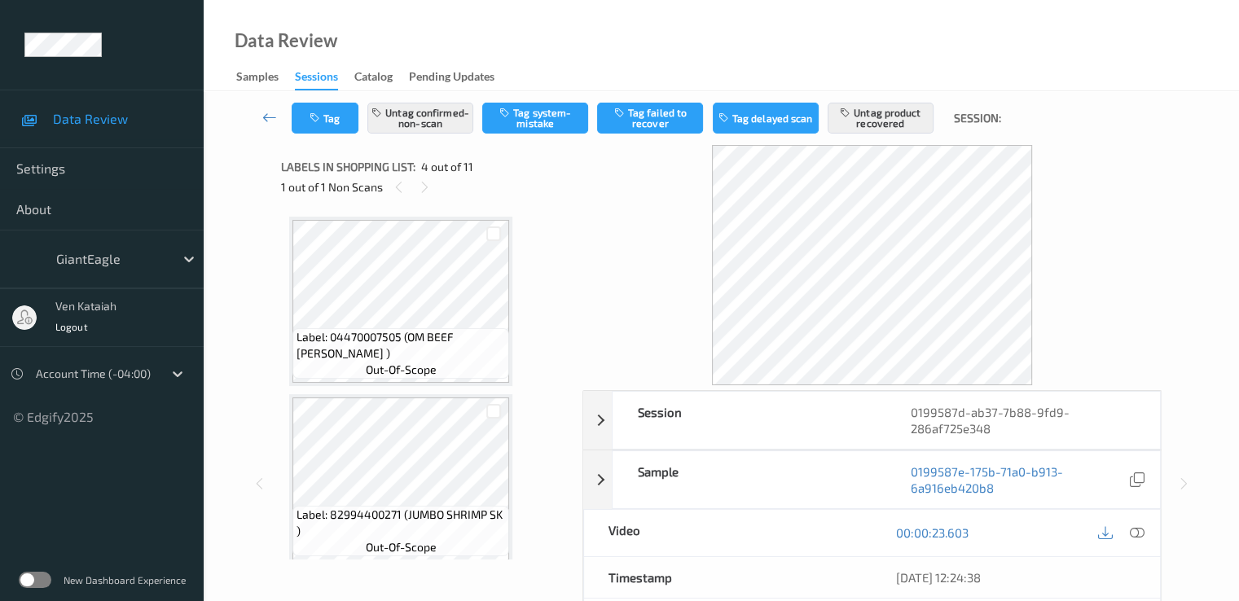
scroll to position [363, 0]
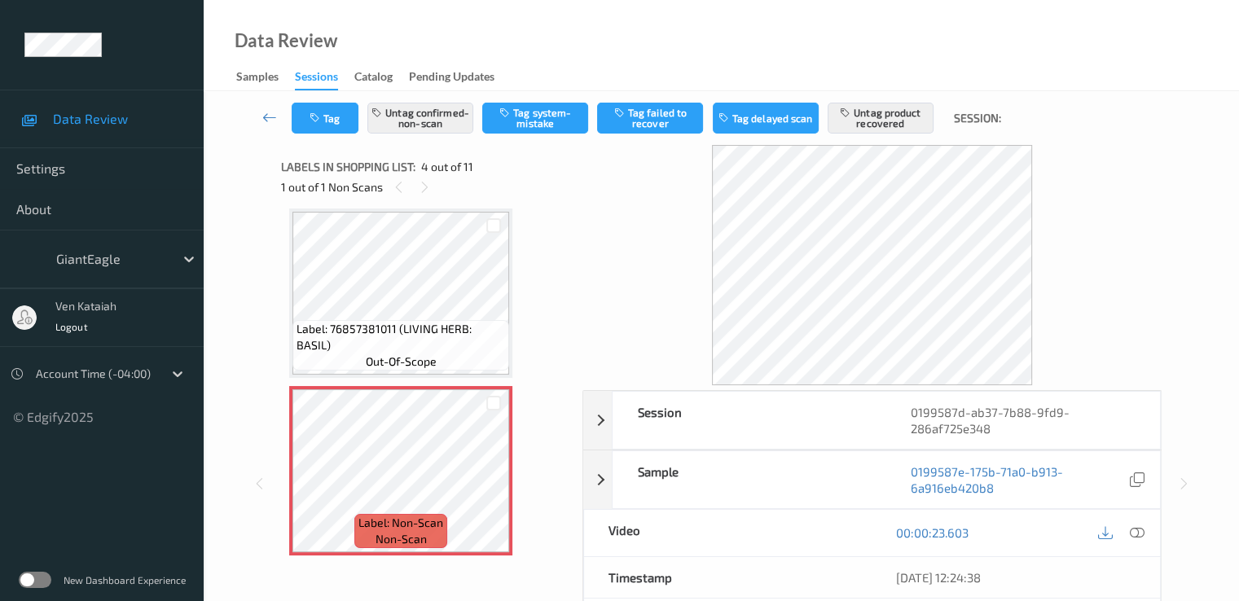
click at [1150, 532] on div "00:00:23.603" at bounding box center [1016, 533] width 288 height 46
click at [1138, 529] on icon at bounding box center [1136, 532] width 15 height 15
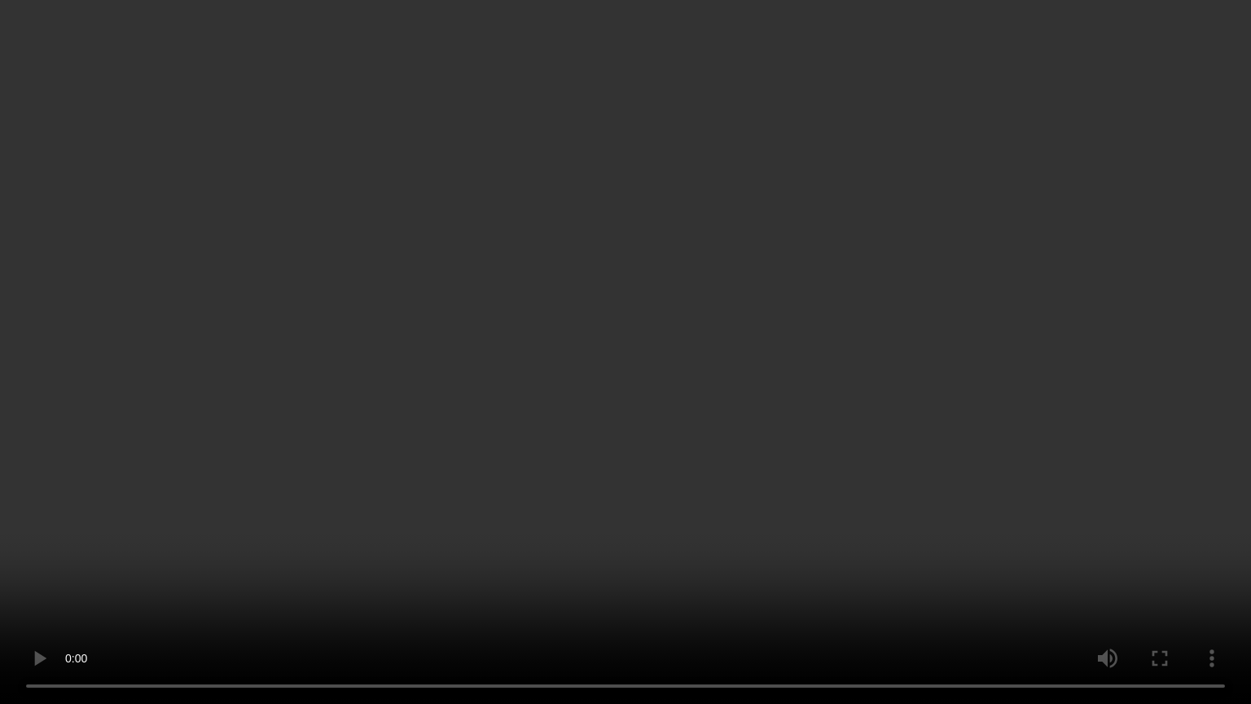
click at [857, 404] on video at bounding box center [625, 352] width 1251 height 704
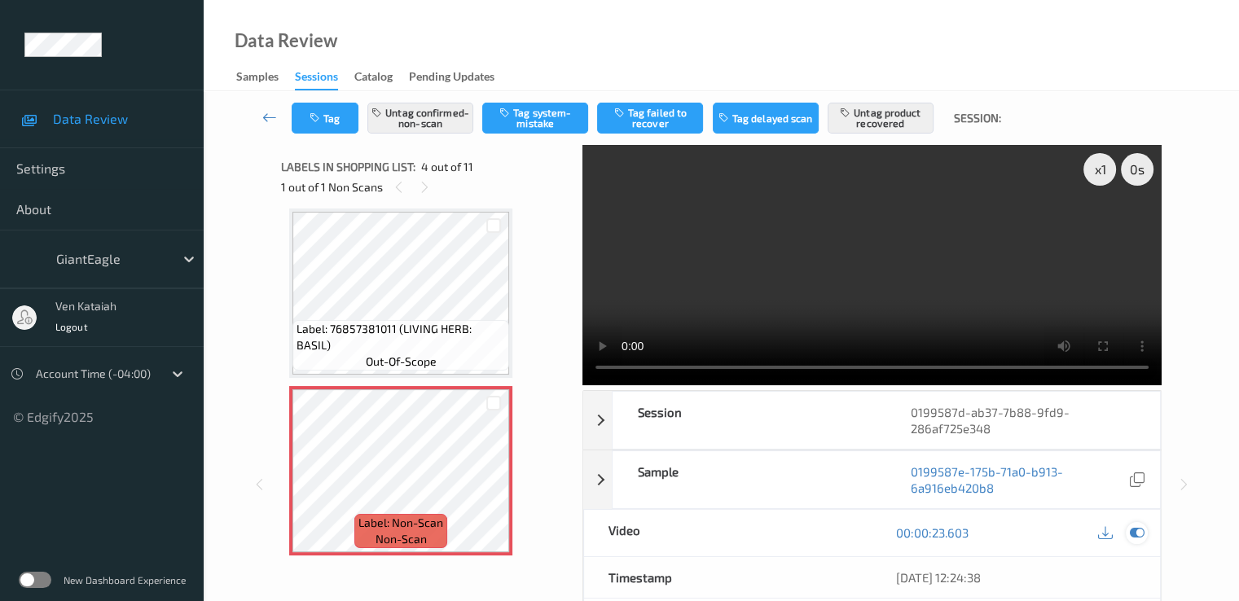
click at [1144, 525] on div at bounding box center [1137, 533] width 22 height 22
